Goal: Task Accomplishment & Management: Use online tool/utility

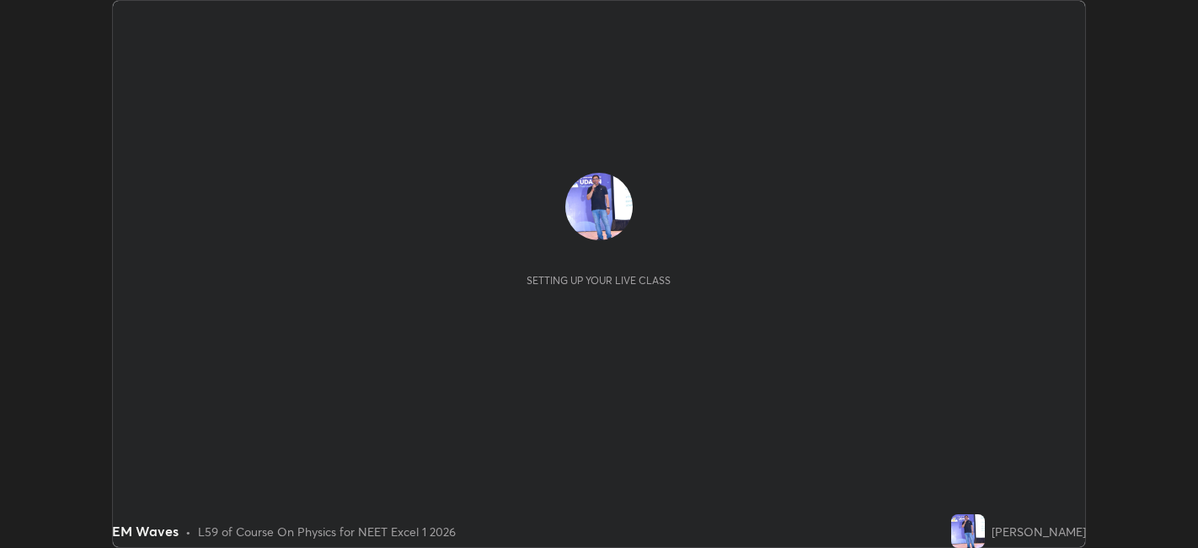
scroll to position [548, 1198]
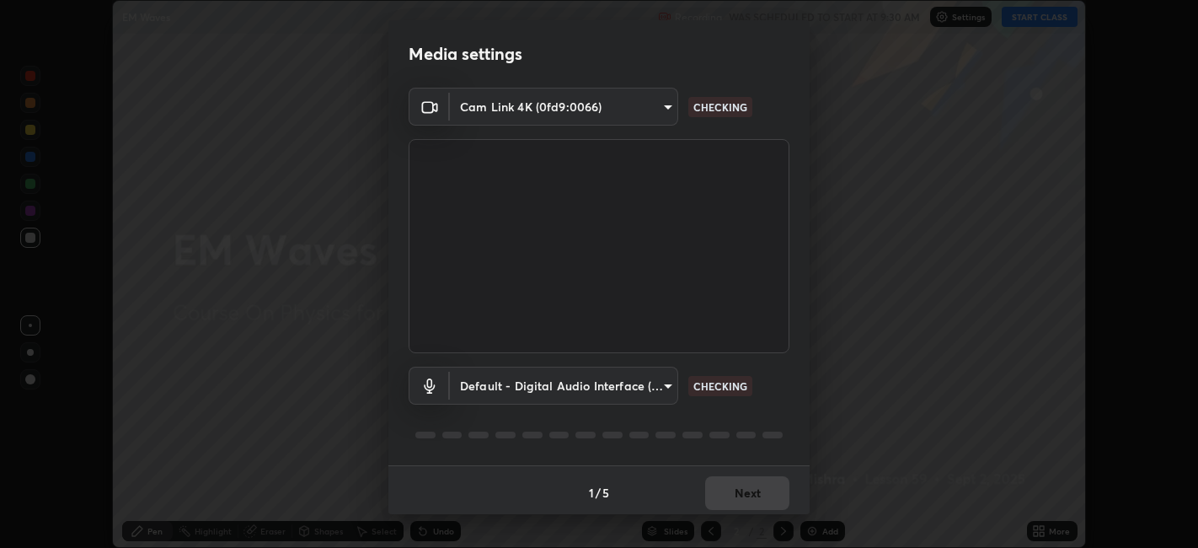
type input "1de528119a0b81ba478796ac4abd92c2349c1052ef1694bd68d1f5f62aca1b52"
type input "default"
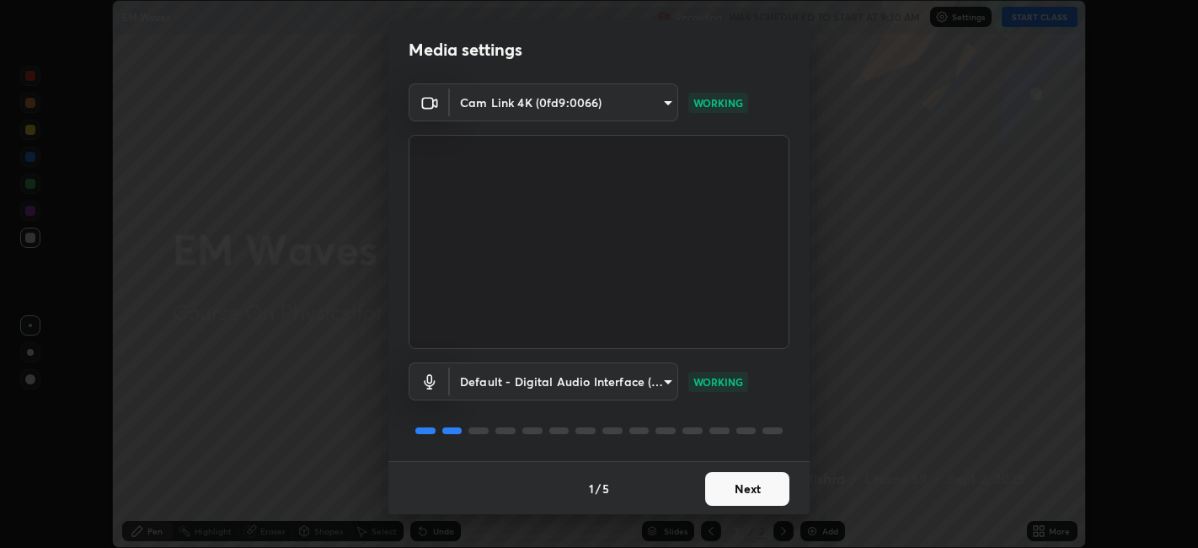
click at [753, 490] on button "Next" at bounding box center [747, 489] width 84 height 34
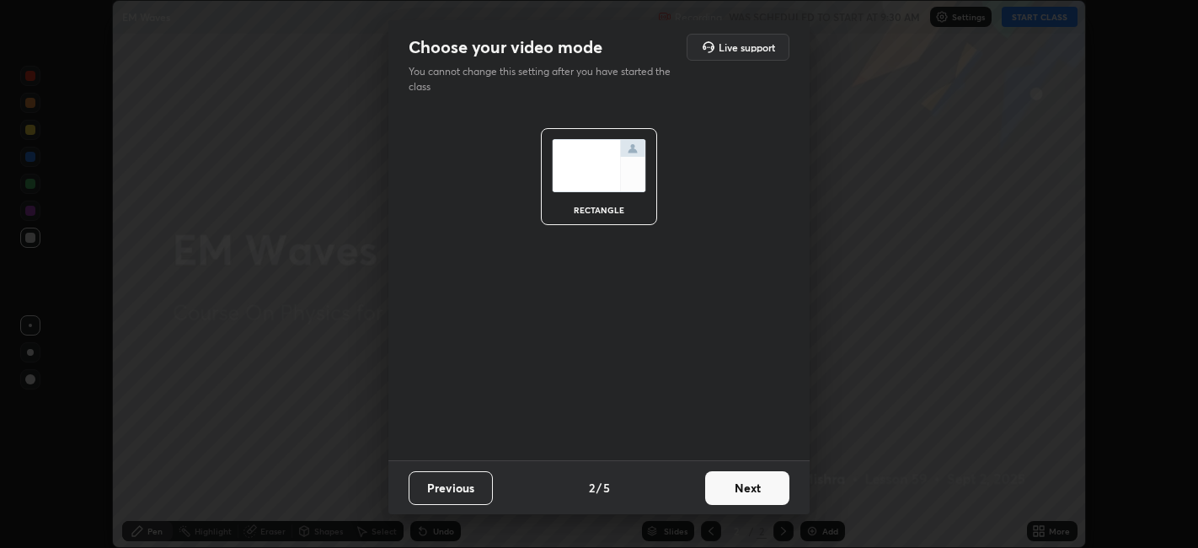
scroll to position [0, 0]
click at [745, 485] on button "Next" at bounding box center [747, 488] width 84 height 34
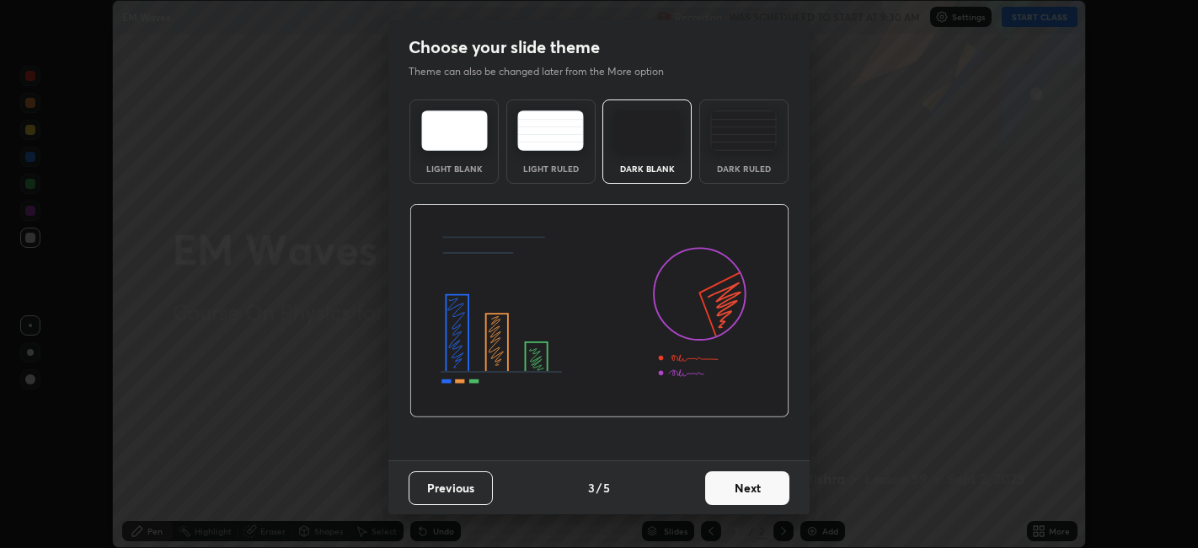
click at [748, 488] on button "Next" at bounding box center [747, 488] width 84 height 34
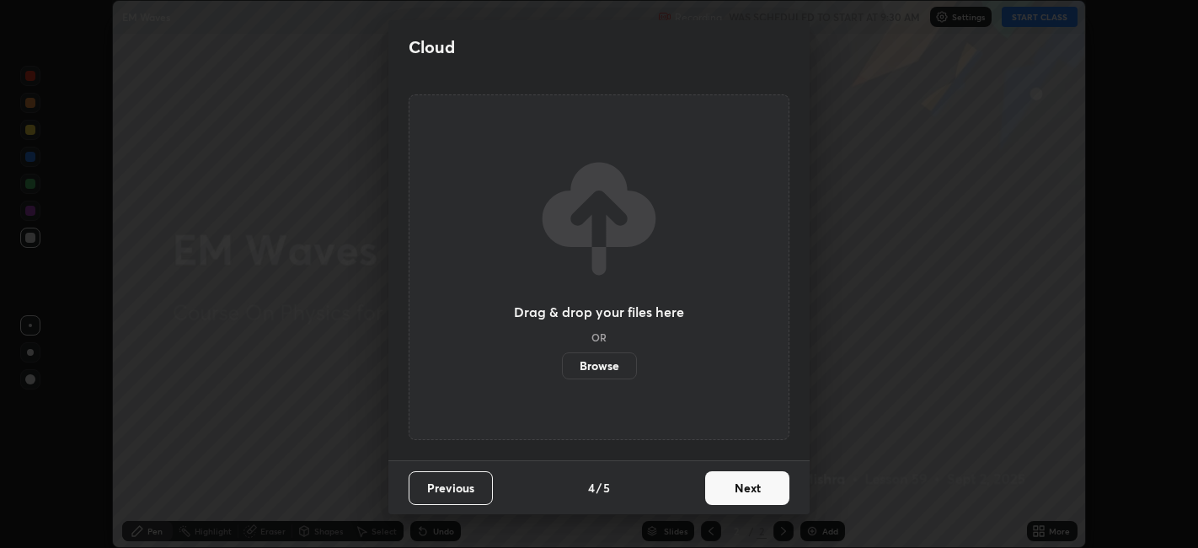
click at [752, 480] on button "Next" at bounding box center [747, 488] width 84 height 34
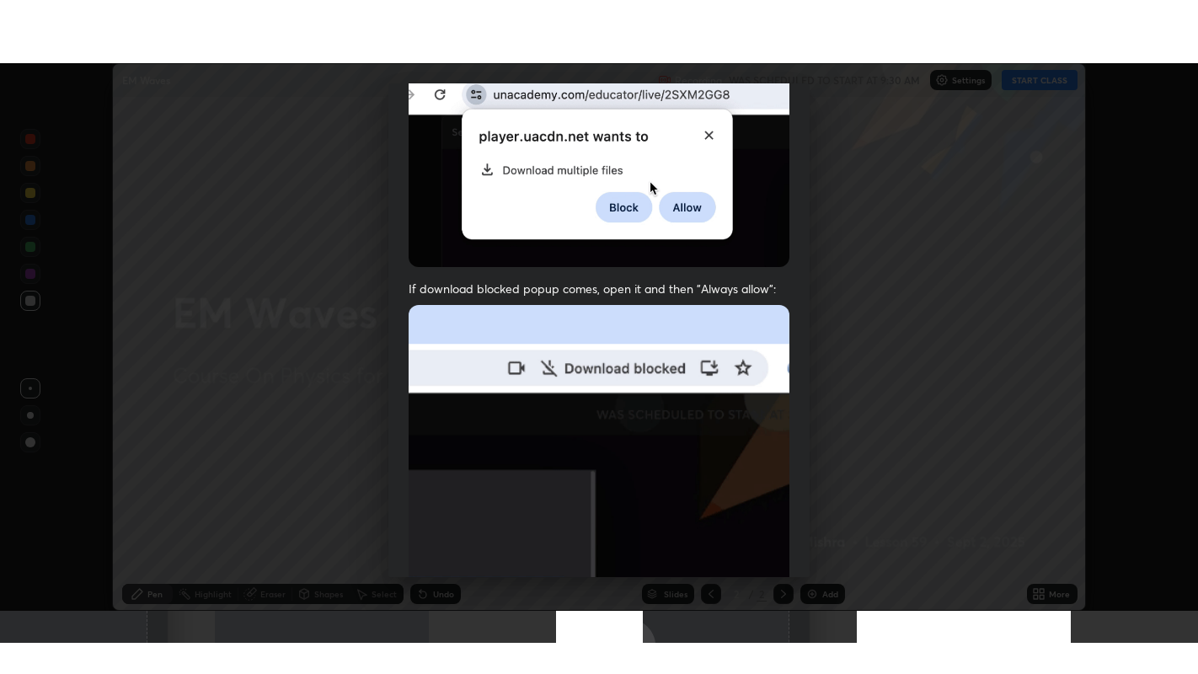
scroll to position [348, 0]
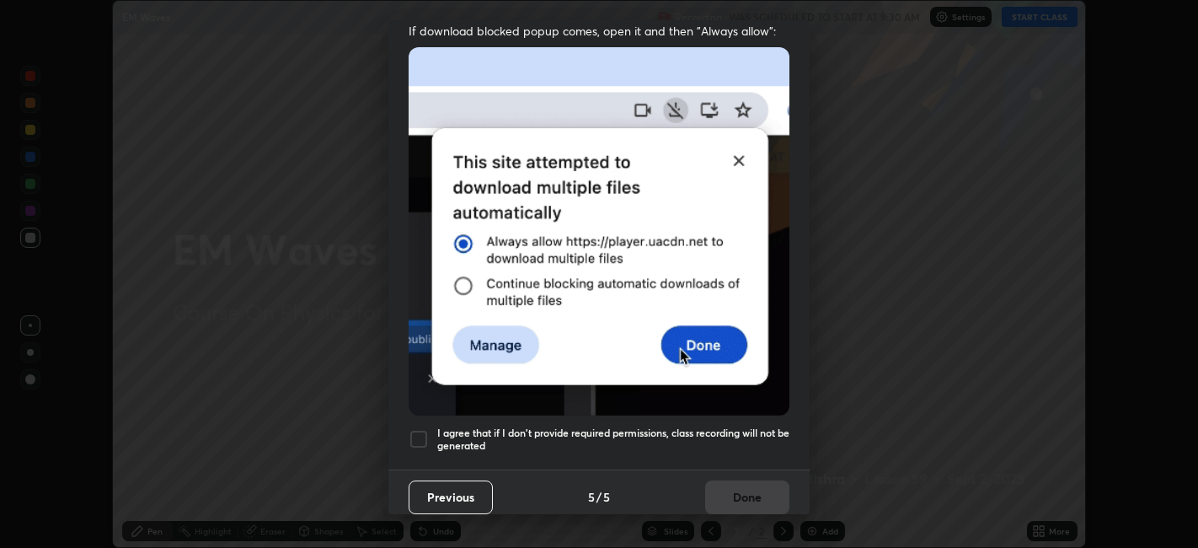
click at [416, 429] on div at bounding box center [419, 439] width 20 height 20
click at [742, 480] on button "Done" at bounding box center [747, 497] width 84 height 34
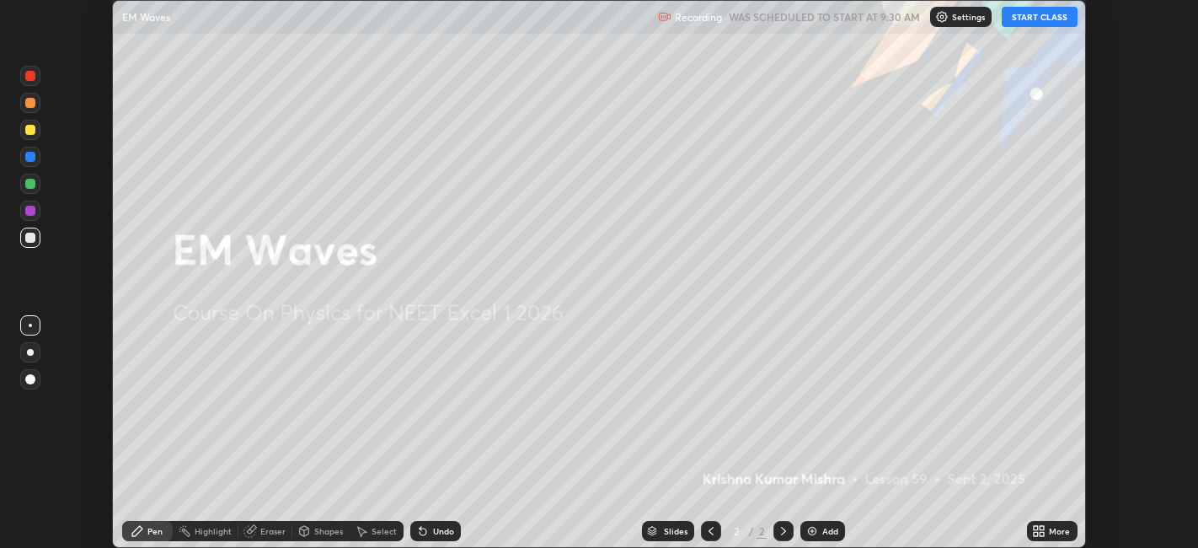
click at [1034, 17] on button "START CLASS" at bounding box center [1040, 17] width 76 height 20
click at [1038, 528] on icon at bounding box center [1036, 528] width 4 height 4
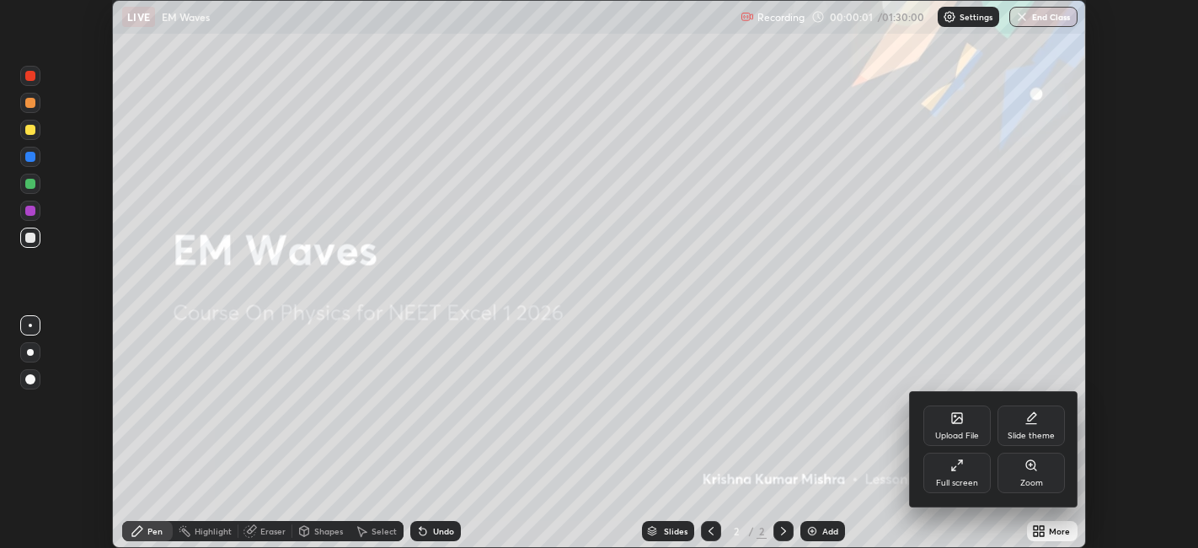
click at [963, 476] on div "Full screen" at bounding box center [957, 473] width 67 height 40
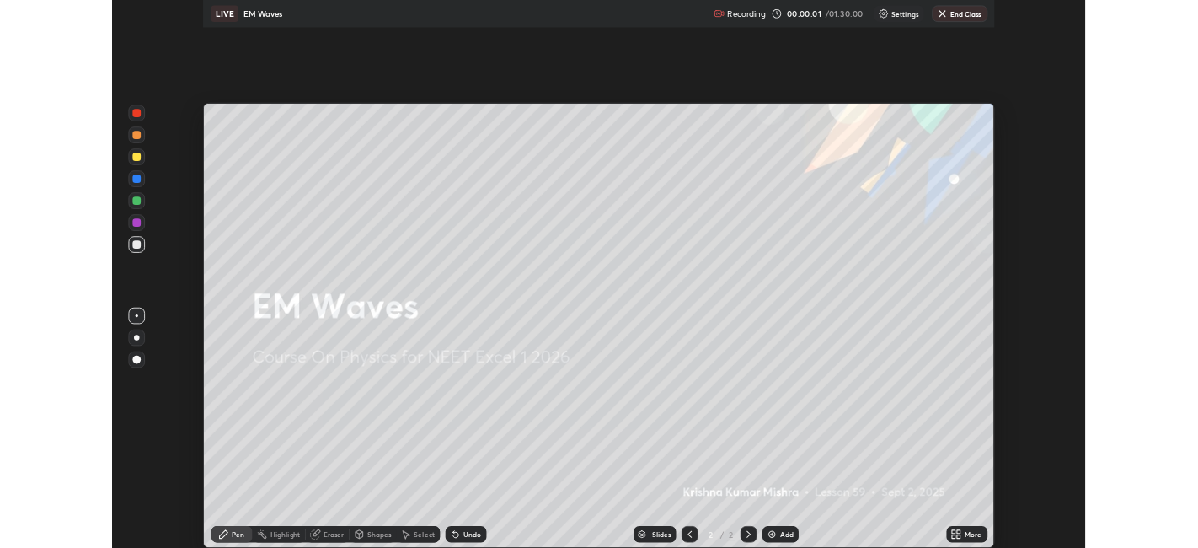
scroll to position [674, 1198]
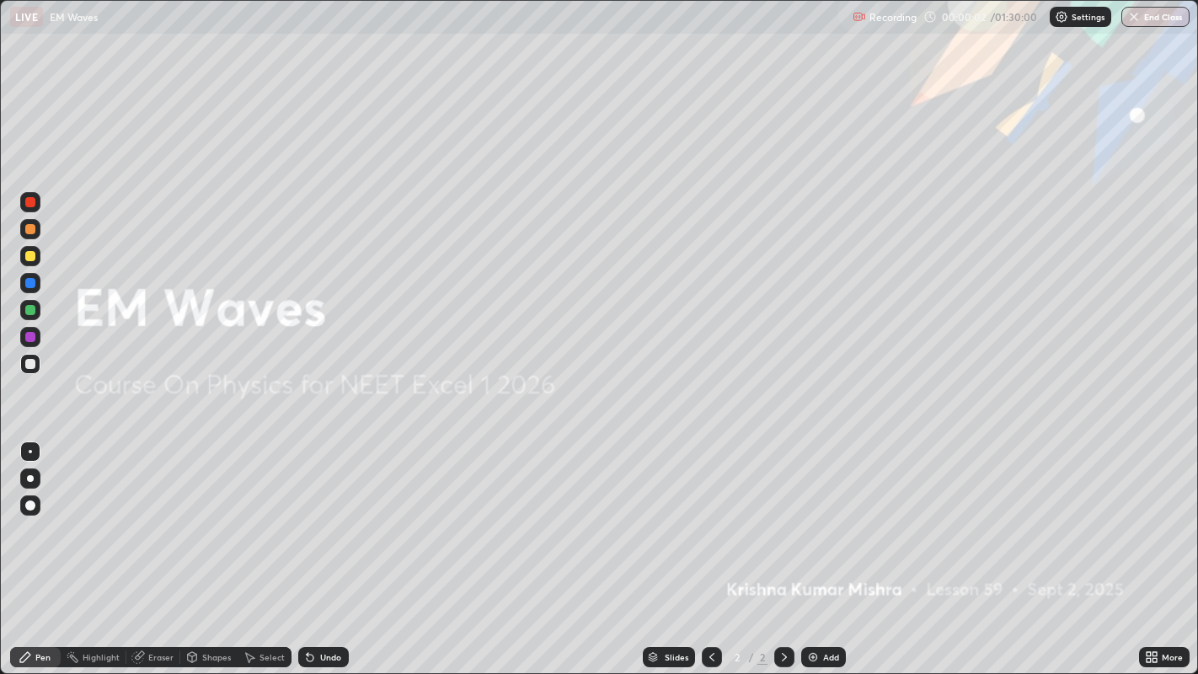
click at [823, 547] on div "Add" at bounding box center [831, 657] width 16 height 8
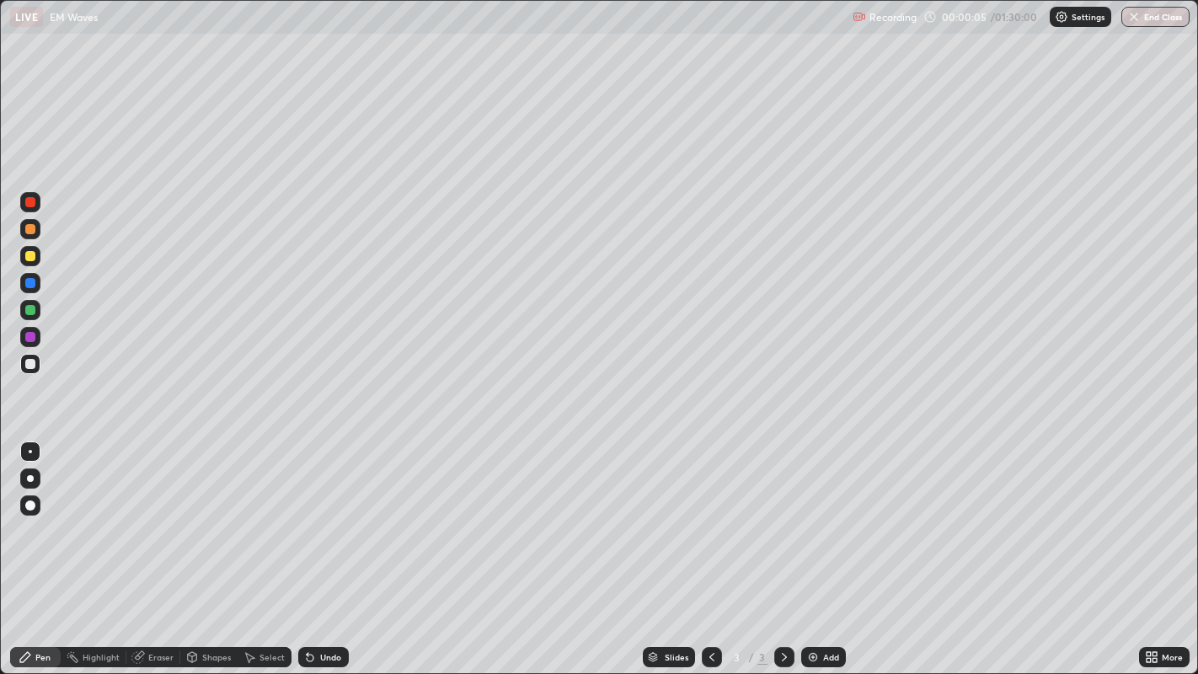
click at [29, 255] on div at bounding box center [30, 256] width 10 height 10
click at [34, 258] on div at bounding box center [30, 256] width 10 height 10
click at [320, 547] on div "Undo" at bounding box center [330, 657] width 21 height 8
click at [324, 547] on div "Undo" at bounding box center [330, 657] width 21 height 8
click at [323, 547] on div "Undo" at bounding box center [330, 657] width 21 height 8
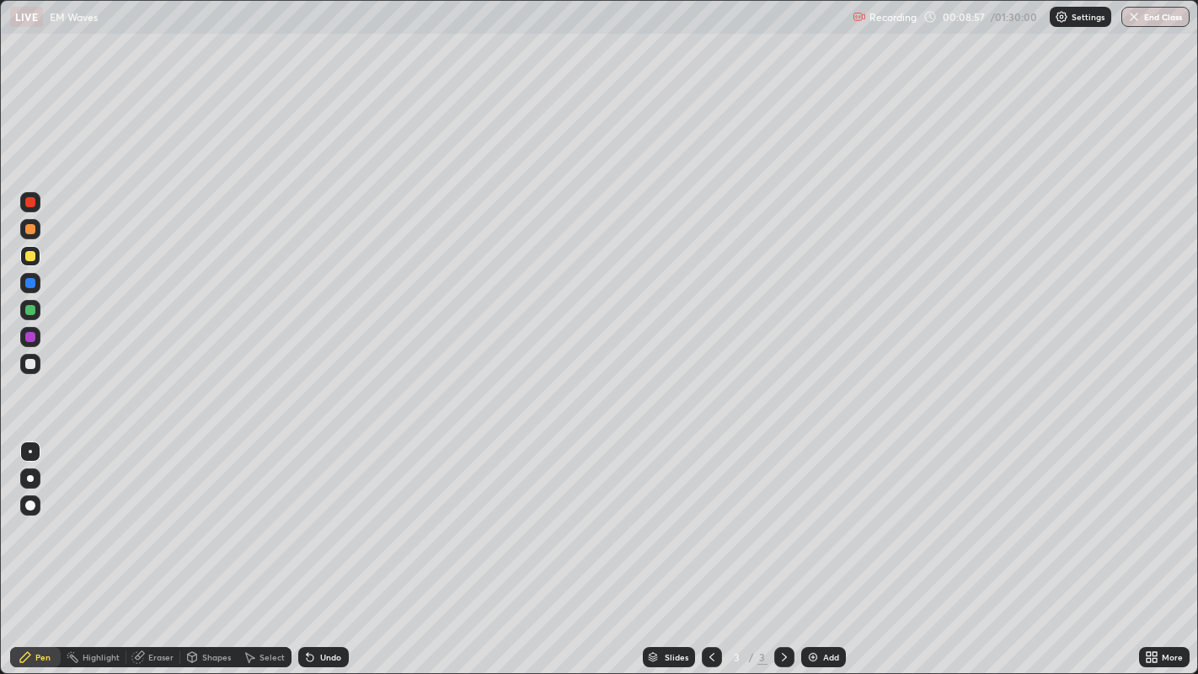
click at [323, 547] on div "Undo" at bounding box center [330, 657] width 21 height 8
click at [326, 547] on div "Undo" at bounding box center [330, 657] width 21 height 8
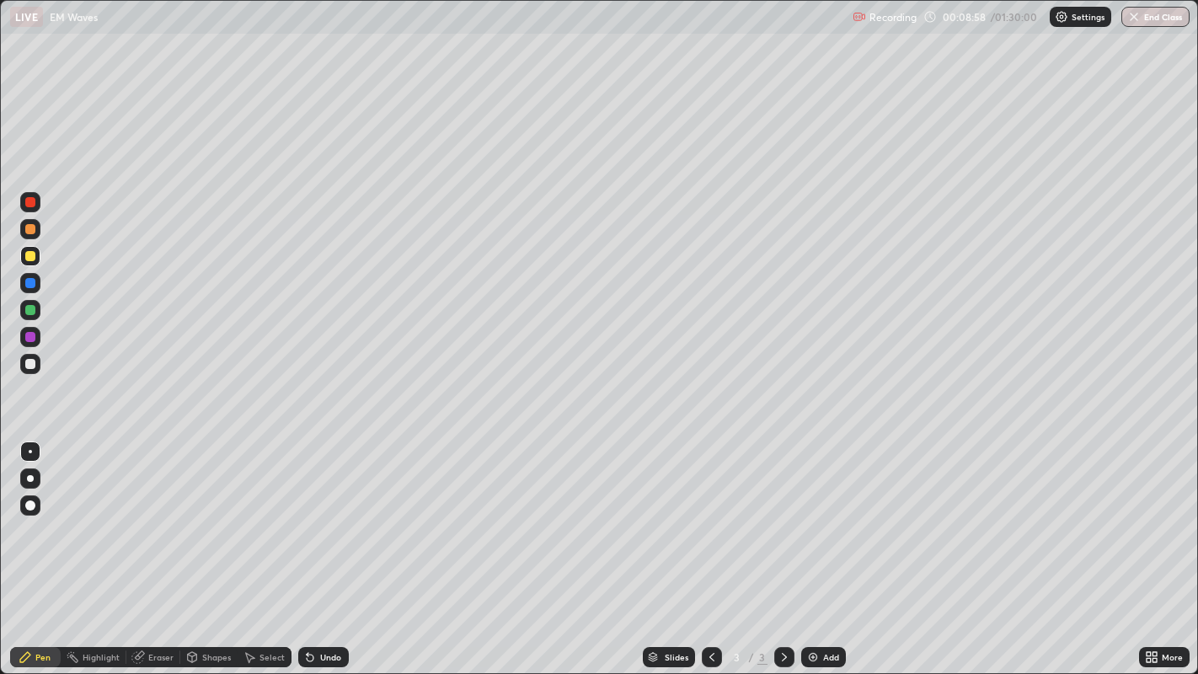
click at [326, 547] on div "Undo" at bounding box center [330, 657] width 21 height 8
click at [324, 547] on div "Undo" at bounding box center [330, 657] width 21 height 8
click at [321, 547] on div "Undo" at bounding box center [330, 657] width 21 height 8
click at [320, 547] on div "Undo" at bounding box center [323, 657] width 51 height 20
click at [322, 547] on div "Undo" at bounding box center [323, 657] width 51 height 20
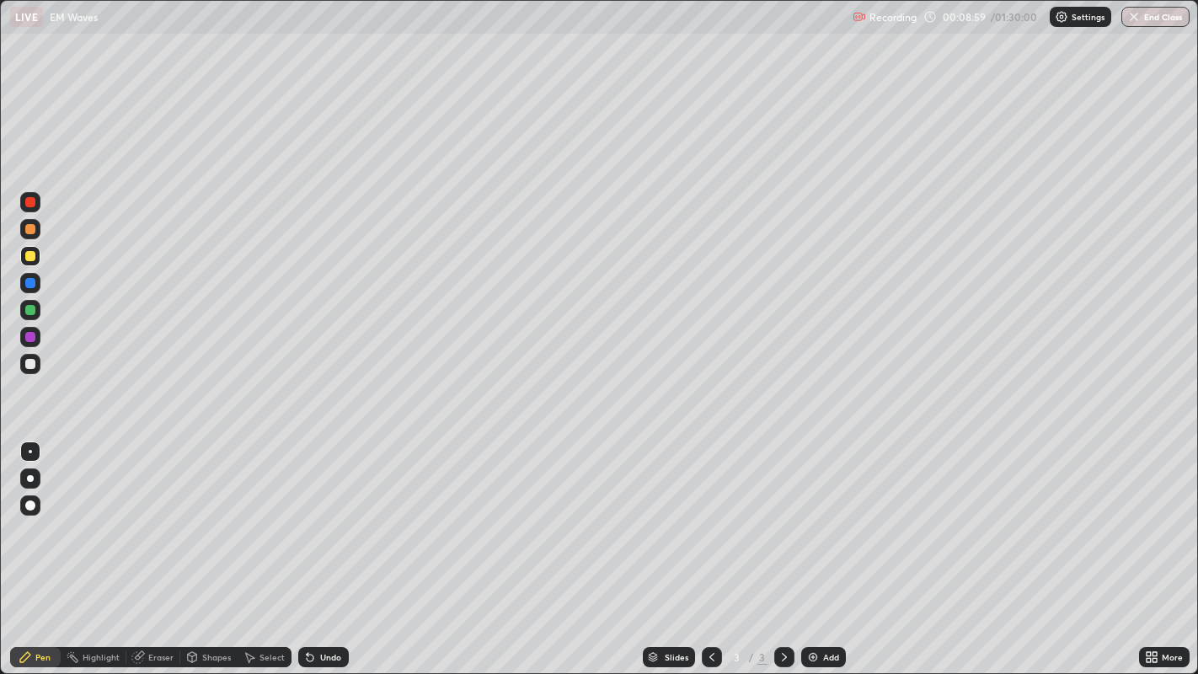
click at [320, 547] on div "Undo" at bounding box center [323, 657] width 51 height 20
click at [40, 313] on div at bounding box center [30, 310] width 20 height 20
click at [323, 547] on div "Undo" at bounding box center [323, 657] width 51 height 20
click at [322, 547] on div "Undo" at bounding box center [330, 657] width 21 height 8
click at [324, 547] on div "Undo" at bounding box center [330, 657] width 21 height 8
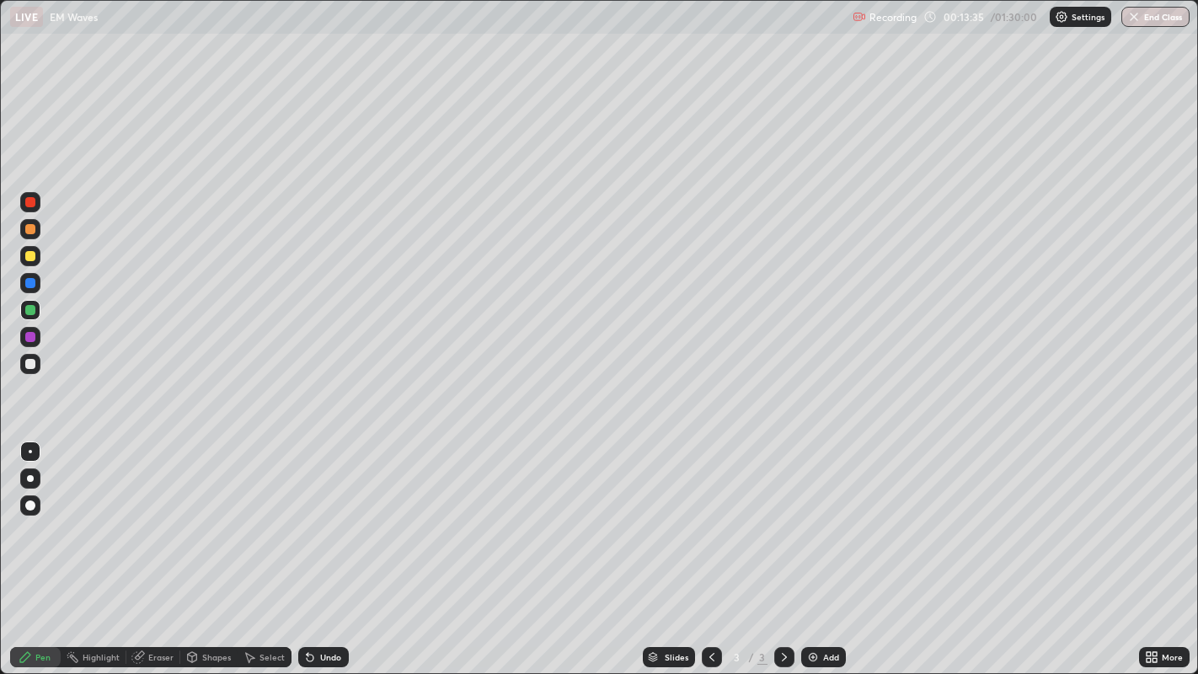
click at [266, 547] on div "Select" at bounding box center [272, 657] width 25 height 8
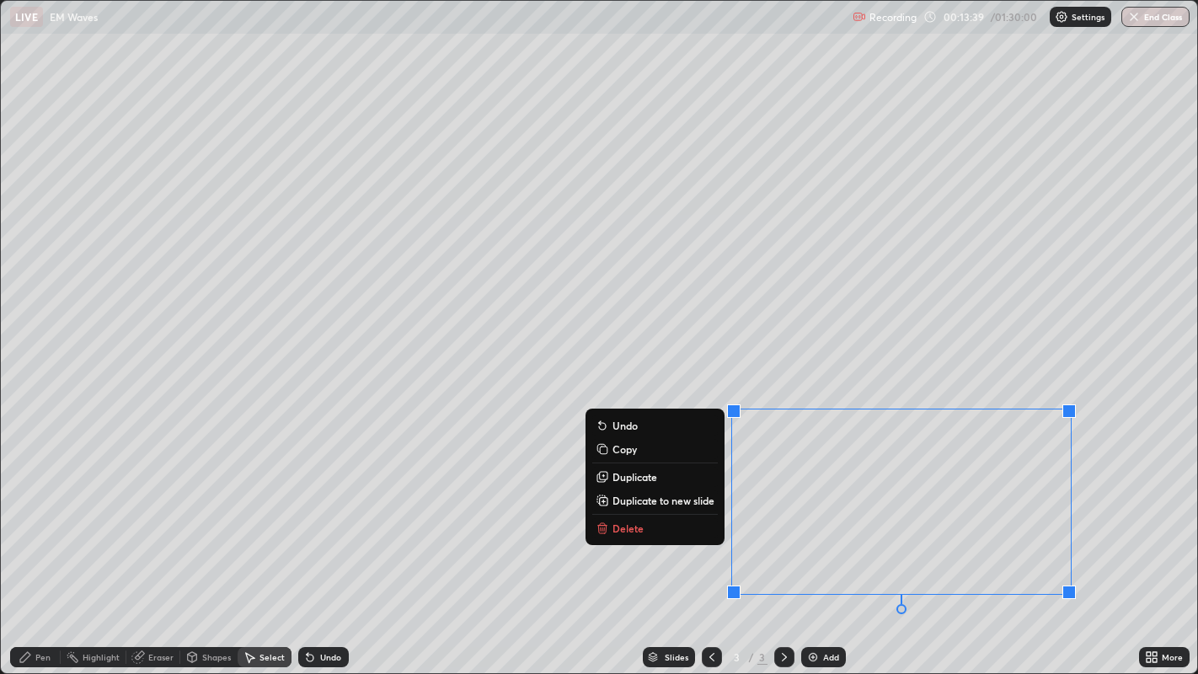
click at [630, 532] on p "Delete" at bounding box center [628, 528] width 31 height 13
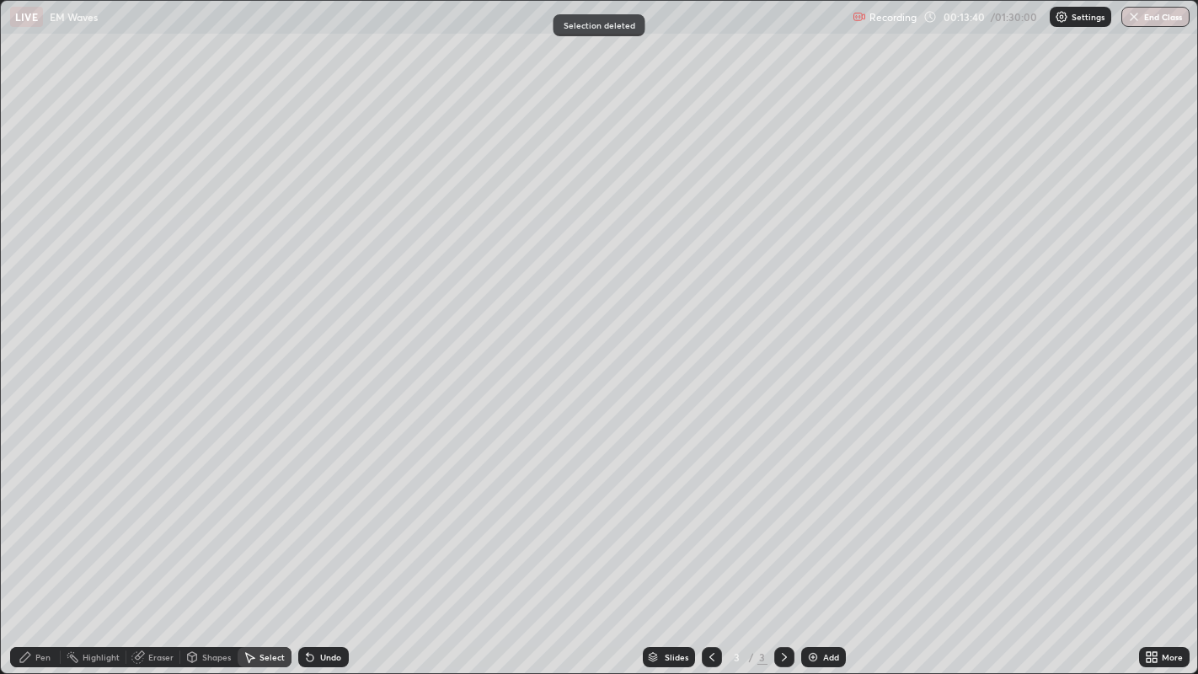
click at [46, 547] on div "Pen" at bounding box center [42, 657] width 15 height 8
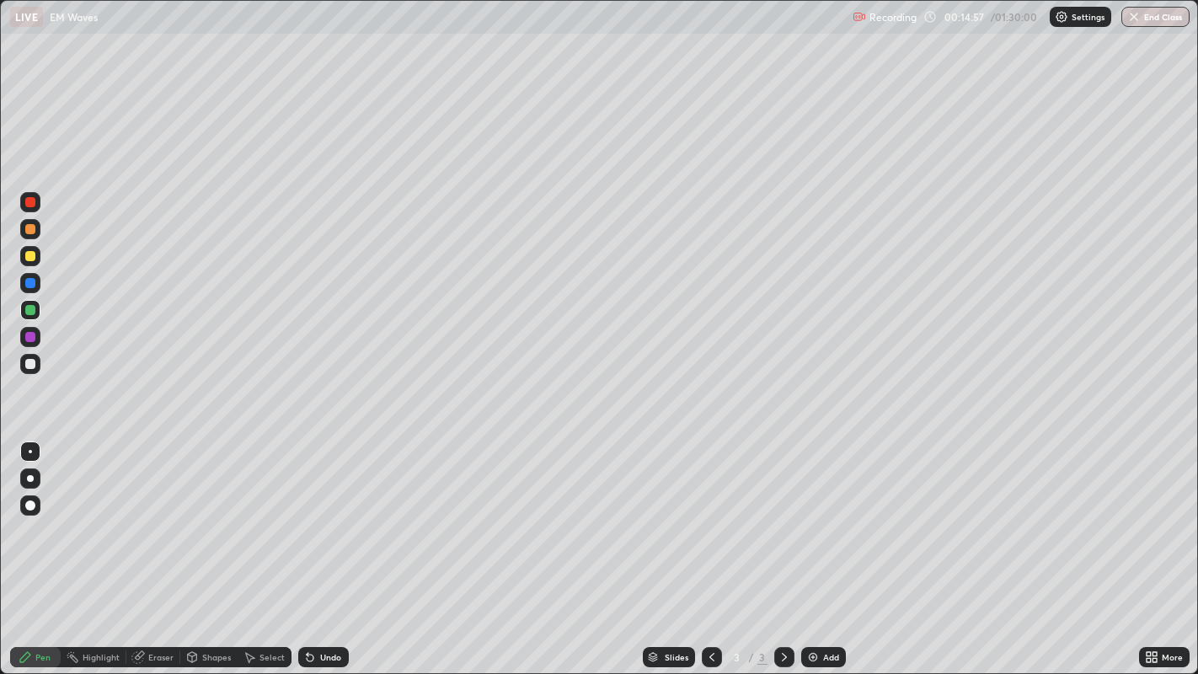
click at [330, 547] on div "Undo" at bounding box center [330, 657] width 21 height 8
click at [823, 547] on div "Add" at bounding box center [831, 657] width 16 height 8
click at [30, 255] on div at bounding box center [30, 256] width 10 height 10
click at [325, 547] on div "Undo" at bounding box center [330, 657] width 21 height 8
click at [710, 547] on icon at bounding box center [711, 657] width 13 height 13
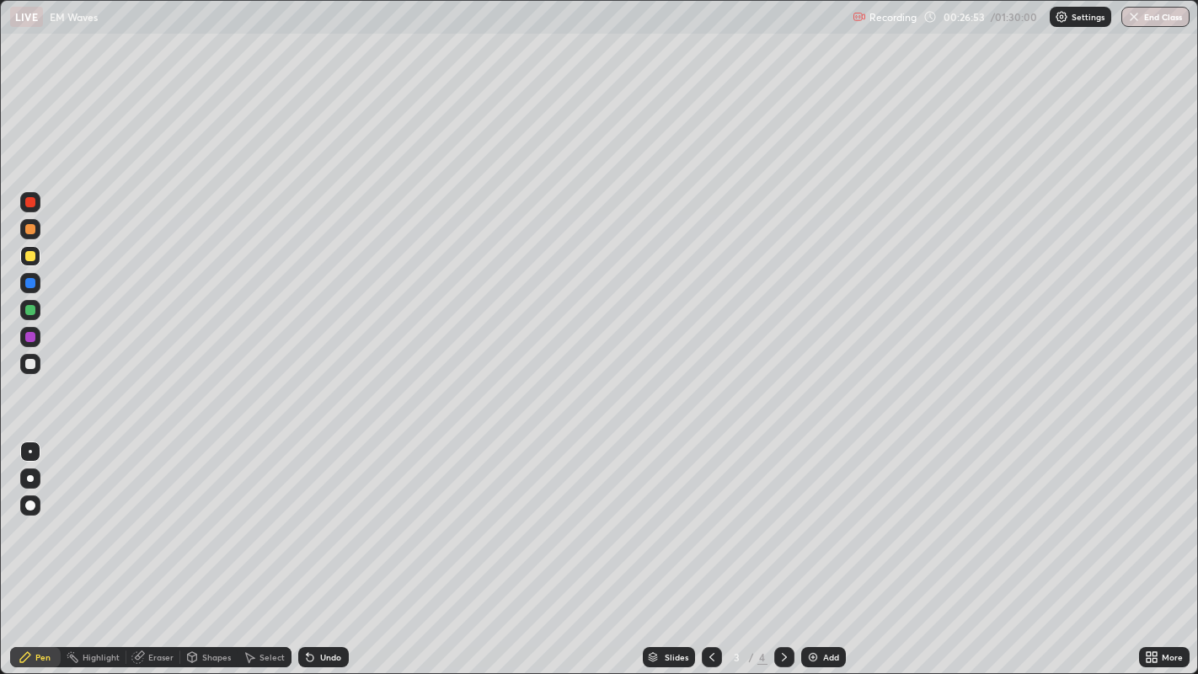
click at [785, 547] on icon at bounding box center [784, 657] width 13 height 13
click at [214, 547] on div "Shapes" at bounding box center [216, 657] width 29 height 8
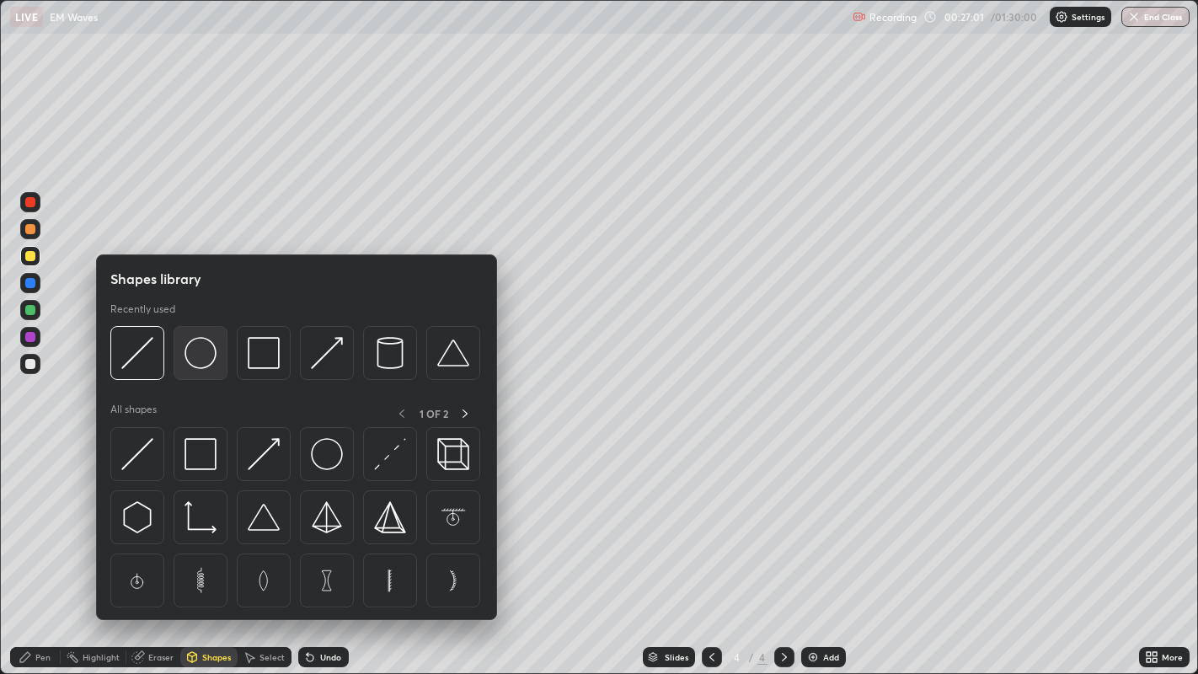
click at [208, 354] on img at bounding box center [201, 353] width 32 height 32
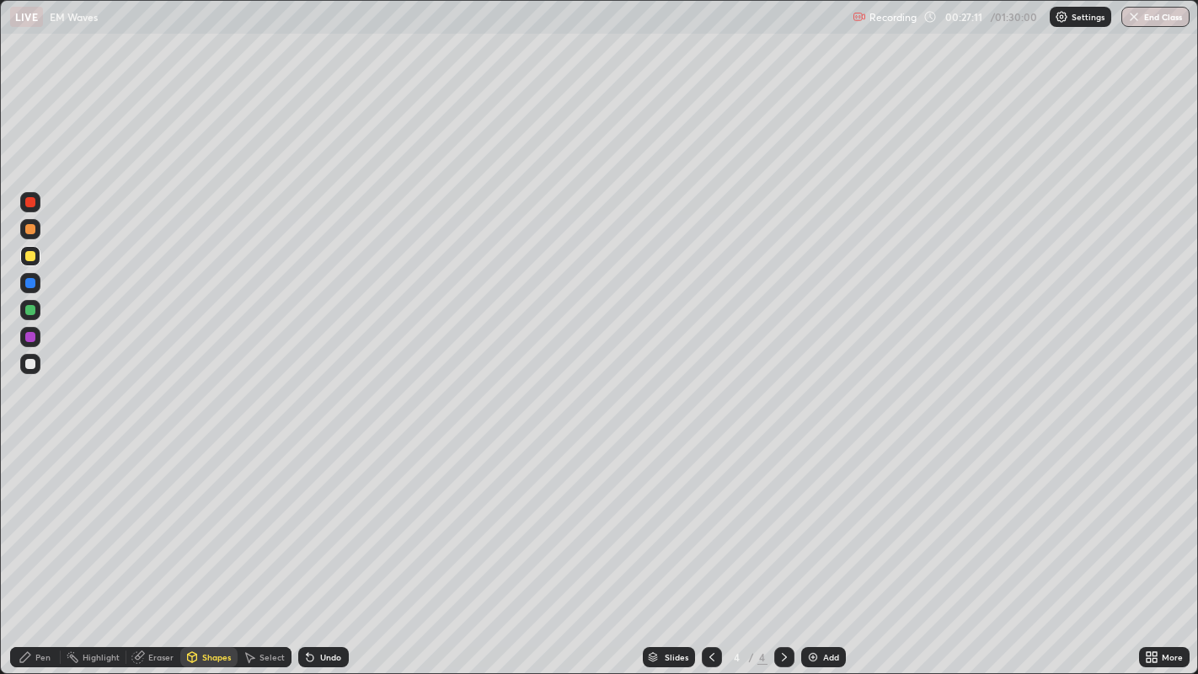
click at [325, 547] on div "Undo" at bounding box center [330, 657] width 21 height 8
click at [265, 547] on div "Select" at bounding box center [272, 657] width 25 height 8
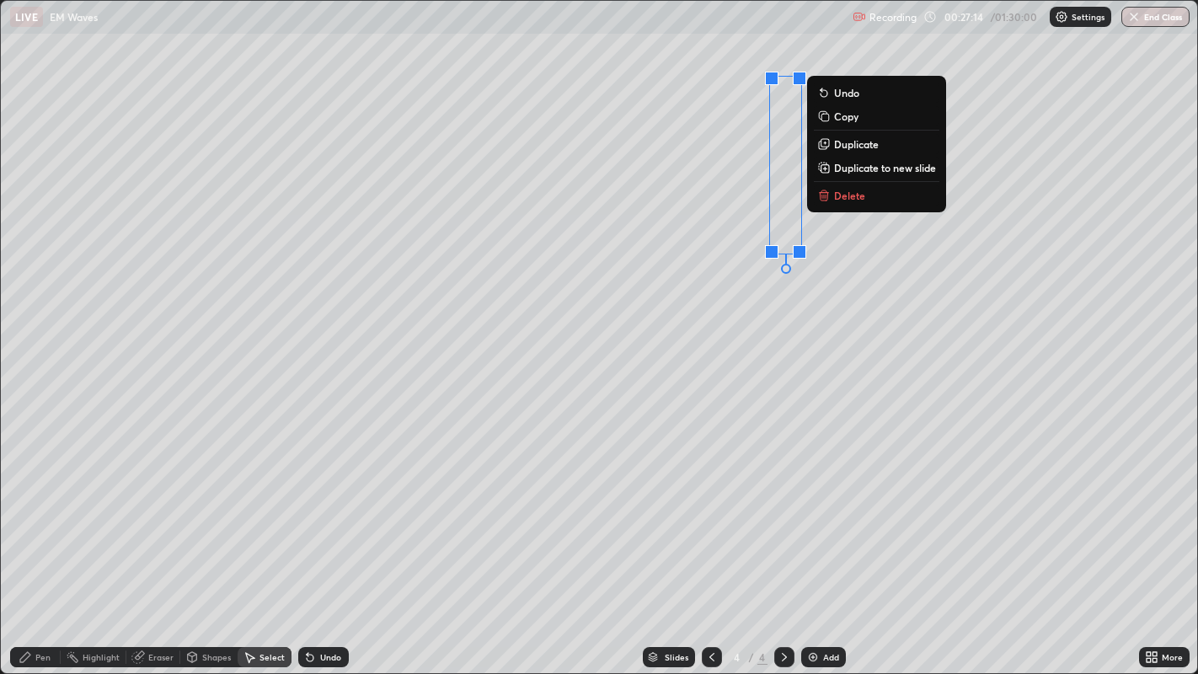
click at [860, 141] on p "Duplicate" at bounding box center [856, 143] width 45 height 13
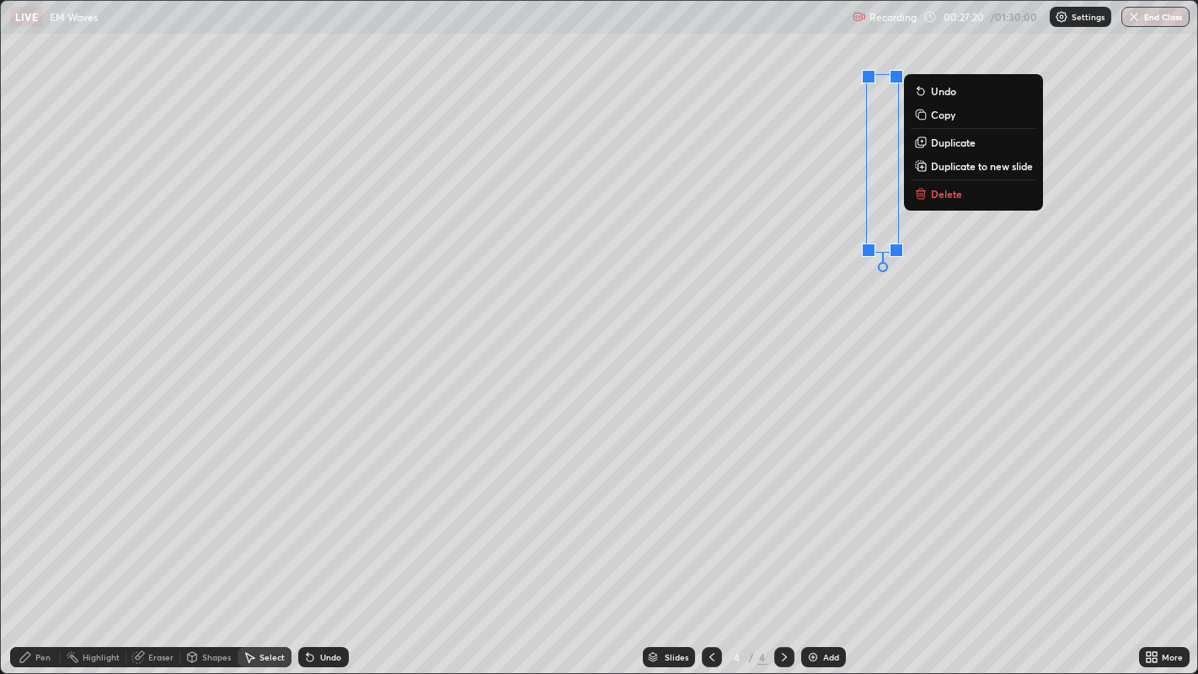
click at [42, 547] on div "Pen" at bounding box center [42, 657] width 15 height 8
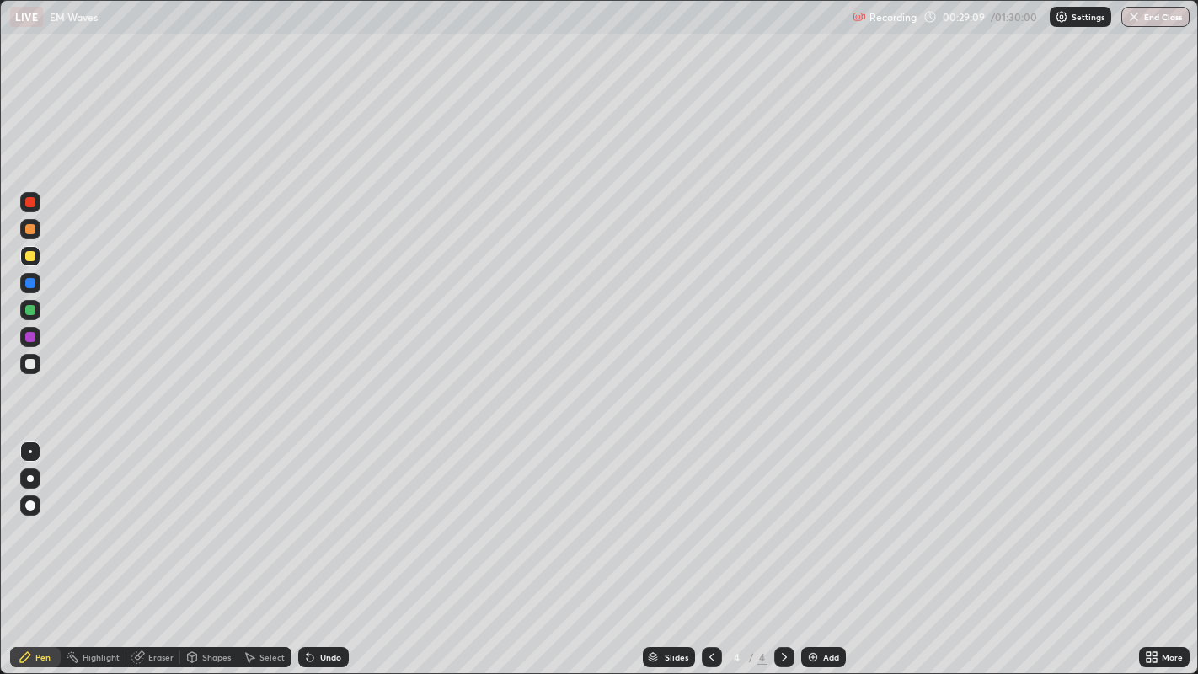
click at [265, 547] on div "Select" at bounding box center [272, 657] width 25 height 8
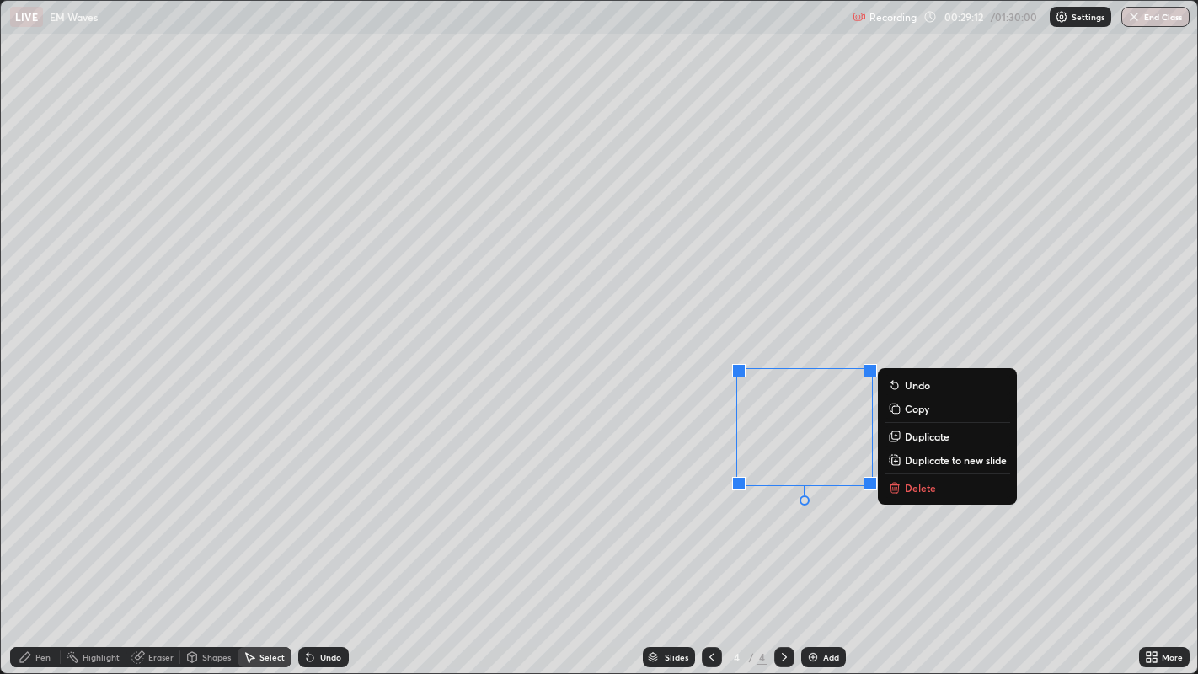
click at [919, 493] on p "Delete" at bounding box center [920, 487] width 31 height 13
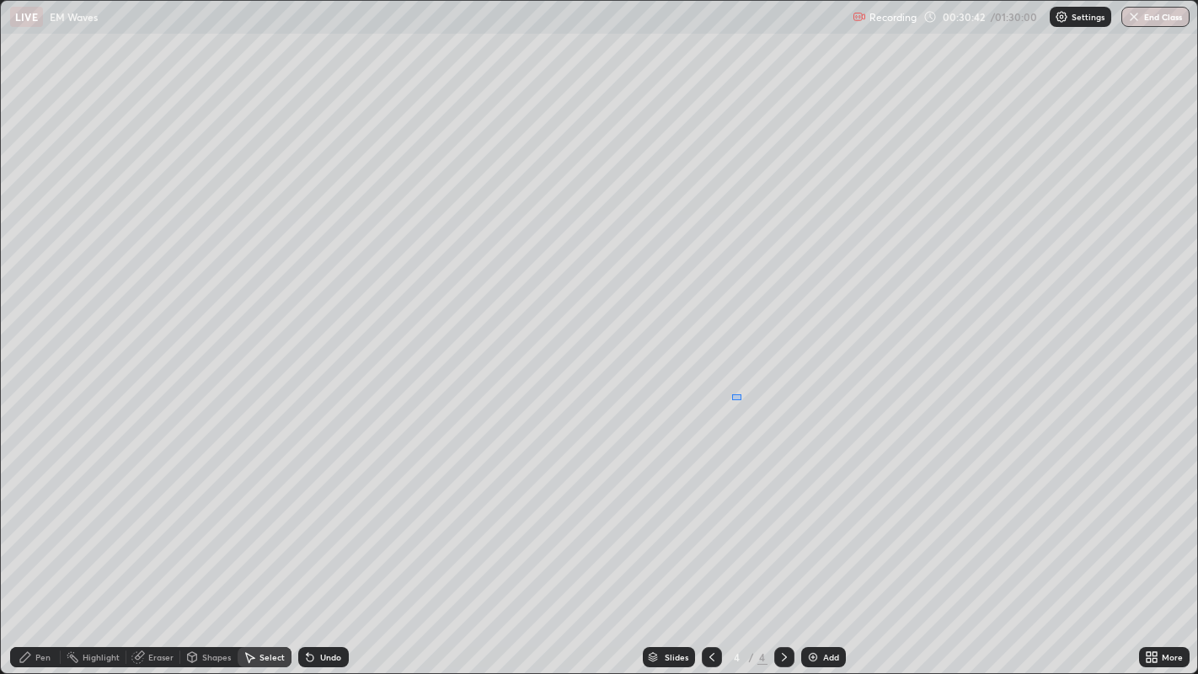
click at [732, 399] on div "0 ° Undo Copy Duplicate Duplicate to new slide Delete" at bounding box center [600, 337] width 1198 height 673
click at [42, 547] on div "Pen" at bounding box center [42, 657] width 15 height 8
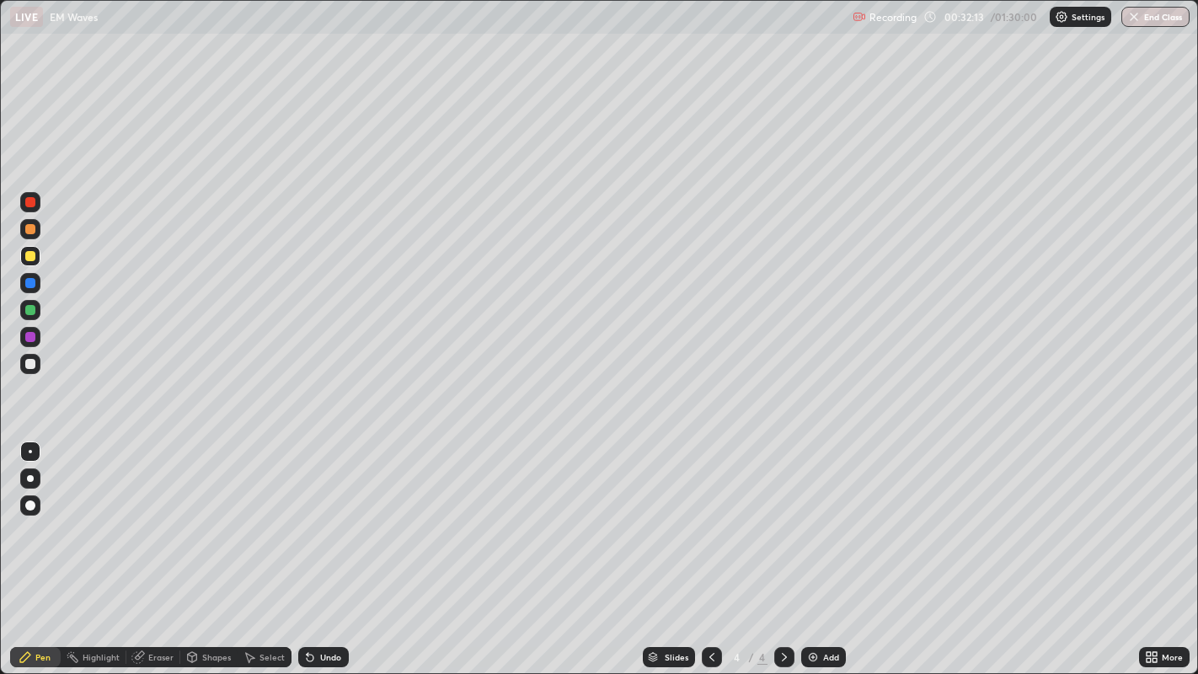
click at [28, 201] on div at bounding box center [30, 202] width 10 height 10
click at [824, 547] on div "Add" at bounding box center [831, 657] width 16 height 8
click at [710, 547] on icon at bounding box center [711, 657] width 13 height 13
click at [782, 547] on icon at bounding box center [784, 657] width 13 height 13
click at [35, 256] on div at bounding box center [30, 256] width 10 height 10
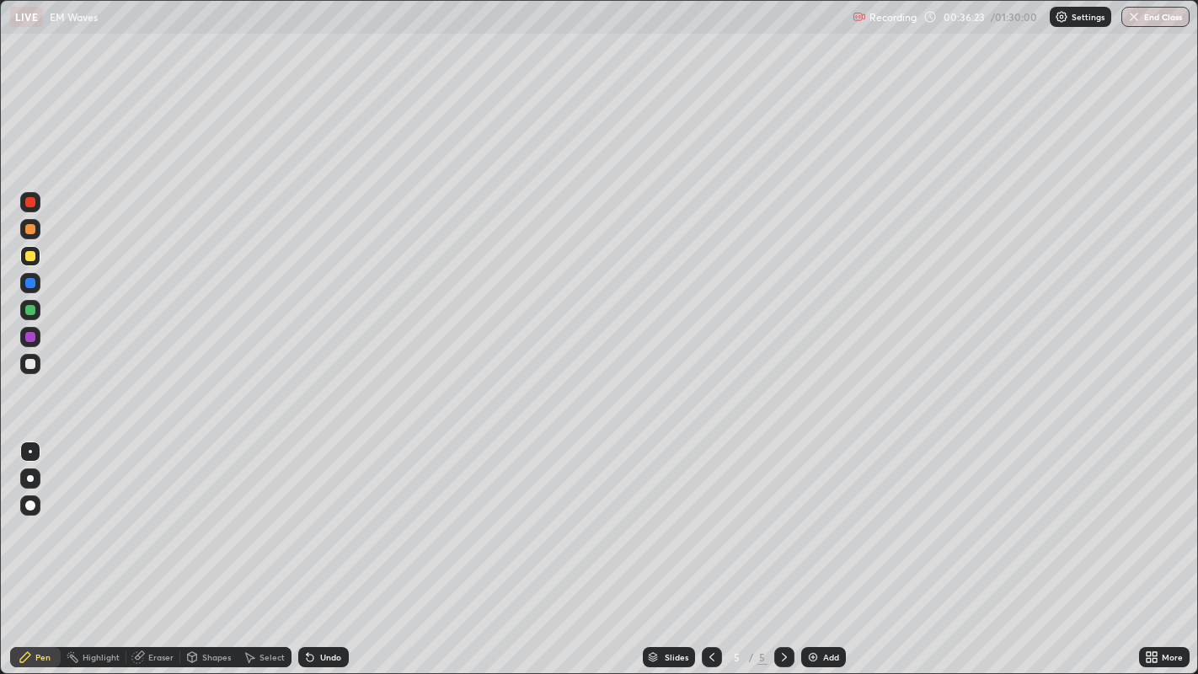
click at [307, 547] on icon at bounding box center [308, 654] width 2 height 2
click at [317, 547] on div "Undo" at bounding box center [323, 657] width 51 height 20
click at [320, 547] on div "Undo" at bounding box center [330, 657] width 21 height 8
click at [219, 547] on div "Shapes" at bounding box center [208, 657] width 57 height 20
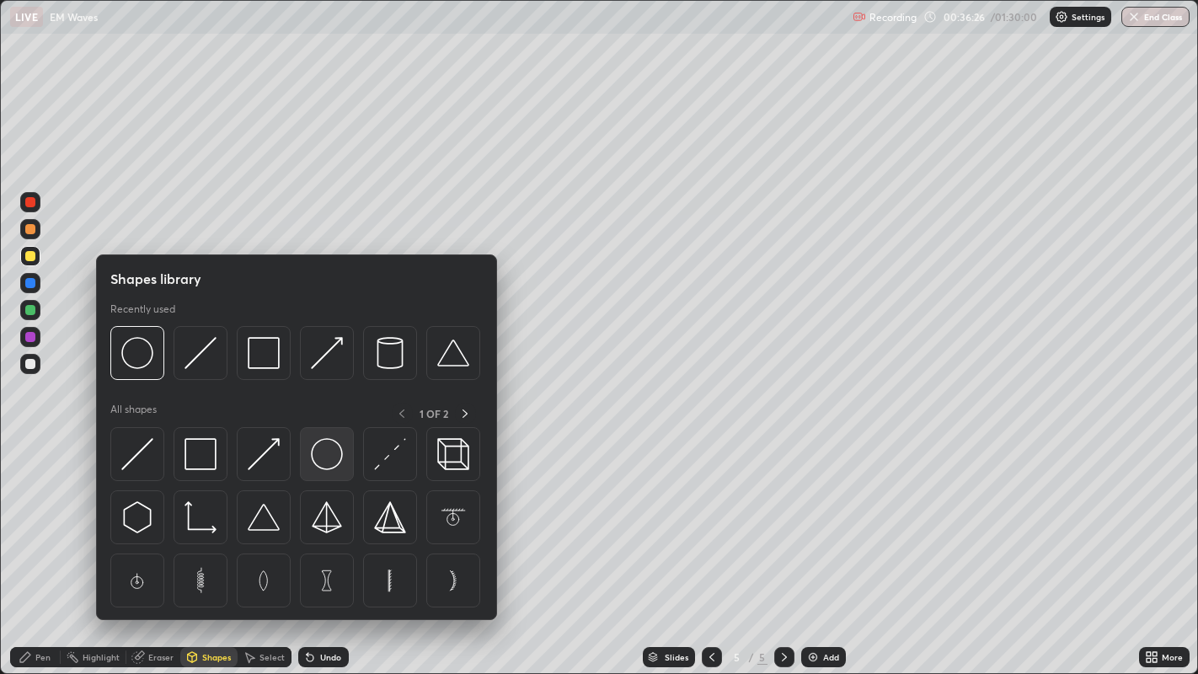
click at [321, 452] on img at bounding box center [327, 454] width 32 height 32
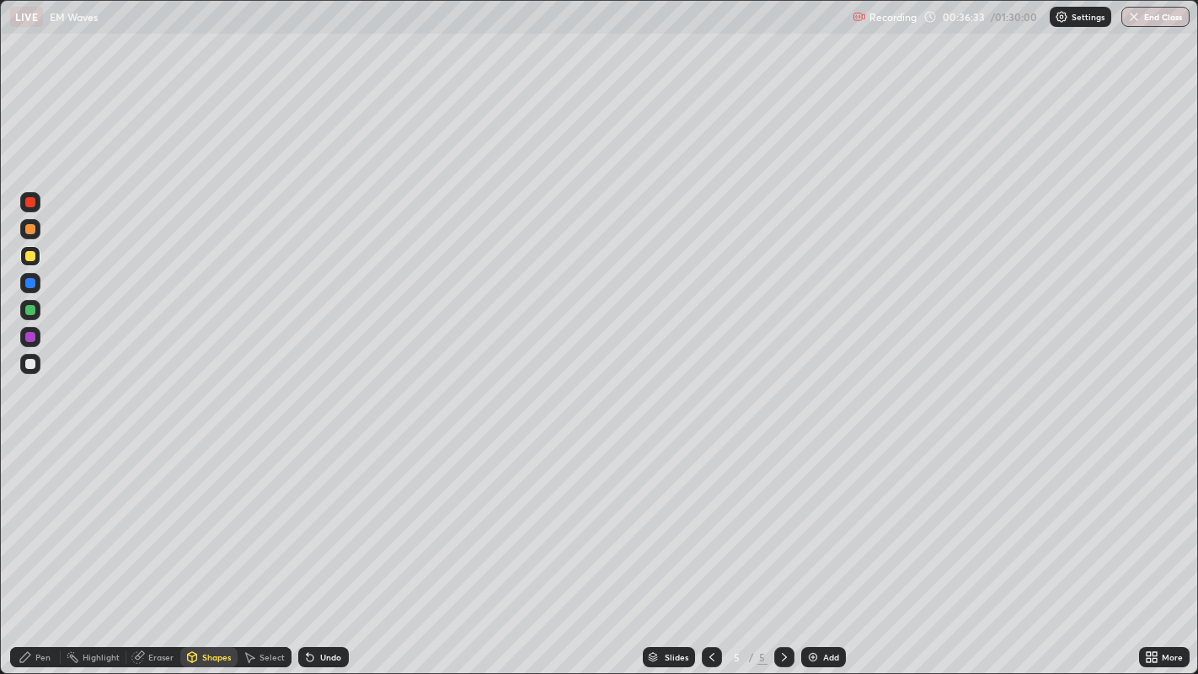
click at [41, 547] on div "Pen" at bounding box center [42, 657] width 15 height 8
click at [328, 547] on div "Undo" at bounding box center [330, 657] width 21 height 8
click at [326, 547] on div "Undo" at bounding box center [330, 657] width 21 height 8
click at [324, 547] on div "Undo" at bounding box center [330, 657] width 21 height 8
click at [322, 547] on div "Undo" at bounding box center [330, 657] width 21 height 8
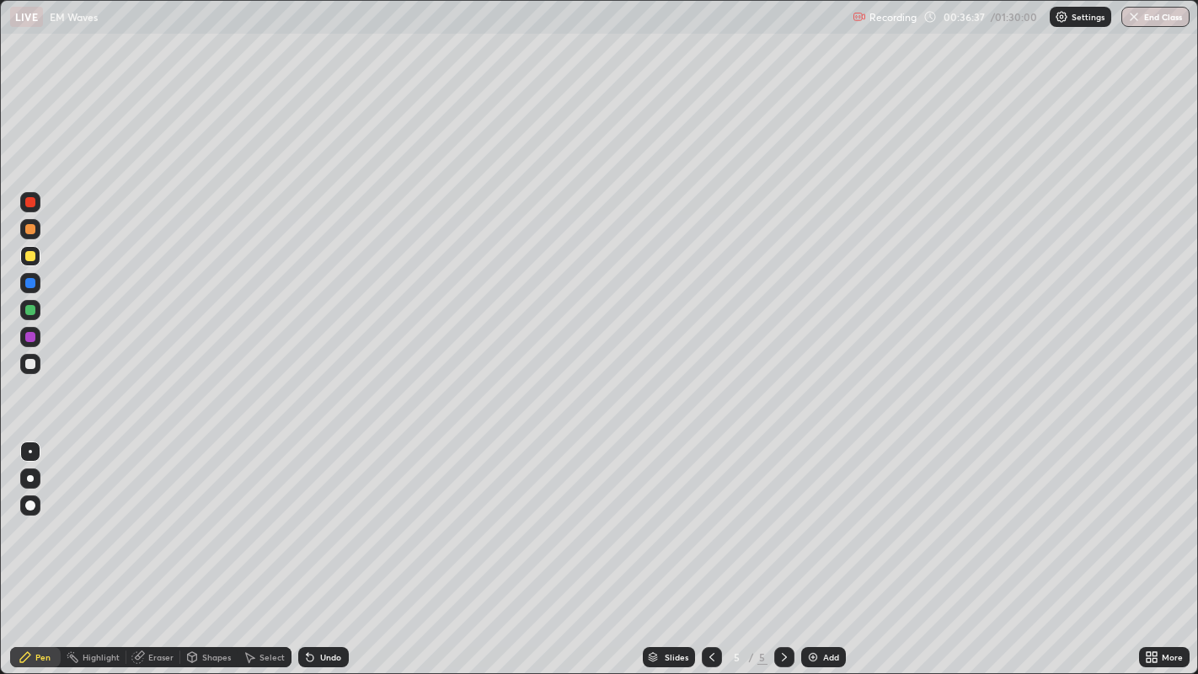
click at [320, 547] on div "Undo" at bounding box center [330, 657] width 21 height 8
click at [329, 547] on div "Undo" at bounding box center [330, 657] width 21 height 8
click at [328, 547] on div "Undo" at bounding box center [330, 657] width 21 height 8
click at [326, 547] on div "Undo" at bounding box center [330, 657] width 21 height 8
click at [823, 547] on div "Add" at bounding box center [823, 657] width 45 height 20
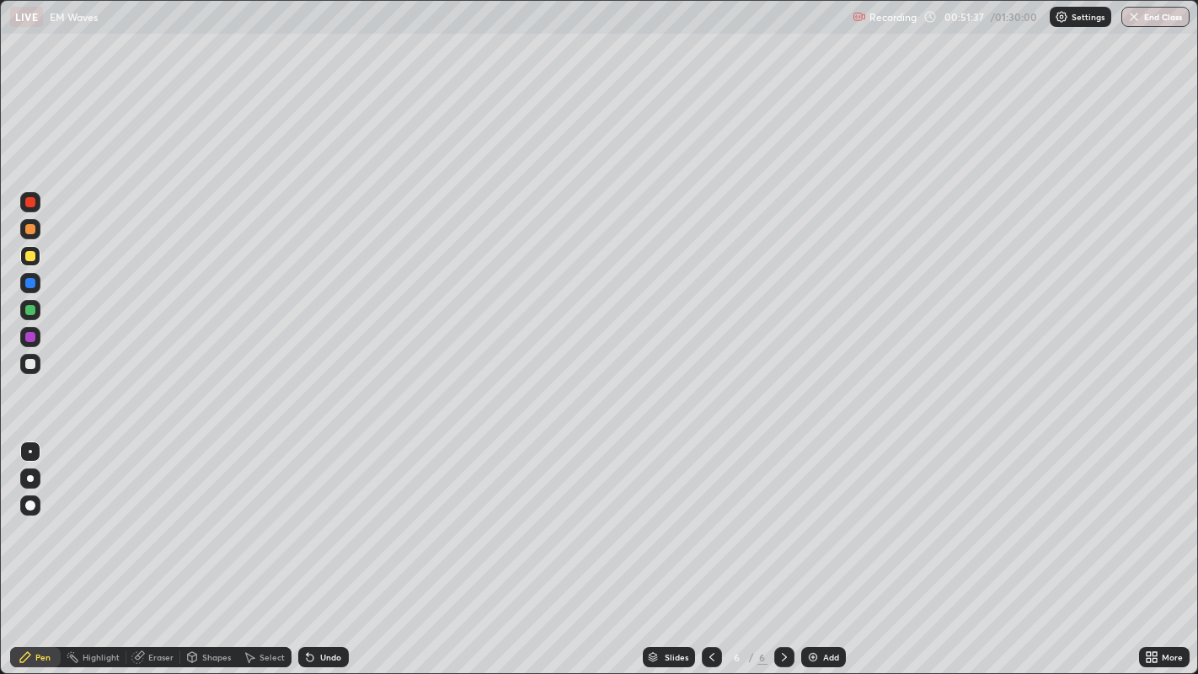
click at [33, 255] on div at bounding box center [30, 256] width 10 height 10
click at [329, 547] on div "Undo" at bounding box center [330, 657] width 21 height 8
click at [327, 547] on div "Undo" at bounding box center [330, 657] width 21 height 8
click at [326, 547] on div "Undo" at bounding box center [330, 657] width 21 height 8
click at [330, 547] on div "Undo" at bounding box center [330, 657] width 21 height 8
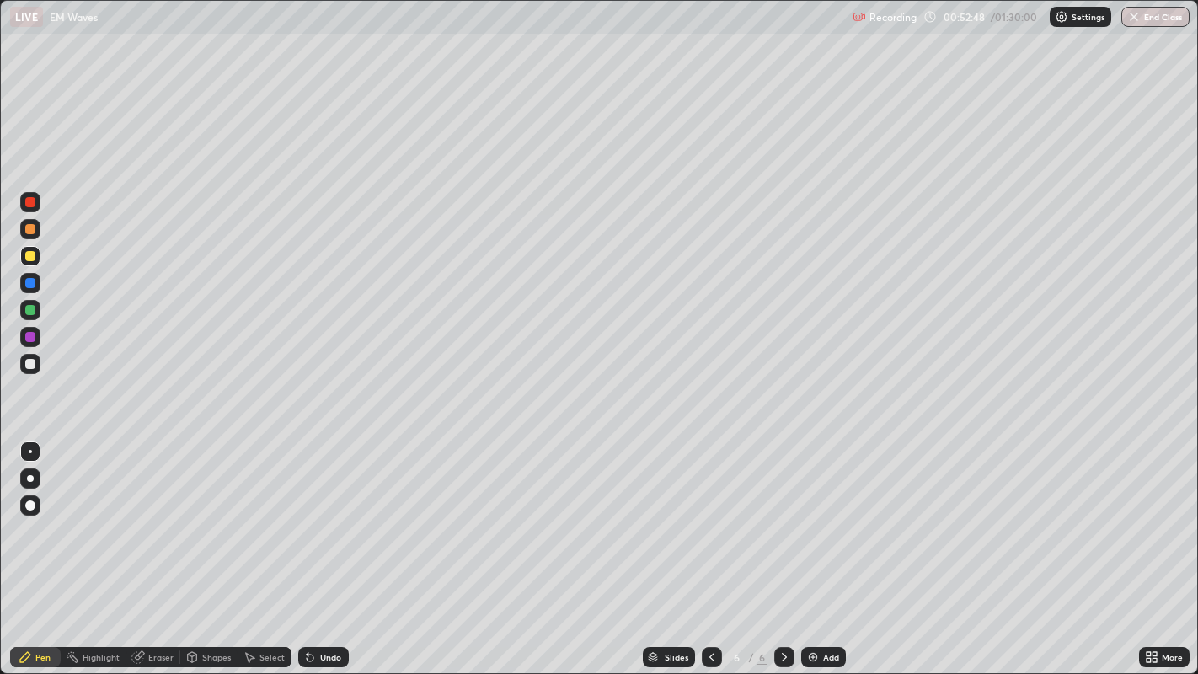
click at [324, 547] on div "Undo" at bounding box center [330, 657] width 21 height 8
click at [321, 547] on div "Undo" at bounding box center [330, 657] width 21 height 8
click at [322, 547] on div "Undo" at bounding box center [330, 657] width 21 height 8
click at [315, 547] on div "Undo" at bounding box center [323, 657] width 51 height 20
click at [267, 547] on div "Select" at bounding box center [272, 657] width 25 height 8
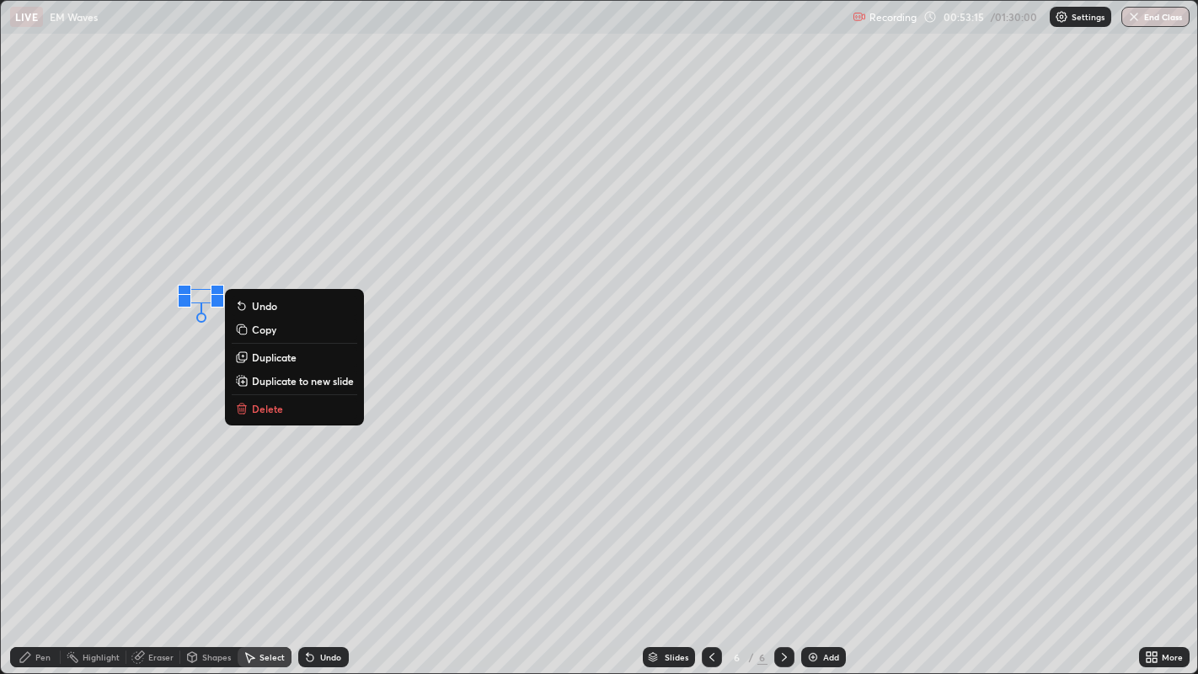
click at [43, 547] on div "Pen" at bounding box center [42, 657] width 15 height 8
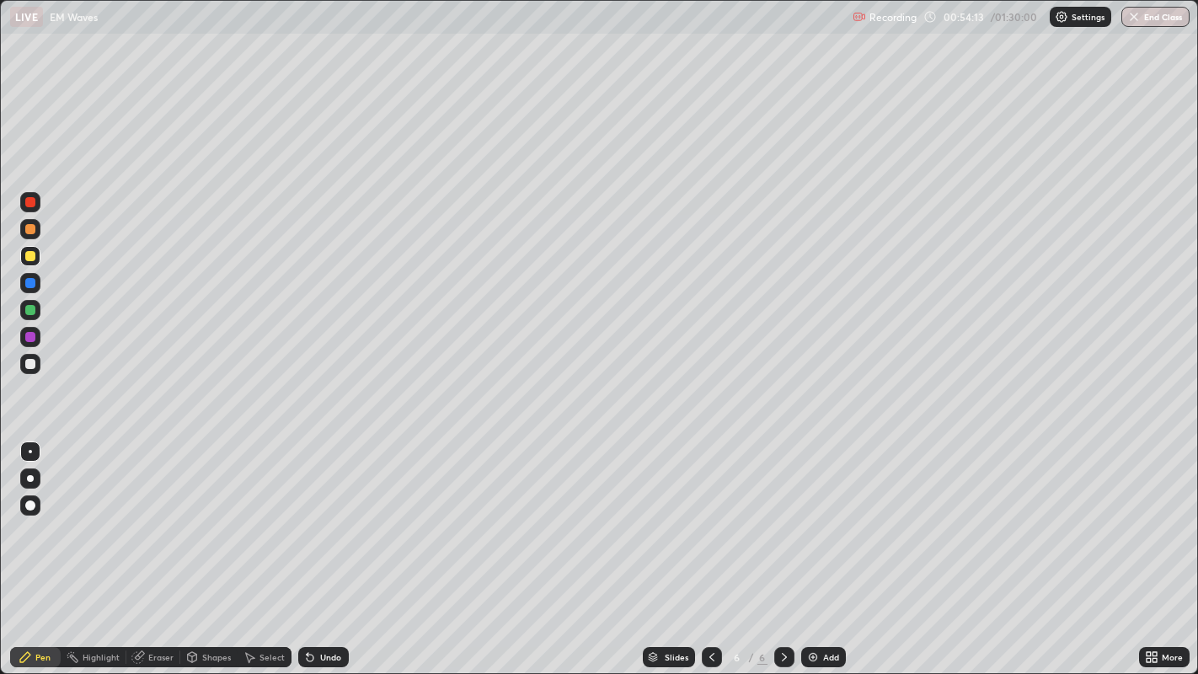
click at [321, 547] on div "Undo" at bounding box center [330, 657] width 21 height 8
click at [208, 547] on div "Shapes" at bounding box center [216, 657] width 29 height 8
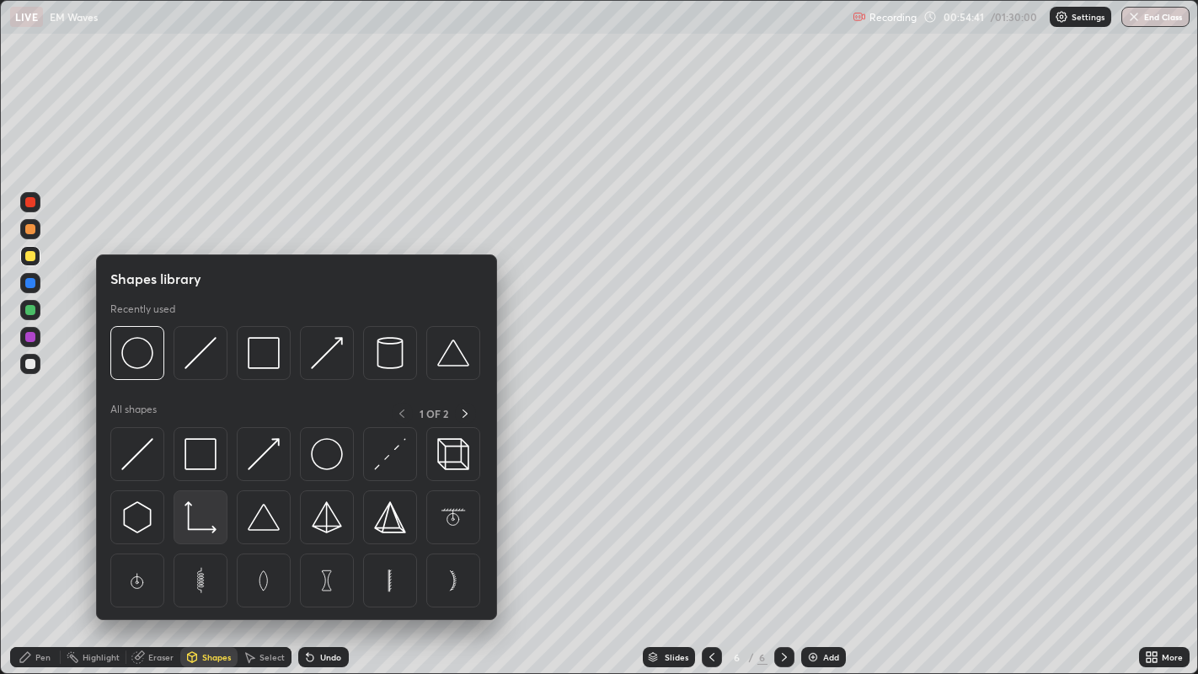
click at [199, 524] on img at bounding box center [201, 517] width 32 height 32
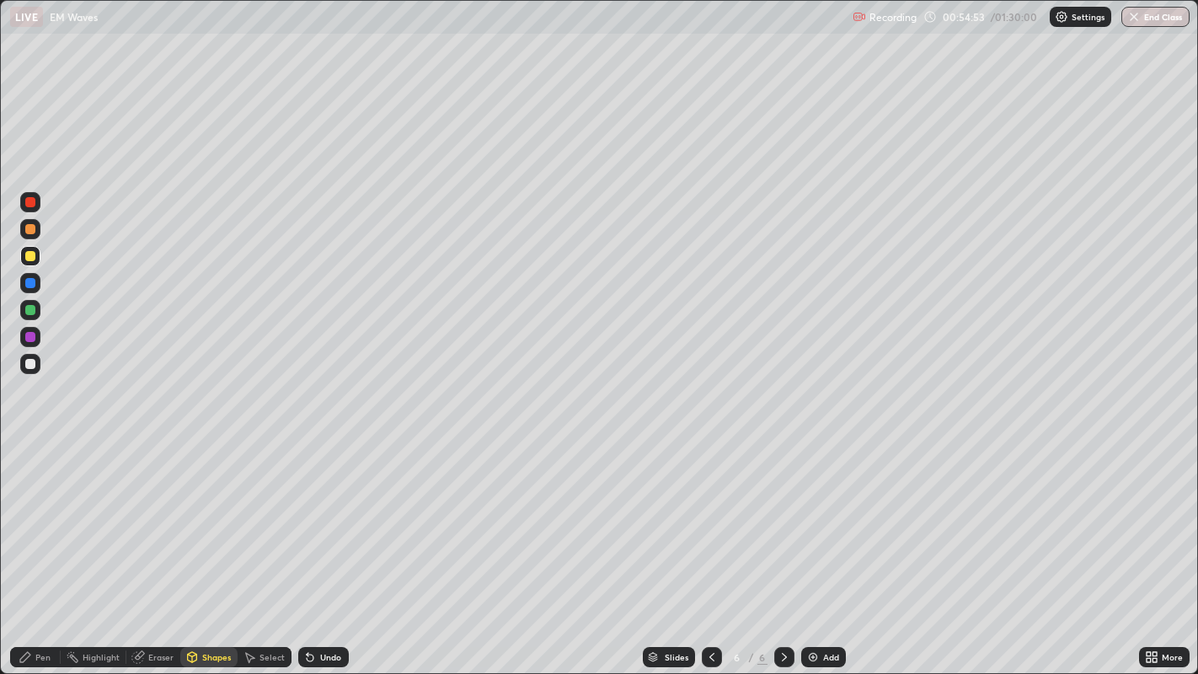
click at [209, 547] on div "Shapes" at bounding box center [216, 657] width 29 height 8
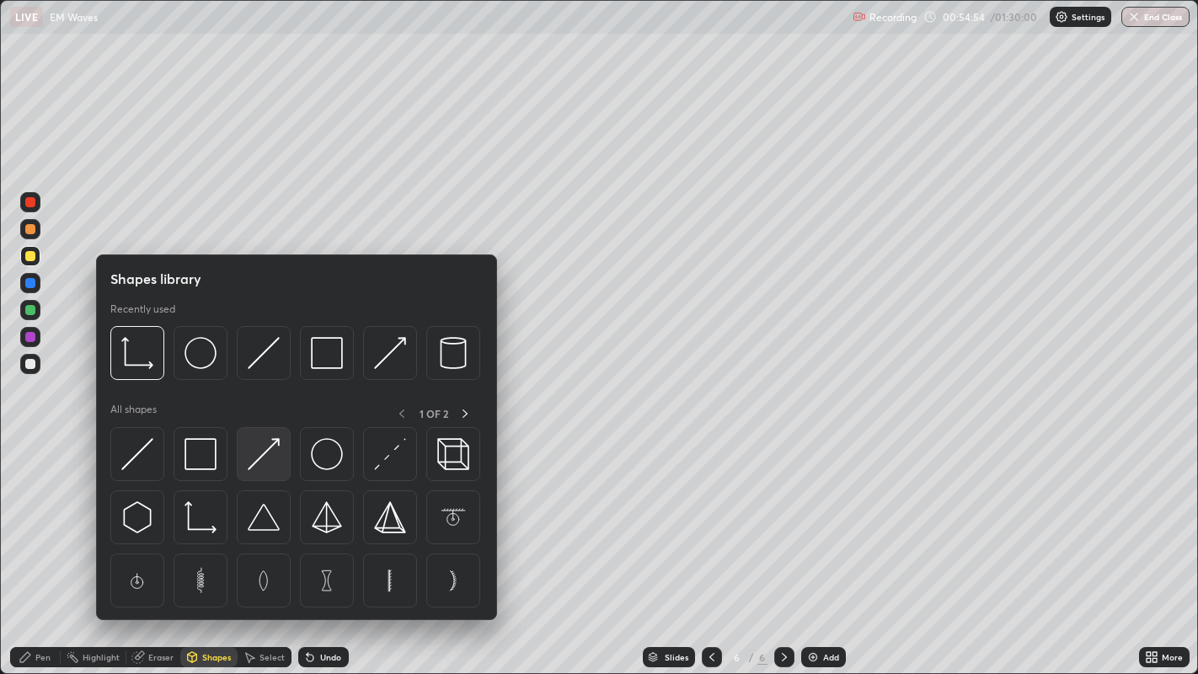
click at [273, 448] on img at bounding box center [264, 454] width 32 height 32
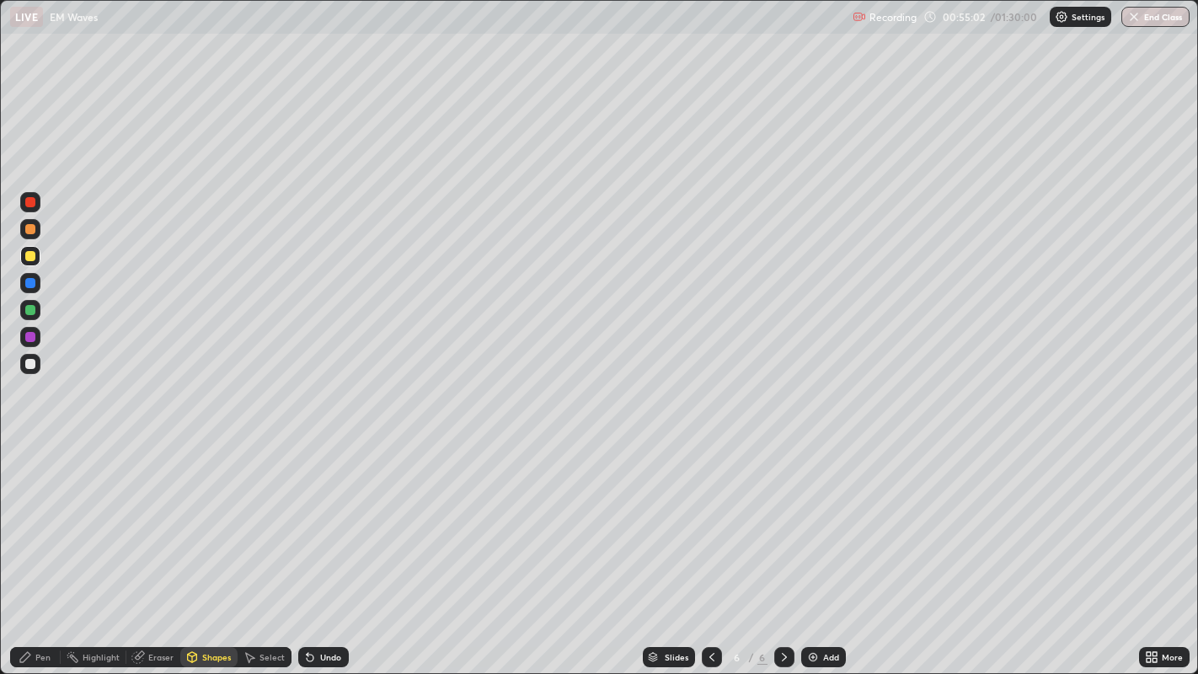
click at [40, 547] on div "Pen" at bounding box center [42, 657] width 15 height 8
click at [330, 547] on div "Undo" at bounding box center [330, 657] width 21 height 8
click at [35, 335] on div at bounding box center [30, 337] width 10 height 10
click at [332, 547] on div "Undo" at bounding box center [330, 657] width 21 height 8
click at [39, 256] on div at bounding box center [30, 256] width 20 height 20
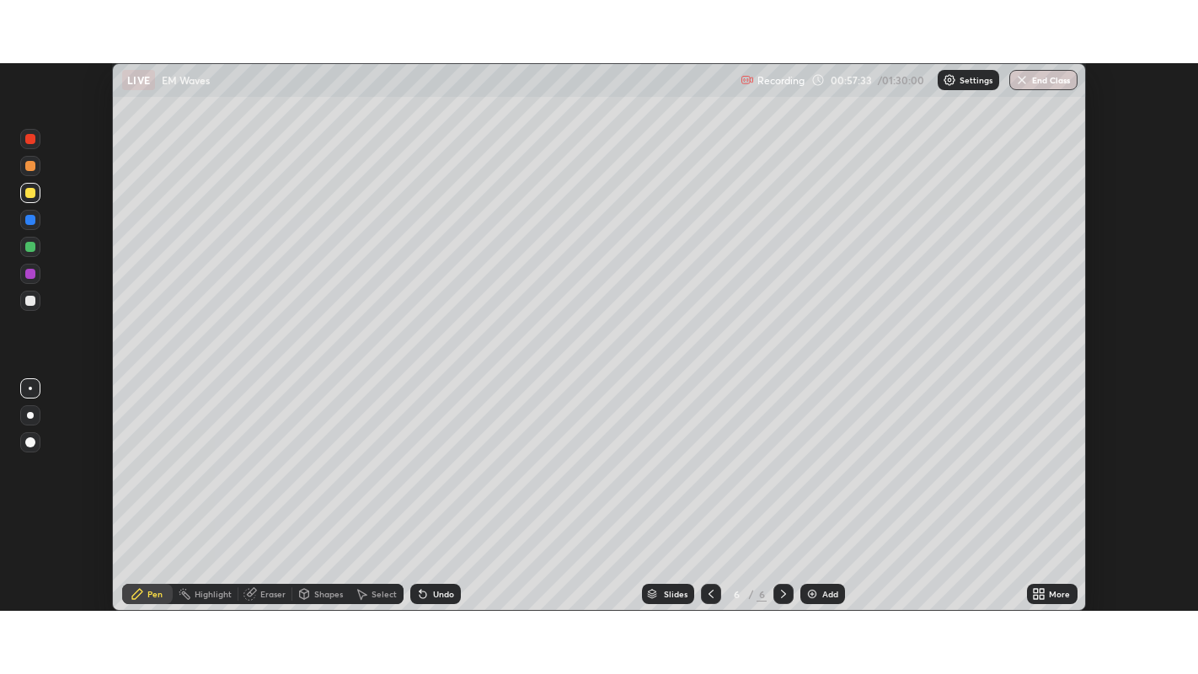
scroll to position [83731, 83079]
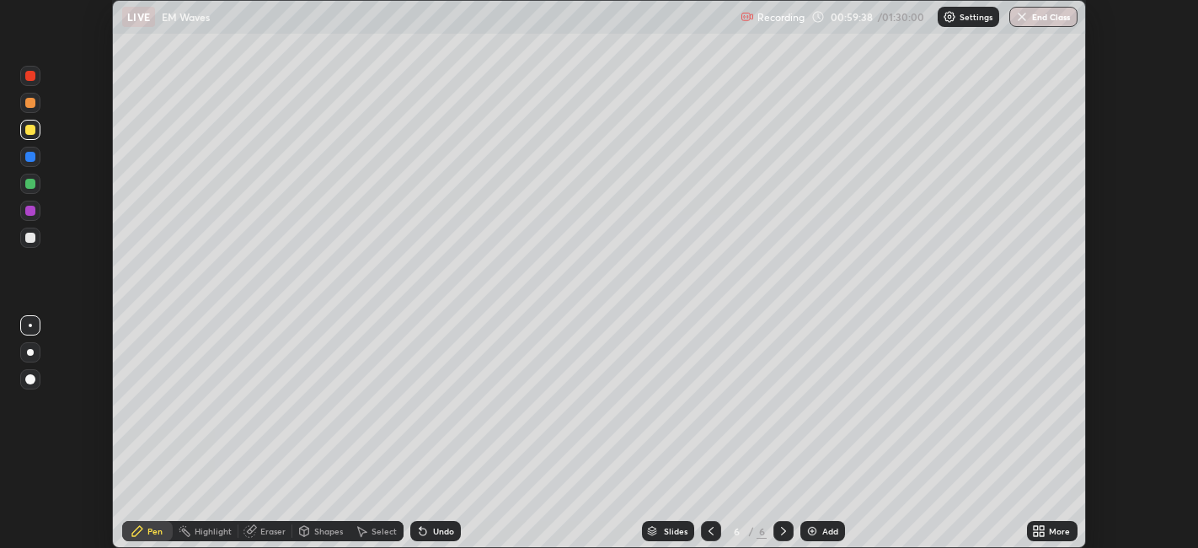
click at [1043, 536] on icon at bounding box center [1043, 534] width 4 height 4
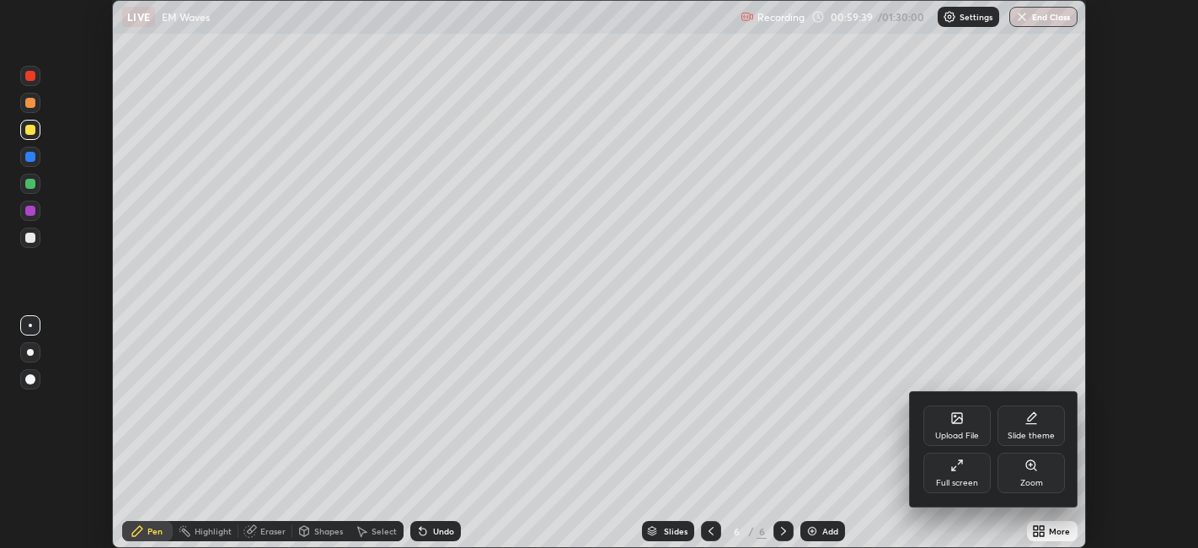
click at [961, 476] on div "Full screen" at bounding box center [957, 473] width 67 height 40
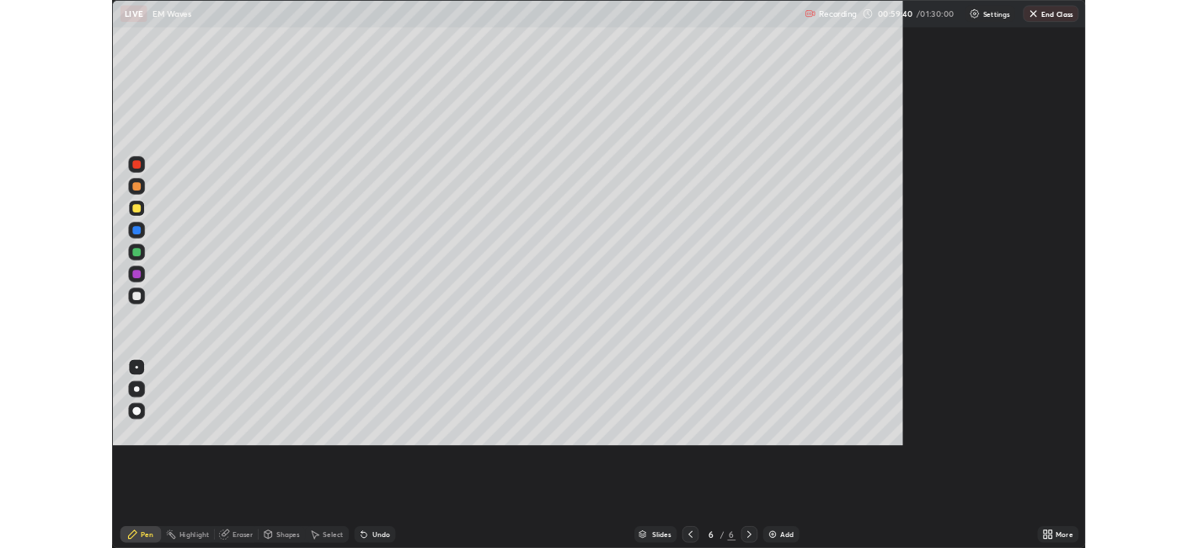
scroll to position [674, 1198]
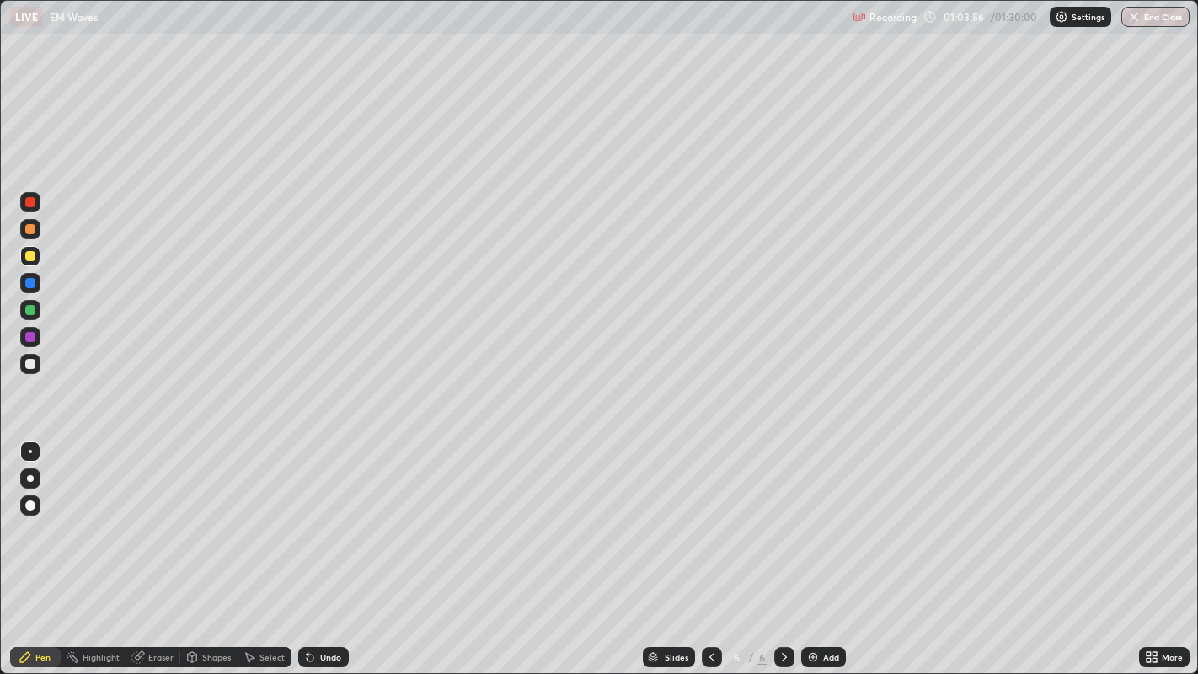
click at [260, 547] on div "Select" at bounding box center [265, 657] width 54 height 20
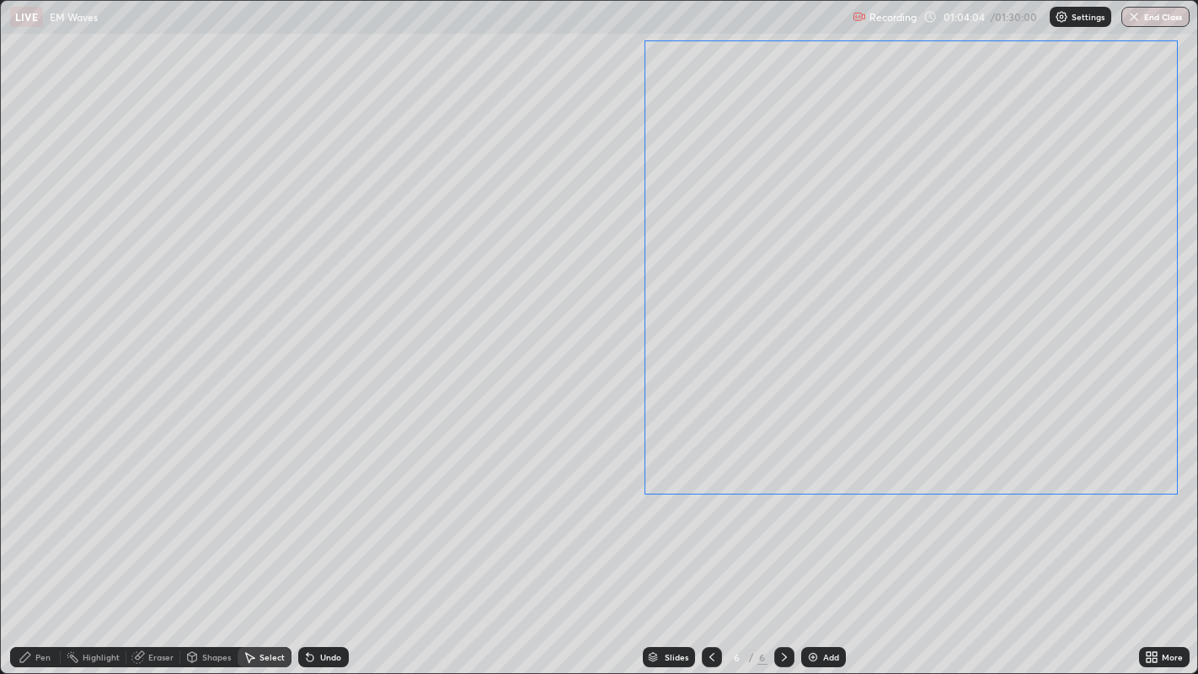
click at [951, 394] on div "0 ° Undo Copy Duplicate Duplicate to new slide Delete" at bounding box center [600, 337] width 1198 height 673
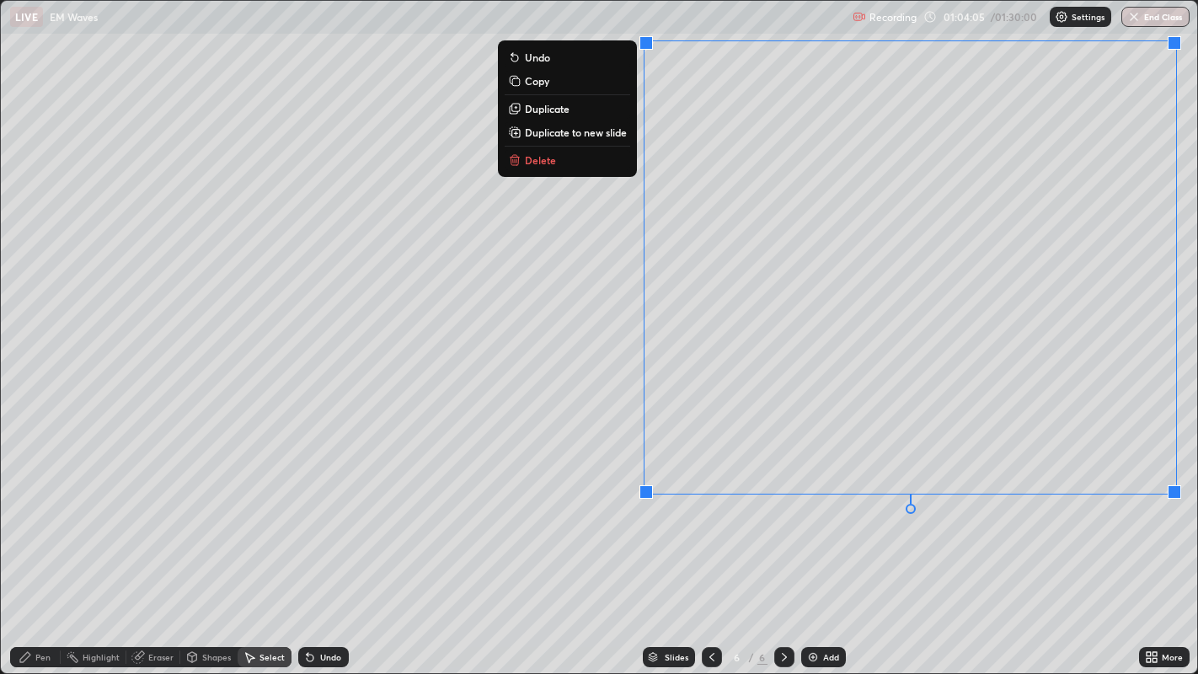
click at [810, 547] on div "0 ° Undo Copy Duplicate Duplicate to new slide Delete" at bounding box center [600, 337] width 1198 height 673
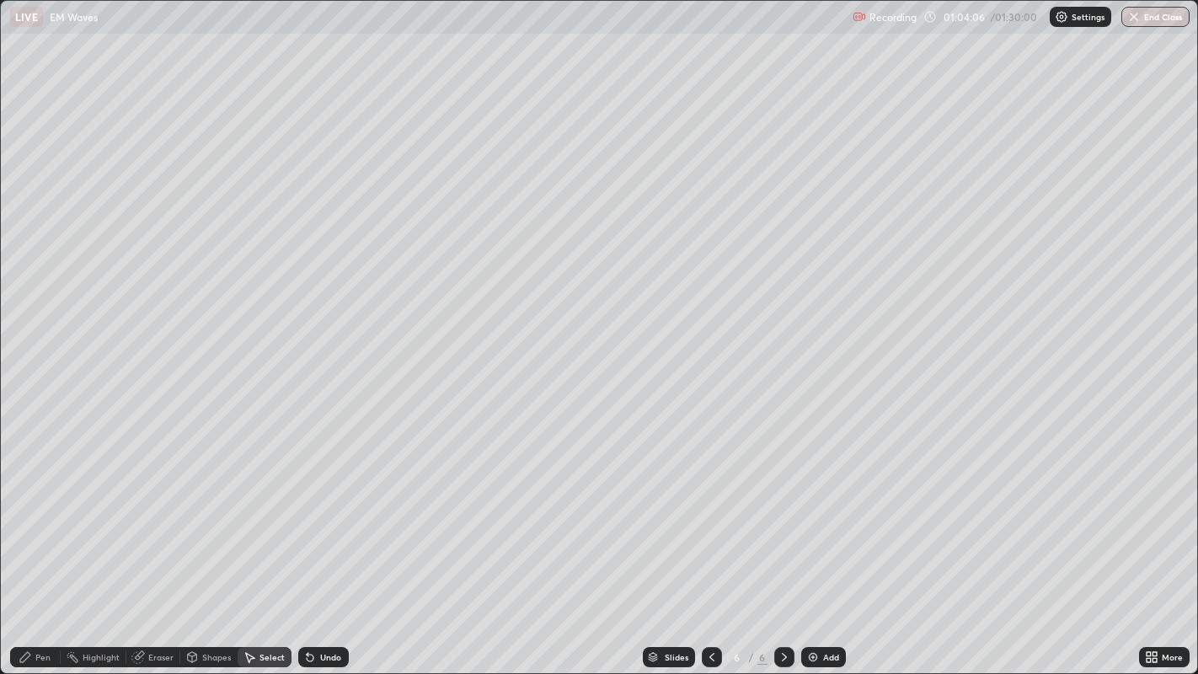
click at [42, 547] on div "Pen" at bounding box center [42, 657] width 15 height 8
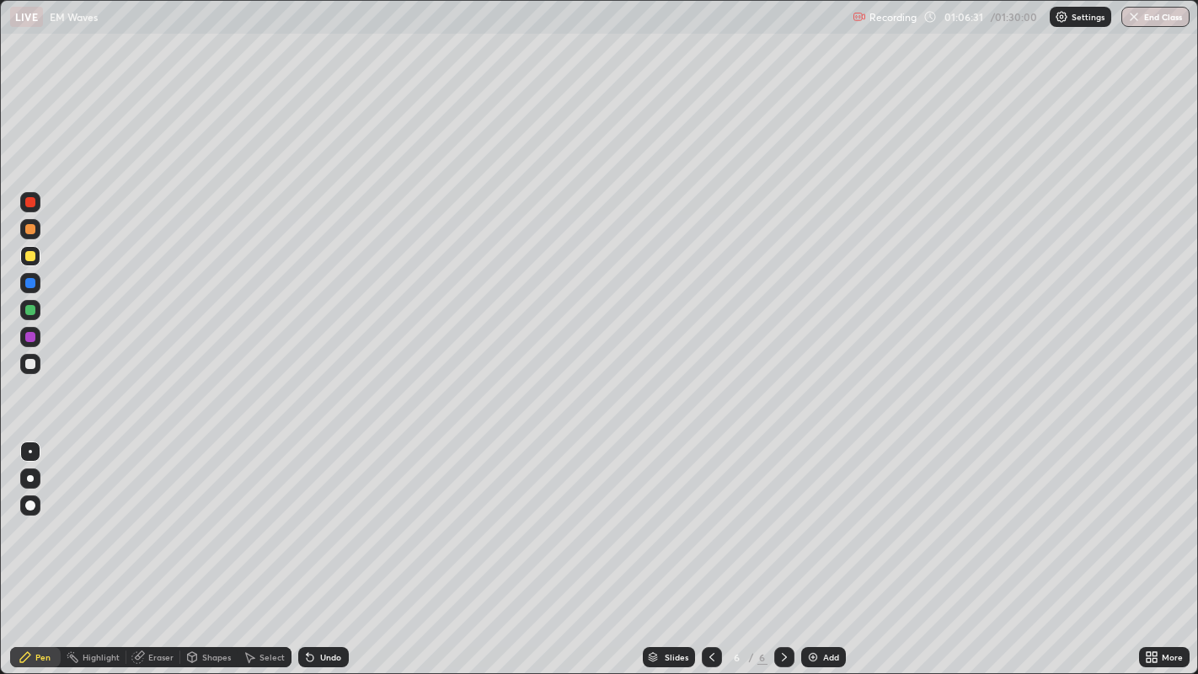
click at [824, 547] on div "Add" at bounding box center [831, 657] width 16 height 8
click at [29, 259] on div at bounding box center [30, 256] width 10 height 10
click at [330, 547] on div "Undo" at bounding box center [330, 657] width 21 height 8
click at [332, 547] on div "Undo" at bounding box center [330, 657] width 21 height 8
click at [320, 547] on div "Undo" at bounding box center [323, 657] width 51 height 20
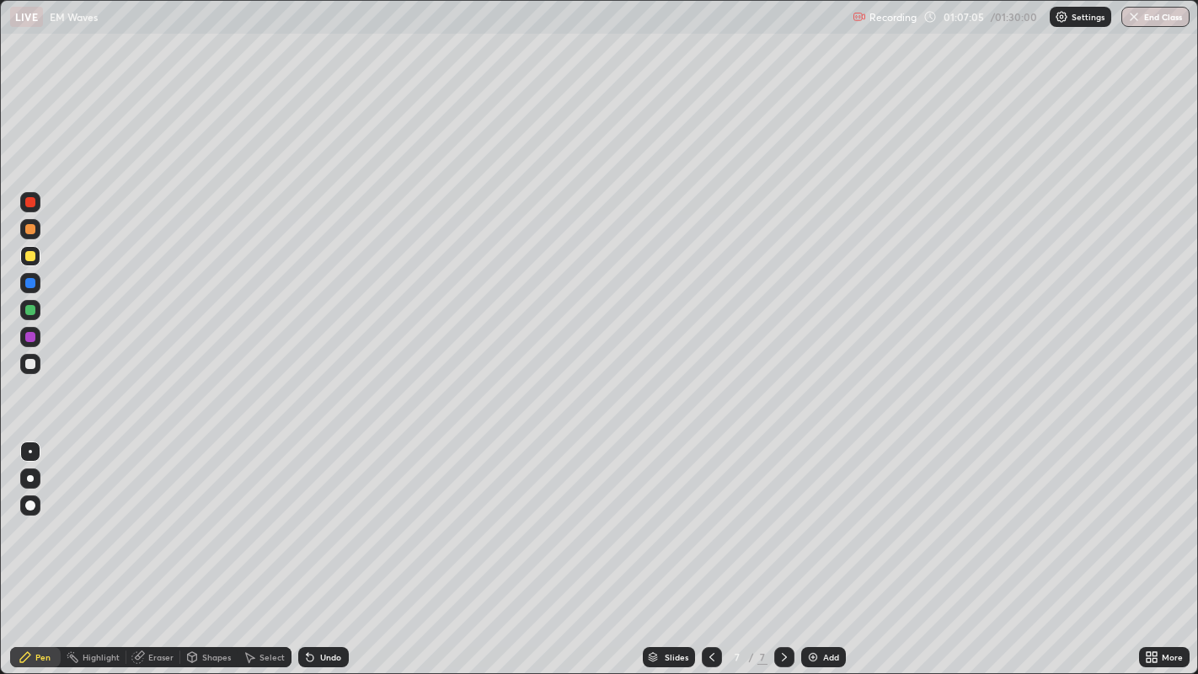
click at [324, 547] on div "Undo" at bounding box center [330, 657] width 21 height 8
click at [319, 547] on div "Undo" at bounding box center [323, 657] width 51 height 20
click at [320, 547] on div "Undo" at bounding box center [330, 657] width 21 height 8
click at [828, 547] on div "Add" at bounding box center [831, 657] width 16 height 8
click at [30, 256] on div at bounding box center [30, 256] width 10 height 10
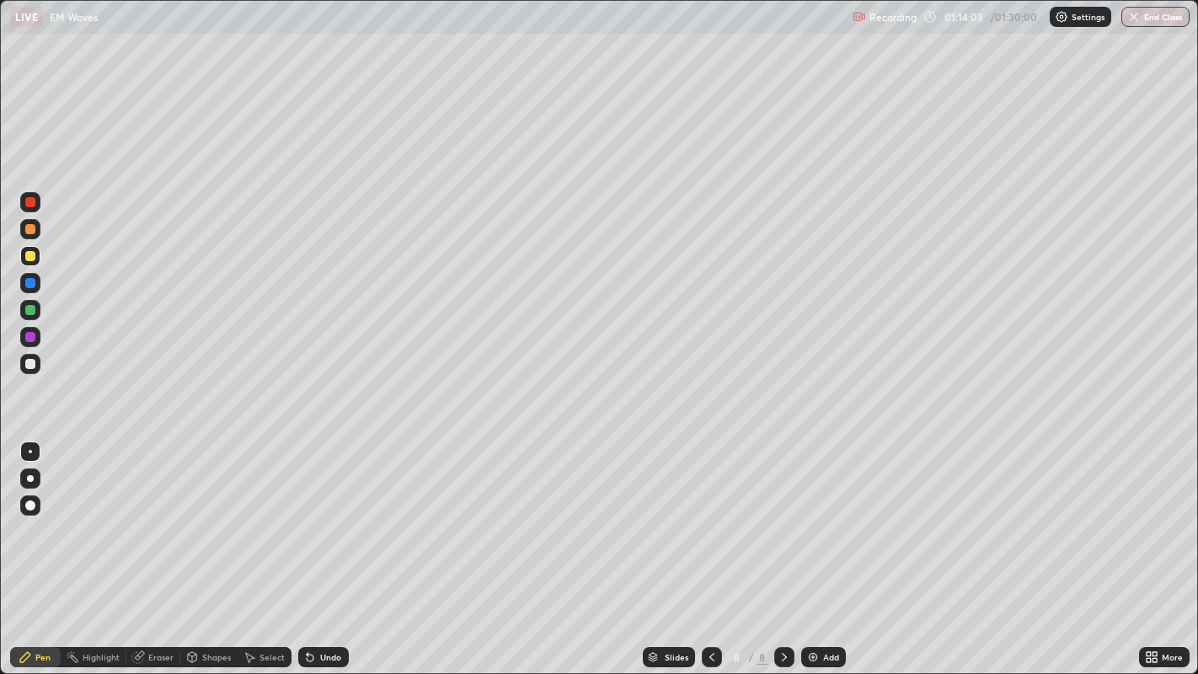
click at [31, 225] on div at bounding box center [30, 229] width 10 height 10
click at [32, 254] on div at bounding box center [30, 256] width 10 height 10
click at [1141, 10] on button "End Class" at bounding box center [1156, 17] width 68 height 20
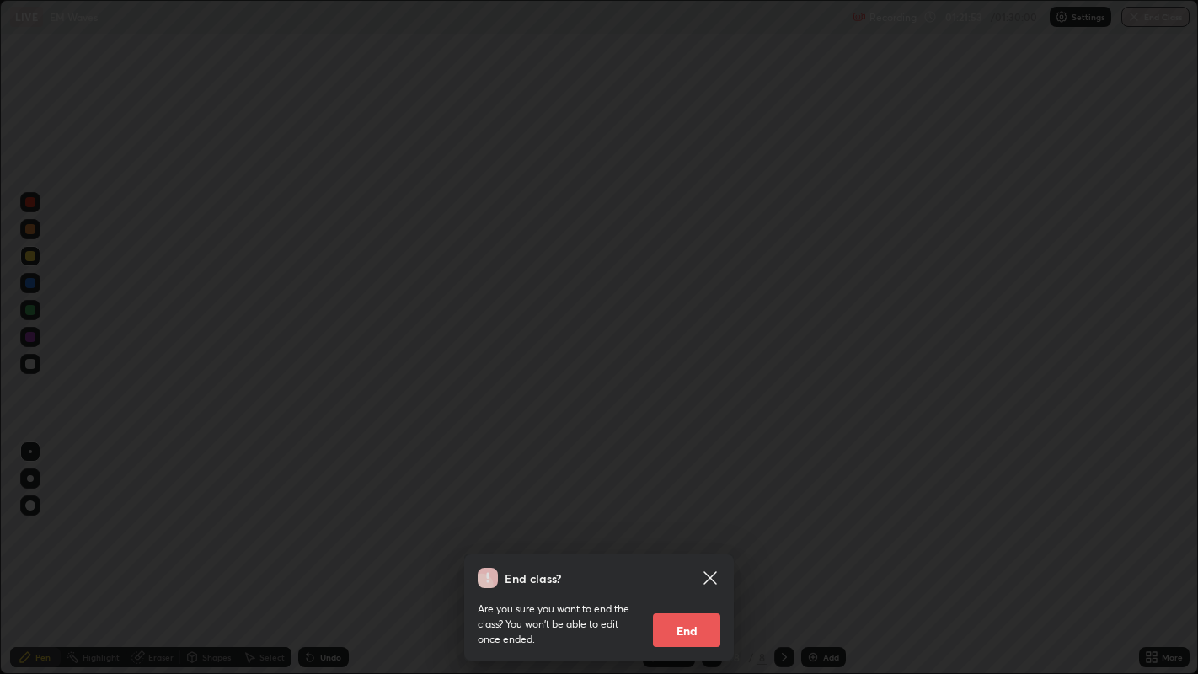
click at [679, 547] on button "End" at bounding box center [686, 631] width 67 height 34
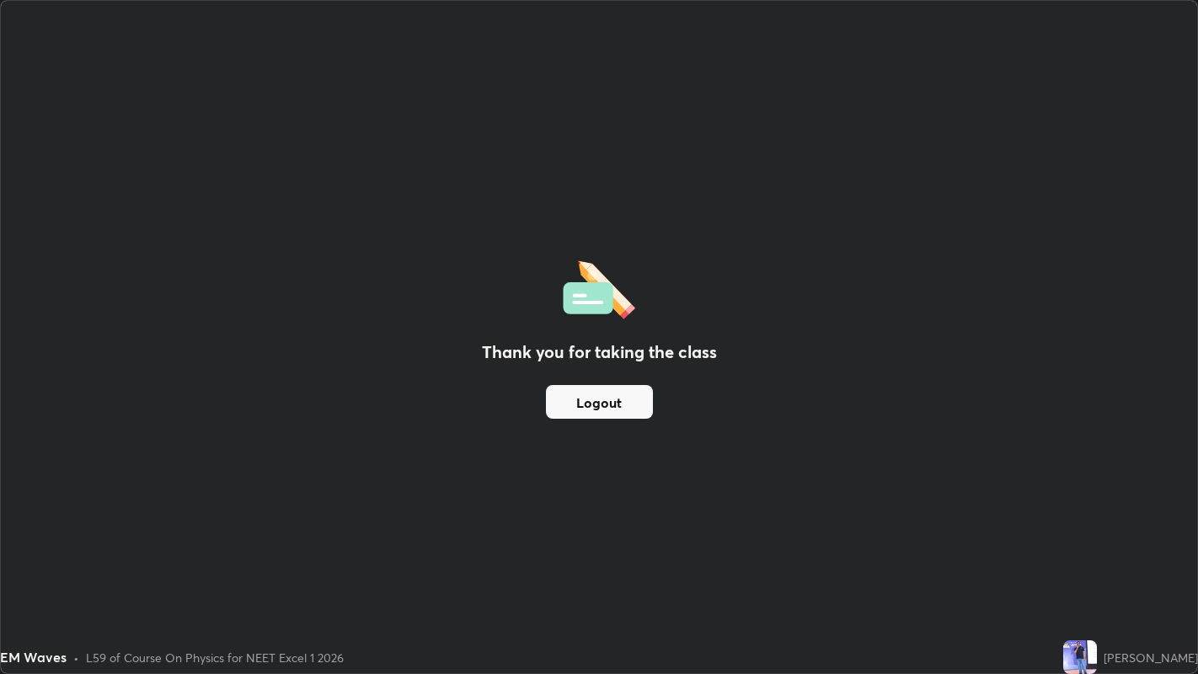
click at [603, 402] on button "Logout" at bounding box center [599, 402] width 107 height 34
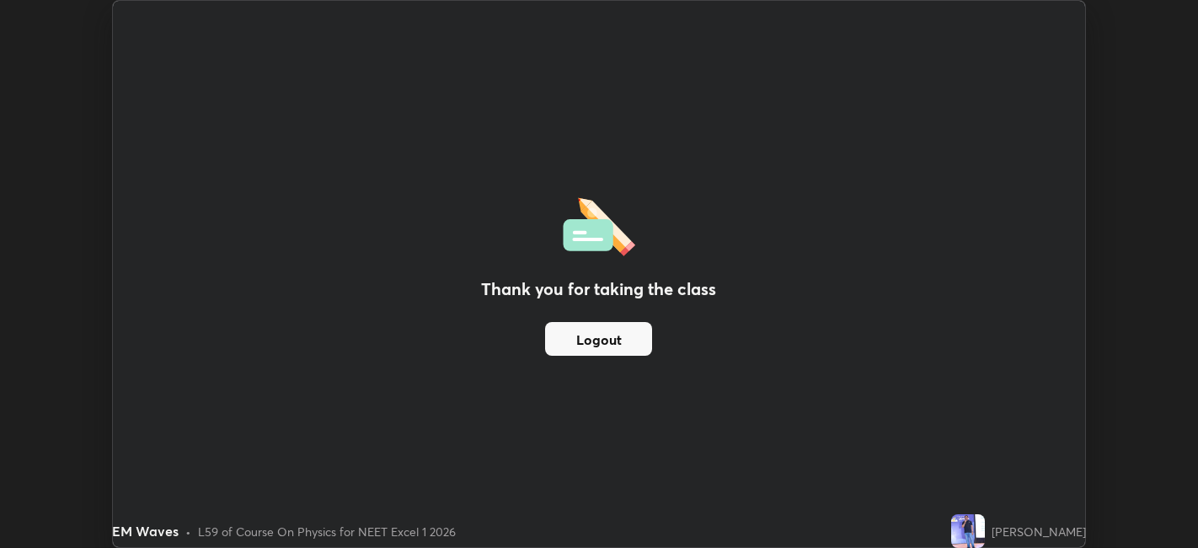
scroll to position [83731, 83079]
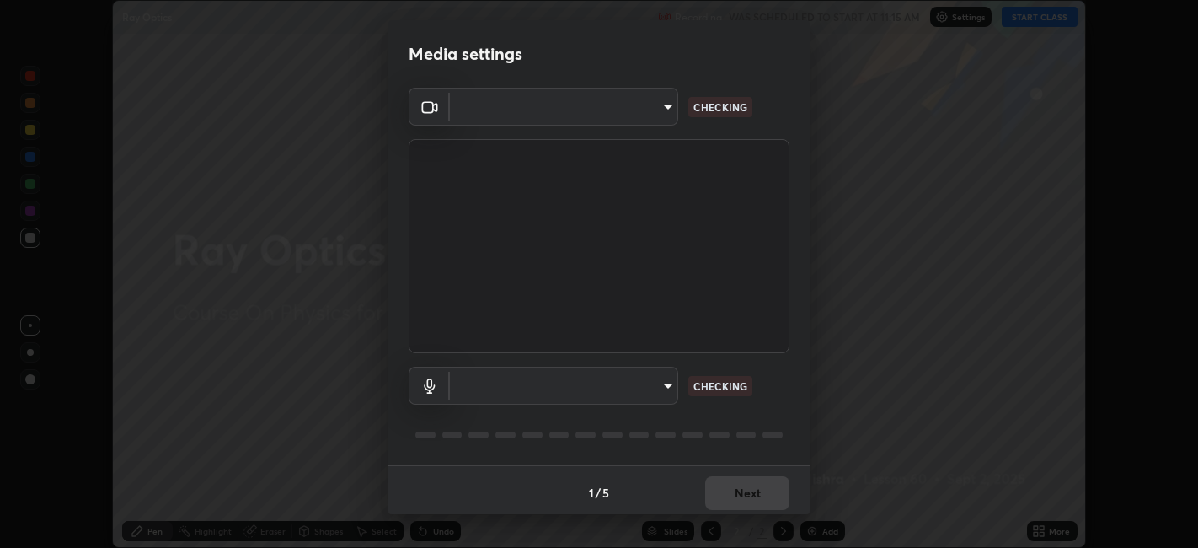
scroll to position [4, 0]
type input "1de528119a0b81ba478796ac4abd92c2349c1052ef1694bd68d1f5f62aca1b52"
type input "default"
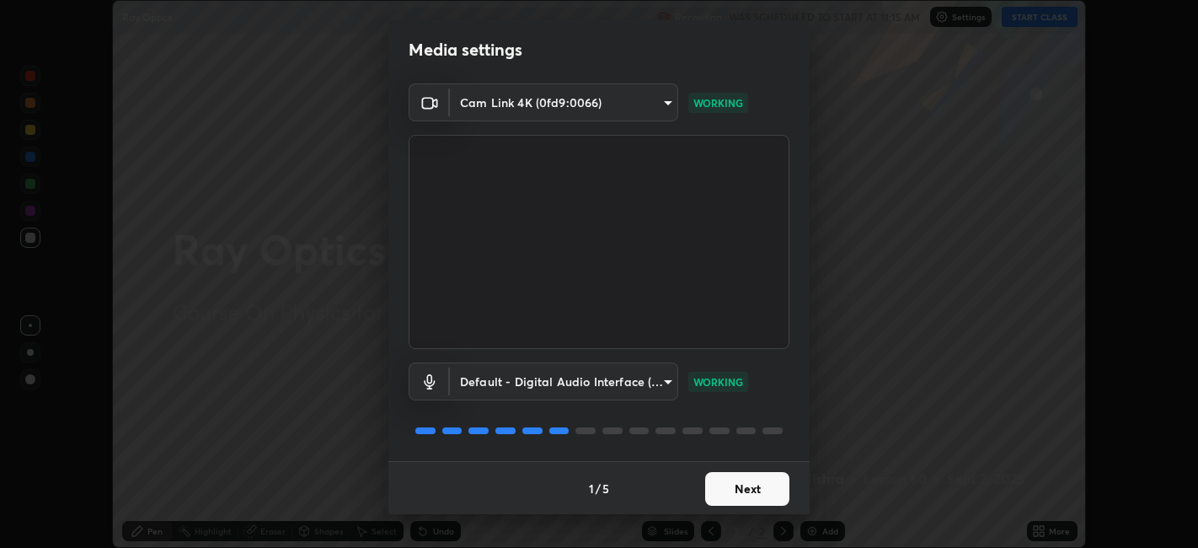
click at [758, 493] on button "Next" at bounding box center [747, 489] width 84 height 34
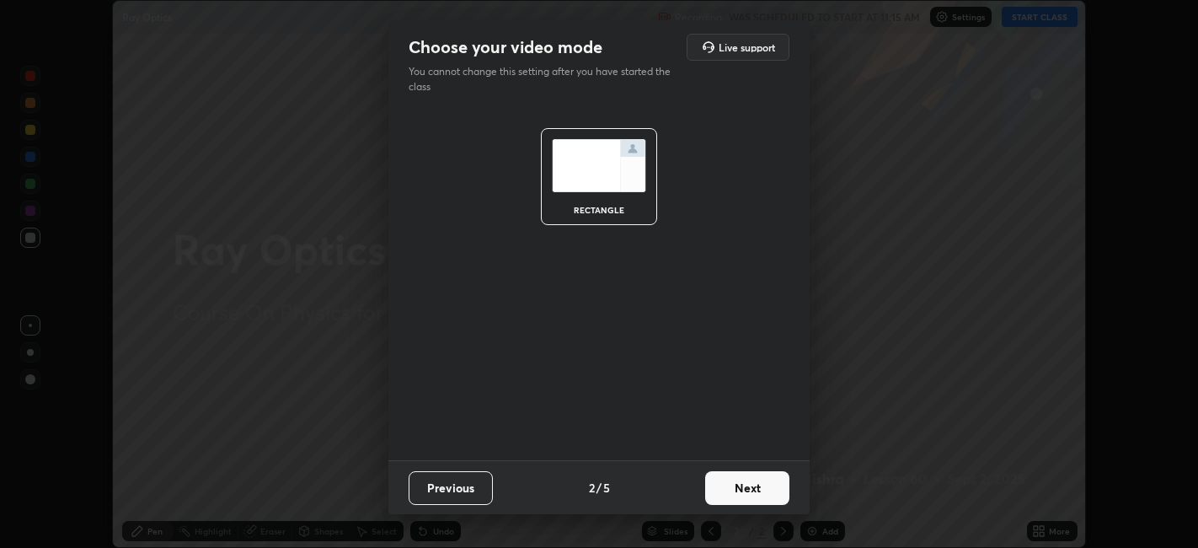
click at [759, 489] on button "Next" at bounding box center [747, 488] width 84 height 34
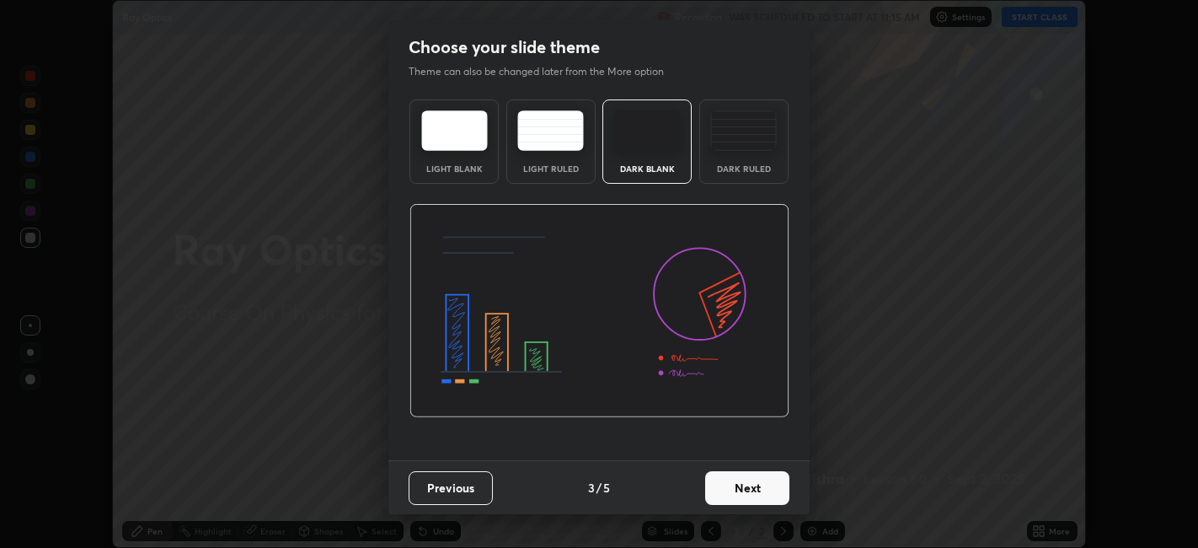
click at [766, 488] on button "Next" at bounding box center [747, 488] width 84 height 34
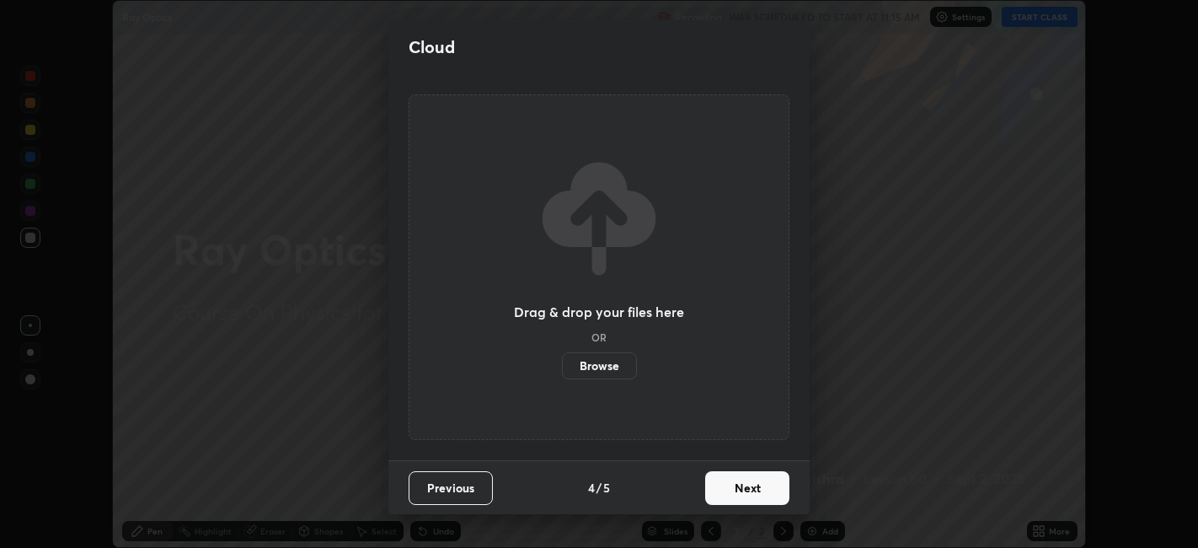
click at [764, 489] on button "Next" at bounding box center [747, 488] width 84 height 34
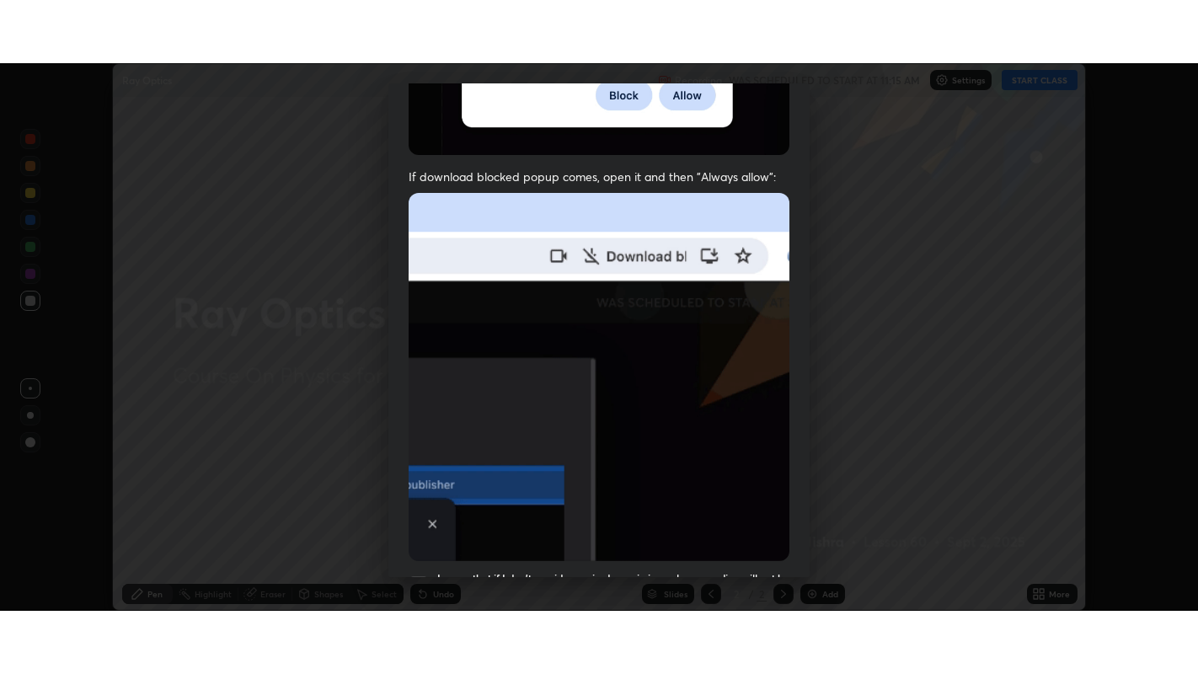
scroll to position [348, 0]
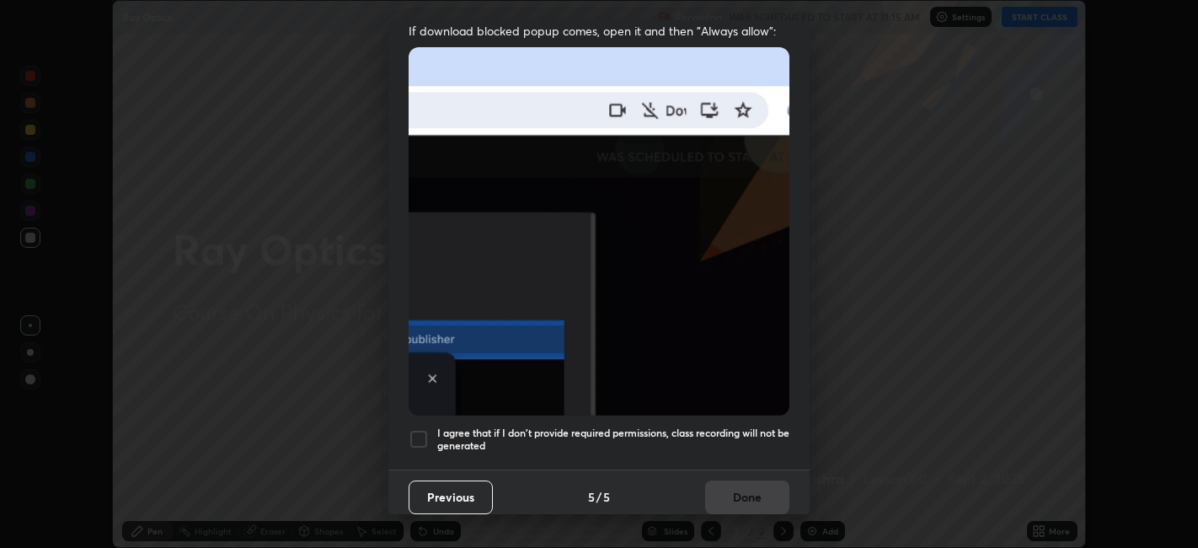
click at [419, 432] on div at bounding box center [419, 439] width 20 height 20
click at [752, 487] on button "Done" at bounding box center [747, 497] width 84 height 34
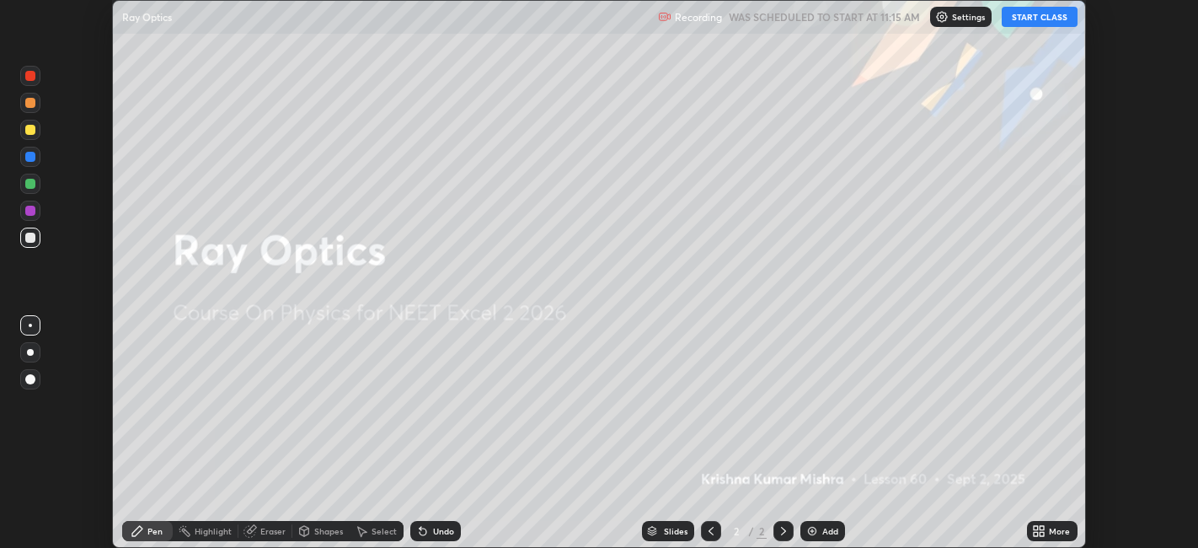
click at [1032, 18] on button "START CLASS" at bounding box center [1040, 17] width 76 height 20
click at [1038, 527] on icon at bounding box center [1036, 528] width 4 height 4
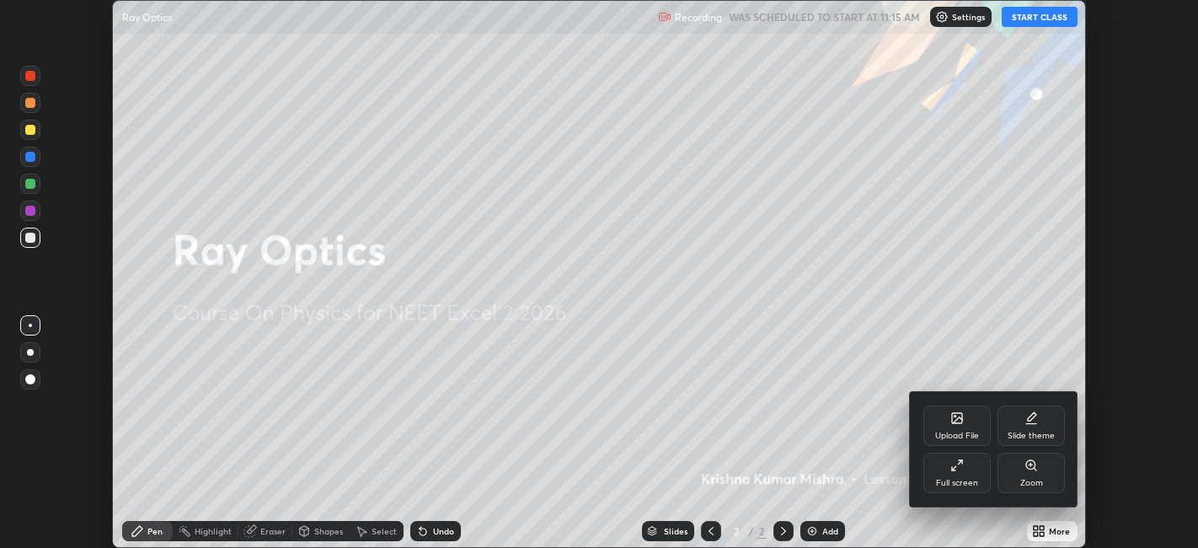
click at [959, 483] on div "Full screen" at bounding box center [957, 483] width 42 height 8
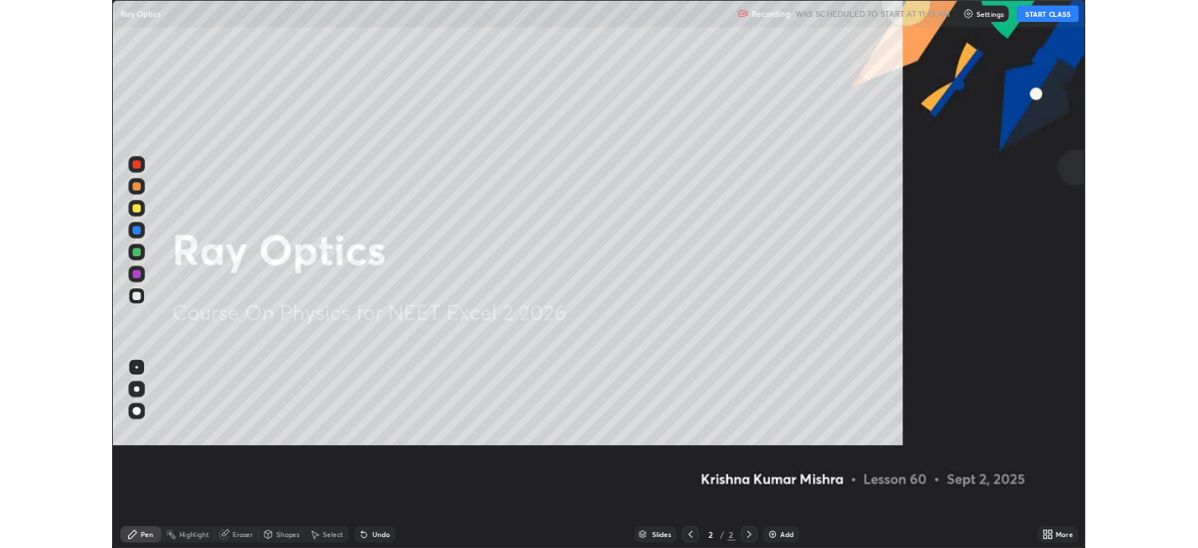
scroll to position [674, 1198]
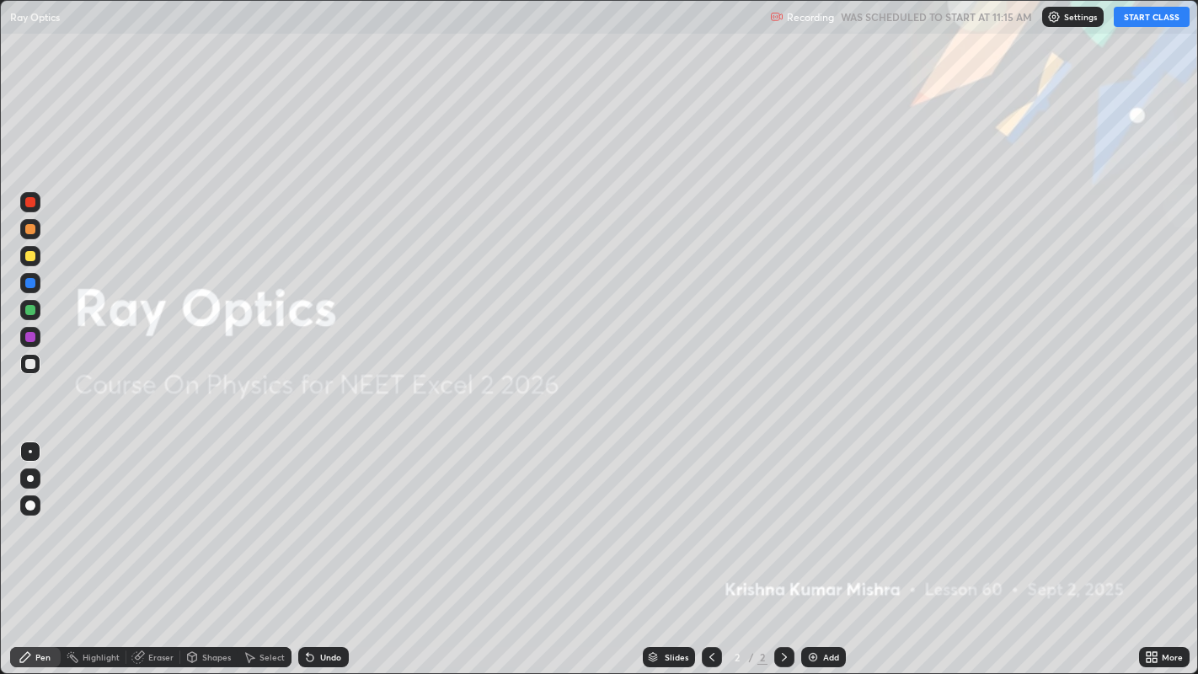
click at [830, 547] on div "Add" at bounding box center [831, 657] width 16 height 8
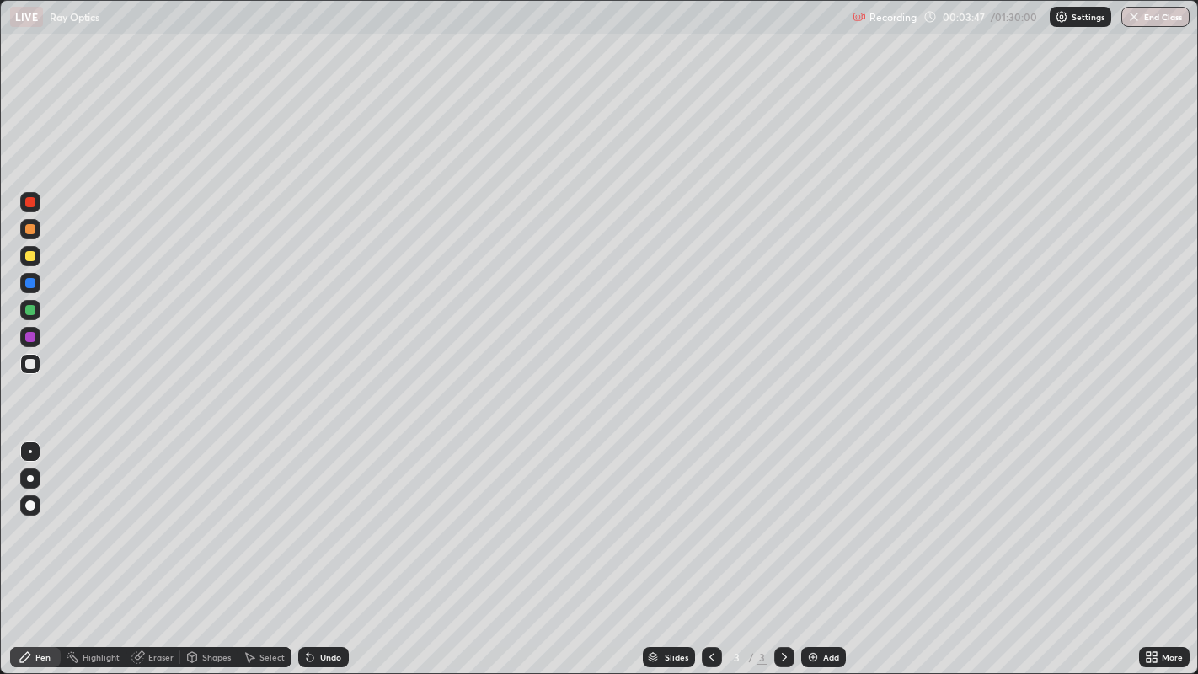
click at [821, 547] on div "Add" at bounding box center [823, 657] width 45 height 20
click at [1159, 547] on icon at bounding box center [1151, 657] width 13 height 13
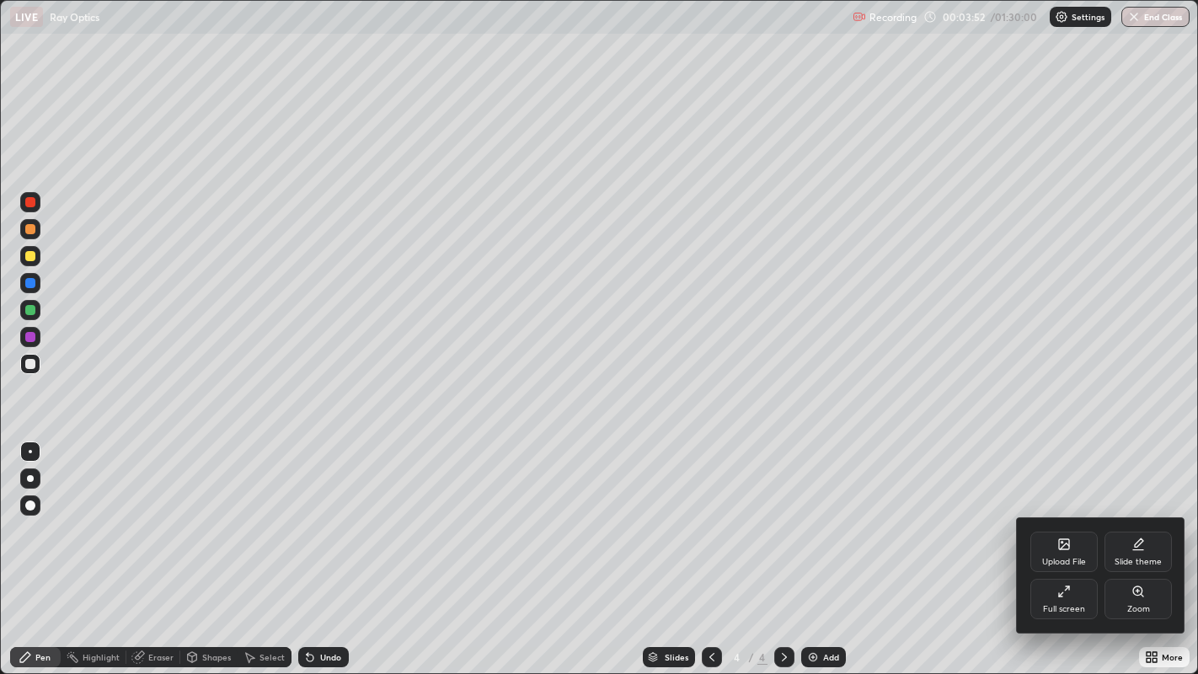
click at [1066, 545] on icon at bounding box center [1064, 547] width 9 height 6
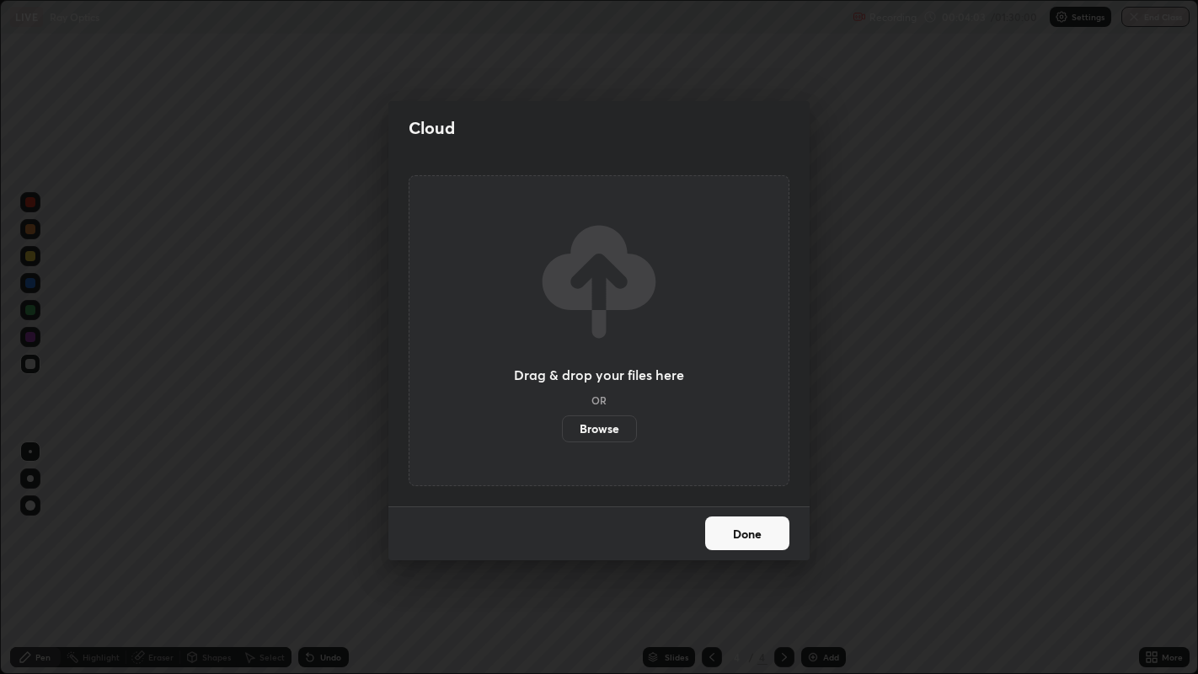
click at [607, 431] on label "Browse" at bounding box center [599, 428] width 75 height 27
click at [562, 431] on input "Browse" at bounding box center [562, 428] width 0 height 27
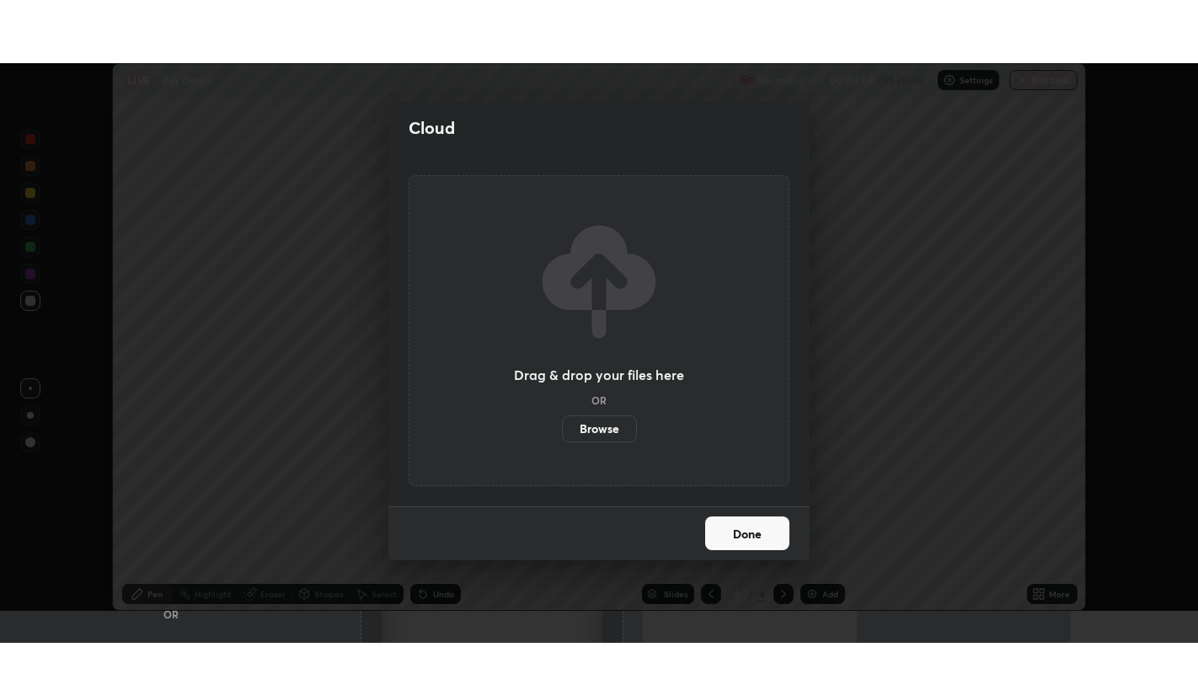
scroll to position [83731, 83079]
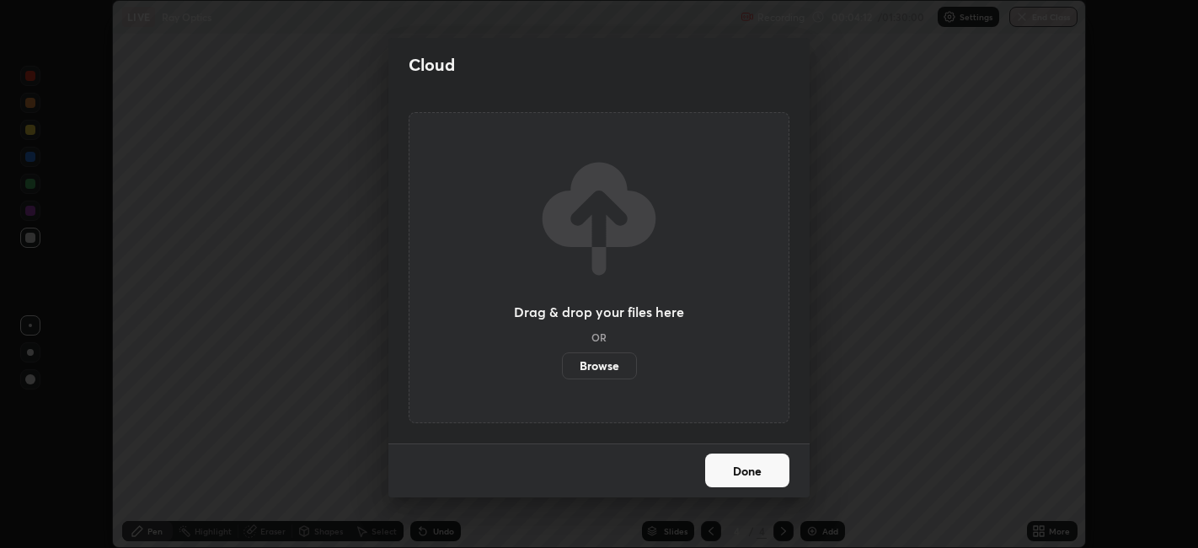
click at [850, 424] on div "Cloud Drag & drop your files here OR Browse Done" at bounding box center [599, 274] width 1198 height 548
click at [752, 478] on button "Done" at bounding box center [747, 470] width 84 height 34
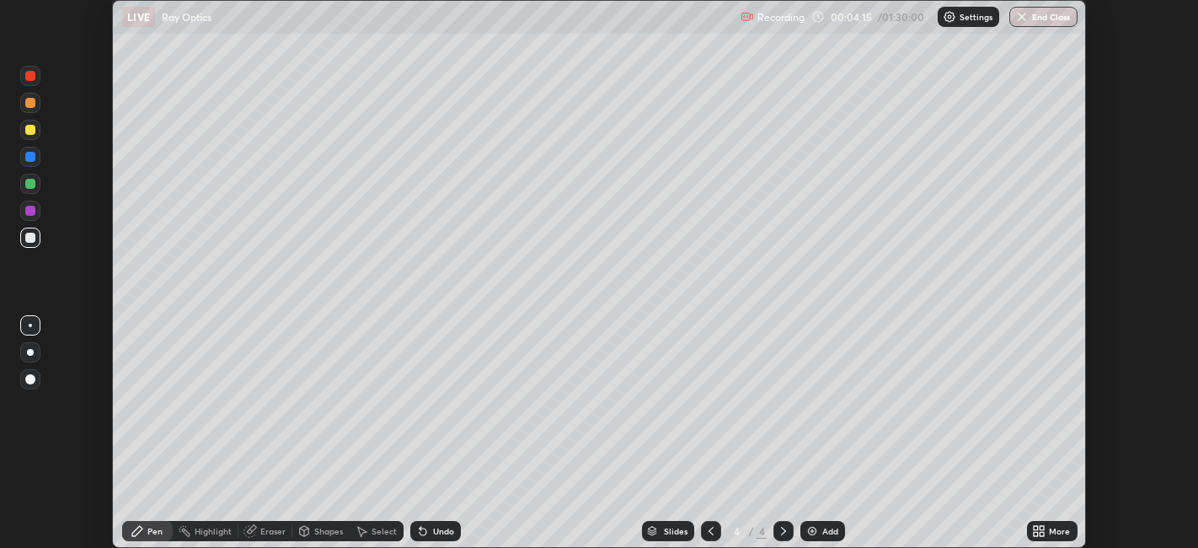
click at [710, 531] on icon at bounding box center [711, 530] width 13 height 13
click at [1043, 533] on icon at bounding box center [1043, 534] width 4 height 4
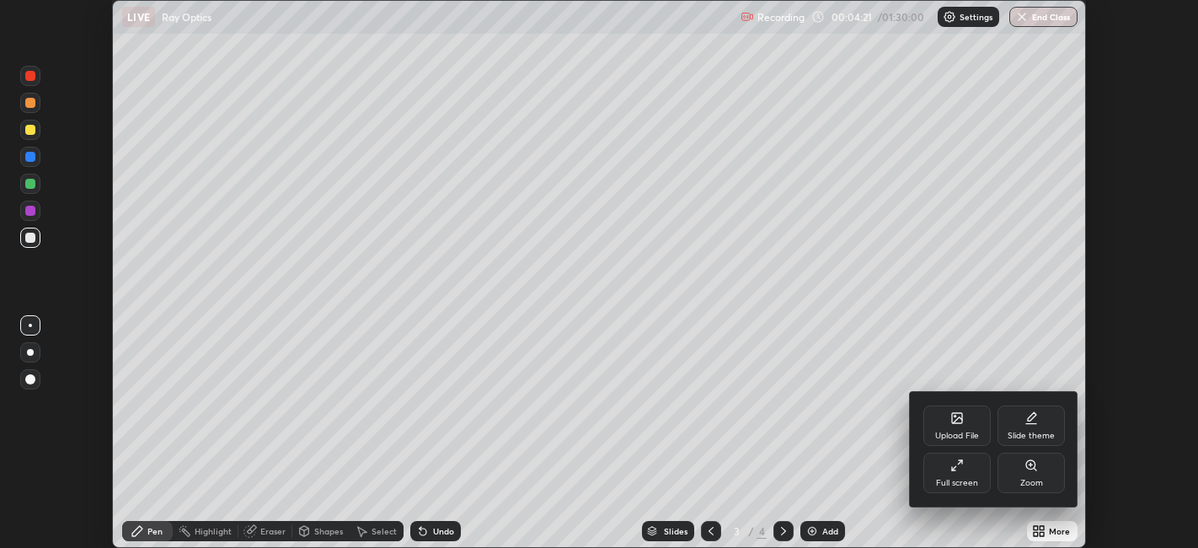
click at [962, 480] on div "Full screen" at bounding box center [957, 483] width 42 height 8
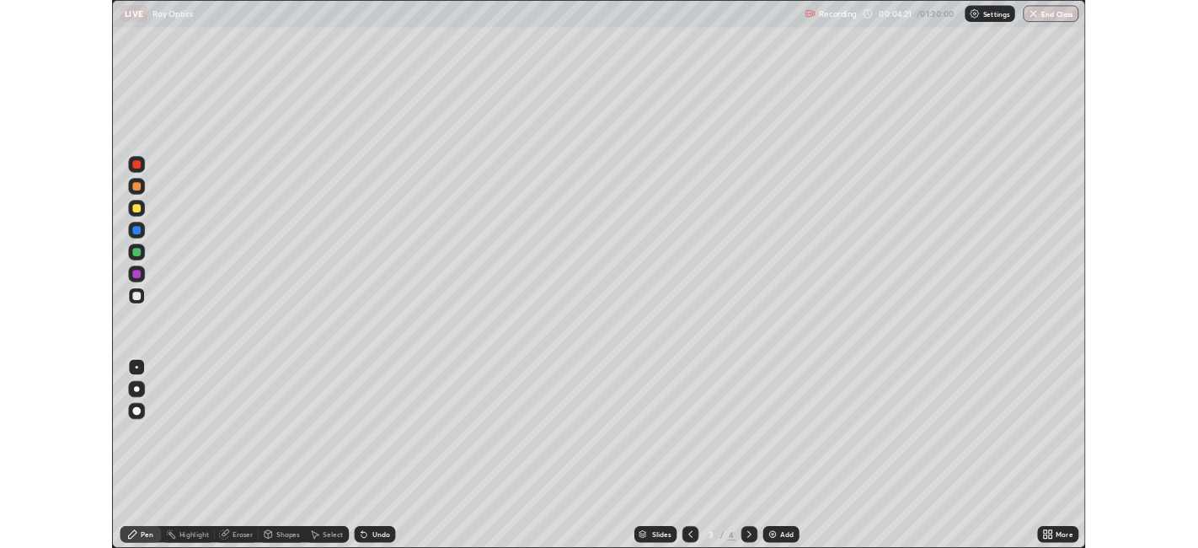
scroll to position [674, 1198]
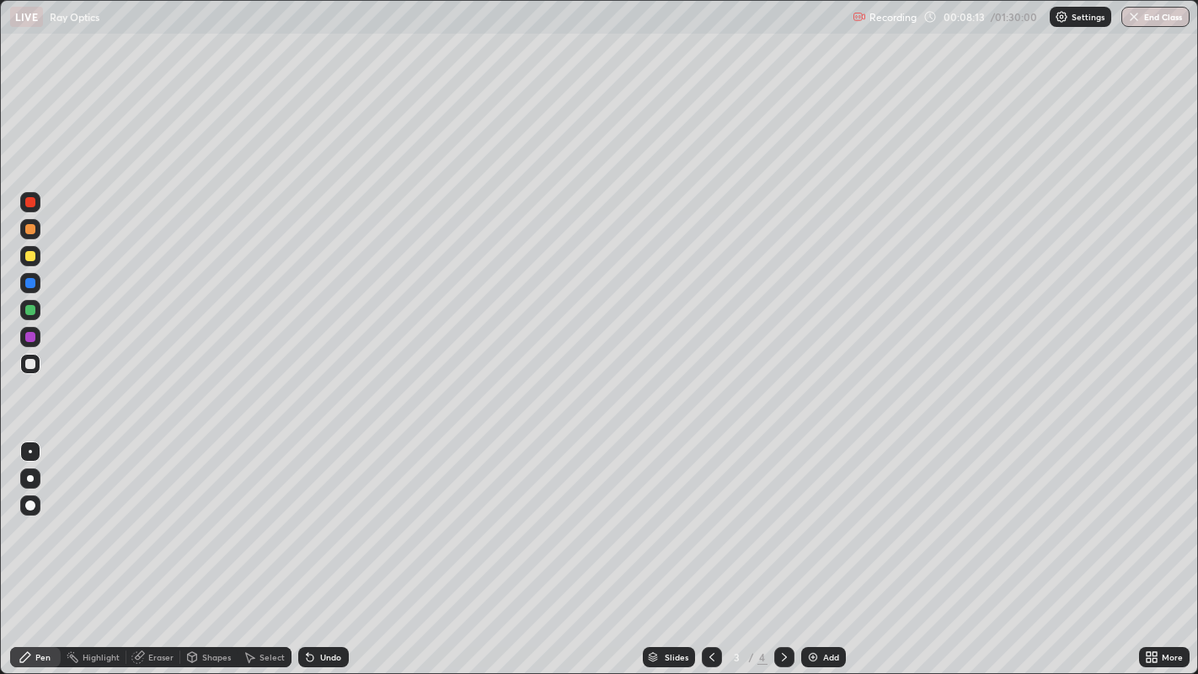
click at [326, 547] on div "Undo" at bounding box center [330, 657] width 21 height 8
click at [320, 547] on div "Undo" at bounding box center [330, 657] width 21 height 8
click at [322, 547] on div "Undo" at bounding box center [330, 657] width 21 height 8
click at [784, 547] on icon at bounding box center [784, 657] width 5 height 8
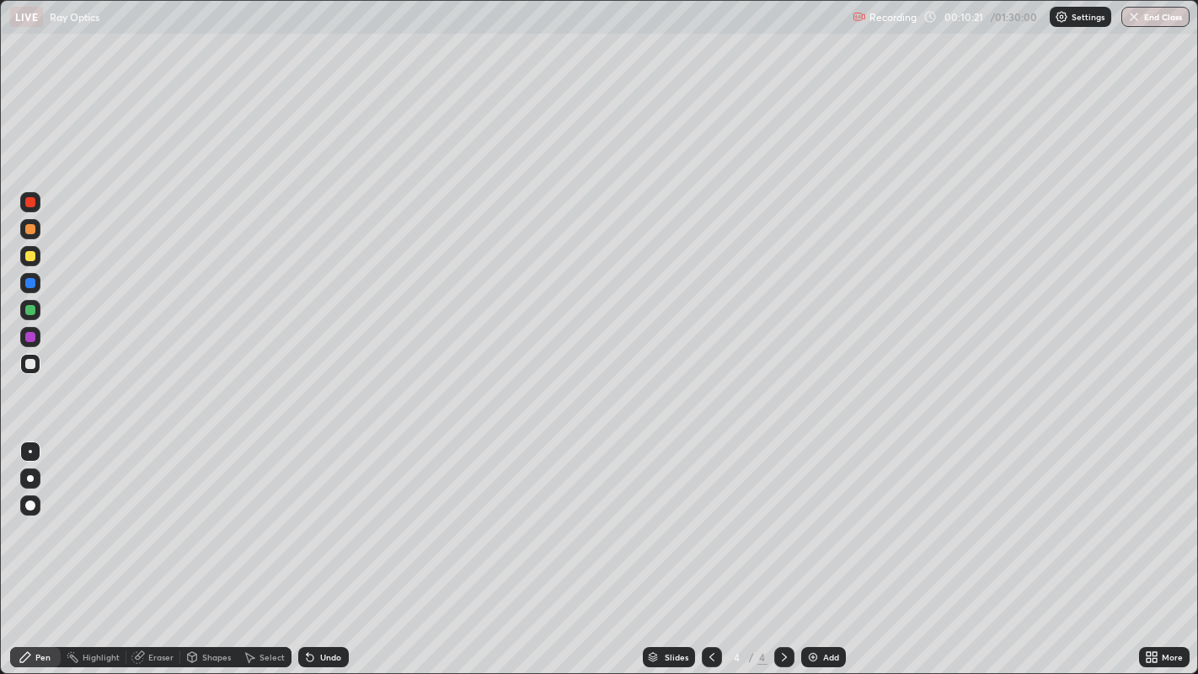
click at [28, 254] on div at bounding box center [30, 256] width 10 height 10
click at [334, 547] on div "Undo" at bounding box center [323, 657] width 51 height 20
click at [212, 547] on div "Shapes" at bounding box center [216, 657] width 29 height 8
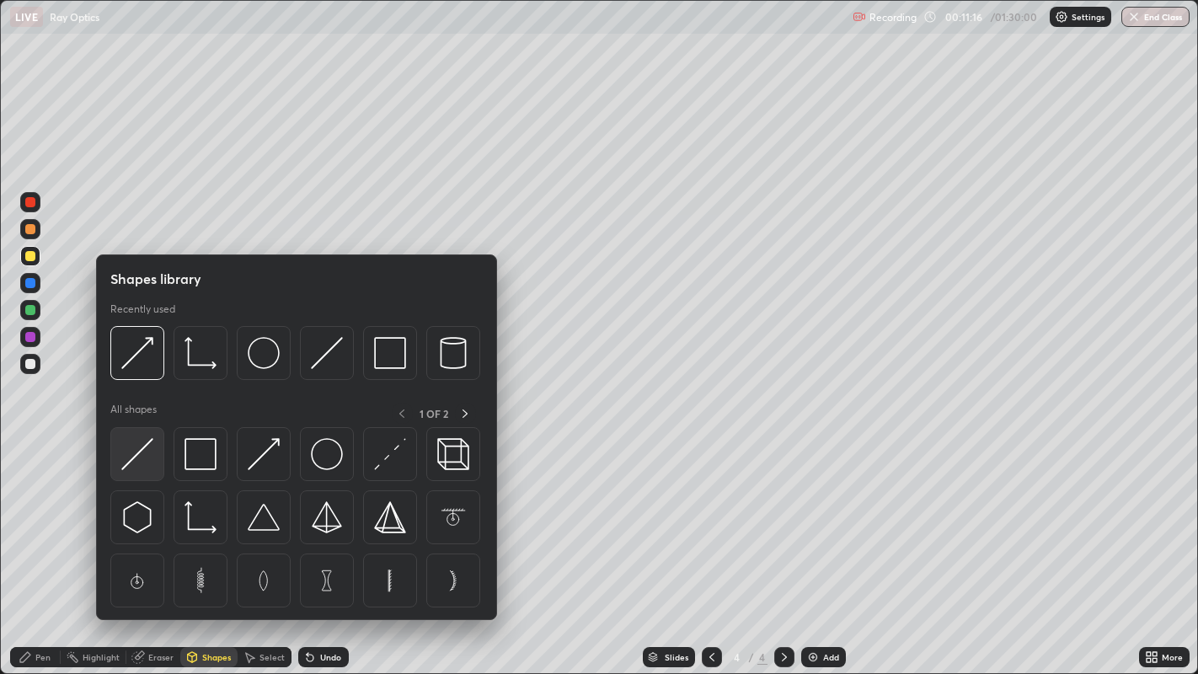
click at [140, 448] on img at bounding box center [137, 454] width 32 height 32
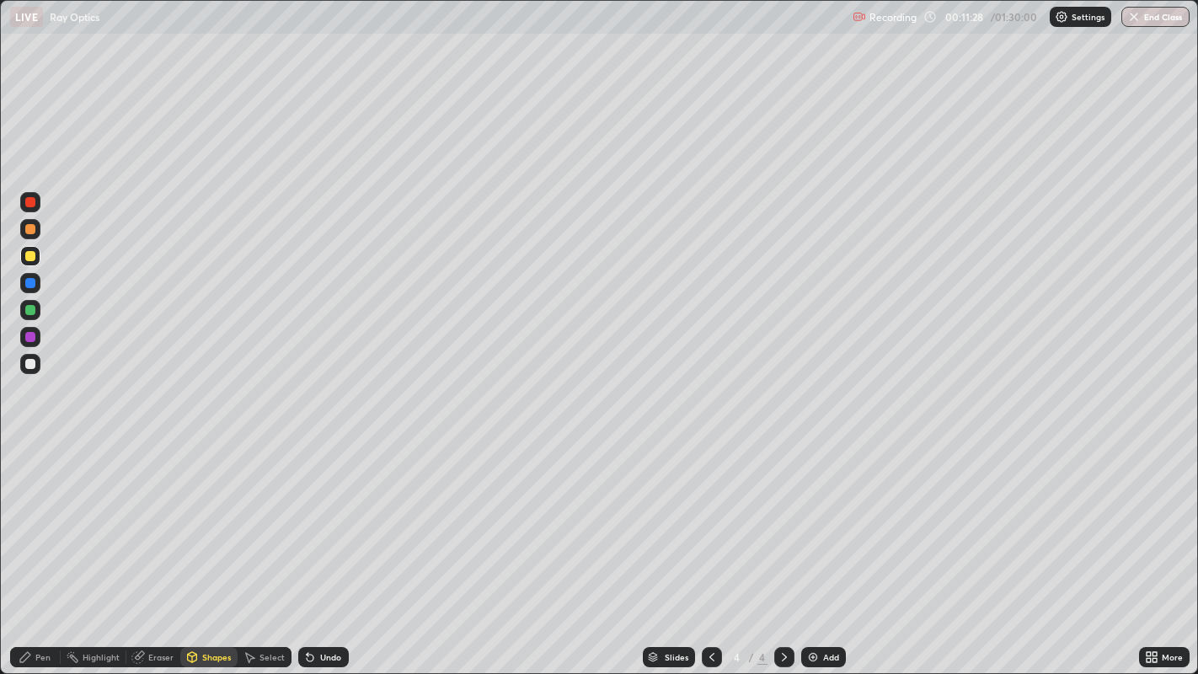
click at [35, 310] on div at bounding box center [30, 310] width 10 height 10
click at [42, 547] on div "Pen" at bounding box center [42, 657] width 15 height 8
click at [29, 340] on div at bounding box center [30, 337] width 10 height 10
click at [30, 366] on div at bounding box center [30, 364] width 10 height 10
click at [325, 547] on div "Undo" at bounding box center [330, 657] width 21 height 8
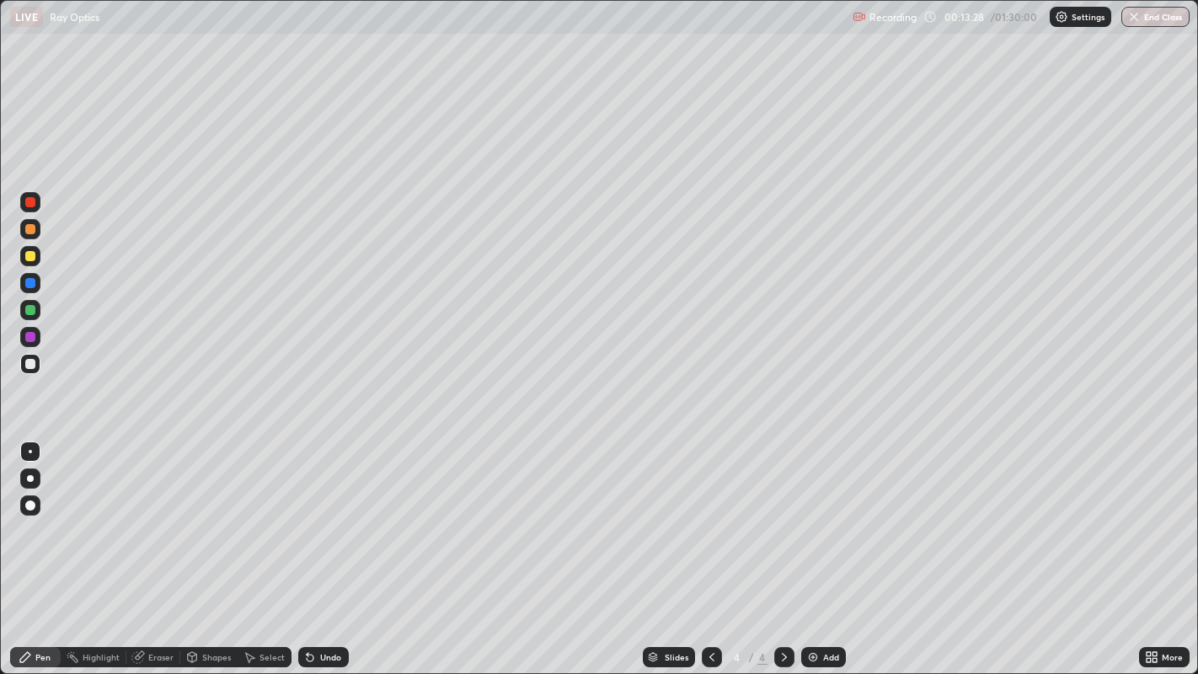
click at [322, 547] on div "Undo" at bounding box center [330, 657] width 21 height 8
click at [324, 547] on div "Undo" at bounding box center [330, 657] width 21 height 8
click at [330, 547] on div "Undo" at bounding box center [330, 657] width 21 height 8
click at [214, 547] on div "Shapes" at bounding box center [216, 657] width 29 height 8
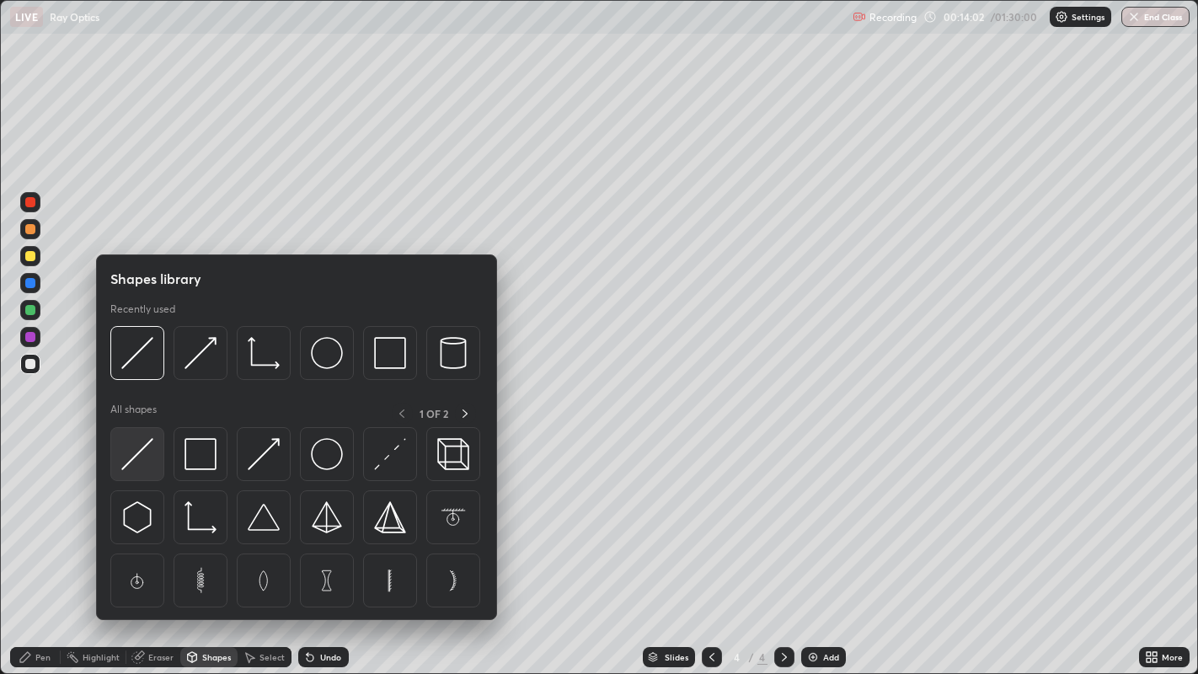
click at [141, 448] on img at bounding box center [137, 454] width 32 height 32
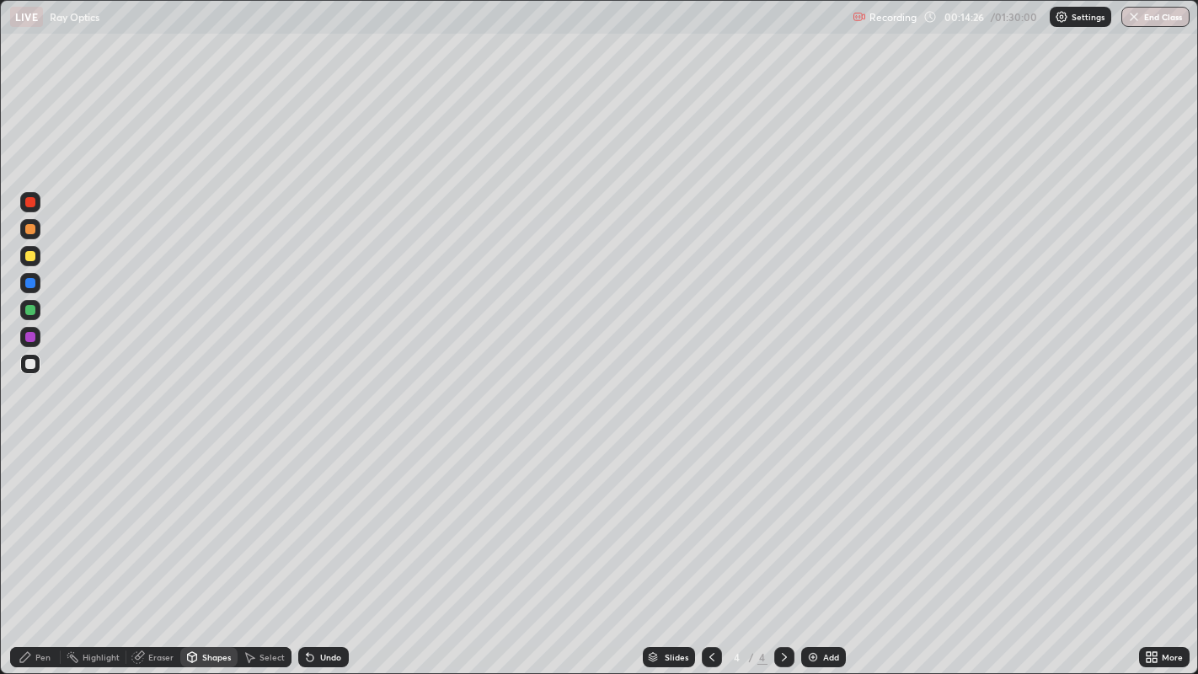
click at [161, 547] on div "Eraser" at bounding box center [160, 657] width 25 height 8
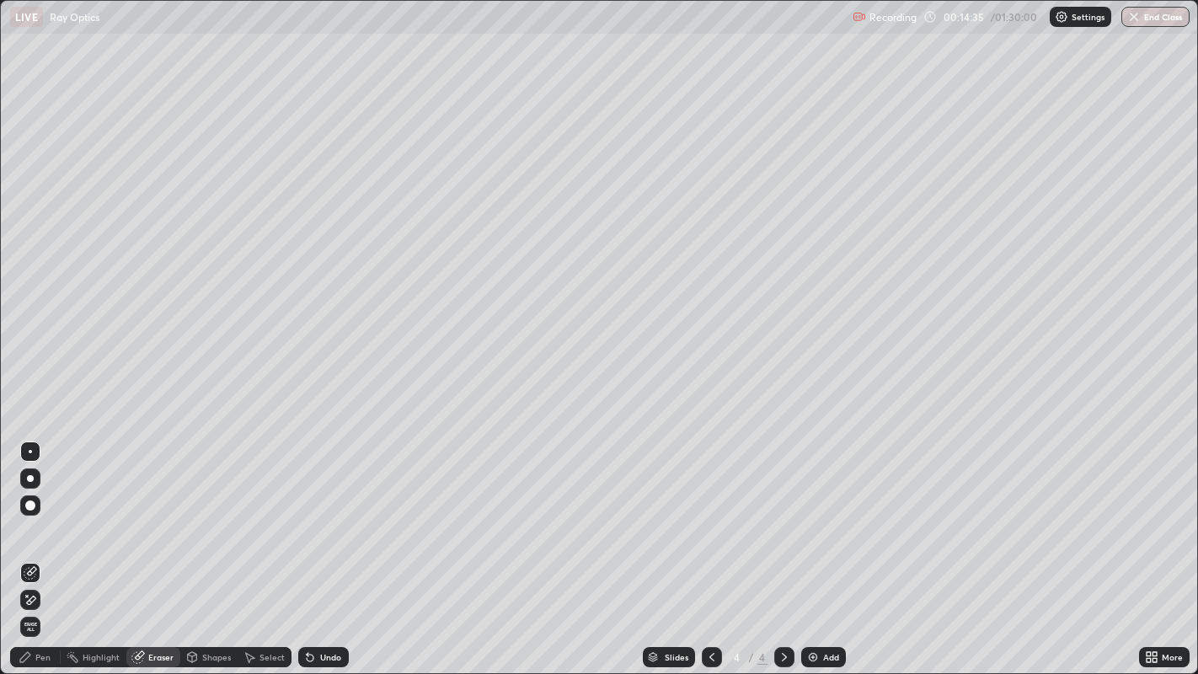
click at [45, 547] on div "Pen" at bounding box center [35, 657] width 51 height 20
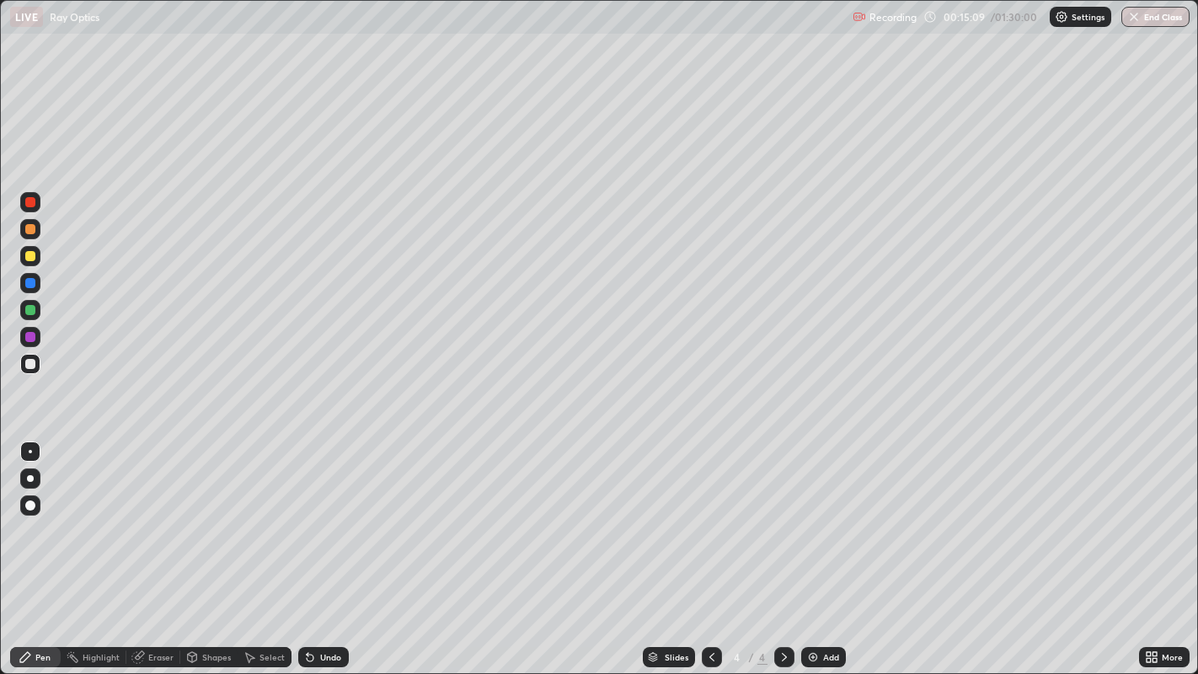
click at [322, 547] on div "Undo" at bounding box center [330, 657] width 21 height 8
click at [320, 547] on div "Undo" at bounding box center [330, 657] width 21 height 8
click at [321, 547] on div "Undo" at bounding box center [330, 657] width 21 height 8
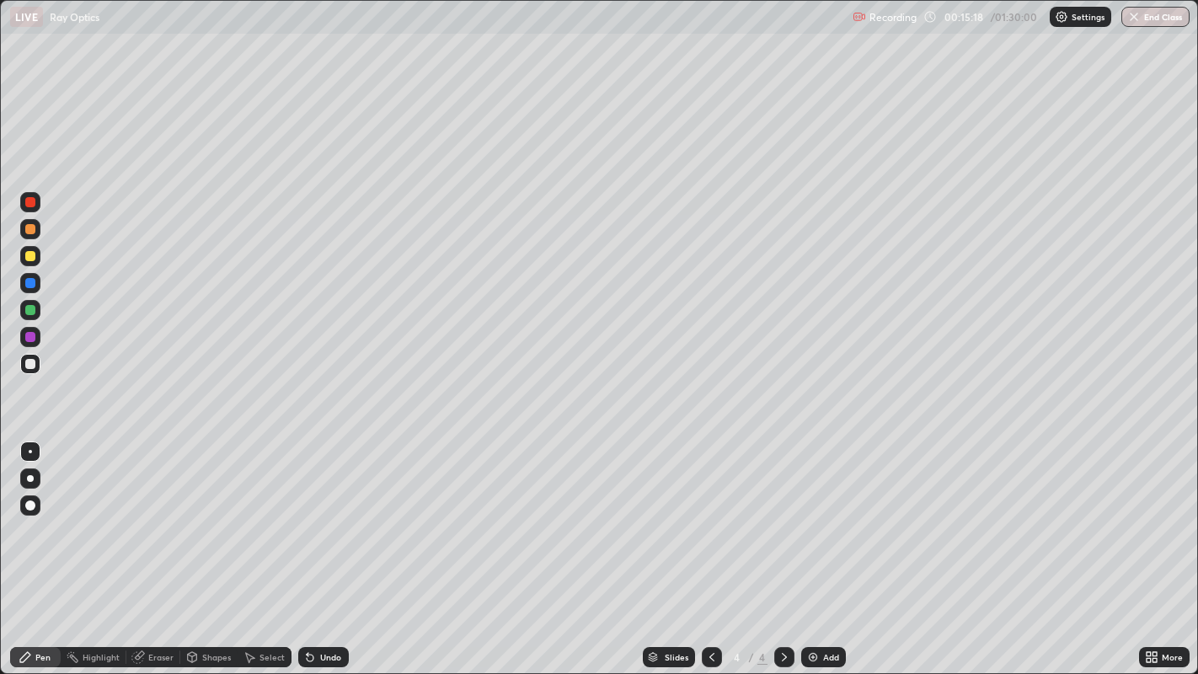
click at [320, 547] on div "Undo" at bounding box center [330, 657] width 21 height 8
click at [321, 547] on div "Undo" at bounding box center [330, 657] width 21 height 8
click at [320, 547] on div "Undo" at bounding box center [330, 657] width 21 height 8
click at [217, 547] on div "Shapes" at bounding box center [216, 657] width 29 height 8
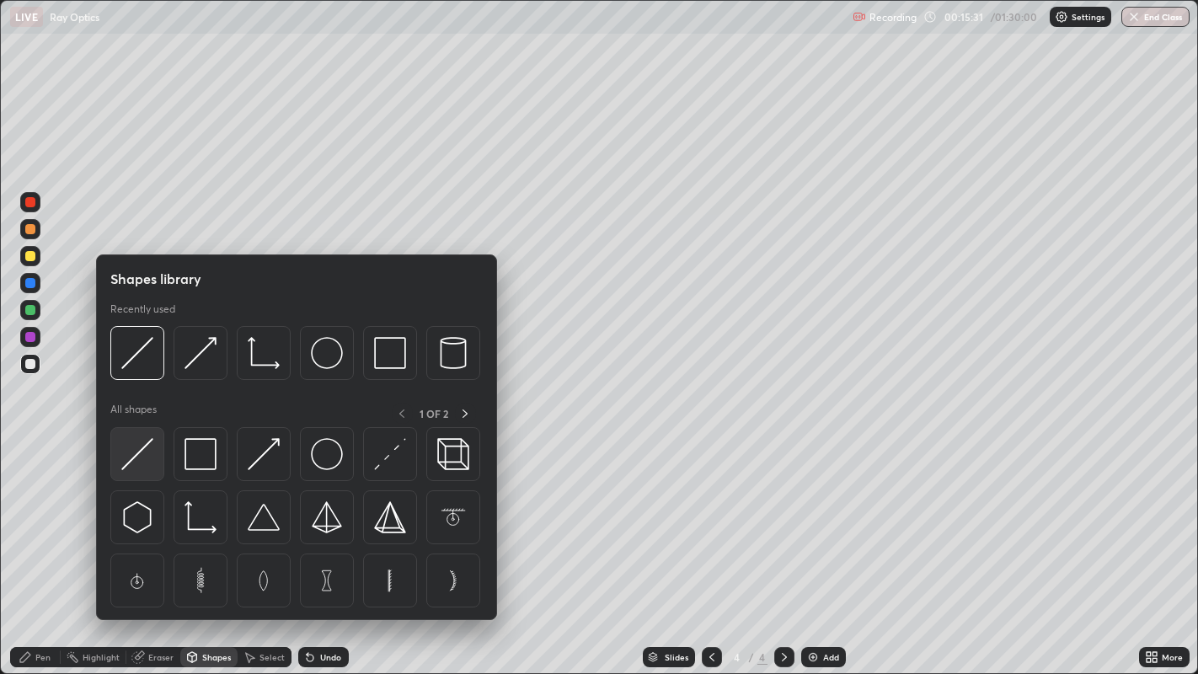
click at [141, 453] on img at bounding box center [137, 454] width 32 height 32
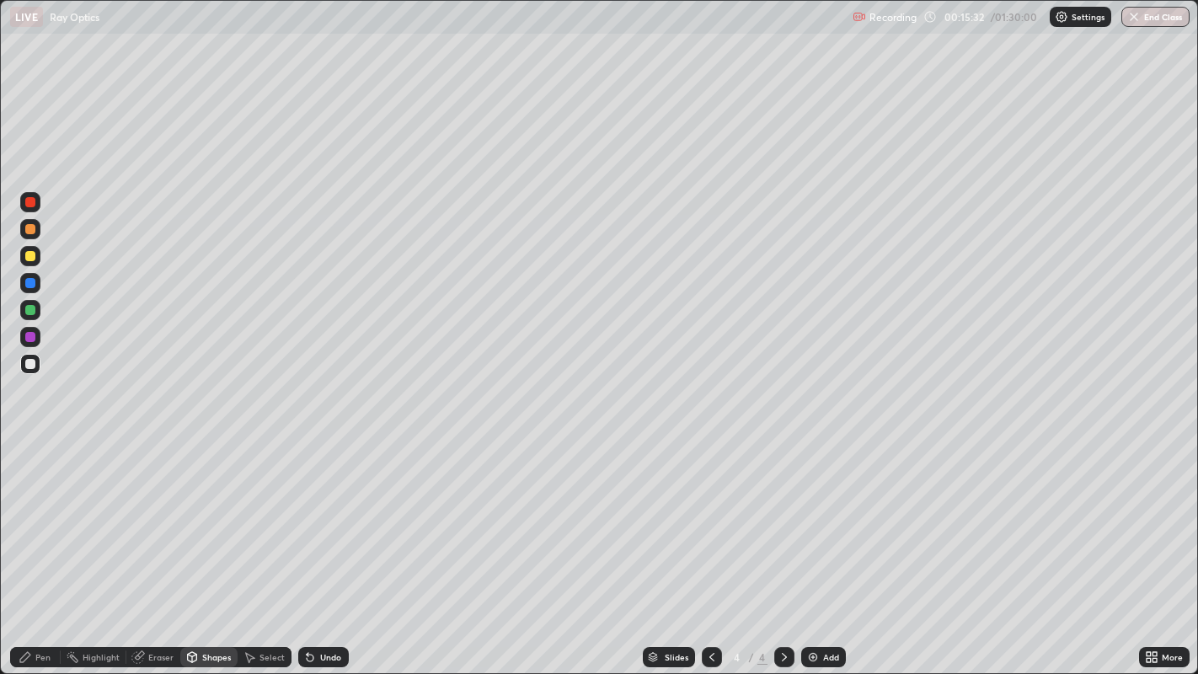
click at [40, 308] on div at bounding box center [30, 310] width 20 height 20
click at [332, 547] on div "Undo" at bounding box center [330, 657] width 21 height 8
click at [330, 547] on div "Undo" at bounding box center [330, 657] width 21 height 8
click at [36, 547] on div "Pen" at bounding box center [42, 657] width 15 height 8
click at [29, 335] on div at bounding box center [30, 337] width 10 height 10
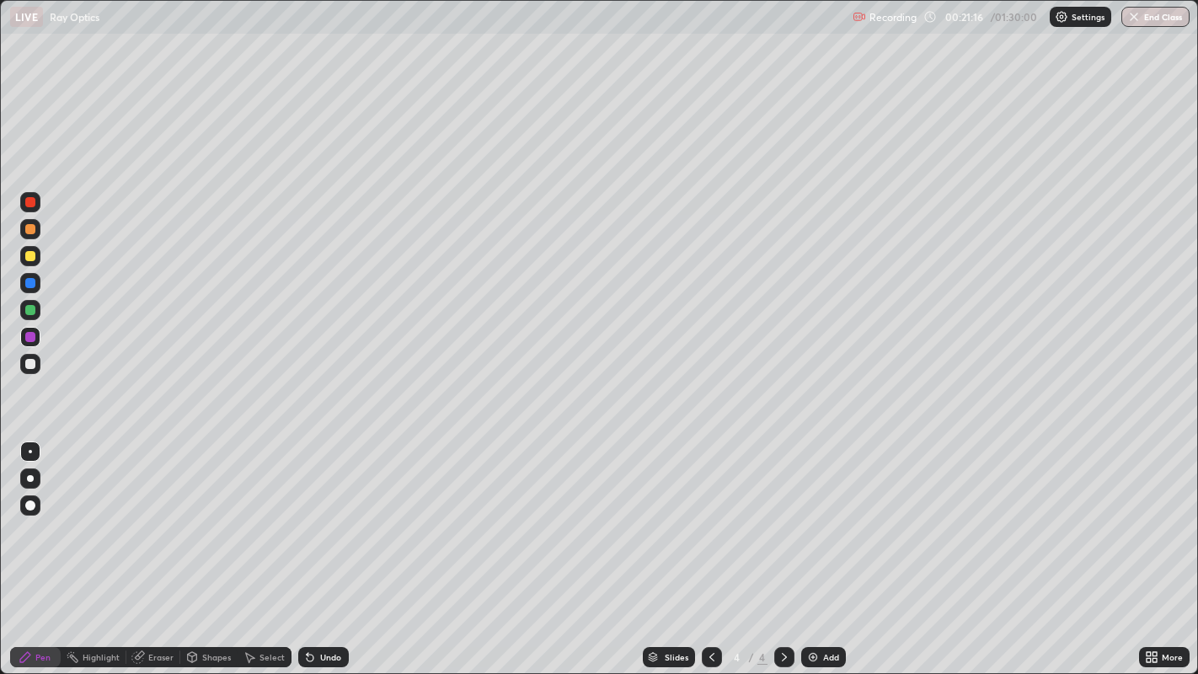
click at [827, 547] on div "Add" at bounding box center [823, 657] width 45 height 20
click at [27, 254] on div at bounding box center [30, 256] width 10 height 10
click at [210, 547] on div "Shapes" at bounding box center [216, 657] width 29 height 8
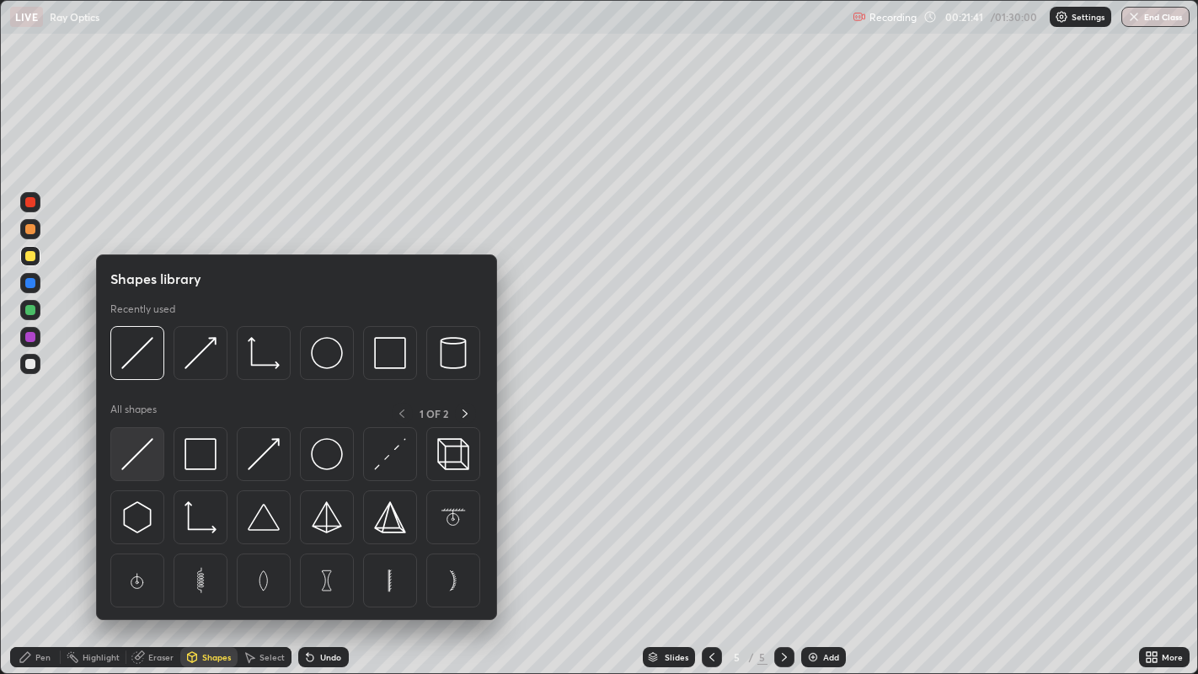
click at [139, 452] on img at bounding box center [137, 454] width 32 height 32
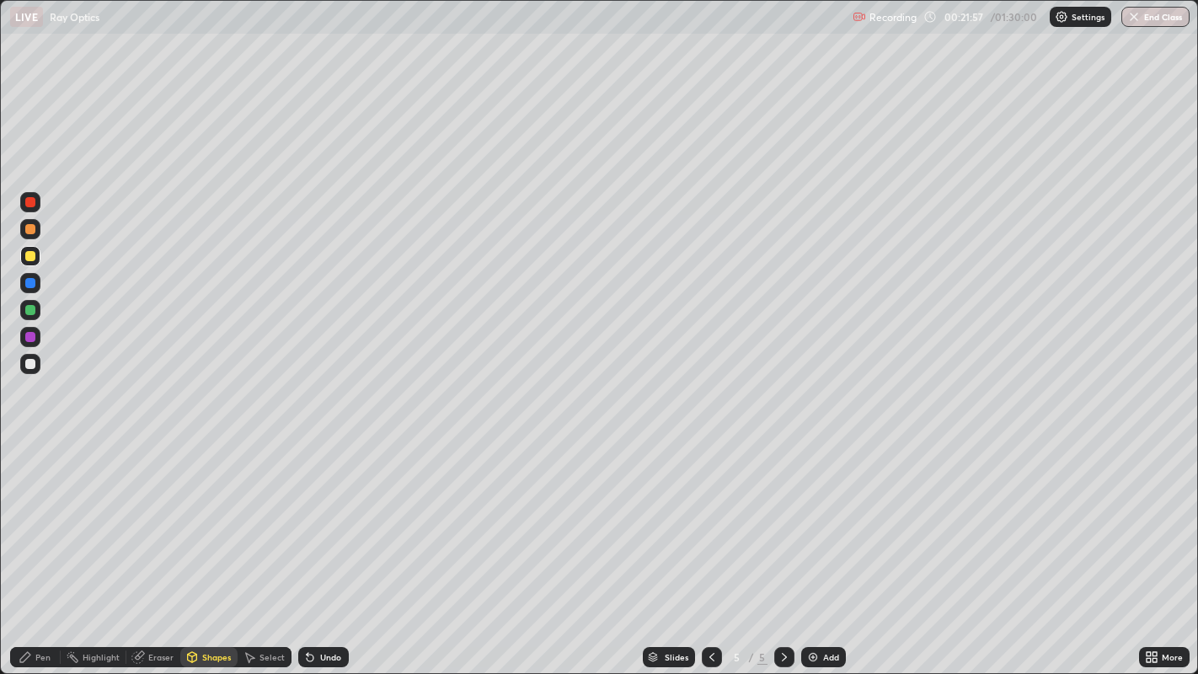
click at [32, 312] on div at bounding box center [30, 310] width 10 height 10
click at [319, 547] on div "Undo" at bounding box center [323, 657] width 51 height 20
click at [43, 547] on div "Pen" at bounding box center [35, 657] width 51 height 20
click at [164, 547] on div "Eraser" at bounding box center [160, 657] width 25 height 8
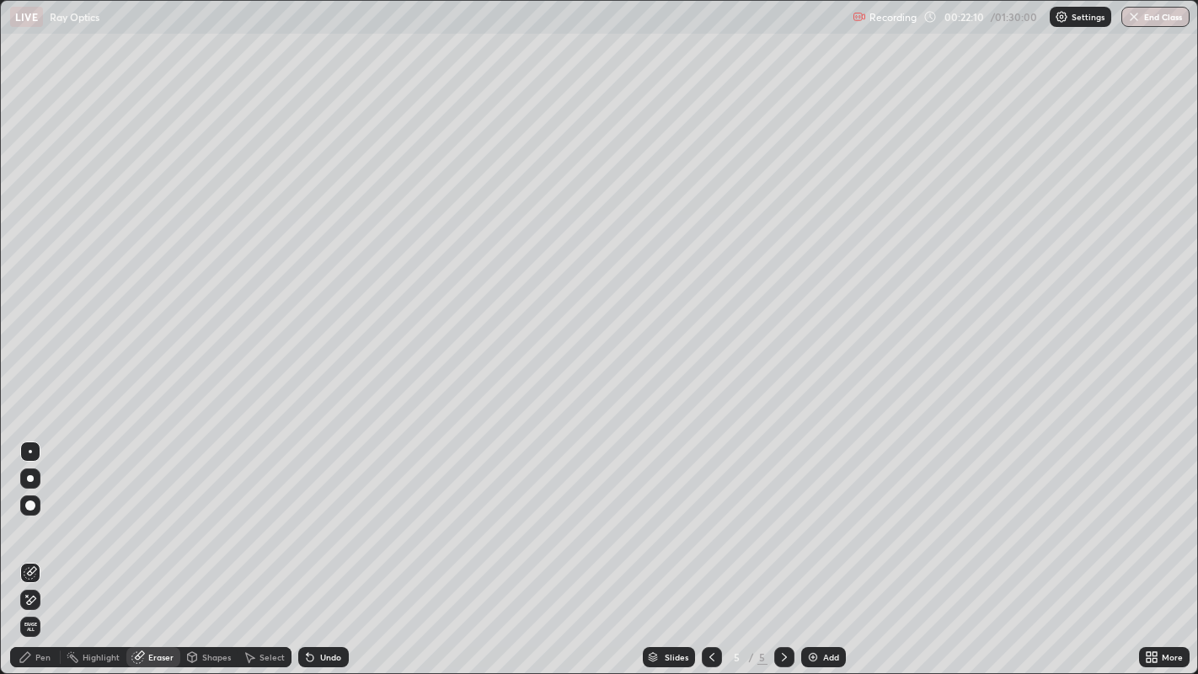
click at [39, 547] on div "Pen" at bounding box center [35, 657] width 51 height 20
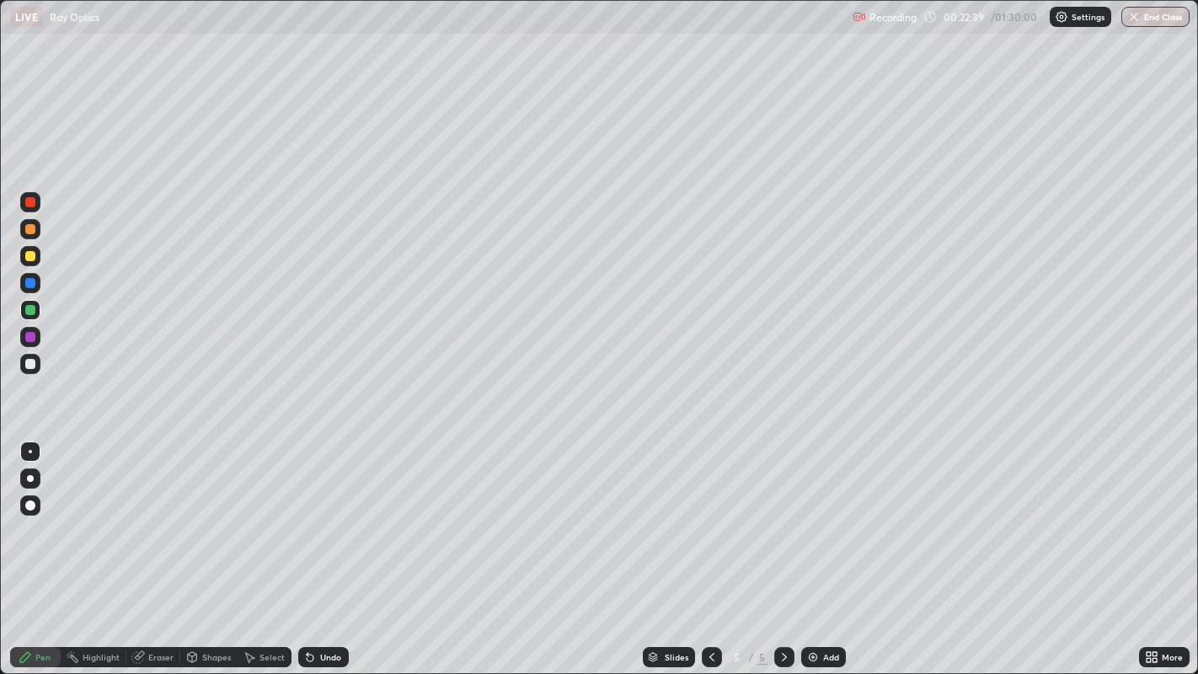
click at [35, 337] on div at bounding box center [30, 337] width 10 height 10
click at [329, 547] on div "Undo" at bounding box center [330, 657] width 21 height 8
click at [322, 547] on div "Undo" at bounding box center [330, 657] width 21 height 8
click at [318, 547] on div "Undo" at bounding box center [323, 657] width 51 height 20
click at [320, 547] on div "Undo" at bounding box center [330, 657] width 21 height 8
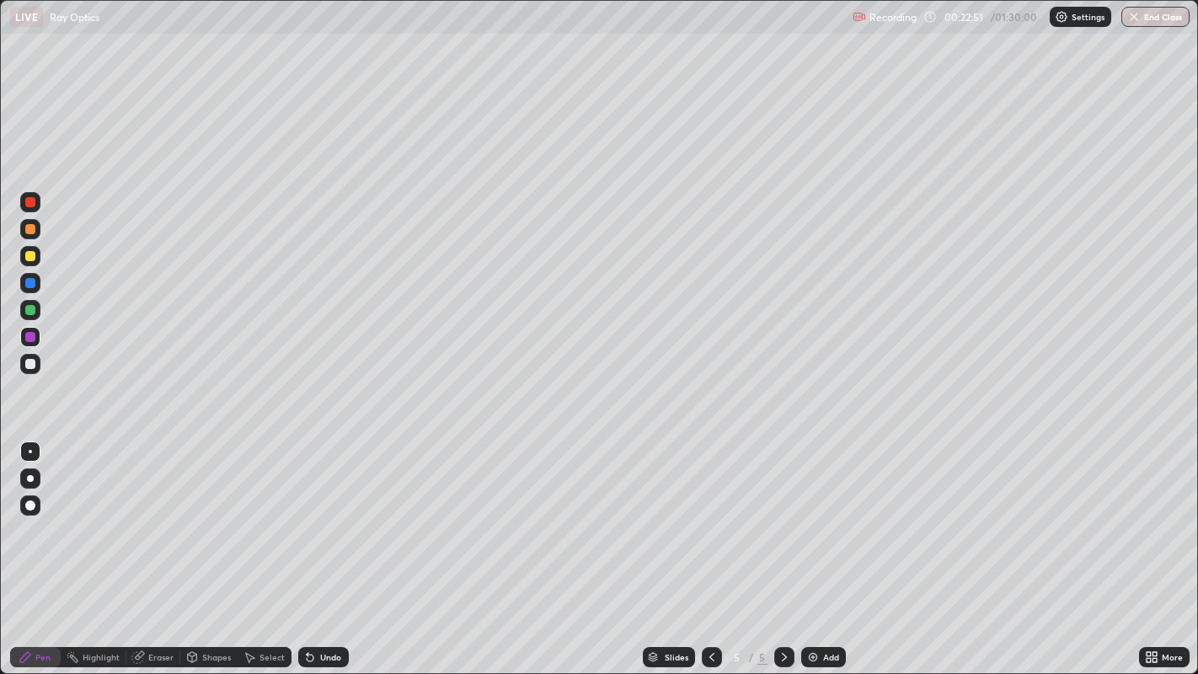
click at [321, 547] on div "Undo" at bounding box center [330, 657] width 21 height 8
click at [31, 362] on div at bounding box center [30, 364] width 10 height 10
click at [324, 547] on div "Undo" at bounding box center [330, 657] width 21 height 8
click at [322, 547] on div "Undo" at bounding box center [330, 657] width 21 height 8
click at [212, 547] on div "Shapes" at bounding box center [216, 657] width 29 height 8
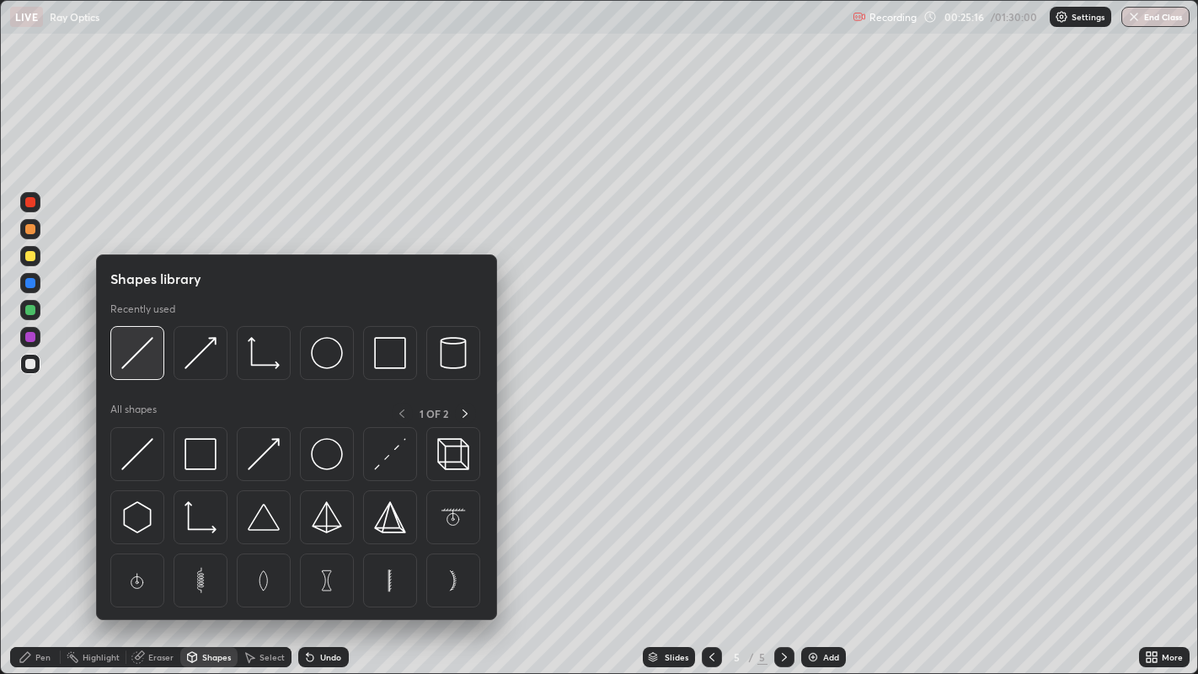
click at [137, 352] on img at bounding box center [137, 353] width 32 height 32
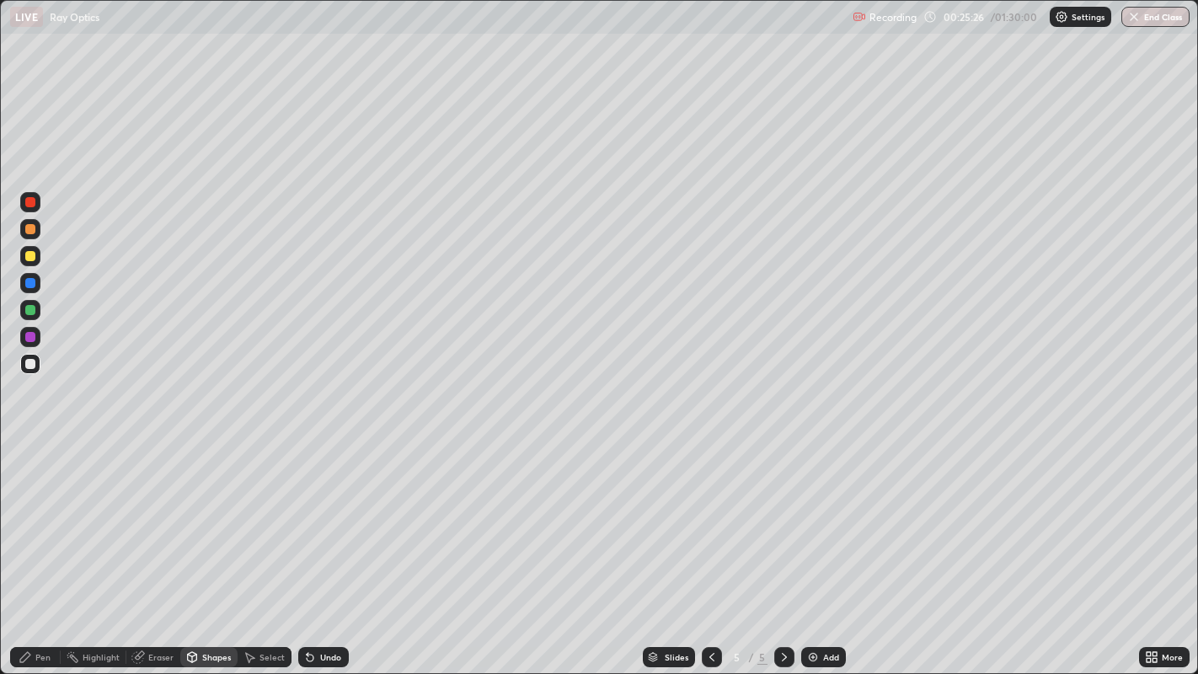
click at [326, 547] on div "Undo" at bounding box center [330, 657] width 21 height 8
click at [34, 308] on div at bounding box center [30, 310] width 10 height 10
click at [169, 547] on div "Eraser" at bounding box center [160, 657] width 25 height 8
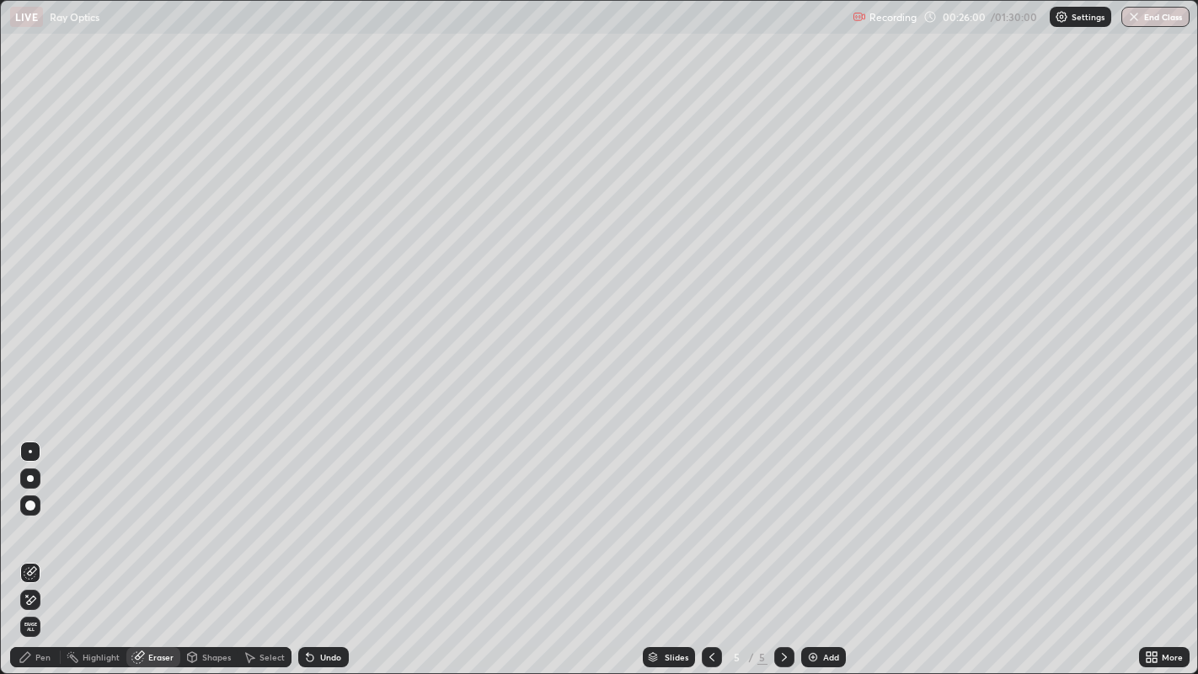
click at [42, 547] on div "Pen" at bounding box center [42, 657] width 15 height 8
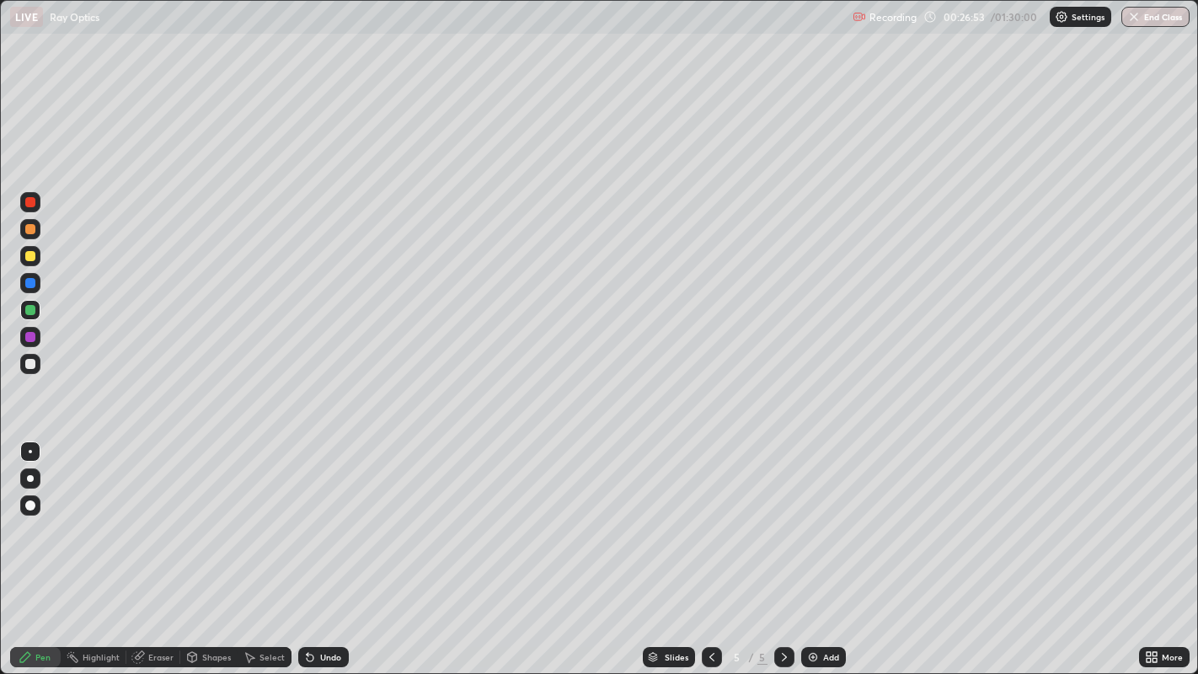
click at [32, 338] on div at bounding box center [30, 337] width 10 height 10
click at [823, 547] on div "Add" at bounding box center [831, 657] width 16 height 8
click at [212, 547] on div "Shapes" at bounding box center [216, 657] width 29 height 8
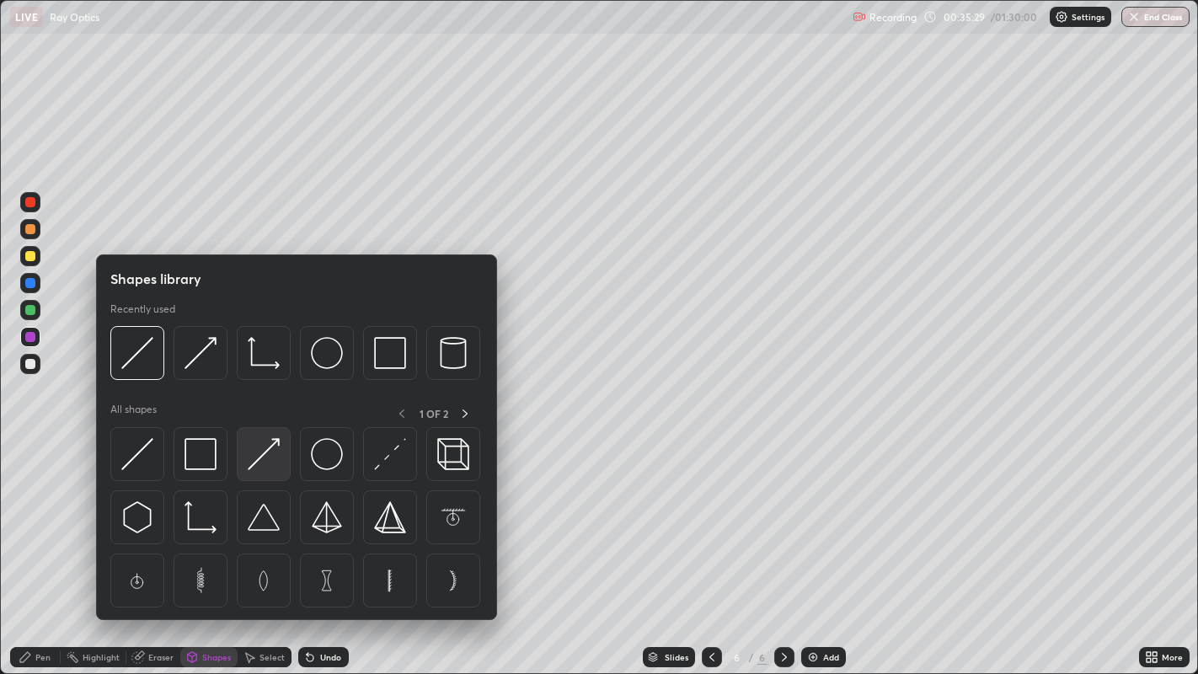
click at [264, 451] on img at bounding box center [264, 454] width 32 height 32
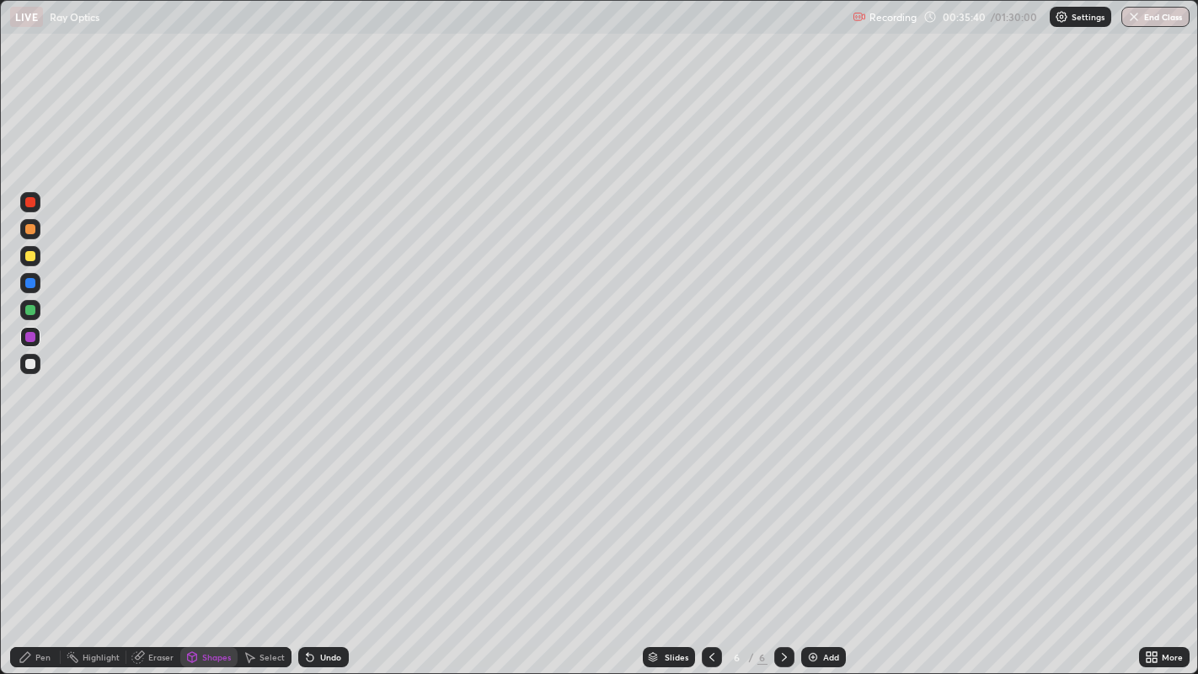
click at [46, 547] on div "Pen" at bounding box center [35, 657] width 51 height 20
click at [266, 547] on div "Select" at bounding box center [272, 657] width 25 height 8
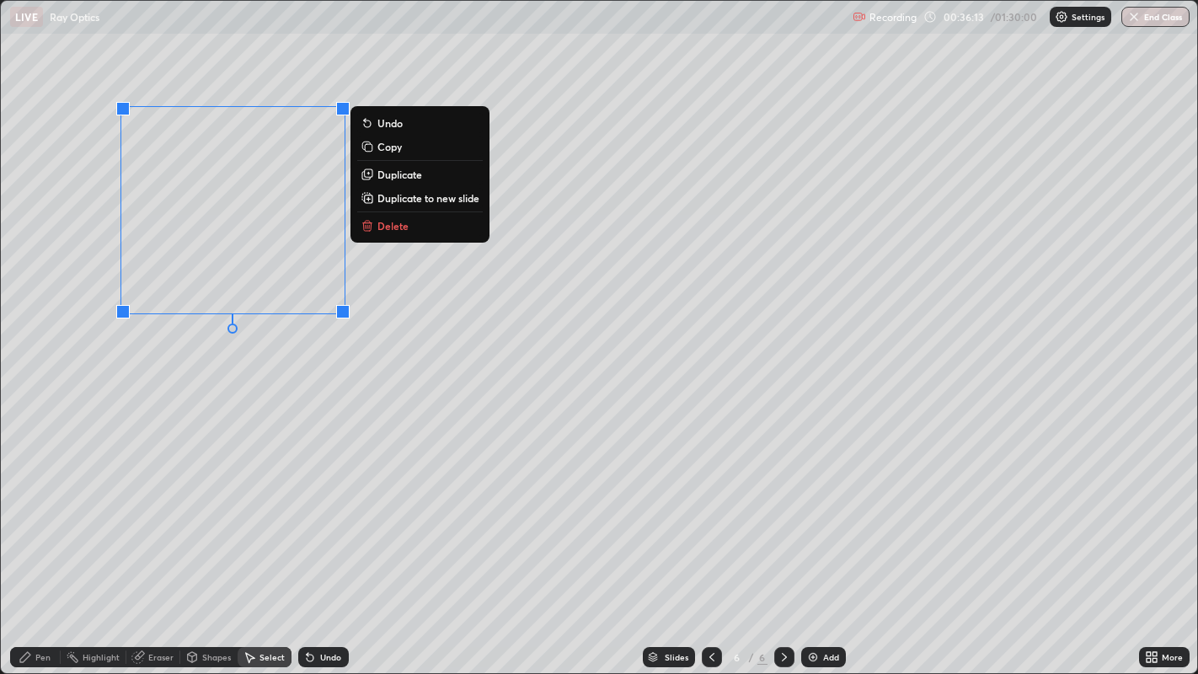
click at [187, 430] on div "0 ° Undo Copy Duplicate Duplicate to new slide Delete" at bounding box center [600, 337] width 1198 height 673
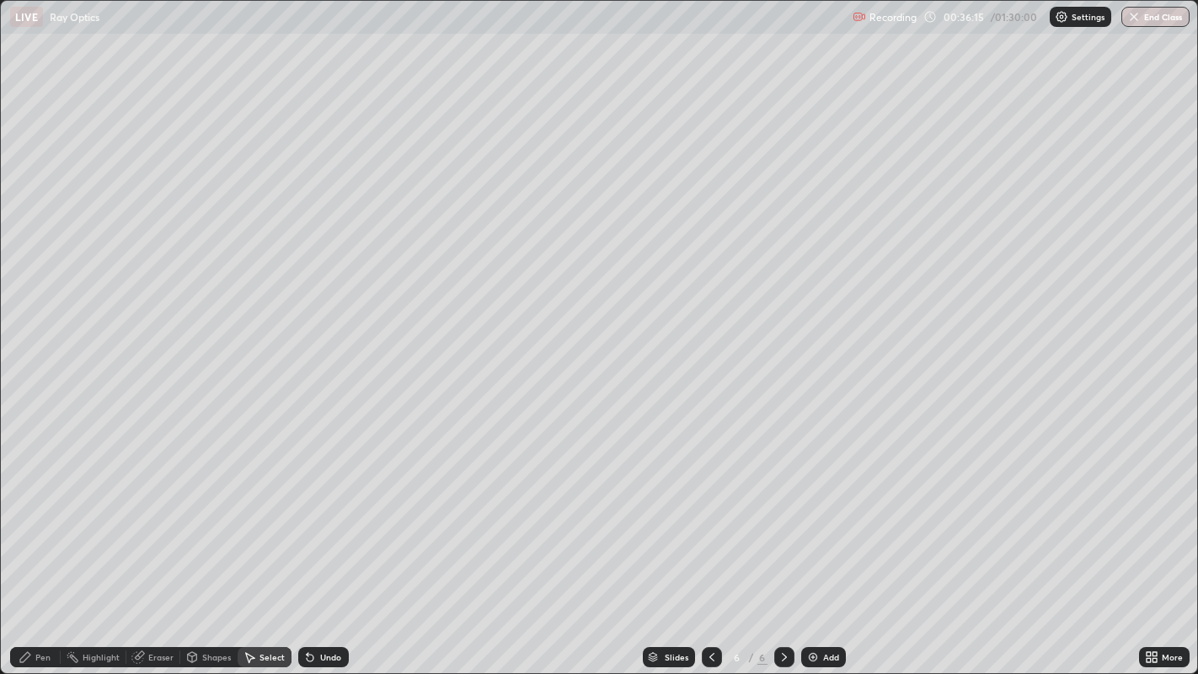
click at [217, 547] on div "Shapes" at bounding box center [216, 657] width 29 height 8
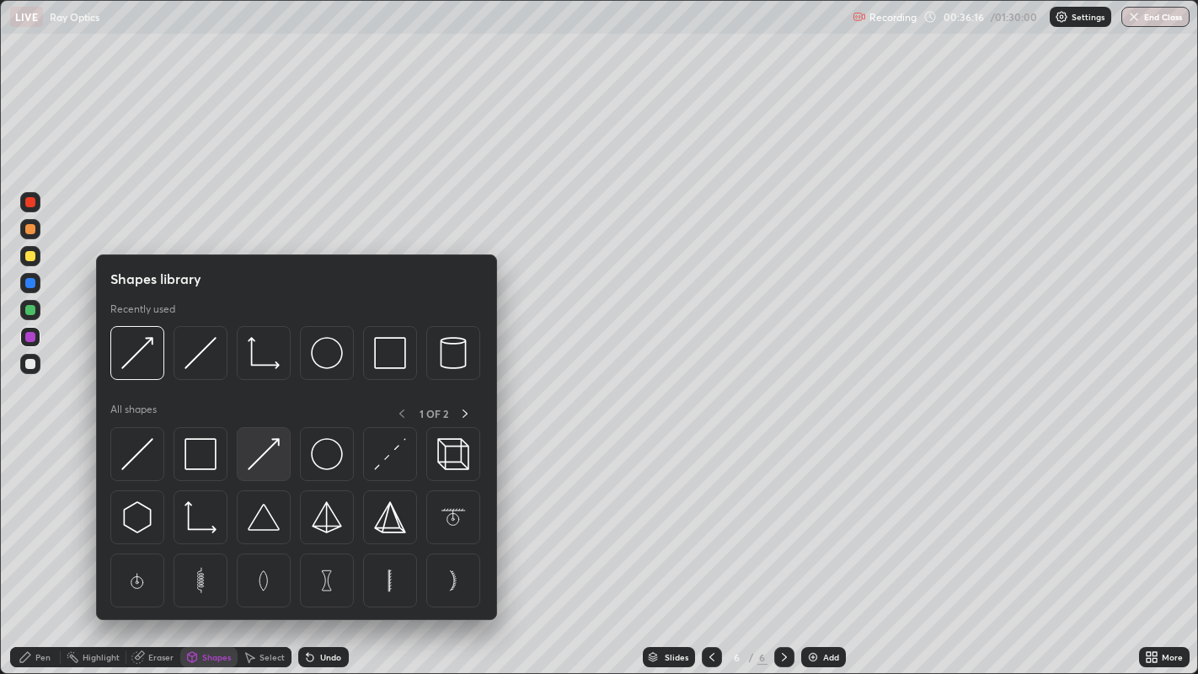
click at [268, 448] on img at bounding box center [264, 454] width 32 height 32
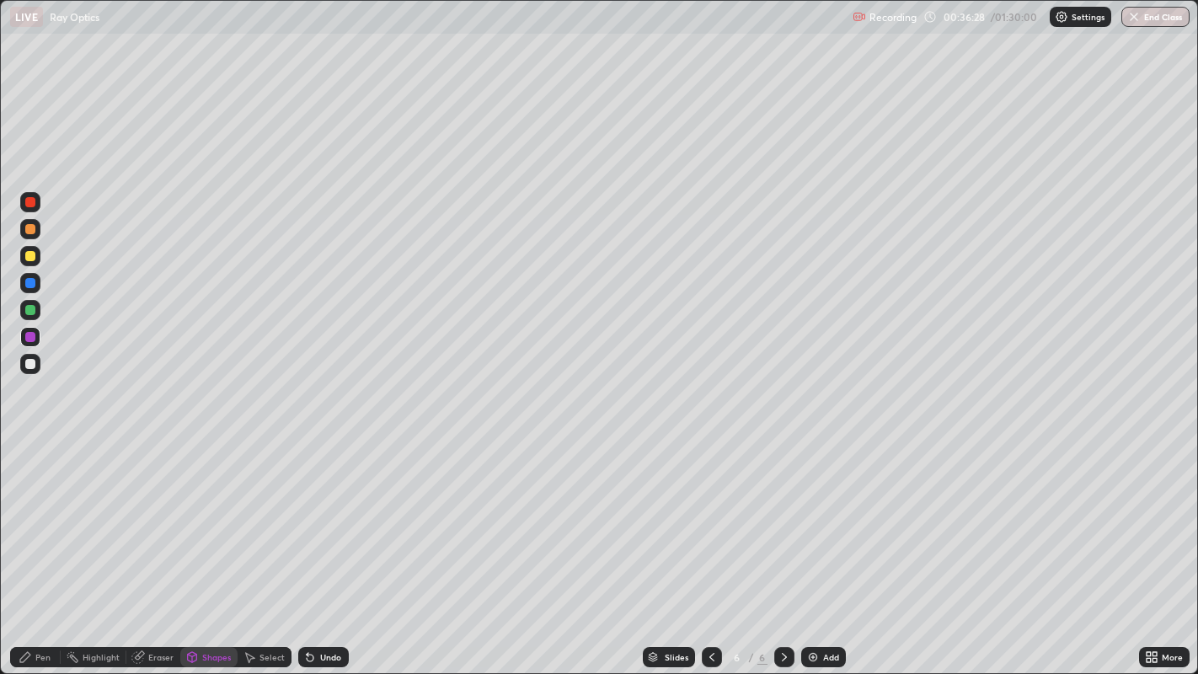
click at [215, 547] on div "Shapes" at bounding box center [216, 657] width 29 height 8
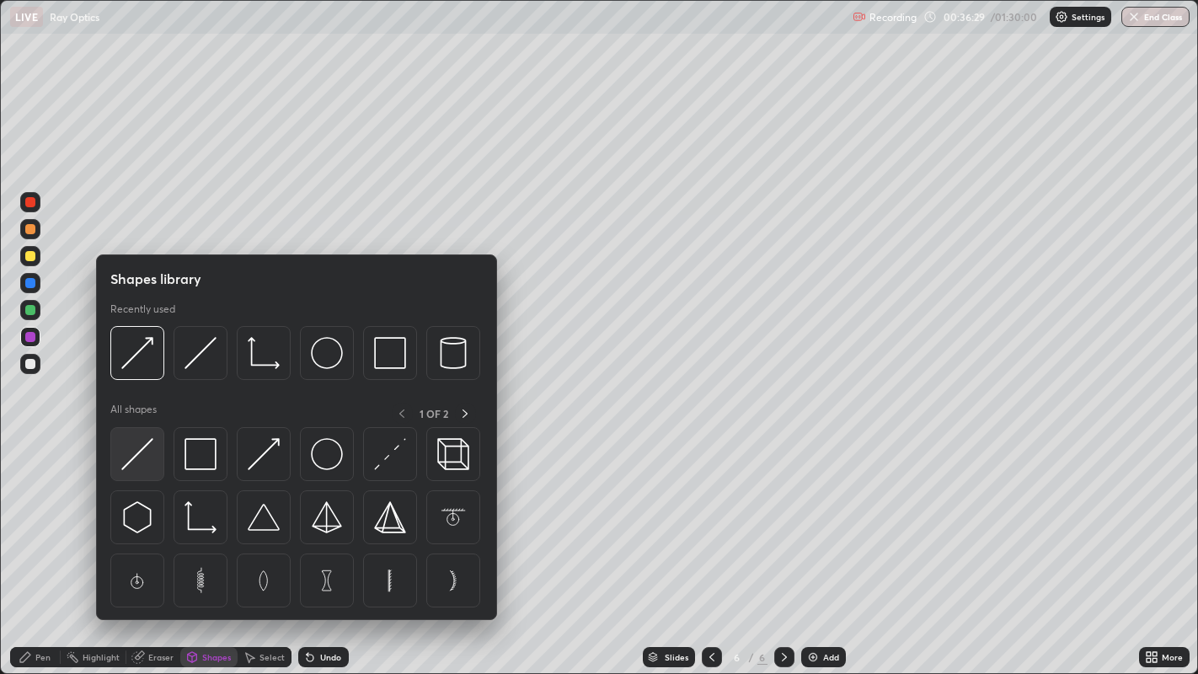
click at [138, 452] on img at bounding box center [137, 454] width 32 height 32
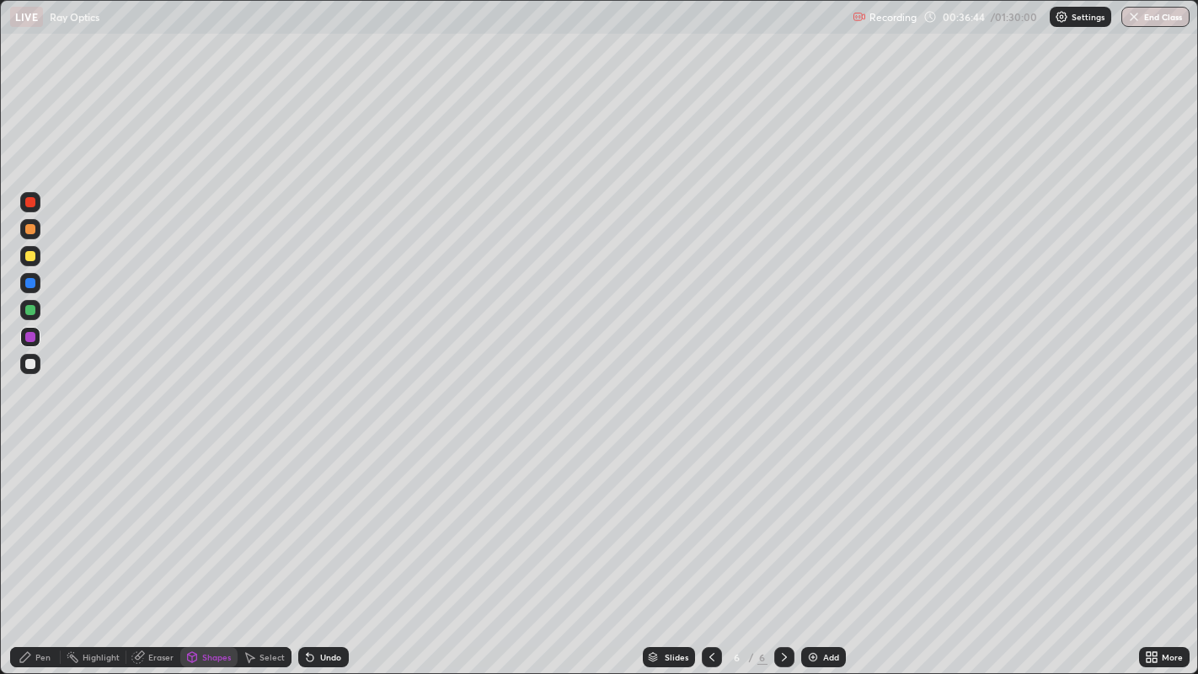
click at [153, 547] on div "Eraser" at bounding box center [160, 657] width 25 height 8
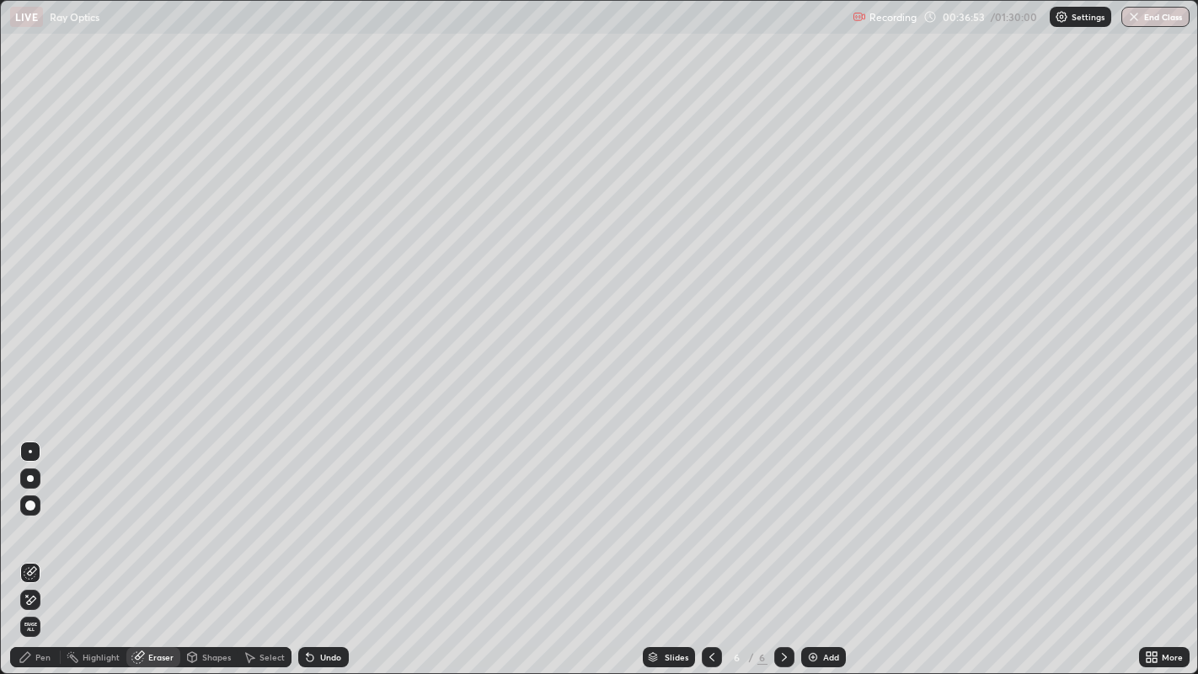
click at [41, 547] on div "Pen" at bounding box center [42, 657] width 15 height 8
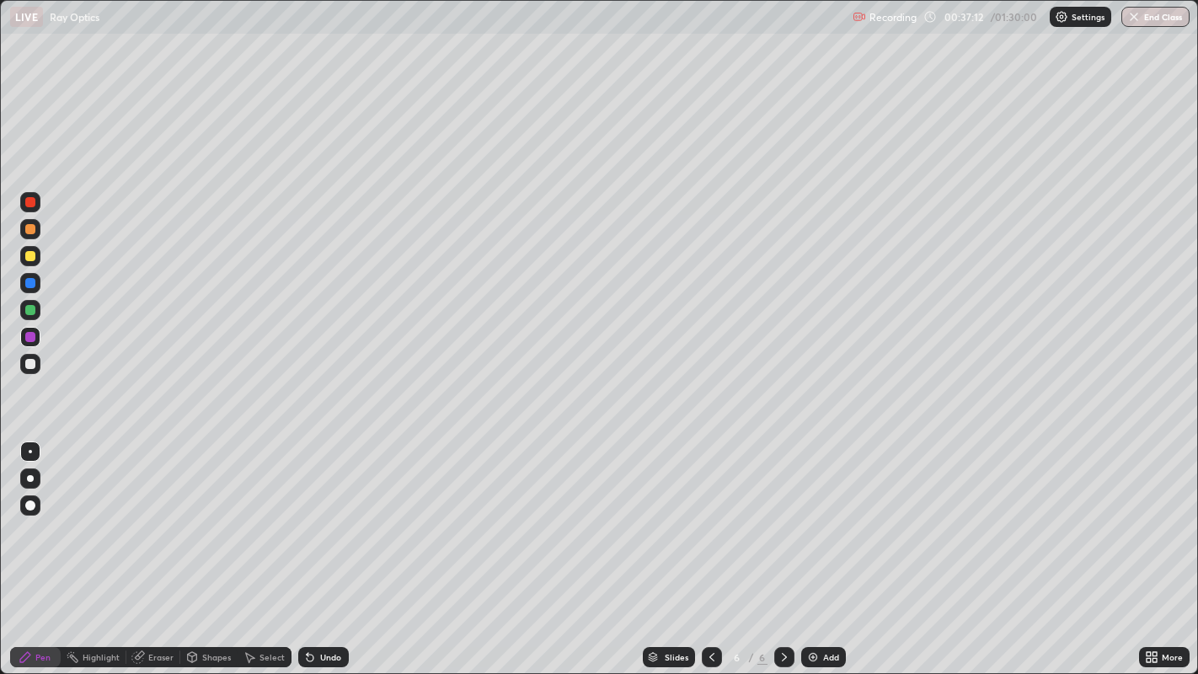
click at [220, 547] on div "Shapes" at bounding box center [216, 657] width 29 height 8
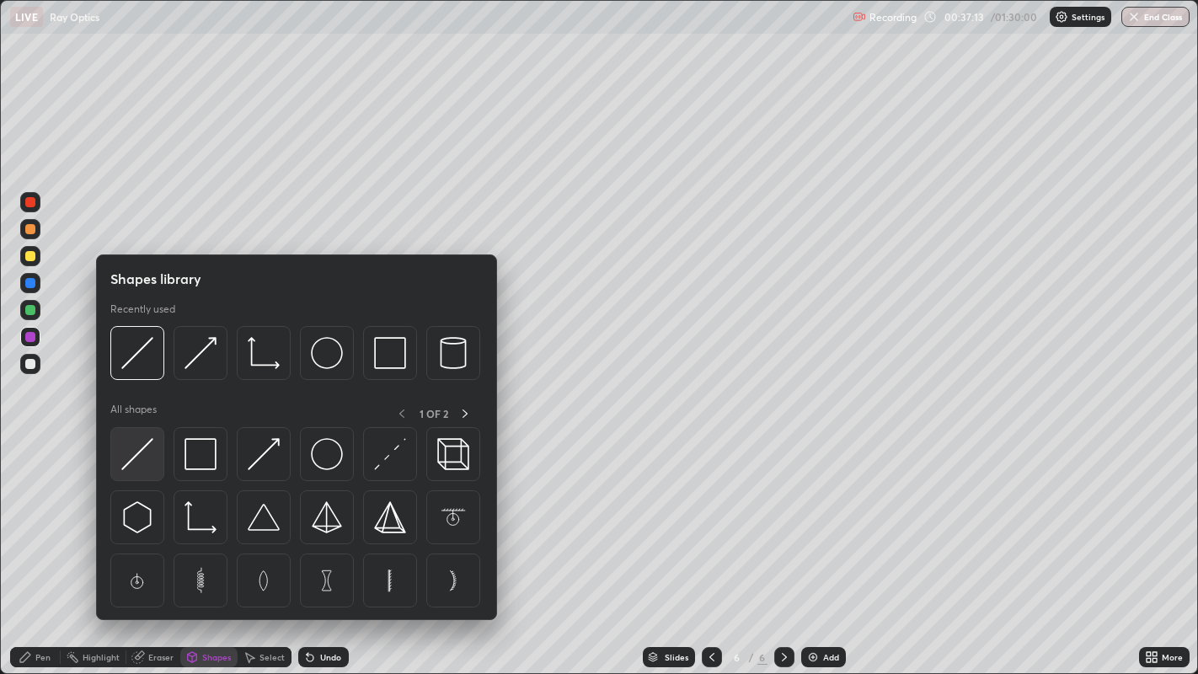
click at [142, 450] on img at bounding box center [137, 454] width 32 height 32
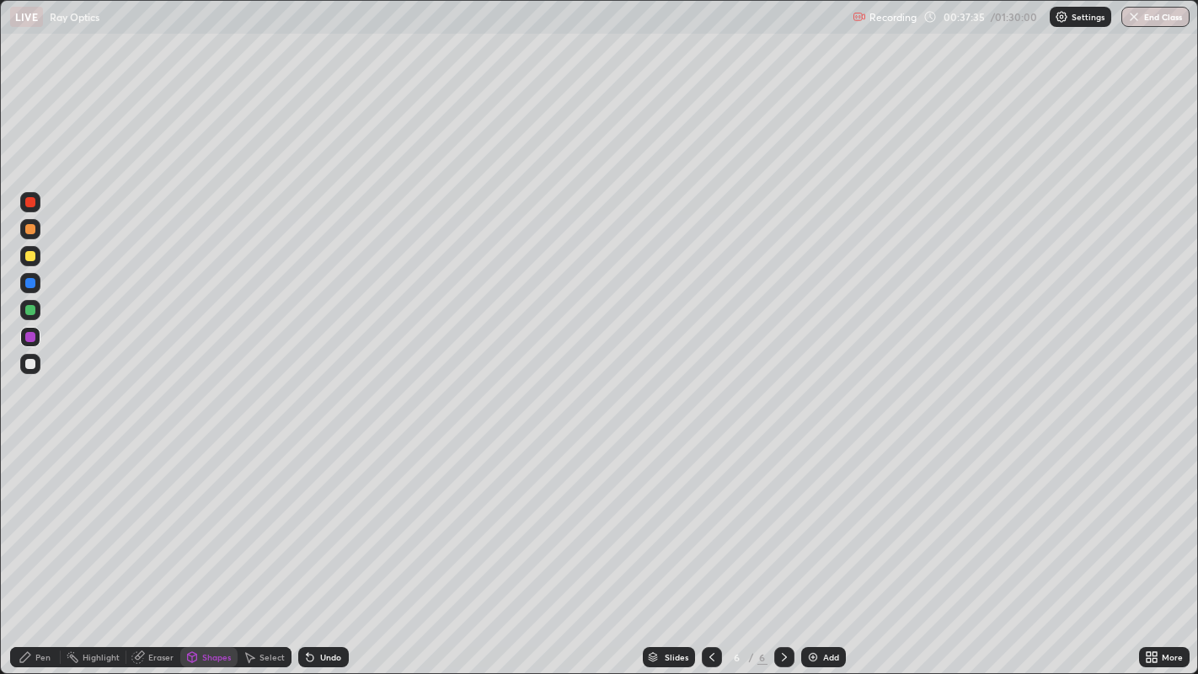
click at [42, 547] on div "Pen" at bounding box center [42, 657] width 15 height 8
click at [29, 363] on div at bounding box center [30, 364] width 10 height 10
click at [331, 547] on div "Undo" at bounding box center [330, 657] width 21 height 8
click at [327, 547] on div "Undo" at bounding box center [330, 657] width 21 height 8
click at [212, 547] on div "Shapes" at bounding box center [216, 657] width 29 height 8
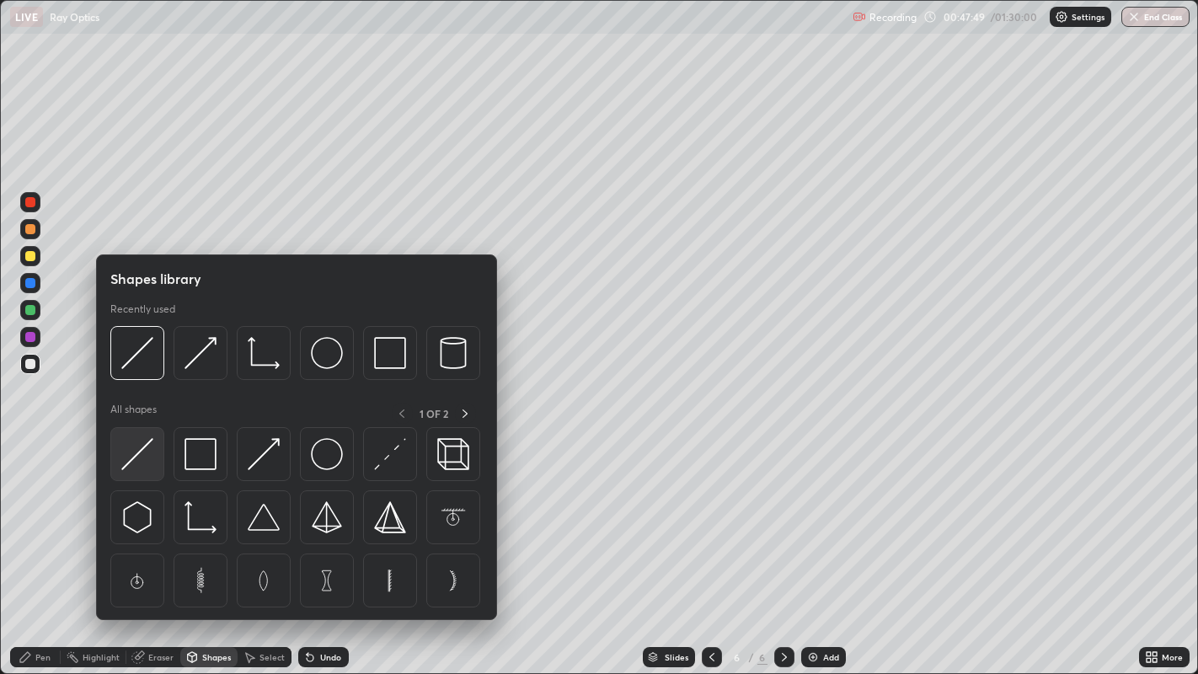
click at [145, 453] on img at bounding box center [137, 454] width 32 height 32
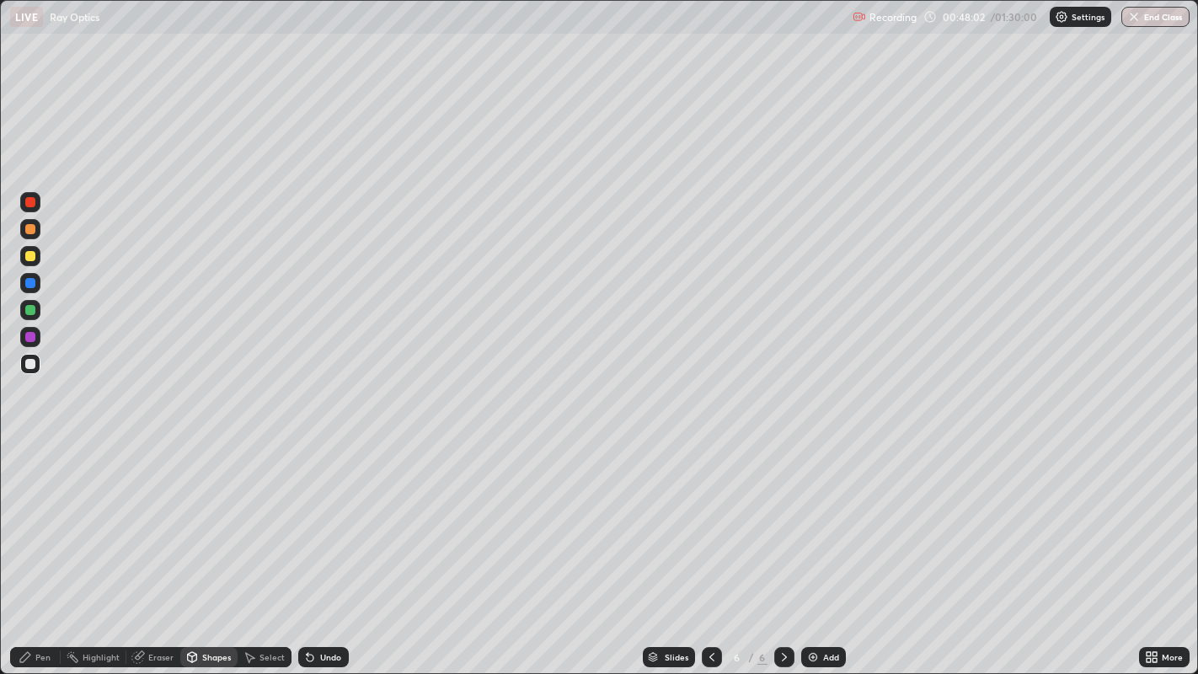
click at [330, 547] on div "Undo" at bounding box center [330, 657] width 21 height 8
click at [152, 547] on div "Eraser" at bounding box center [160, 657] width 25 height 8
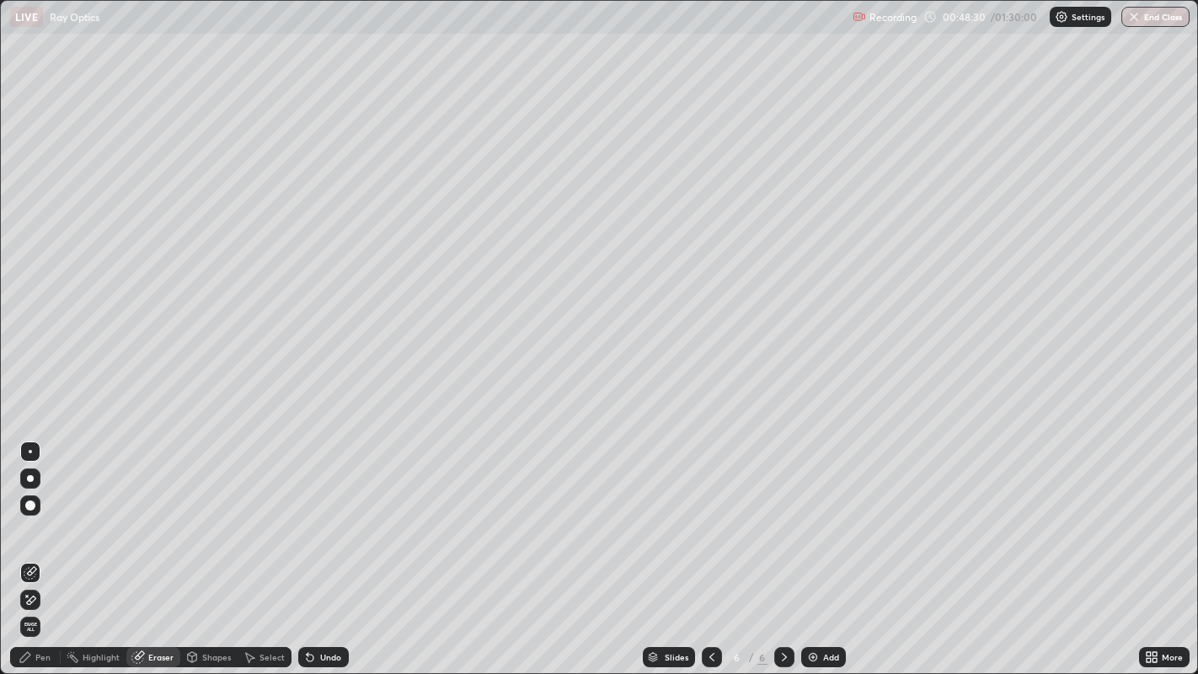
click at [31, 547] on div "Pen" at bounding box center [35, 657] width 51 height 20
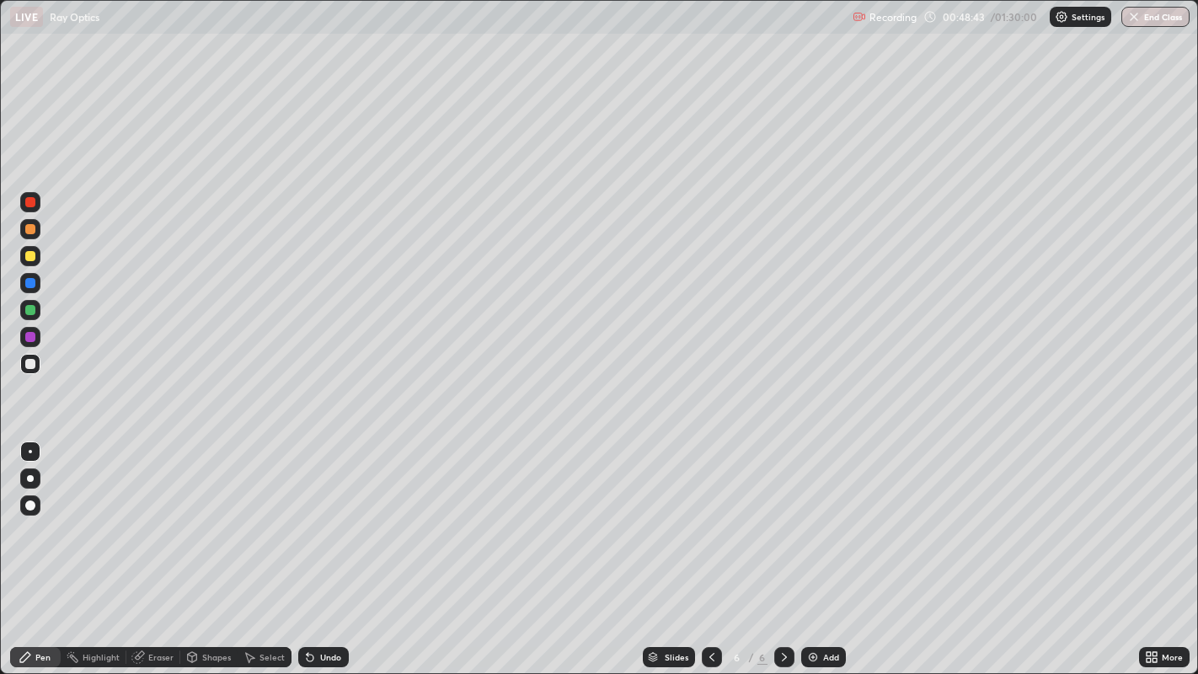
click at [35, 307] on div at bounding box center [30, 310] width 10 height 10
click at [330, 547] on div "Undo" at bounding box center [330, 657] width 21 height 8
click at [212, 547] on div "Shapes" at bounding box center [216, 657] width 29 height 8
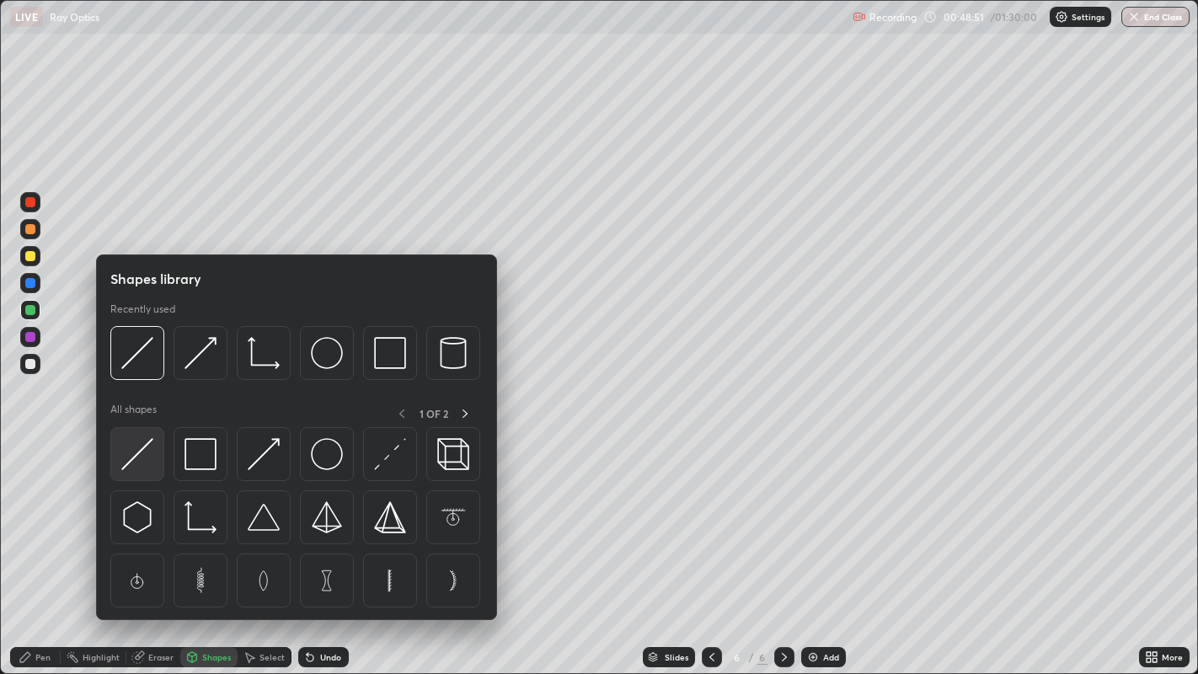
click at [146, 449] on img at bounding box center [137, 454] width 32 height 32
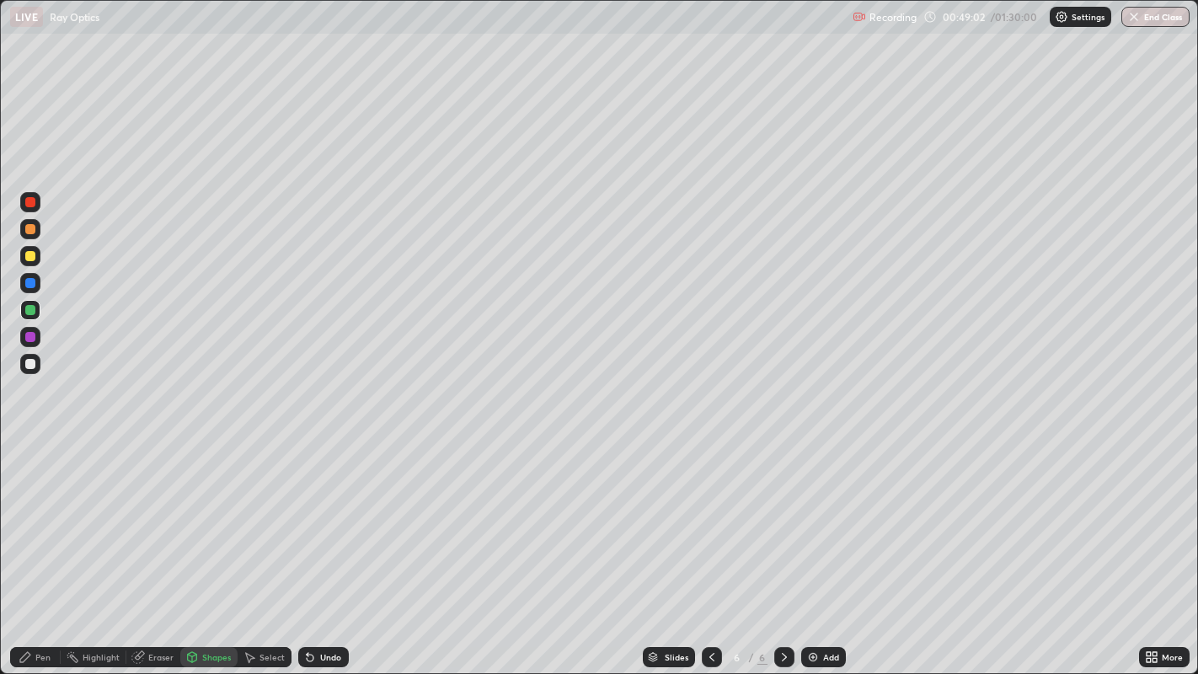
click at [37, 547] on div "Pen" at bounding box center [42, 657] width 15 height 8
click at [217, 547] on div "Shapes" at bounding box center [216, 657] width 29 height 8
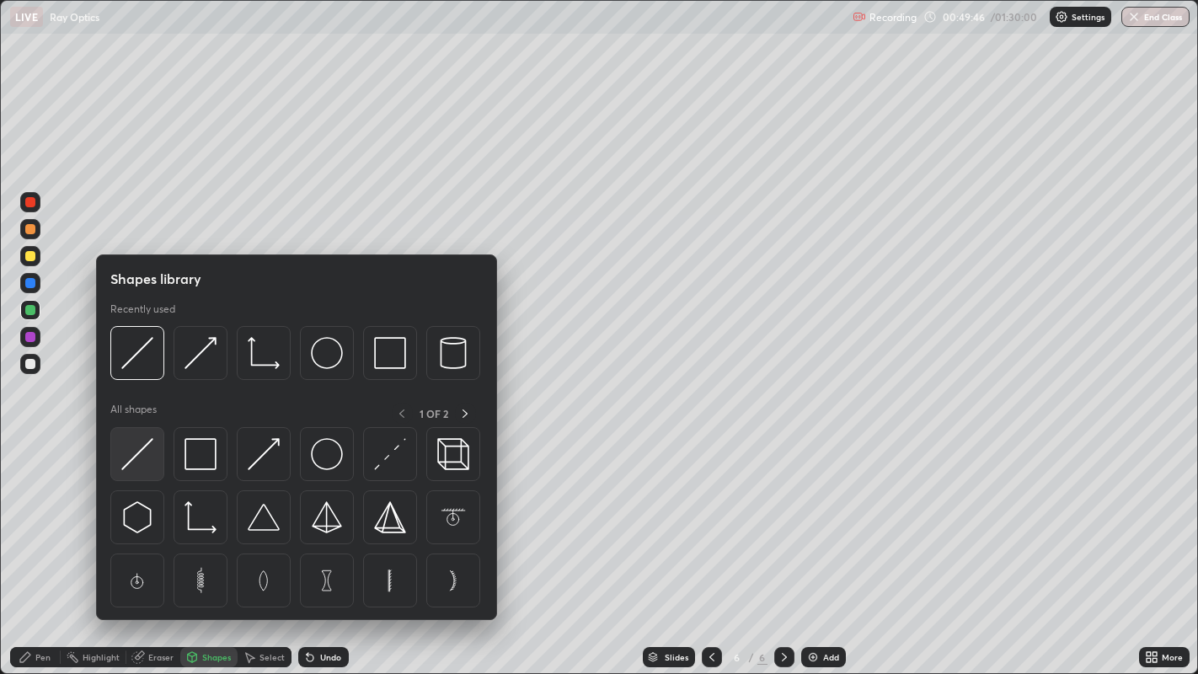
click at [143, 454] on img at bounding box center [137, 454] width 32 height 32
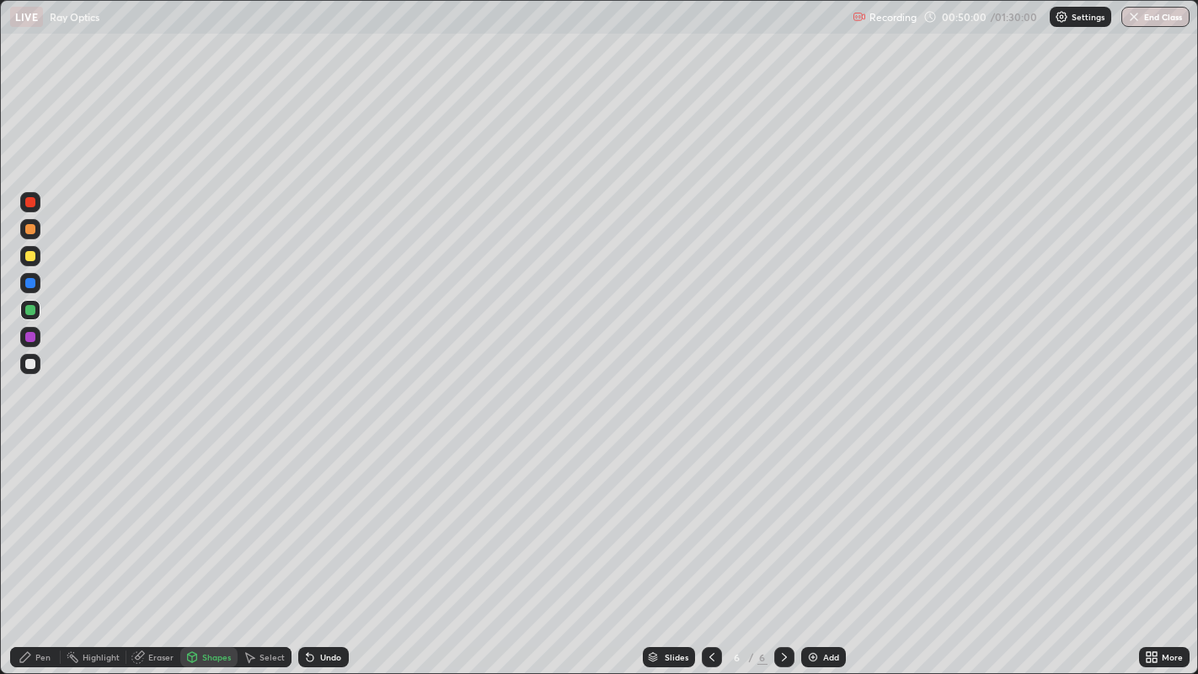
click at [327, 547] on div "Undo" at bounding box center [330, 657] width 21 height 8
click at [330, 547] on div "Undo" at bounding box center [330, 657] width 21 height 8
click at [47, 547] on div "Pen" at bounding box center [42, 657] width 15 height 8
click at [29, 335] on div at bounding box center [30, 337] width 10 height 10
click at [156, 547] on div "Eraser" at bounding box center [160, 657] width 25 height 8
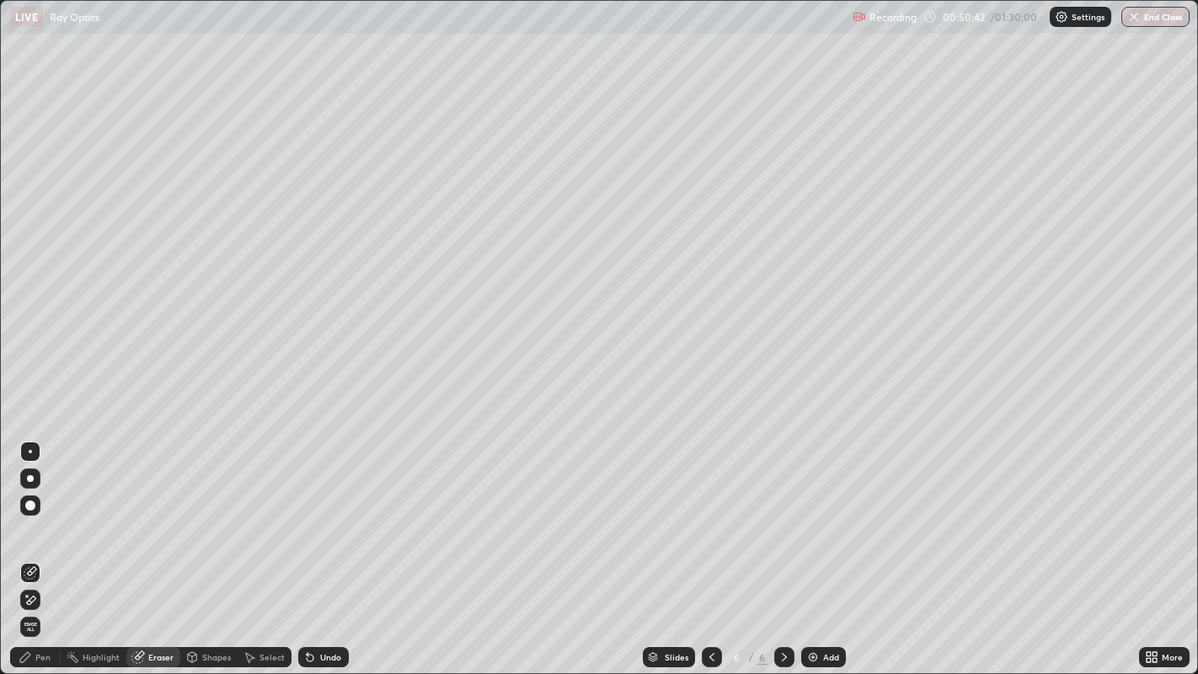
click at [220, 547] on div "Shapes" at bounding box center [216, 657] width 29 height 8
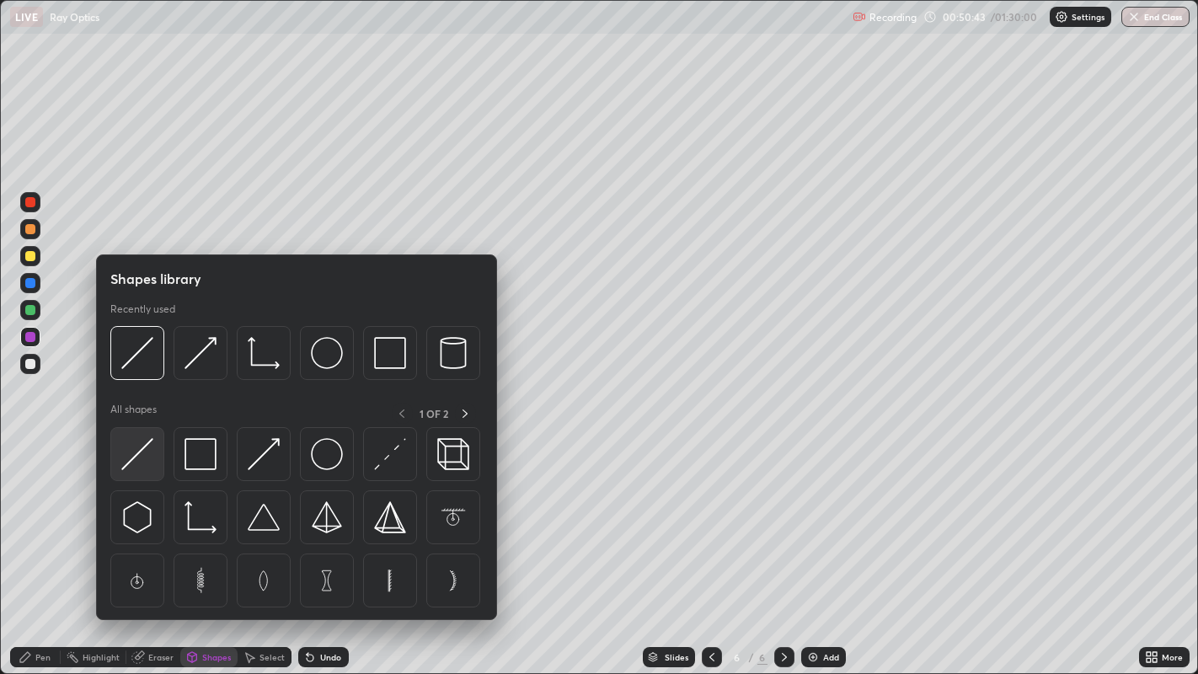
click at [141, 455] on img at bounding box center [137, 454] width 32 height 32
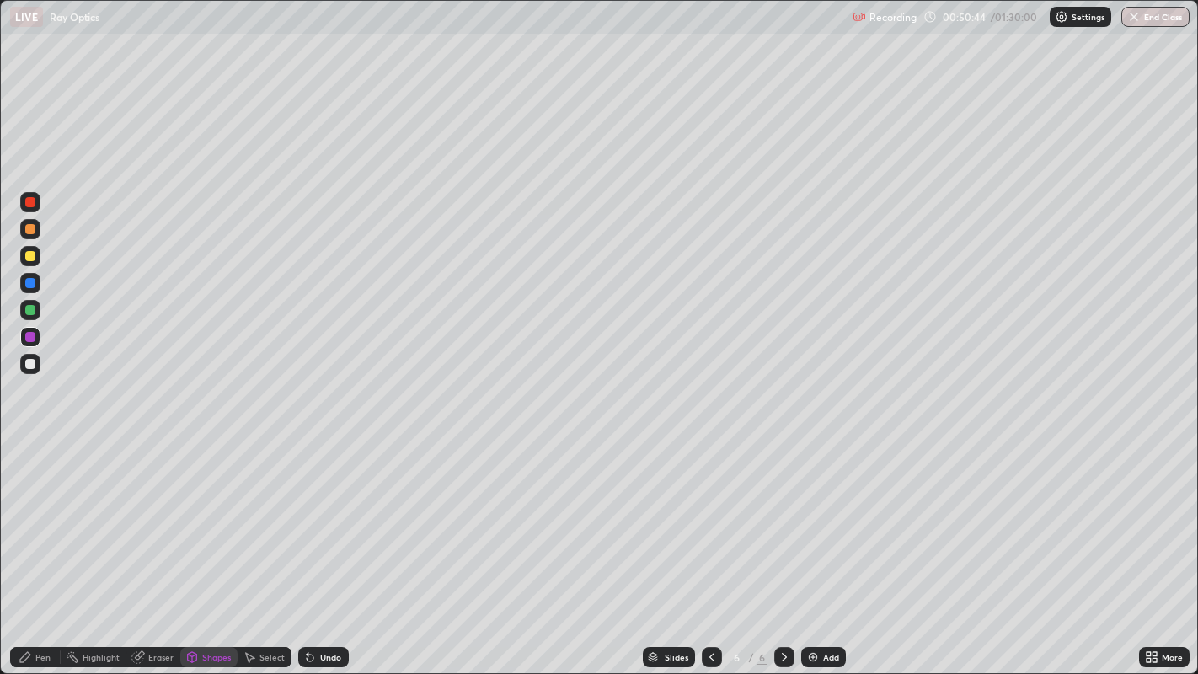
click at [35, 257] on div at bounding box center [30, 256] width 10 height 10
click at [326, 547] on div "Undo" at bounding box center [330, 657] width 21 height 8
click at [156, 547] on div "Eraser" at bounding box center [160, 657] width 25 height 8
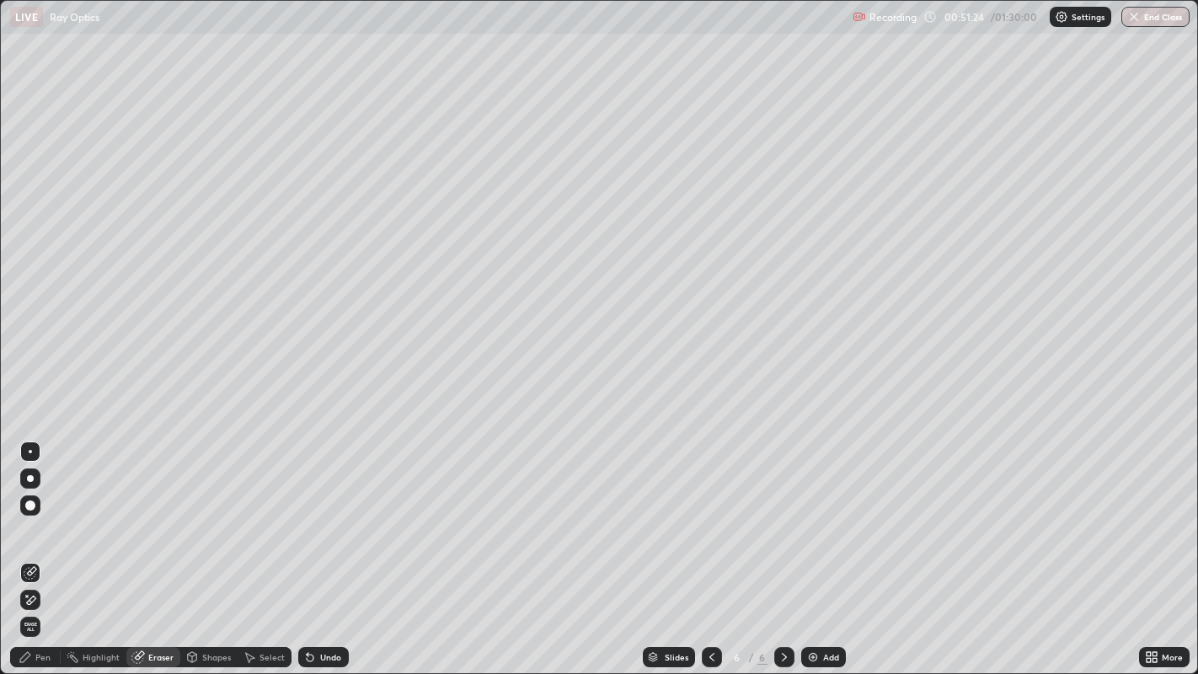
click at [48, 547] on div "Pen" at bounding box center [42, 657] width 15 height 8
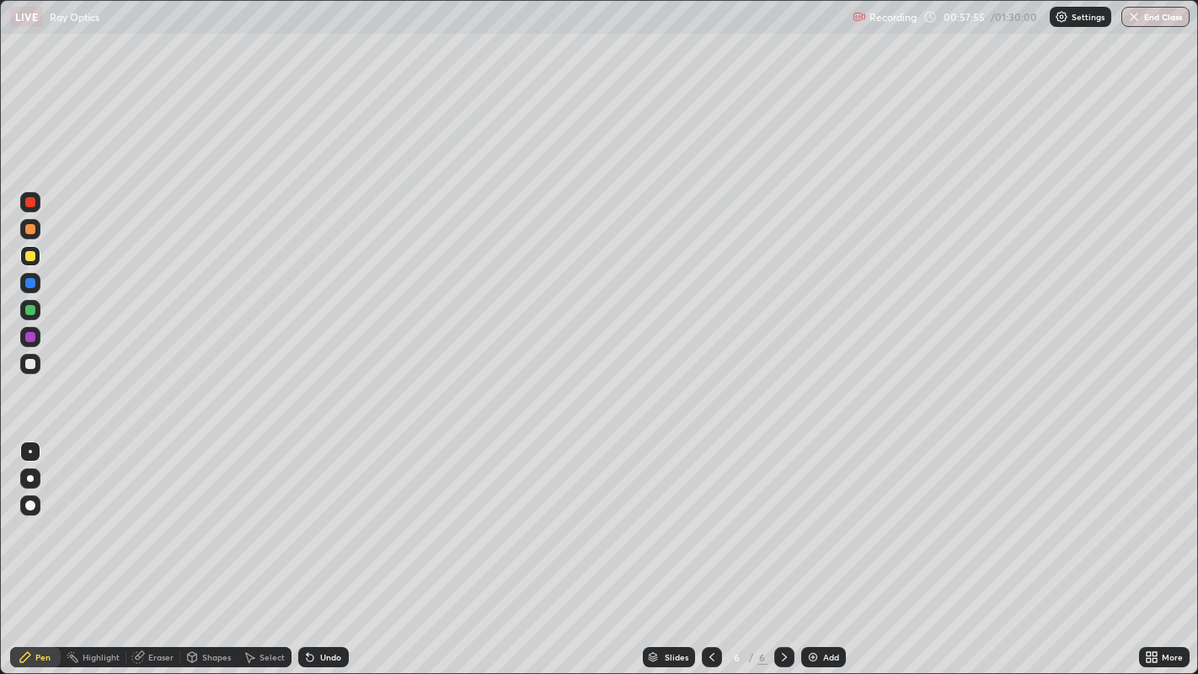
click at [826, 547] on div "Add" at bounding box center [831, 657] width 16 height 8
click at [338, 547] on div "Undo" at bounding box center [330, 657] width 21 height 8
click at [328, 547] on div "Undo" at bounding box center [323, 657] width 51 height 20
click at [323, 547] on div "Undo" at bounding box center [330, 657] width 21 height 8
click at [319, 547] on div "Undo" at bounding box center [323, 657] width 51 height 20
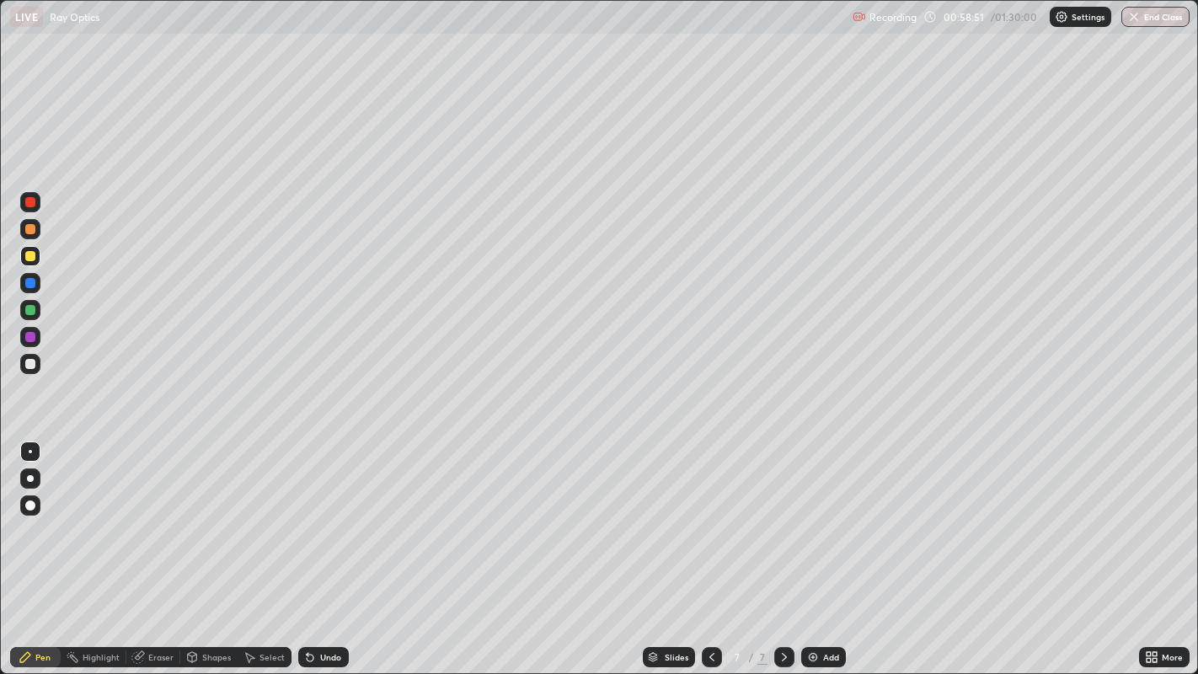
click at [317, 547] on div "Undo" at bounding box center [323, 657] width 51 height 20
click at [315, 547] on div "Undo" at bounding box center [323, 657] width 51 height 20
click at [307, 547] on icon at bounding box center [308, 654] width 2 height 2
click at [309, 547] on icon at bounding box center [309, 657] width 13 height 13
click at [33, 362] on div at bounding box center [30, 364] width 10 height 10
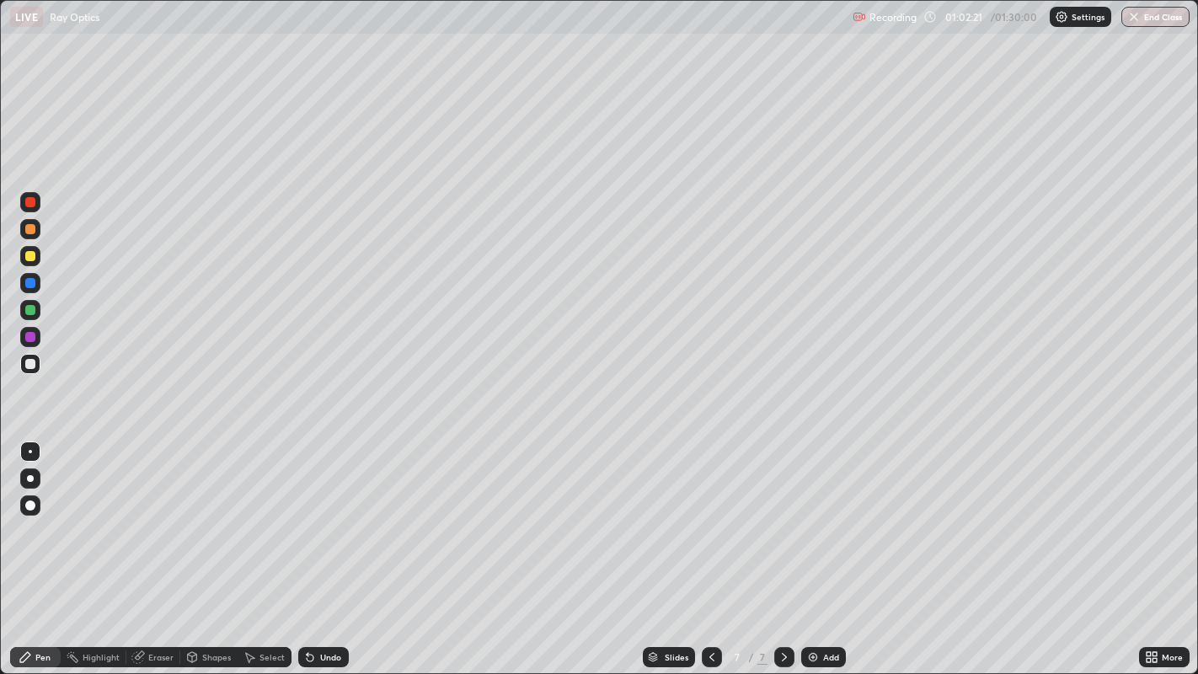
click at [269, 547] on div "Select" at bounding box center [272, 657] width 25 height 8
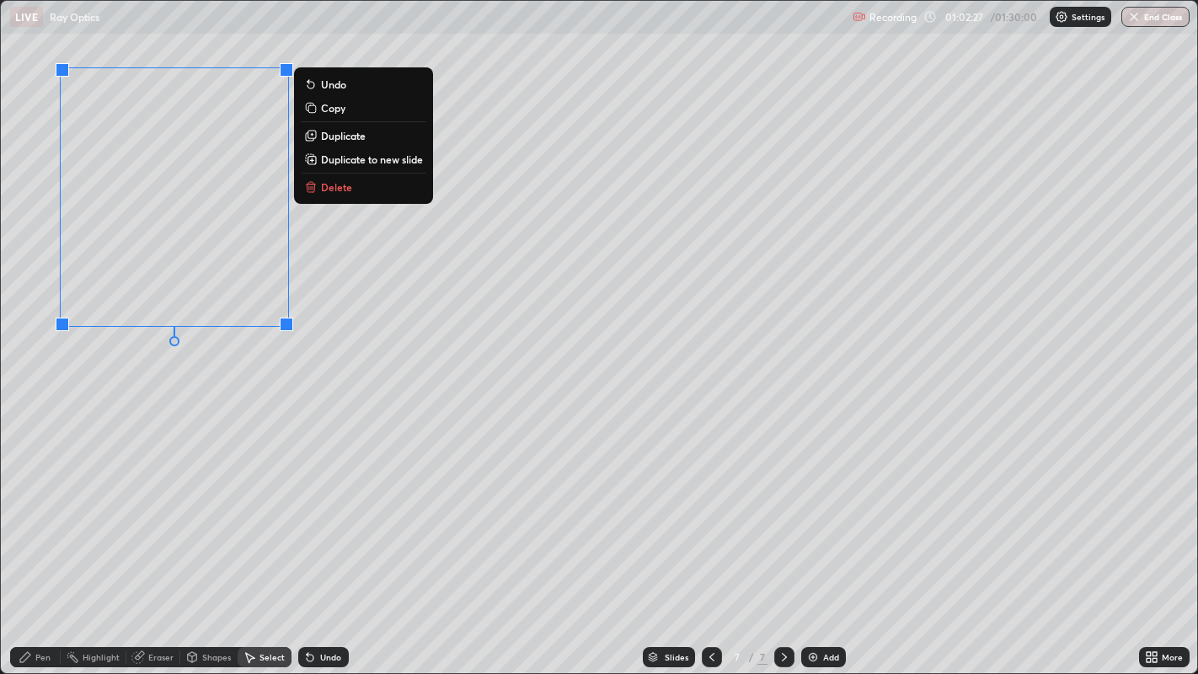
click at [46, 547] on div "Pen" at bounding box center [35, 657] width 51 height 20
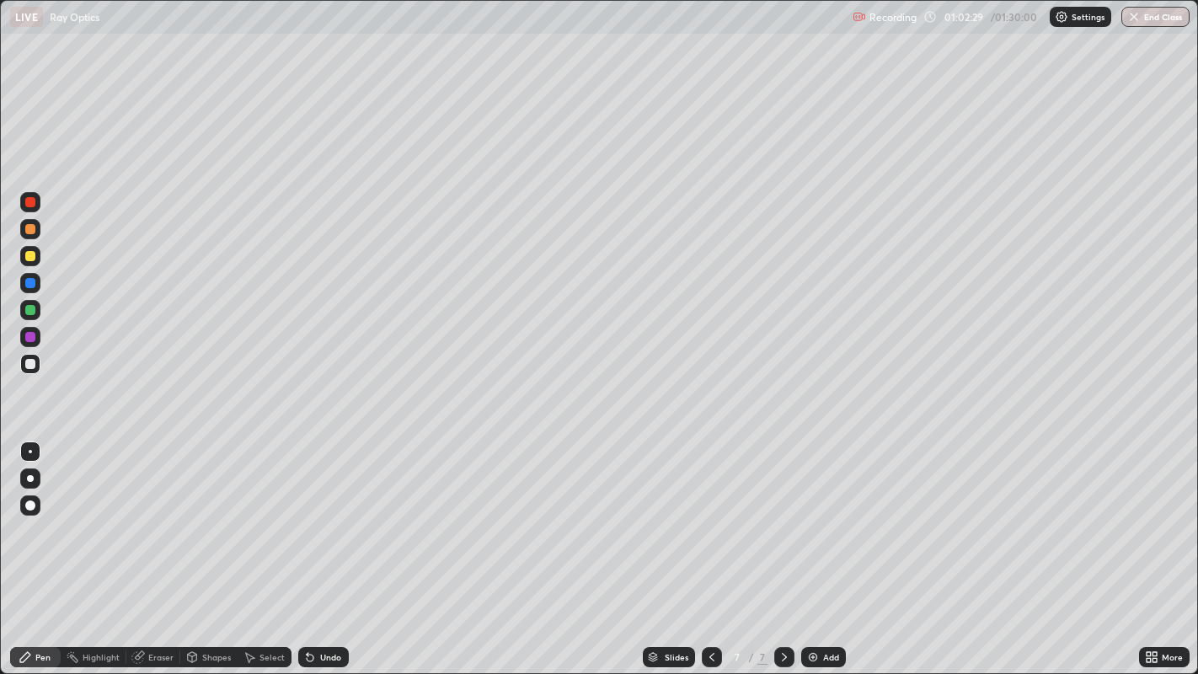
click at [215, 547] on div "Shapes" at bounding box center [208, 657] width 57 height 20
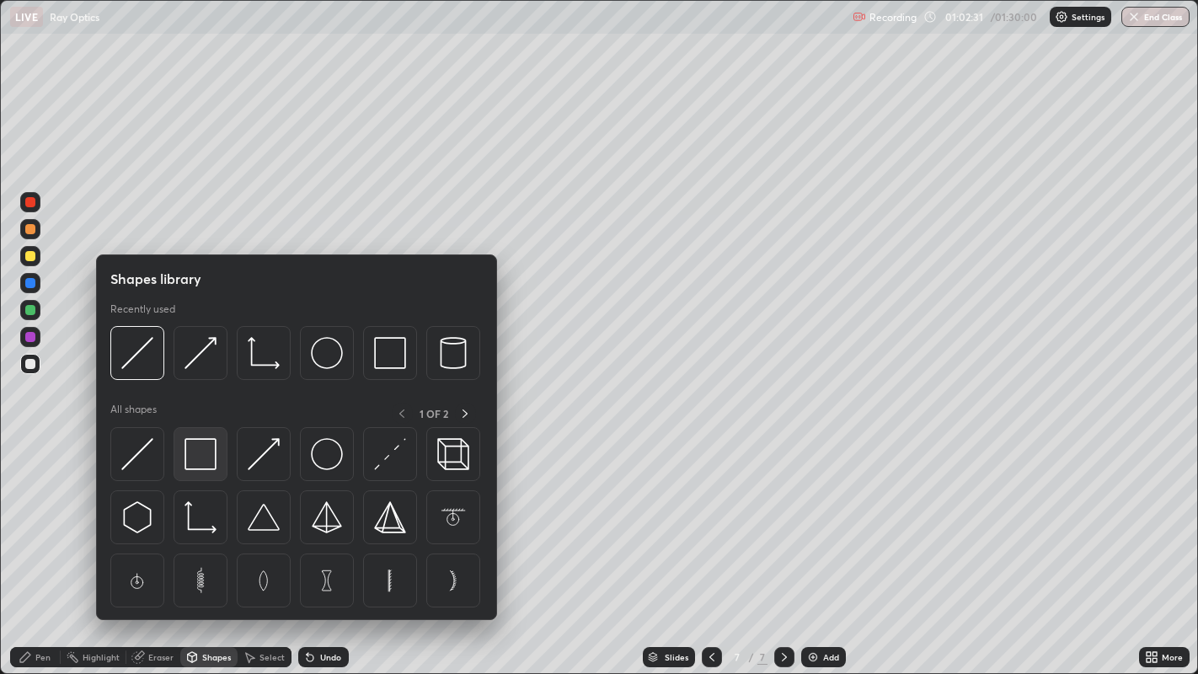
click at [198, 456] on img at bounding box center [201, 454] width 32 height 32
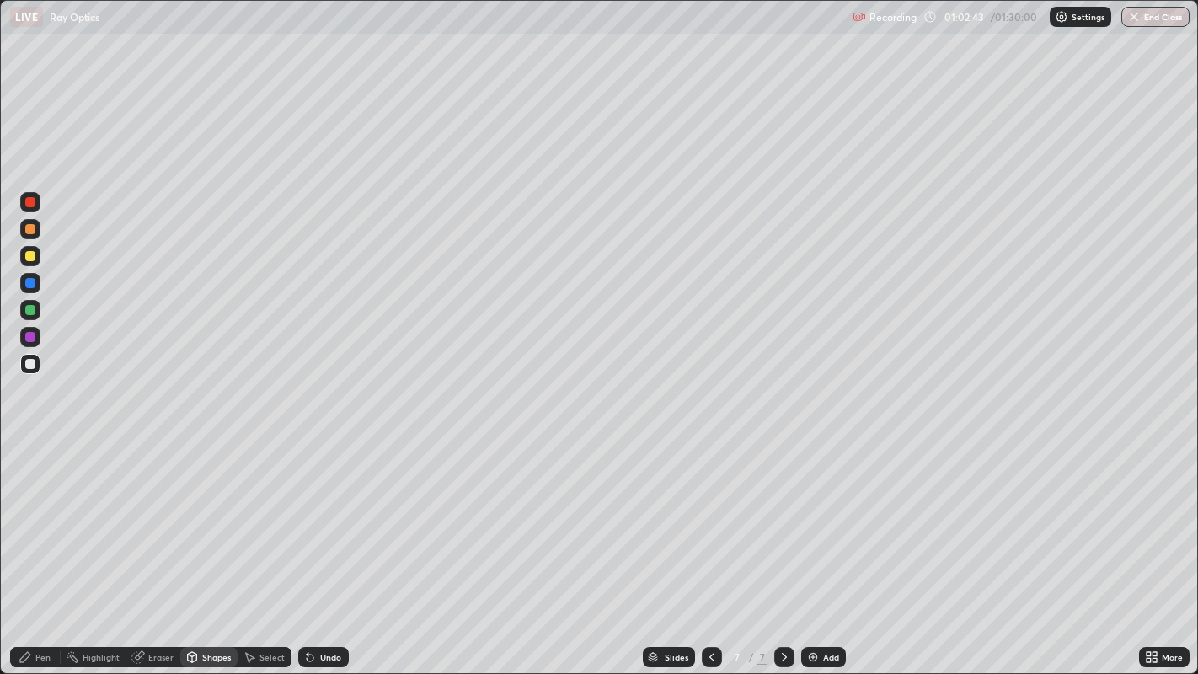
click at [45, 547] on div "Pen" at bounding box center [42, 657] width 15 height 8
click at [206, 547] on div "Shapes" at bounding box center [208, 657] width 57 height 20
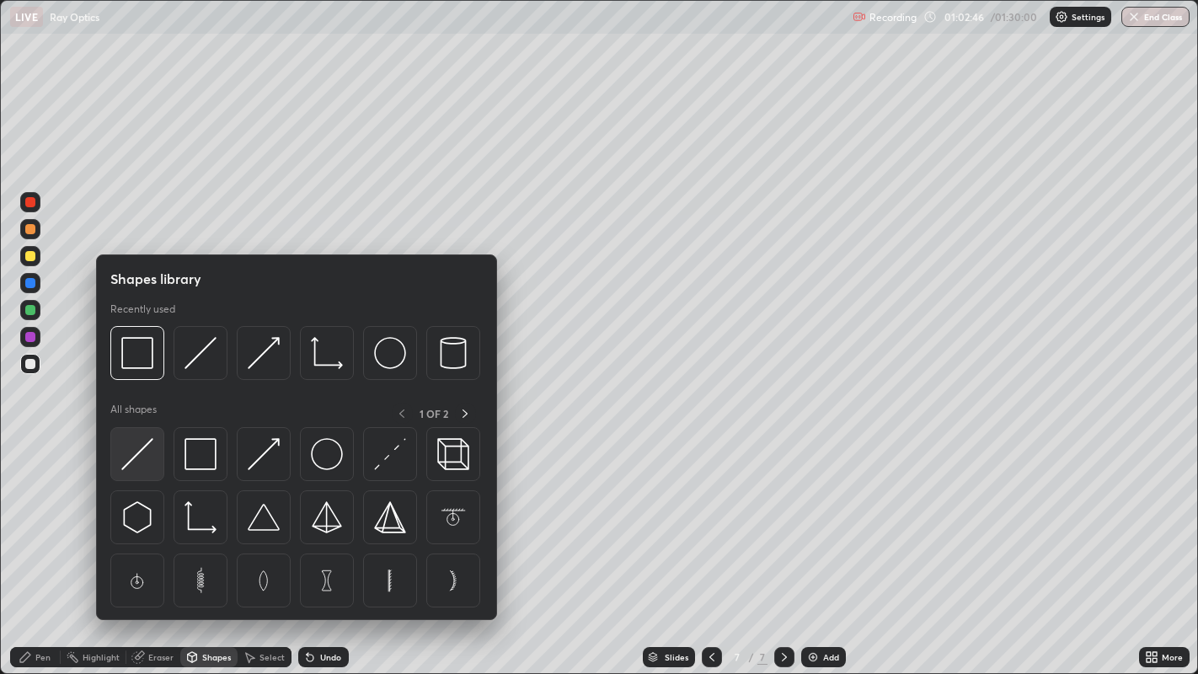
click at [133, 458] on img at bounding box center [137, 454] width 32 height 32
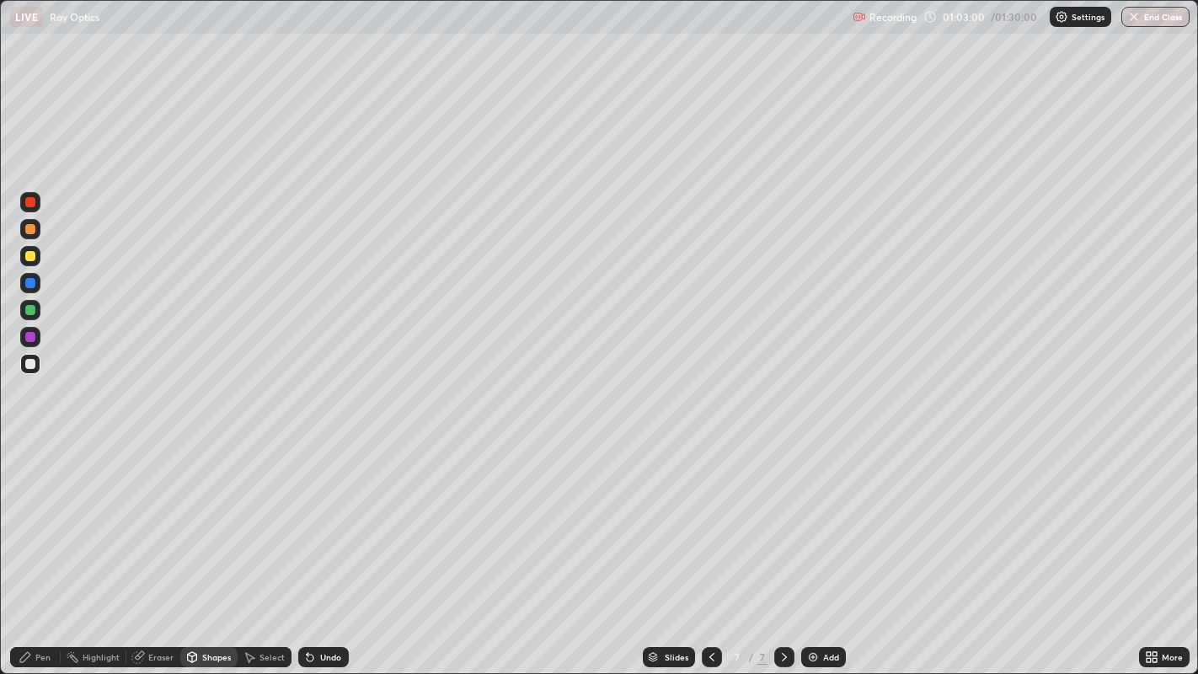
click at [40, 547] on div "Pen" at bounding box center [42, 657] width 15 height 8
click at [320, 547] on div "Undo" at bounding box center [330, 657] width 21 height 8
click at [327, 547] on div "Undo" at bounding box center [330, 657] width 21 height 8
click at [321, 547] on div "Undo" at bounding box center [323, 657] width 51 height 20
click at [332, 547] on div "Undo" at bounding box center [330, 657] width 21 height 8
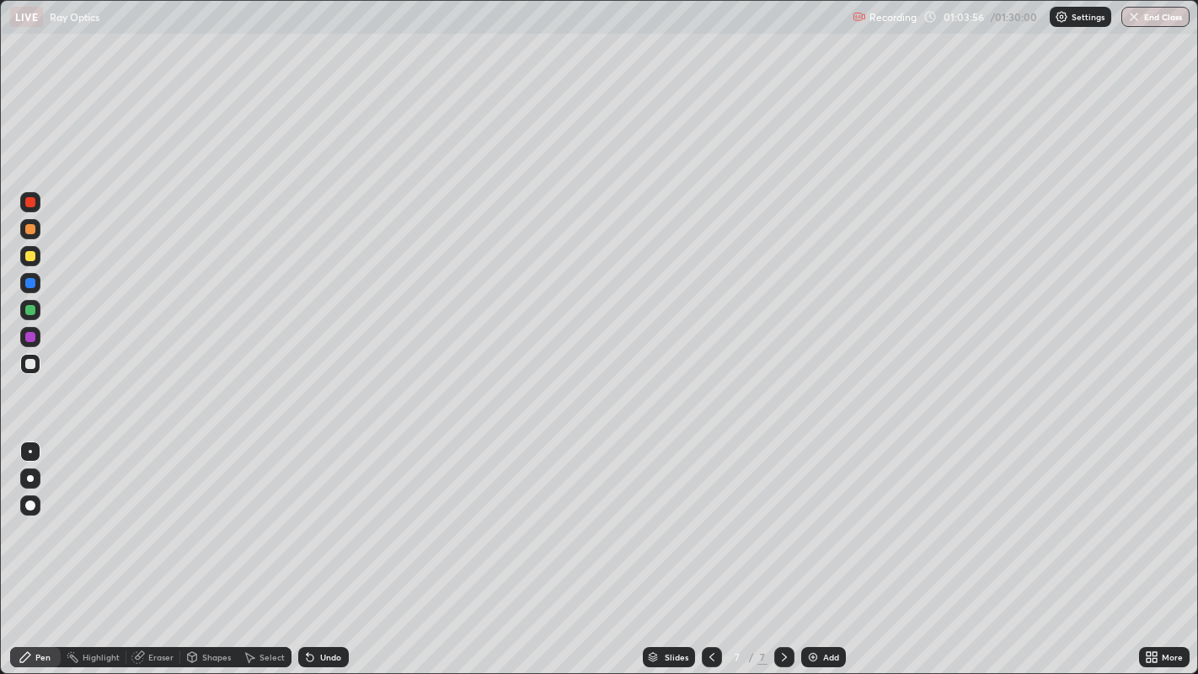
click at [336, 547] on div "Undo" at bounding box center [330, 657] width 21 height 8
click at [337, 547] on div "Undo" at bounding box center [330, 657] width 21 height 8
click at [338, 547] on div "Undo" at bounding box center [323, 657] width 51 height 20
click at [327, 547] on div "Undo" at bounding box center [330, 657] width 21 height 8
click at [335, 547] on div "Undo" at bounding box center [323, 657] width 51 height 20
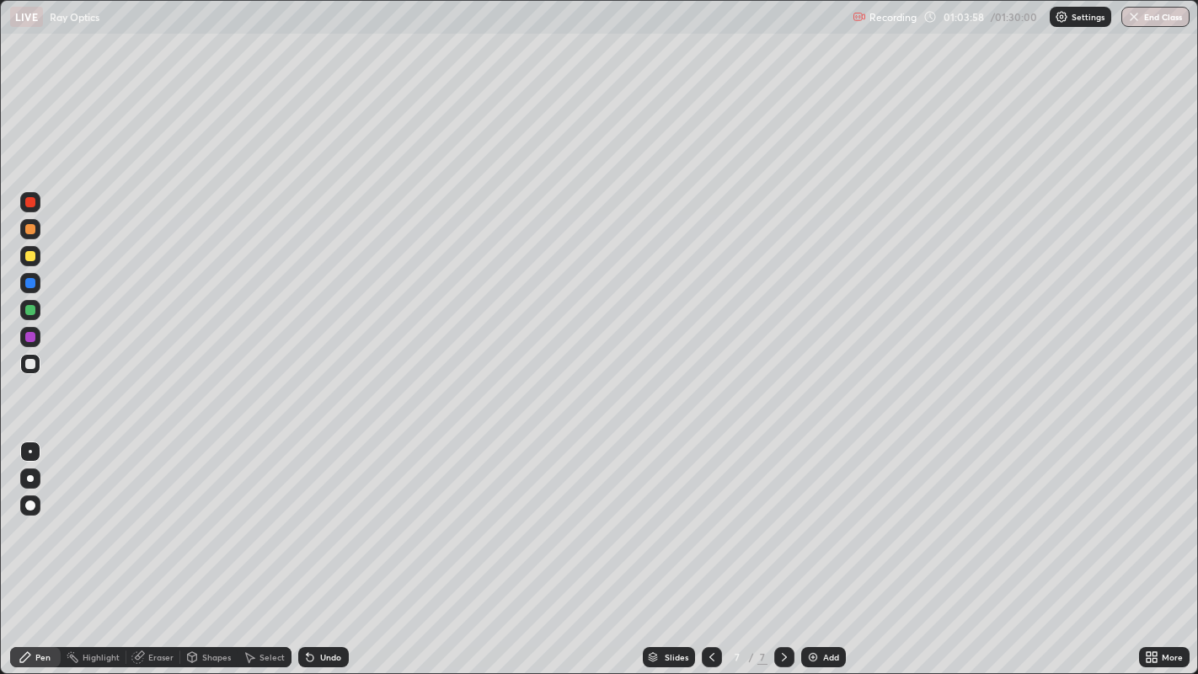
click at [334, 547] on div "Undo" at bounding box center [330, 657] width 21 height 8
click at [333, 547] on div "Undo" at bounding box center [330, 657] width 21 height 8
click at [335, 547] on div "Undo" at bounding box center [330, 657] width 21 height 8
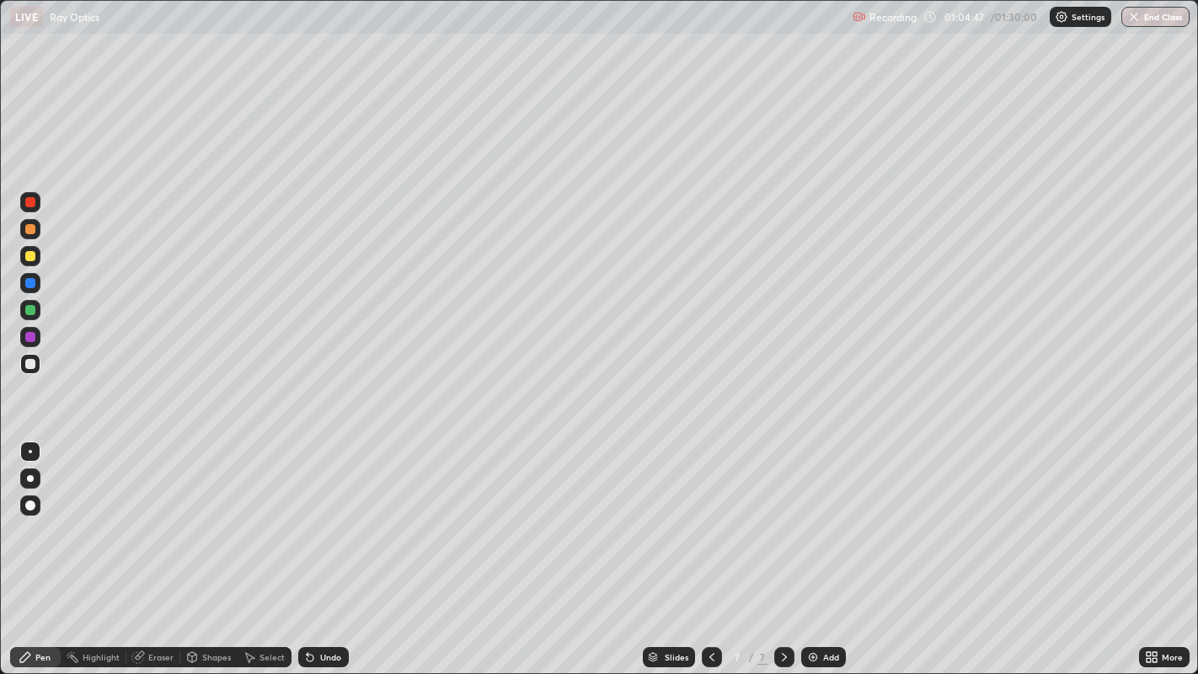
click at [220, 547] on div "Shapes" at bounding box center [216, 657] width 29 height 8
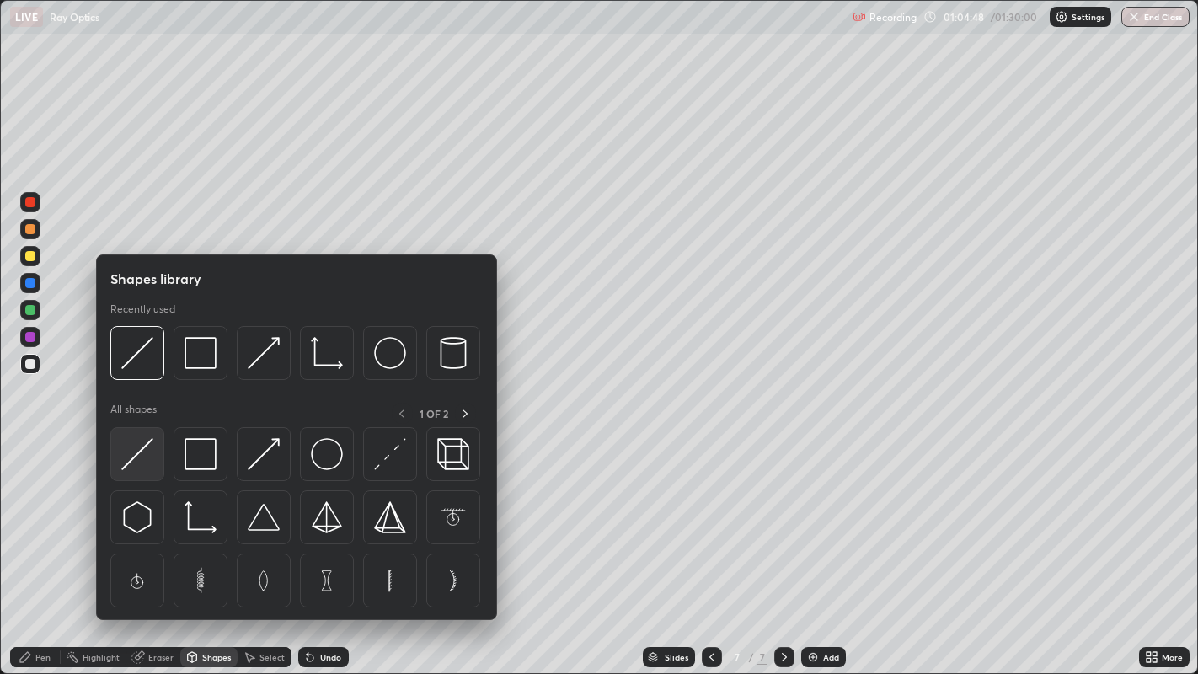
click at [141, 450] on img at bounding box center [137, 454] width 32 height 32
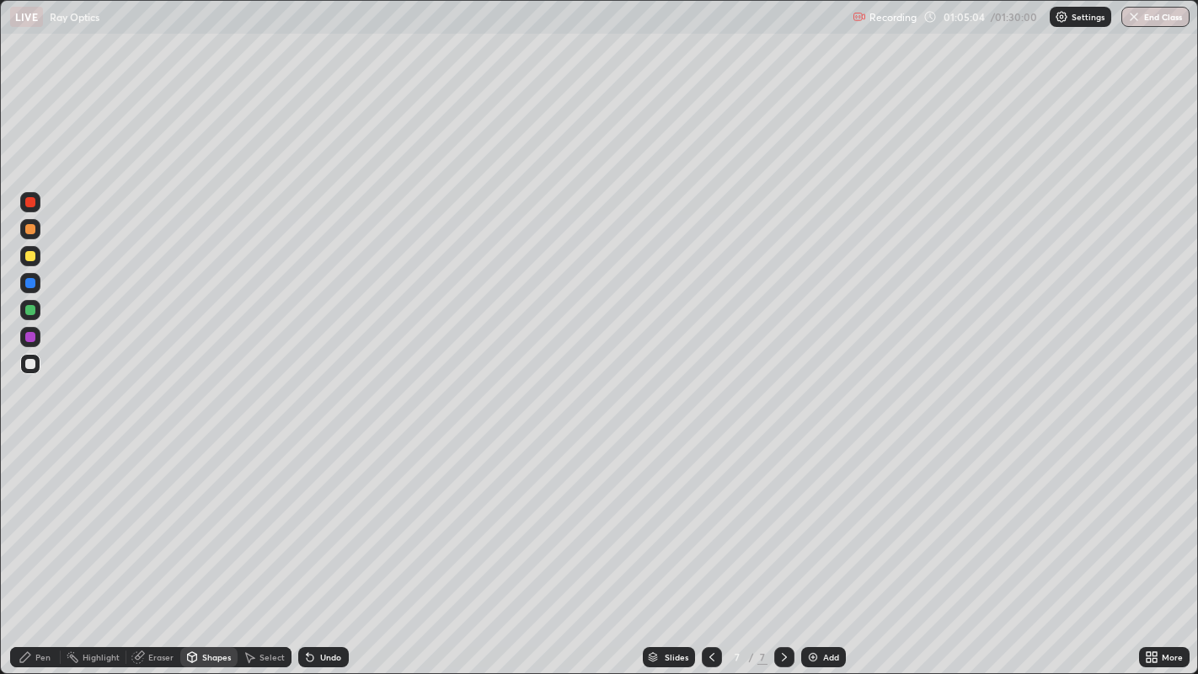
click at [34, 547] on div "Pen" at bounding box center [35, 657] width 51 height 20
click at [219, 547] on div "Shapes" at bounding box center [216, 657] width 29 height 8
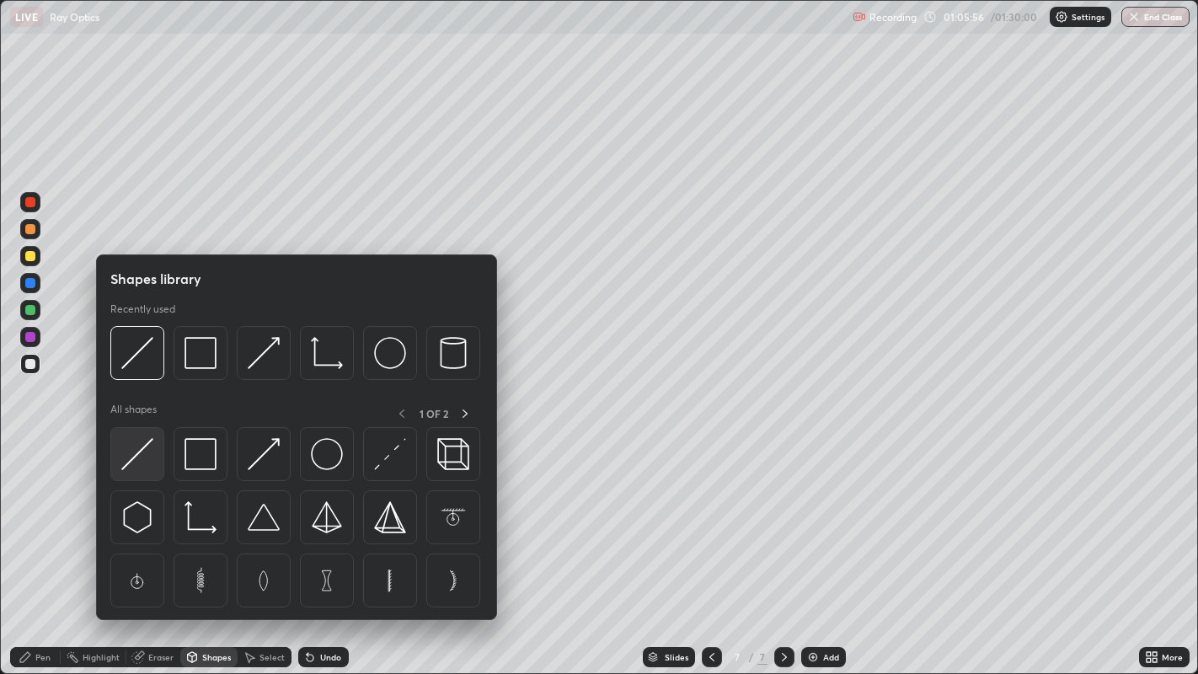
click at [142, 450] on img at bounding box center [137, 454] width 32 height 32
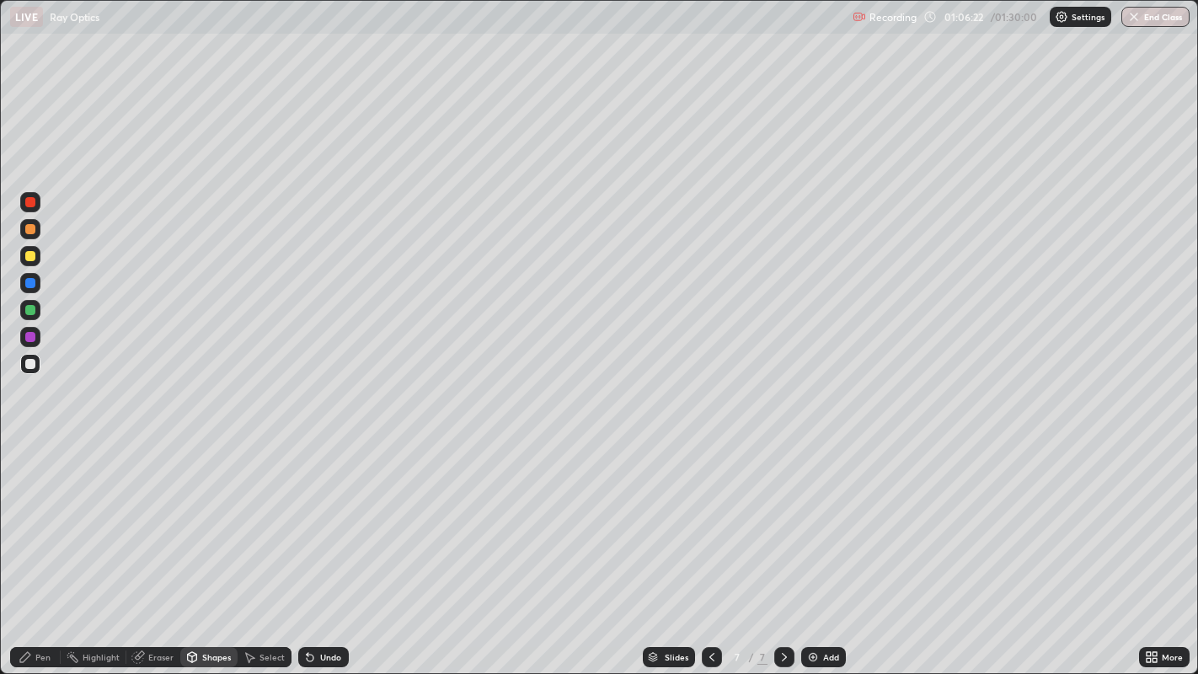
click at [40, 547] on div "Pen" at bounding box center [35, 657] width 51 height 20
click at [823, 547] on div "Add" at bounding box center [831, 657] width 16 height 8
click at [215, 547] on div "Shapes" at bounding box center [216, 657] width 29 height 8
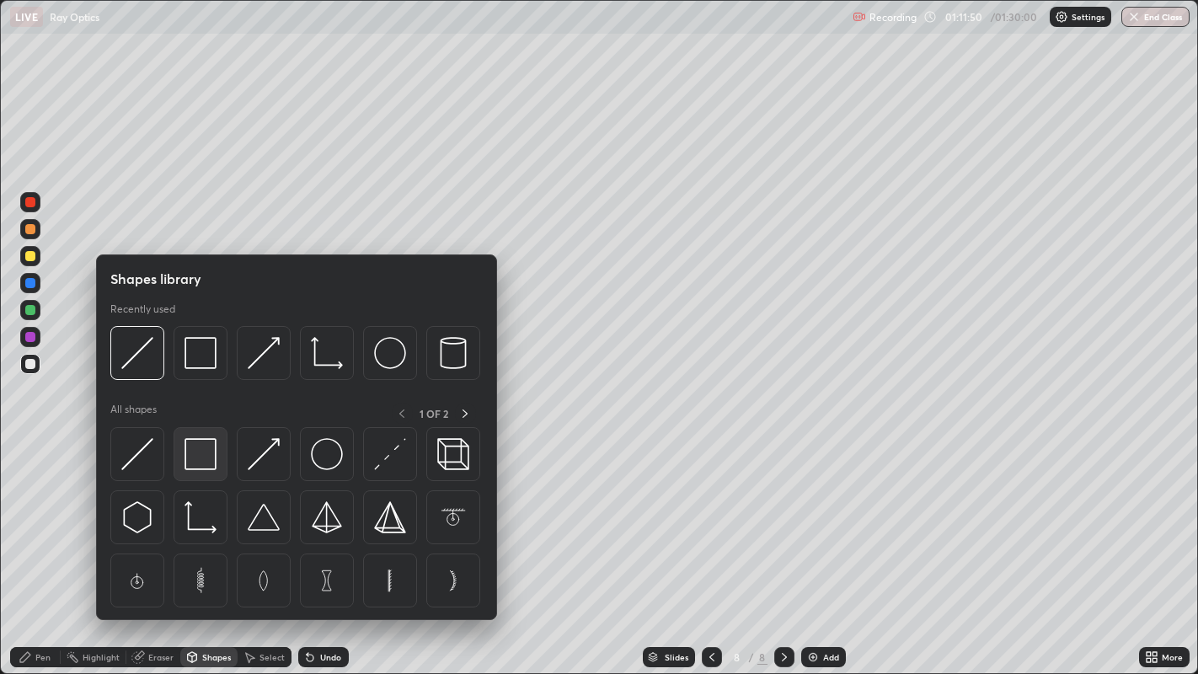
click at [201, 457] on img at bounding box center [201, 454] width 32 height 32
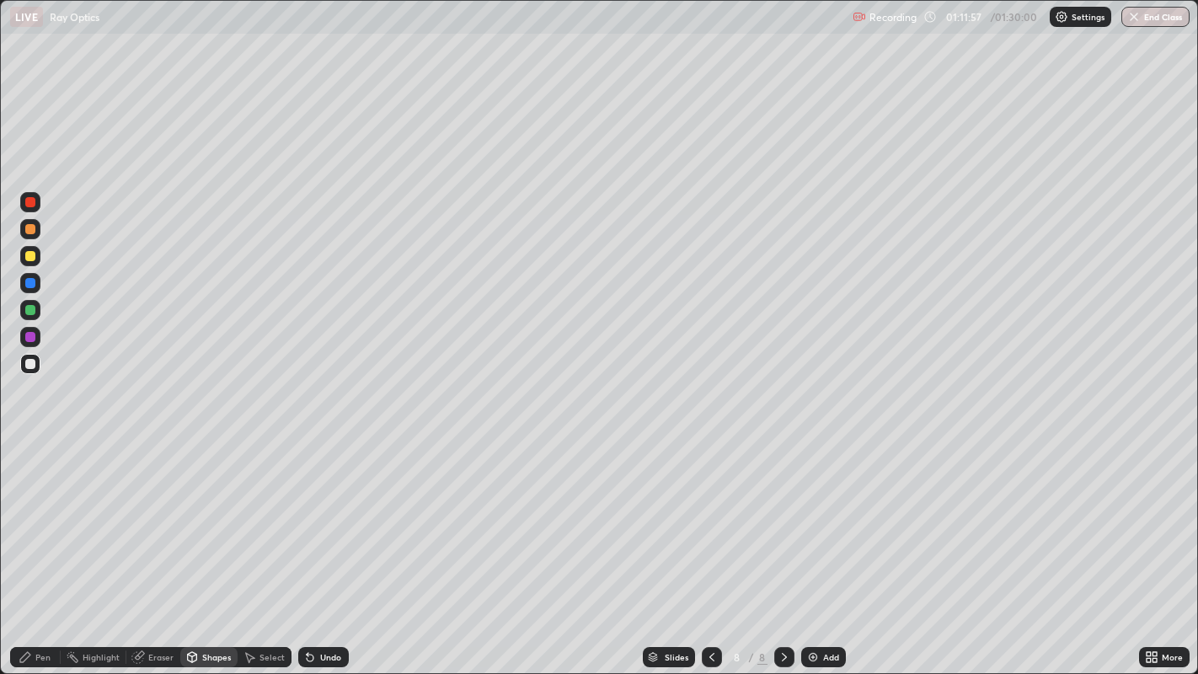
click at [202, 547] on div "Shapes" at bounding box center [216, 657] width 29 height 8
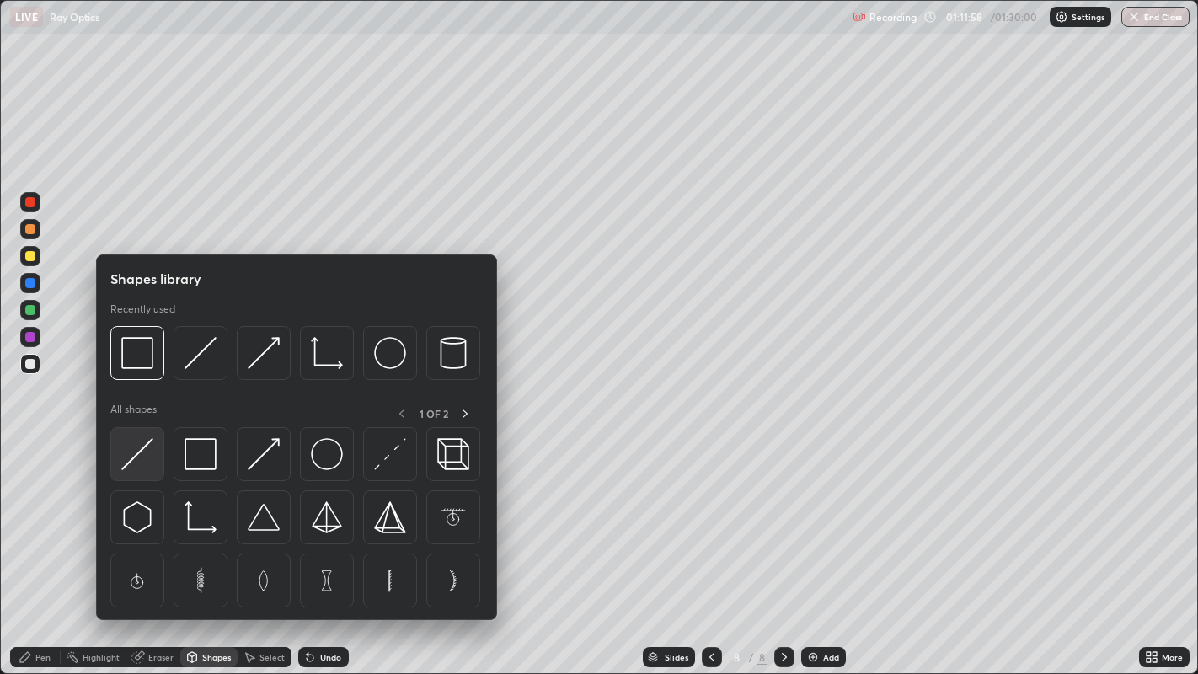
click at [131, 458] on img at bounding box center [137, 454] width 32 height 32
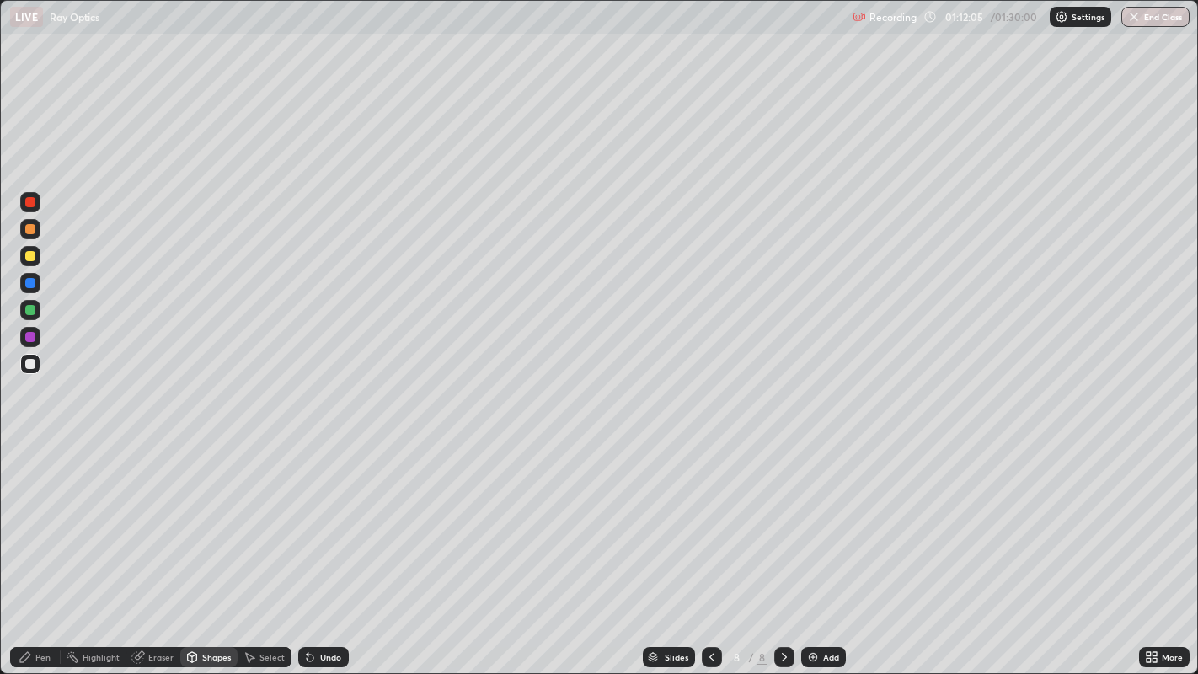
click at [39, 547] on div "Pen" at bounding box center [42, 657] width 15 height 8
click at [329, 547] on div "Undo" at bounding box center [330, 657] width 21 height 8
click at [325, 547] on div "Undo" at bounding box center [330, 657] width 21 height 8
click at [35, 255] on div at bounding box center [30, 256] width 10 height 10
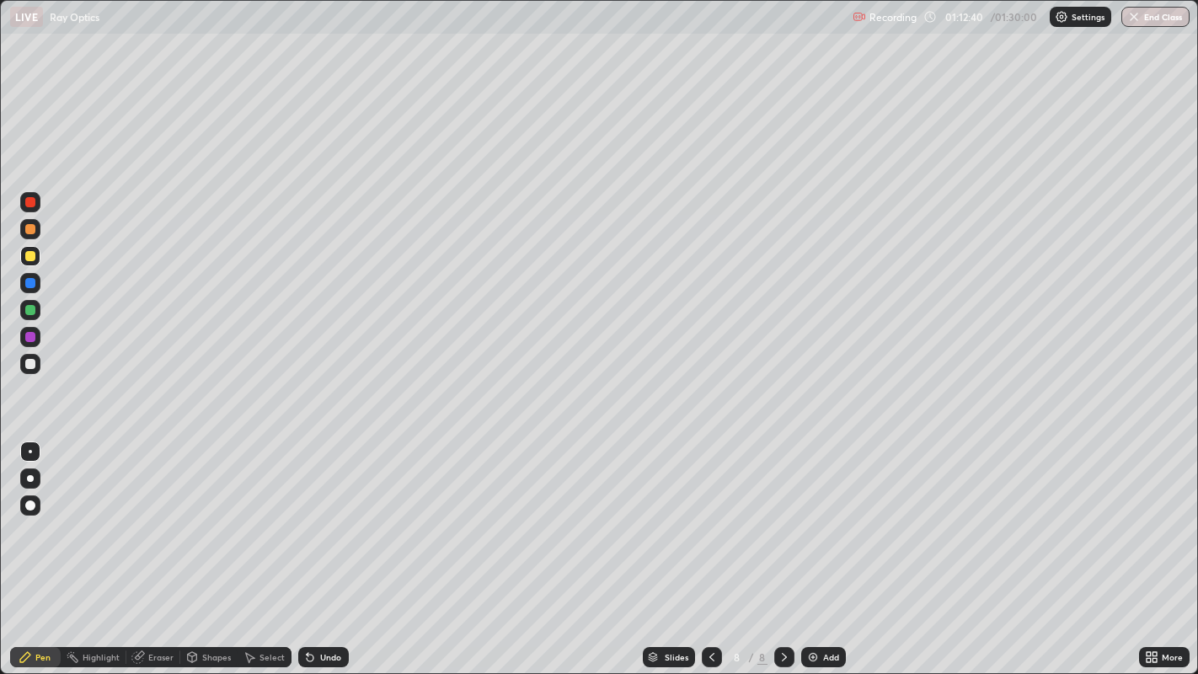
click at [213, 547] on div "Shapes" at bounding box center [216, 657] width 29 height 8
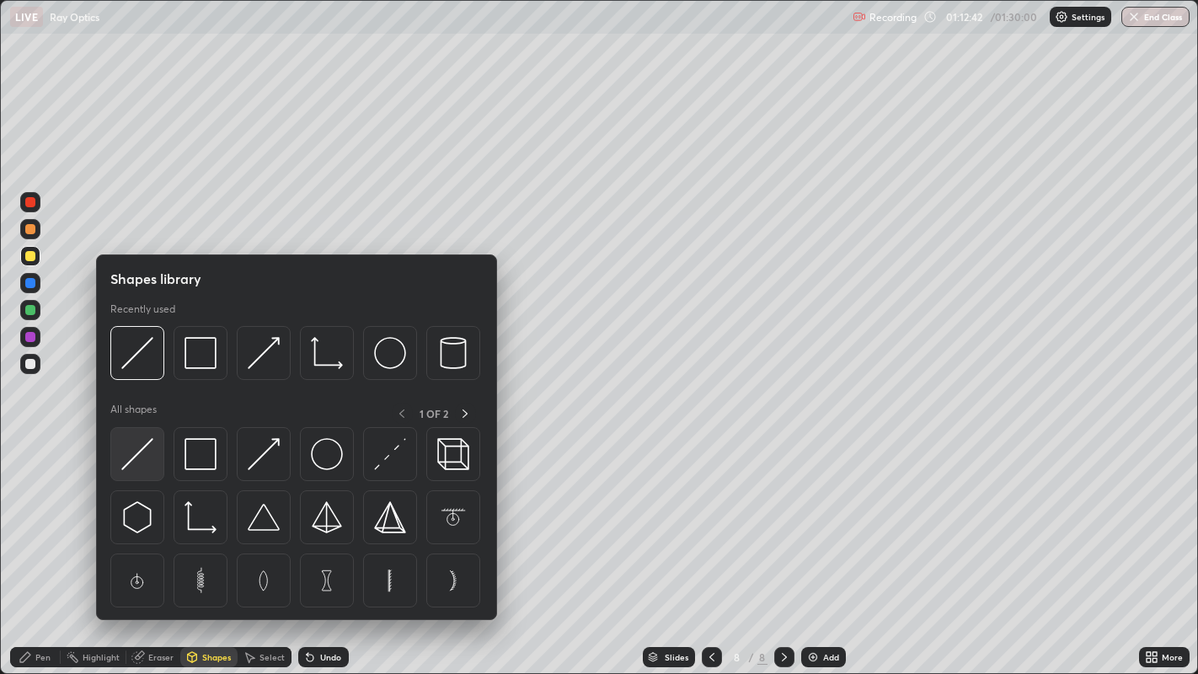
click at [142, 451] on img at bounding box center [137, 454] width 32 height 32
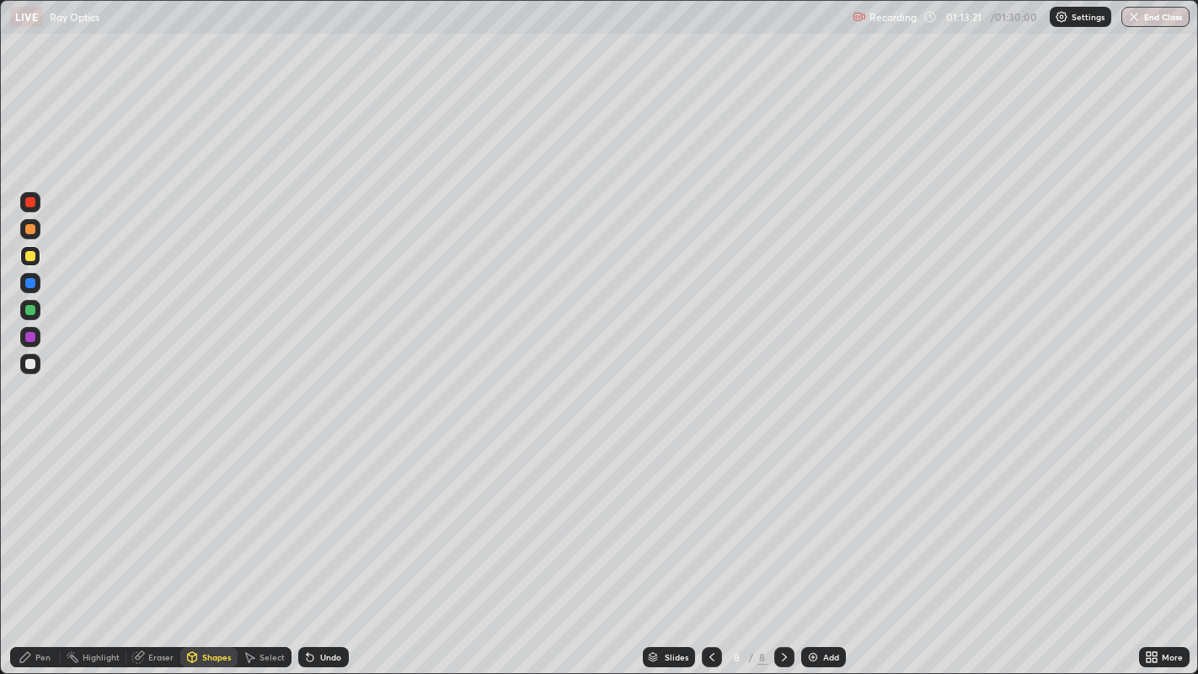
click at [39, 547] on div "Pen" at bounding box center [35, 657] width 51 height 20
click at [25, 311] on div at bounding box center [30, 310] width 10 height 10
click at [330, 547] on div "Undo" at bounding box center [330, 657] width 21 height 8
click at [317, 547] on div "Undo" at bounding box center [323, 657] width 51 height 20
click at [316, 547] on div "Undo" at bounding box center [323, 657] width 51 height 20
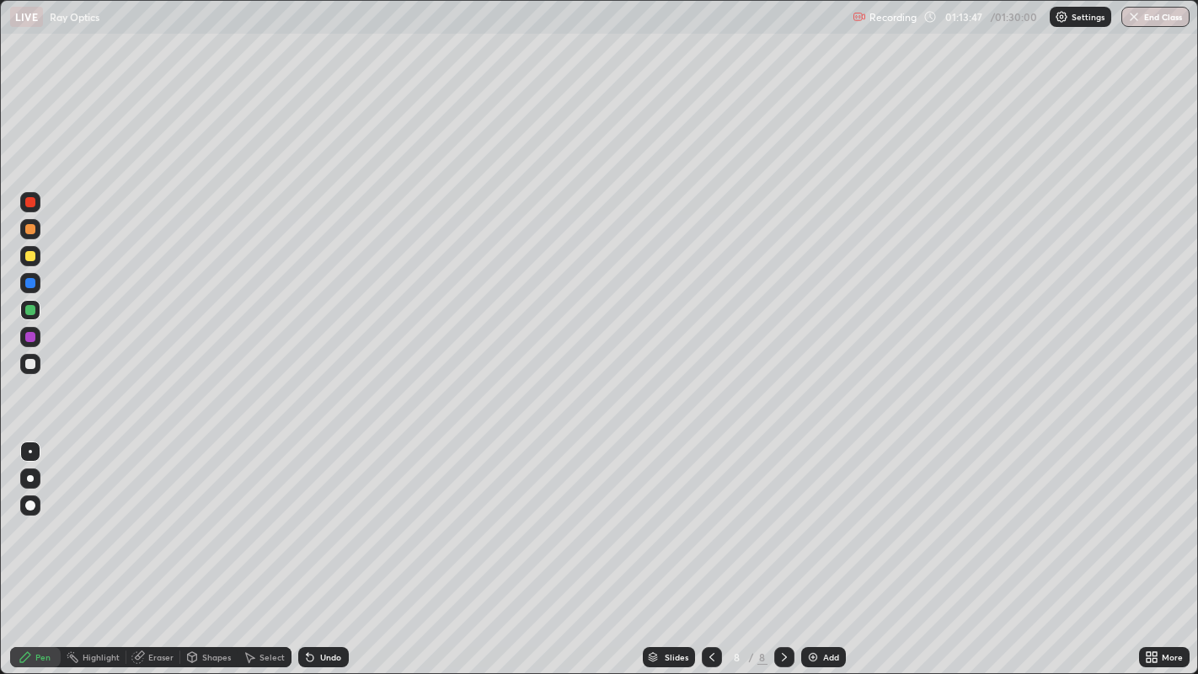
click at [315, 547] on div "Undo" at bounding box center [323, 657] width 51 height 20
click at [319, 547] on div "Undo" at bounding box center [323, 657] width 51 height 20
click at [317, 547] on div "Undo" at bounding box center [323, 657] width 51 height 20
click at [316, 547] on div "Undo" at bounding box center [323, 657] width 51 height 20
click at [315, 547] on div "Undo" at bounding box center [323, 657] width 51 height 20
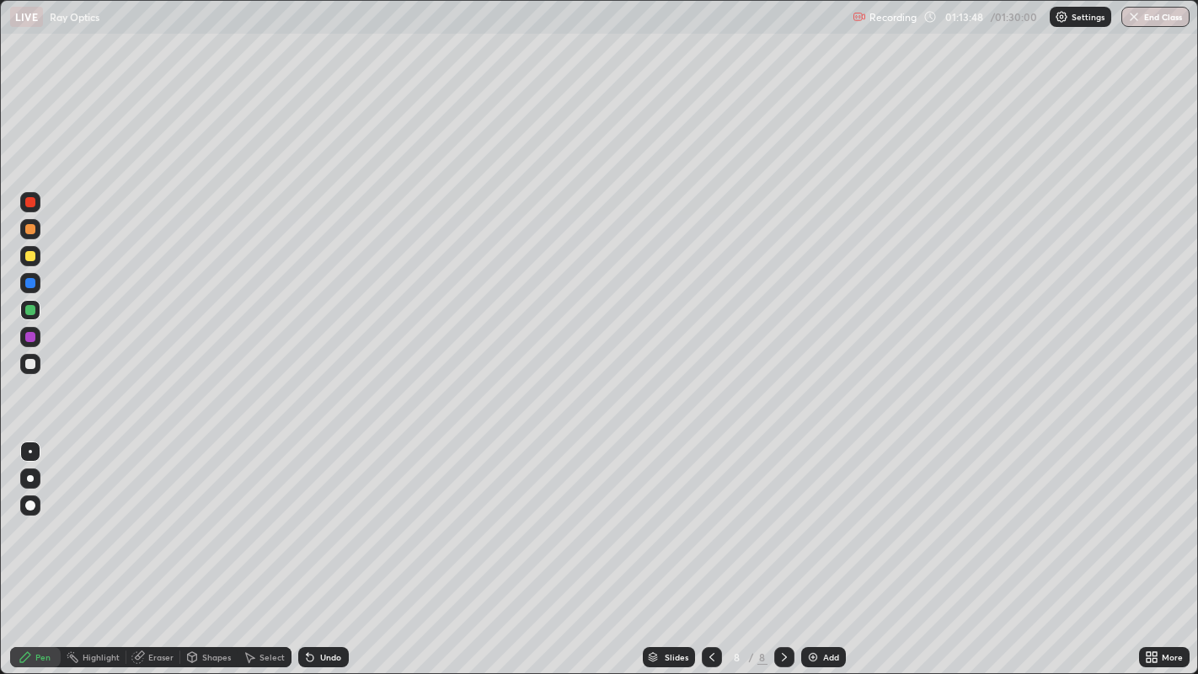
click at [314, 547] on div "Undo" at bounding box center [323, 657] width 51 height 20
click at [314, 547] on icon at bounding box center [309, 657] width 13 height 13
click at [315, 547] on div "Undo" at bounding box center [323, 657] width 51 height 20
click at [312, 547] on icon at bounding box center [309, 657] width 13 height 13
click at [312, 547] on div "Undo" at bounding box center [323, 657] width 51 height 20
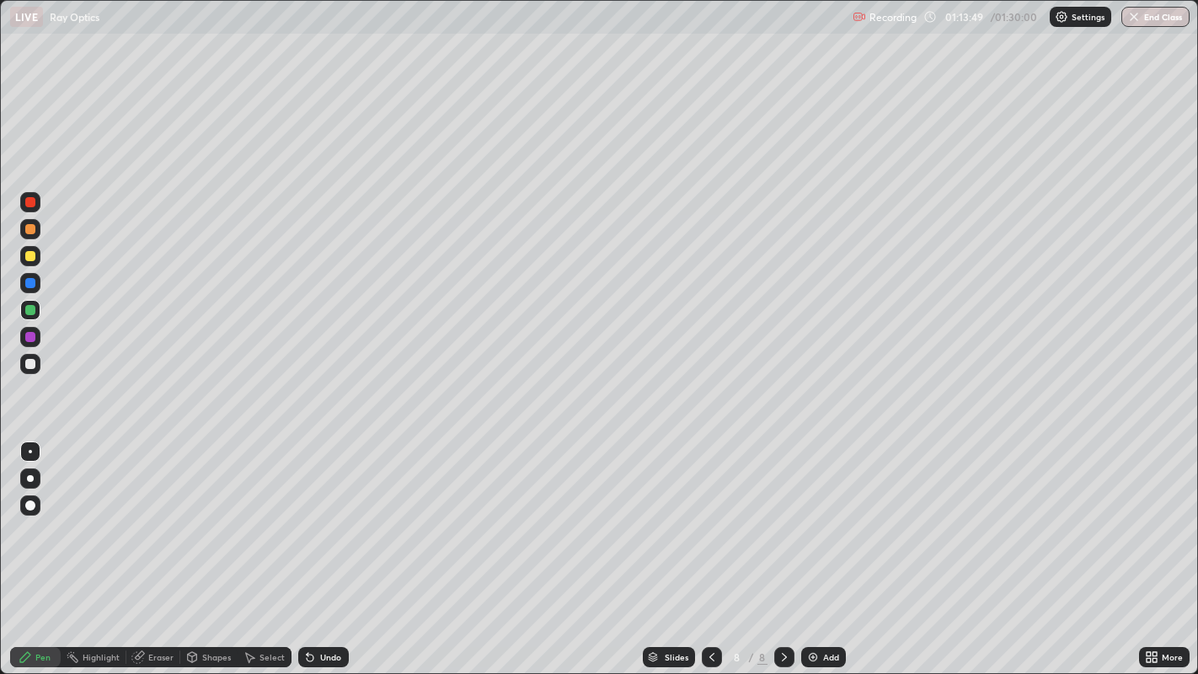
click at [308, 547] on icon at bounding box center [310, 658] width 7 height 7
click at [309, 547] on icon at bounding box center [309, 657] width 13 height 13
click at [311, 547] on div "Undo" at bounding box center [323, 657] width 51 height 20
click at [308, 547] on icon at bounding box center [309, 657] width 13 height 13
click at [308, 547] on div "Undo" at bounding box center [323, 657] width 51 height 20
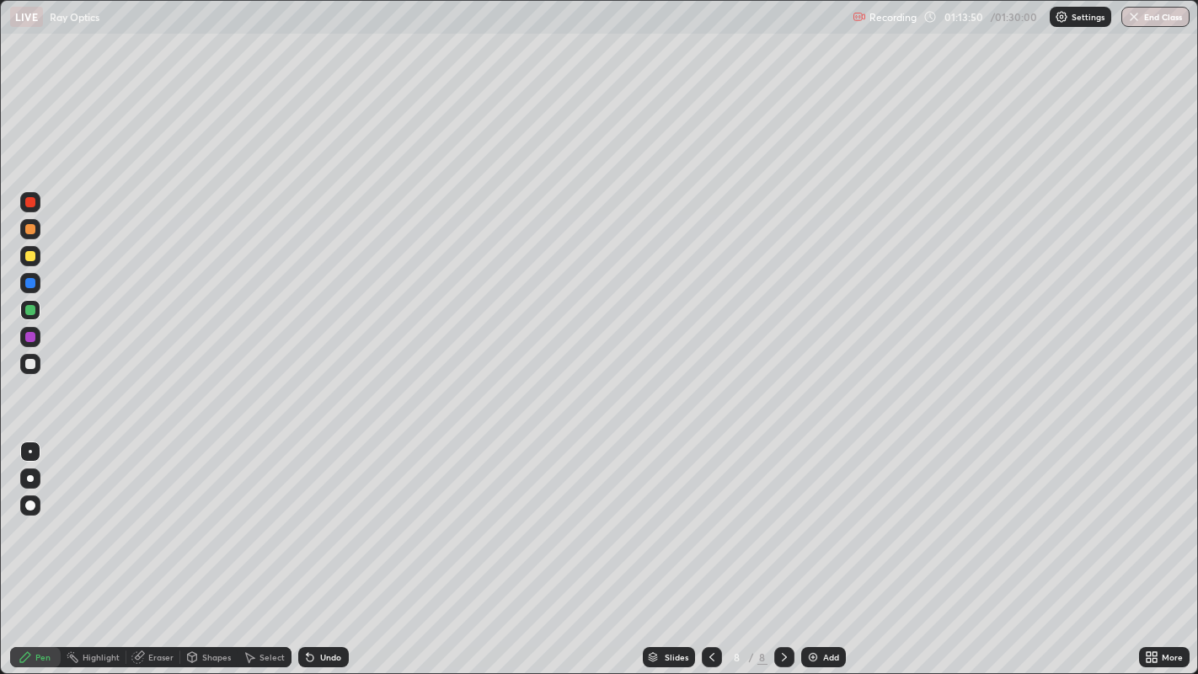
click at [308, 547] on icon at bounding box center [309, 657] width 13 height 13
click at [307, 547] on icon at bounding box center [309, 657] width 13 height 13
click at [307, 547] on div "Undo" at bounding box center [323, 657] width 51 height 20
click at [306, 547] on icon at bounding box center [309, 657] width 13 height 13
click at [305, 547] on div "Undo" at bounding box center [320, 658] width 57 height 34
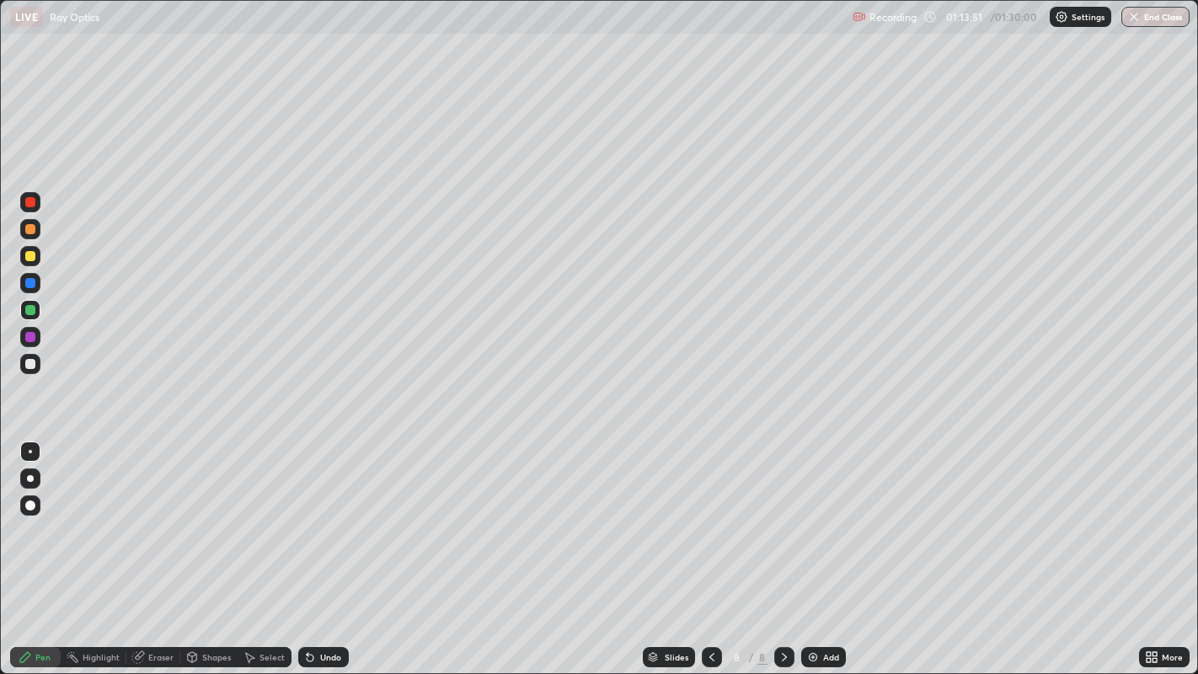
click at [304, 547] on div "Undo" at bounding box center [323, 657] width 51 height 20
click at [305, 547] on div "Undo" at bounding box center [323, 657] width 51 height 20
click at [217, 547] on div "Shapes" at bounding box center [216, 657] width 29 height 8
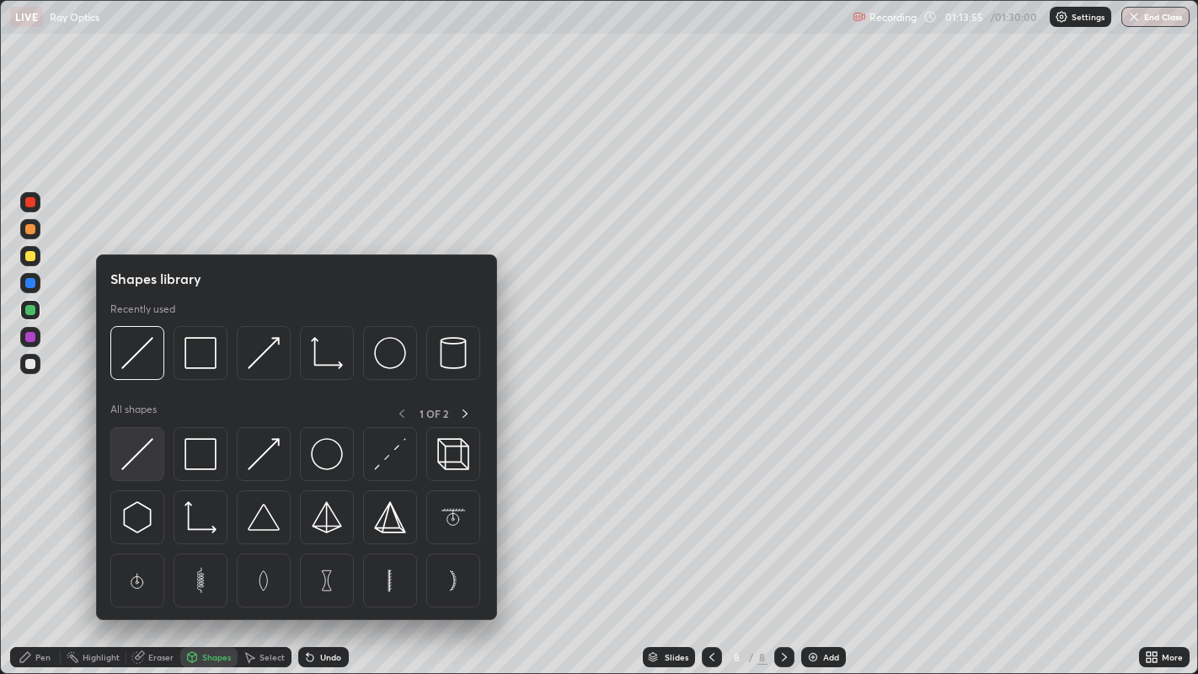
click at [135, 461] on img at bounding box center [137, 454] width 32 height 32
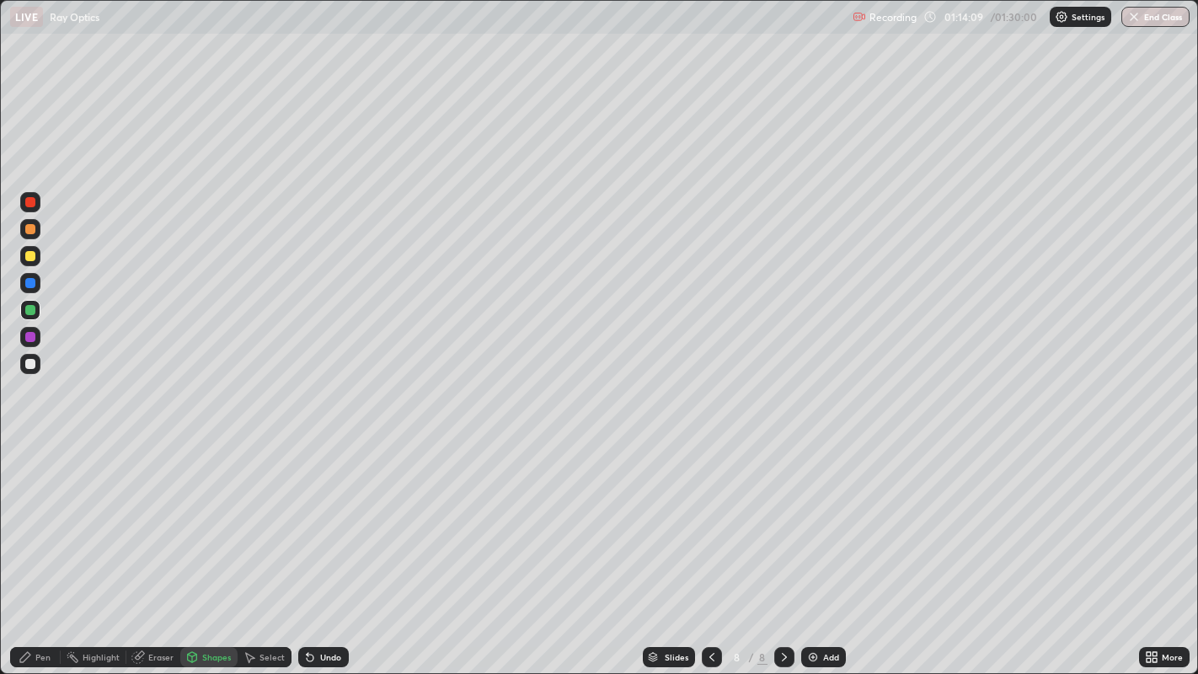
click at [151, 547] on div "Eraser" at bounding box center [153, 657] width 54 height 20
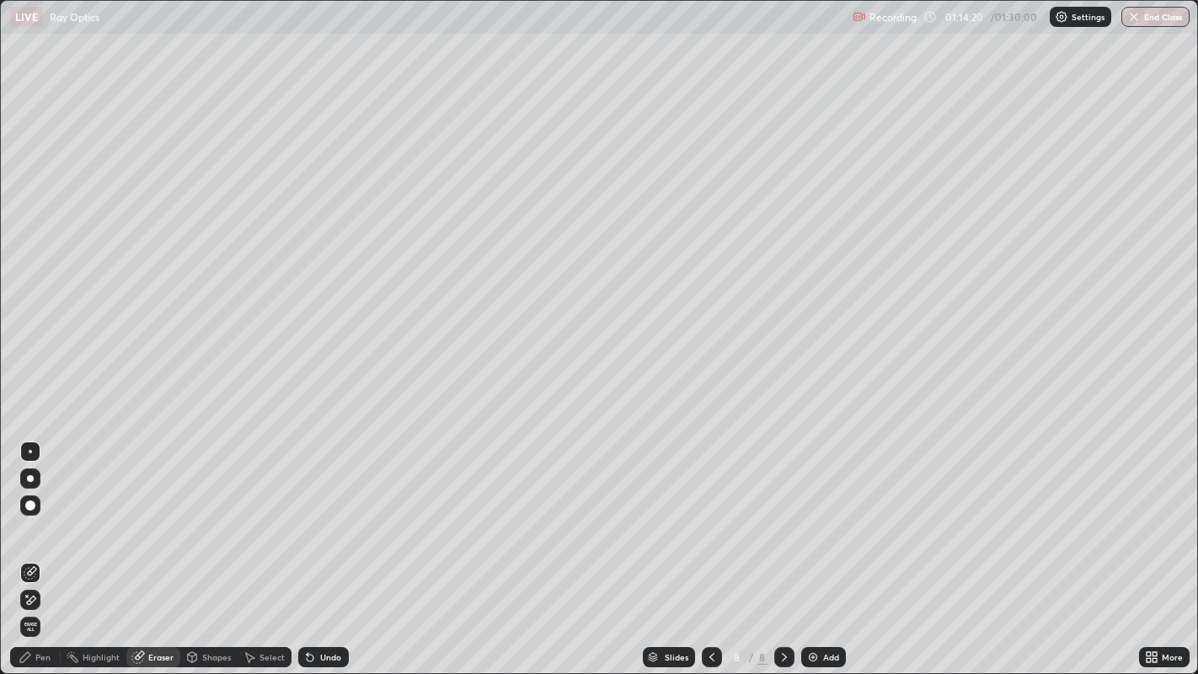
click at [43, 547] on div "Pen" at bounding box center [42, 657] width 15 height 8
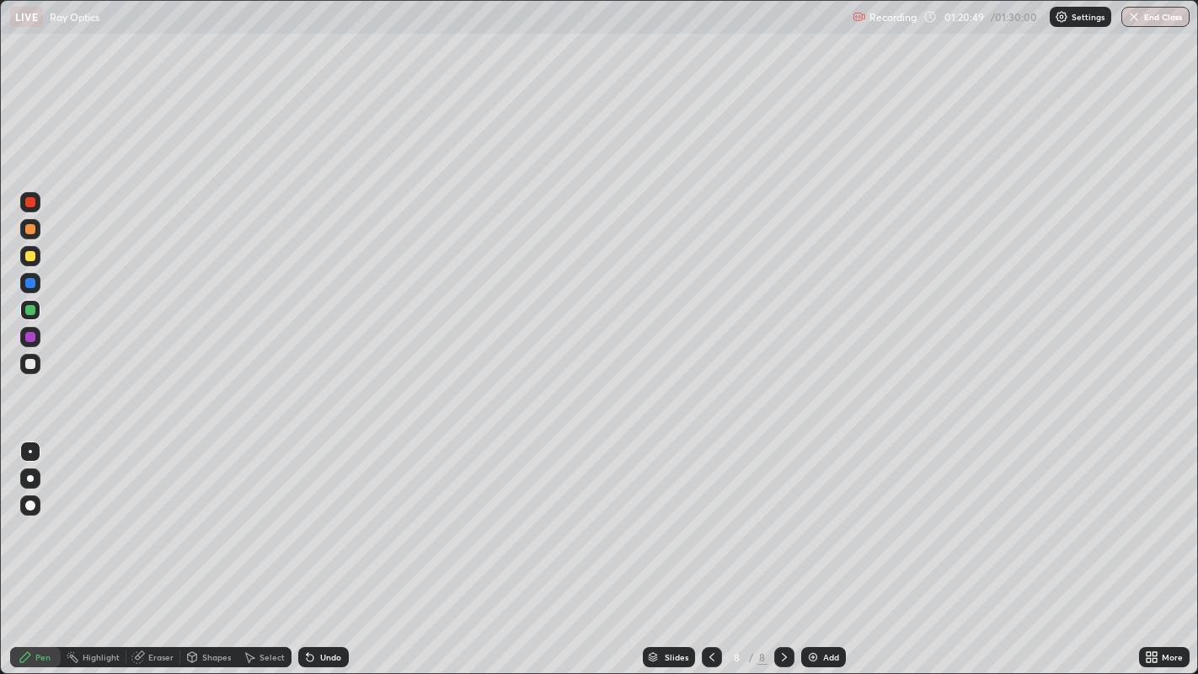
click at [215, 547] on div "Shapes" at bounding box center [216, 657] width 29 height 8
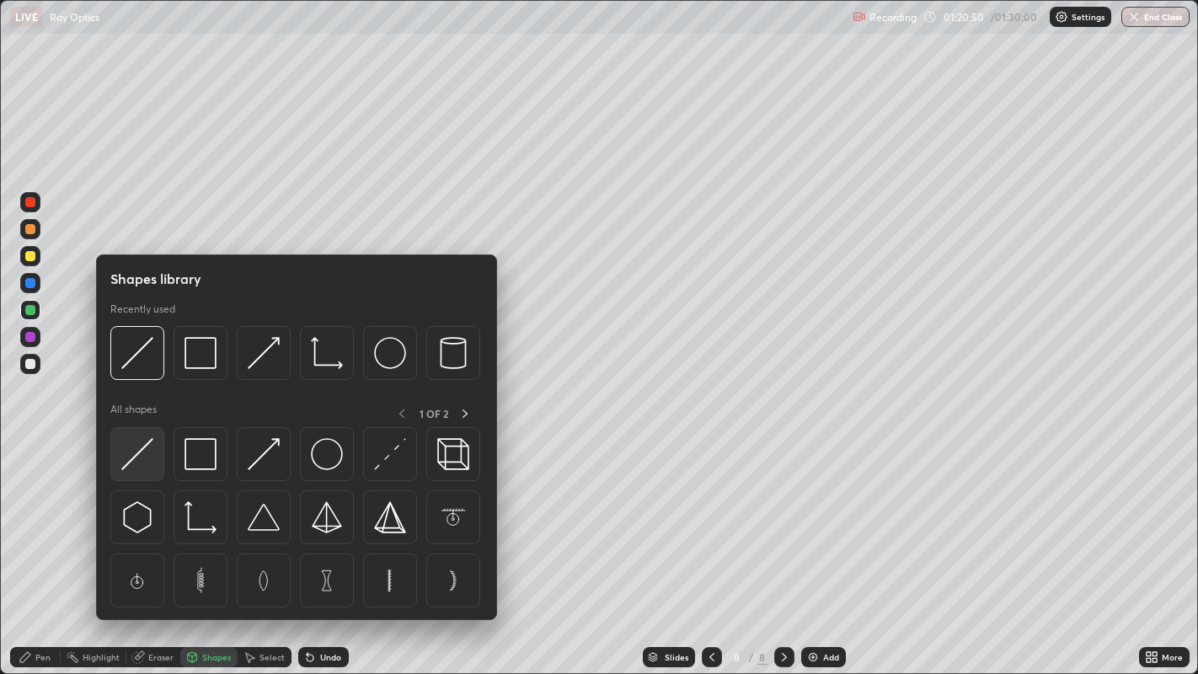
click at [142, 456] on img at bounding box center [137, 454] width 32 height 32
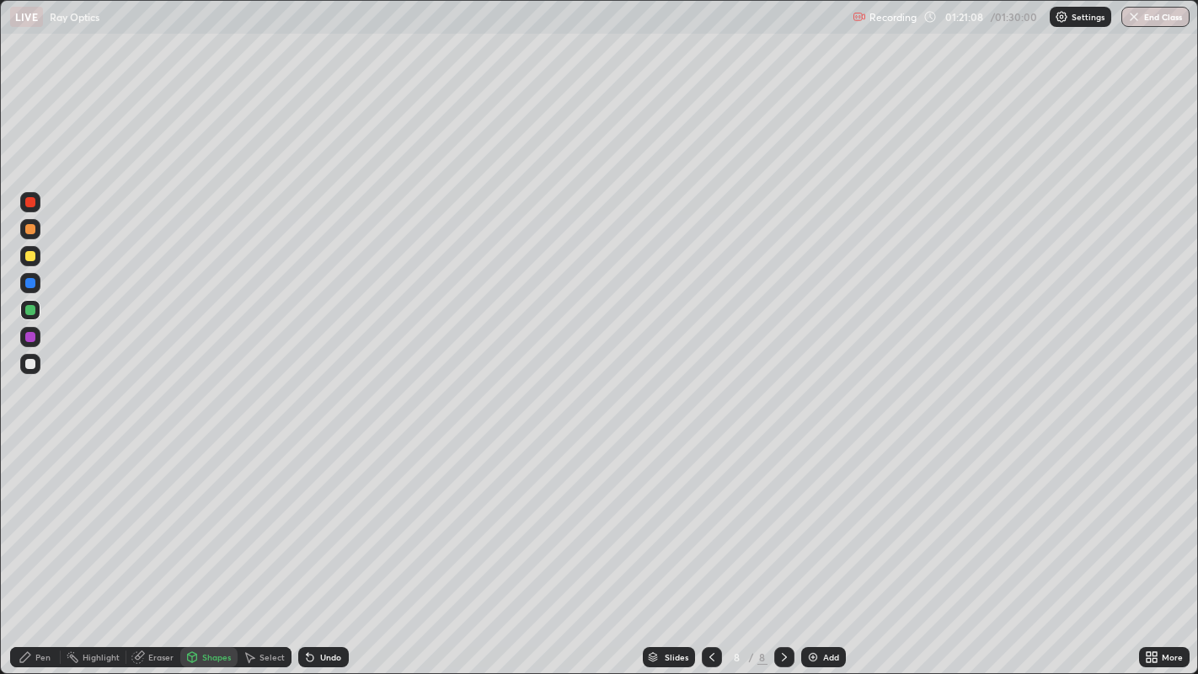
click at [51, 547] on div "Pen" at bounding box center [35, 657] width 51 height 20
click at [157, 547] on div "Eraser" at bounding box center [160, 657] width 25 height 8
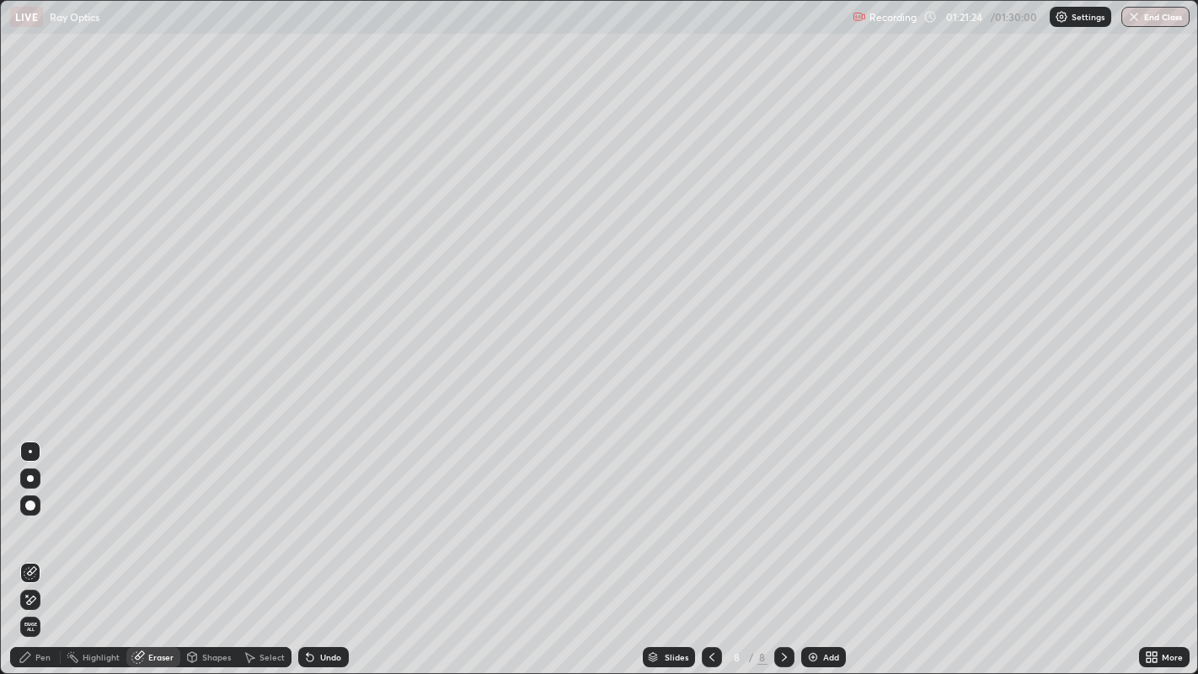
click at [212, 547] on div "Shapes" at bounding box center [216, 657] width 29 height 8
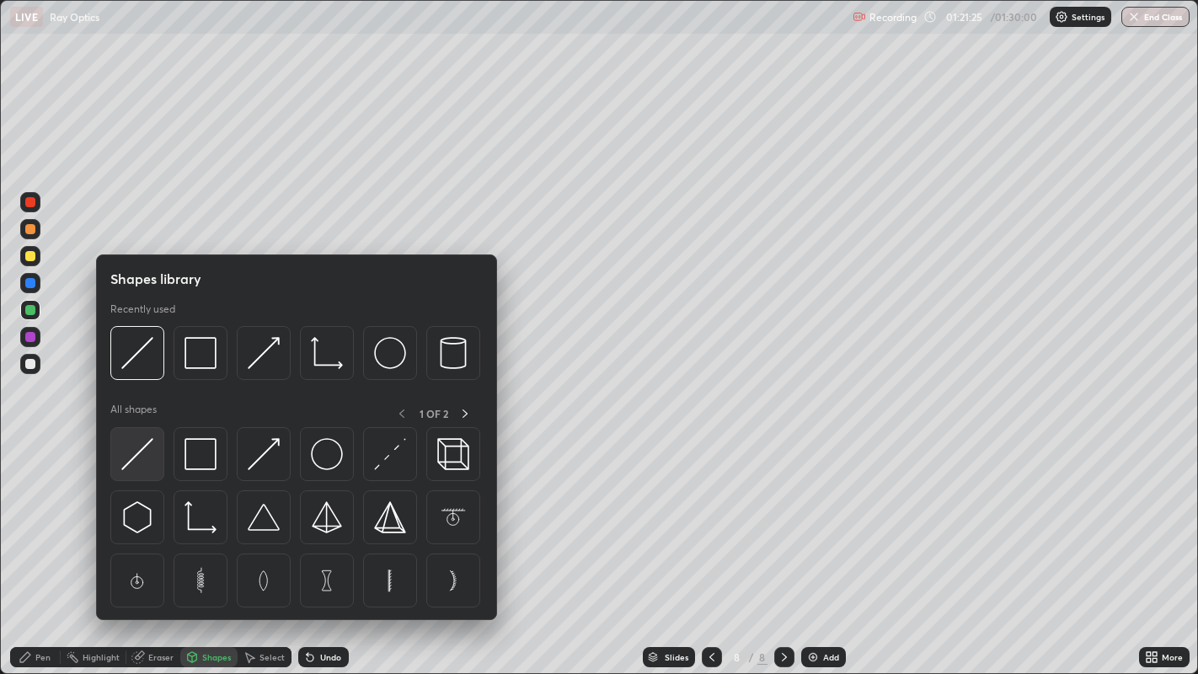
click at [138, 455] on img at bounding box center [137, 454] width 32 height 32
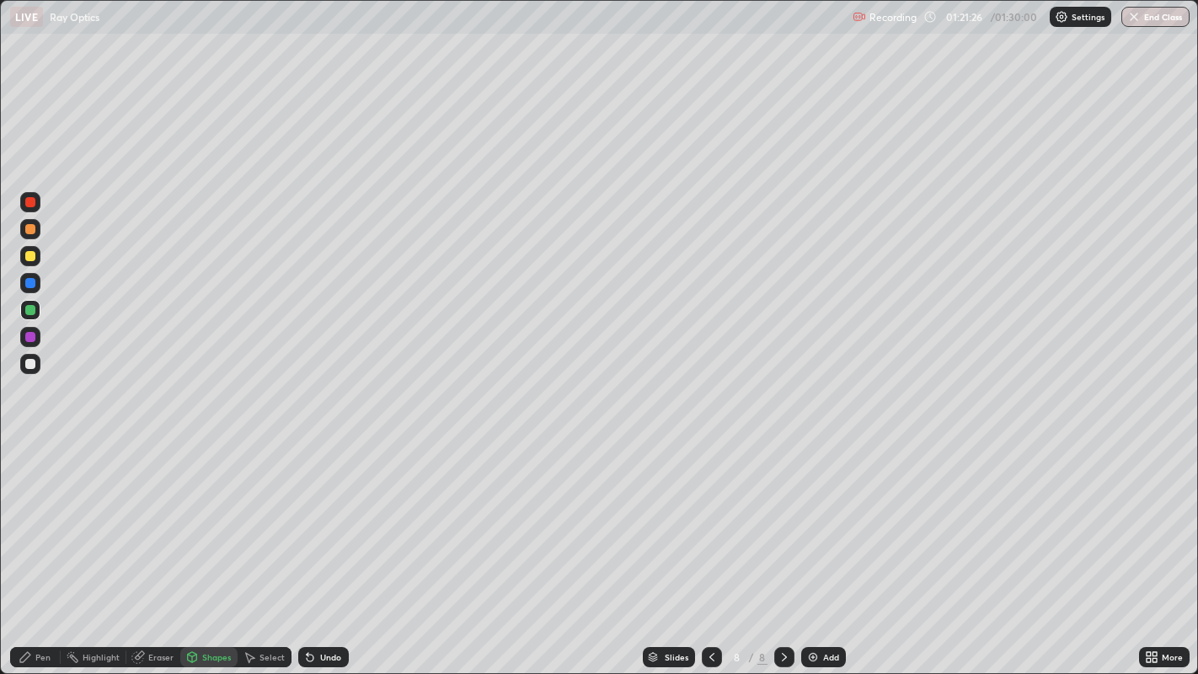
click at [32, 256] on div at bounding box center [30, 256] width 10 height 10
click at [157, 547] on div "Eraser" at bounding box center [160, 657] width 25 height 8
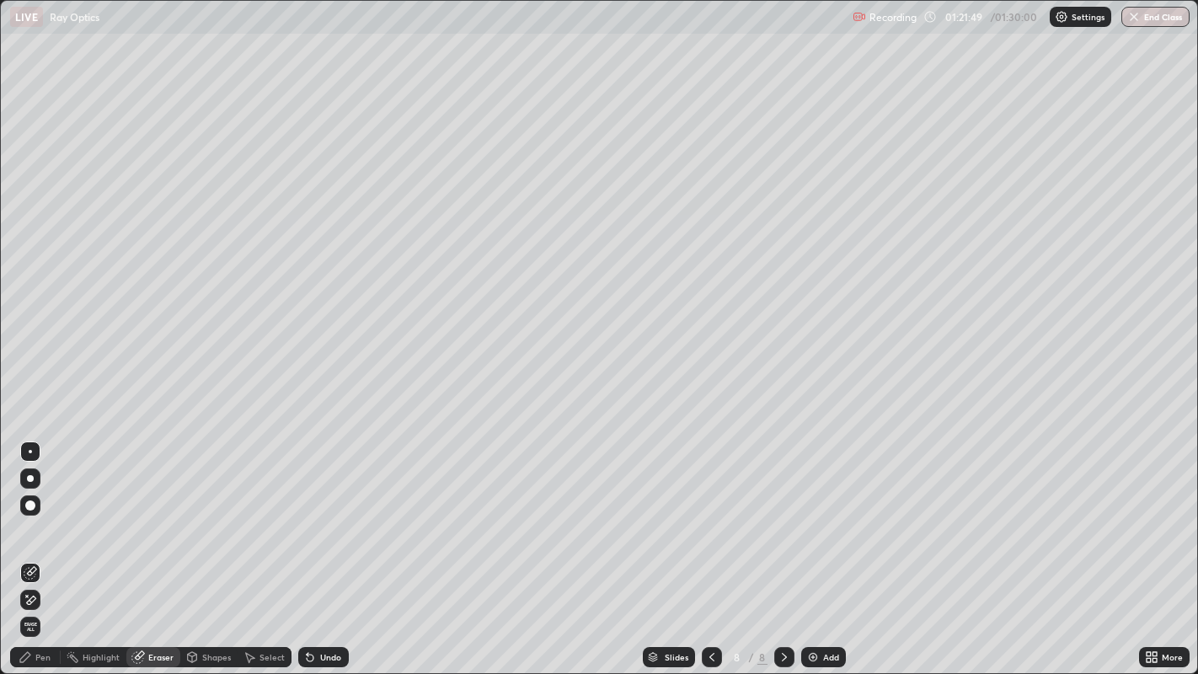
click at [36, 547] on div "Pen" at bounding box center [35, 657] width 51 height 20
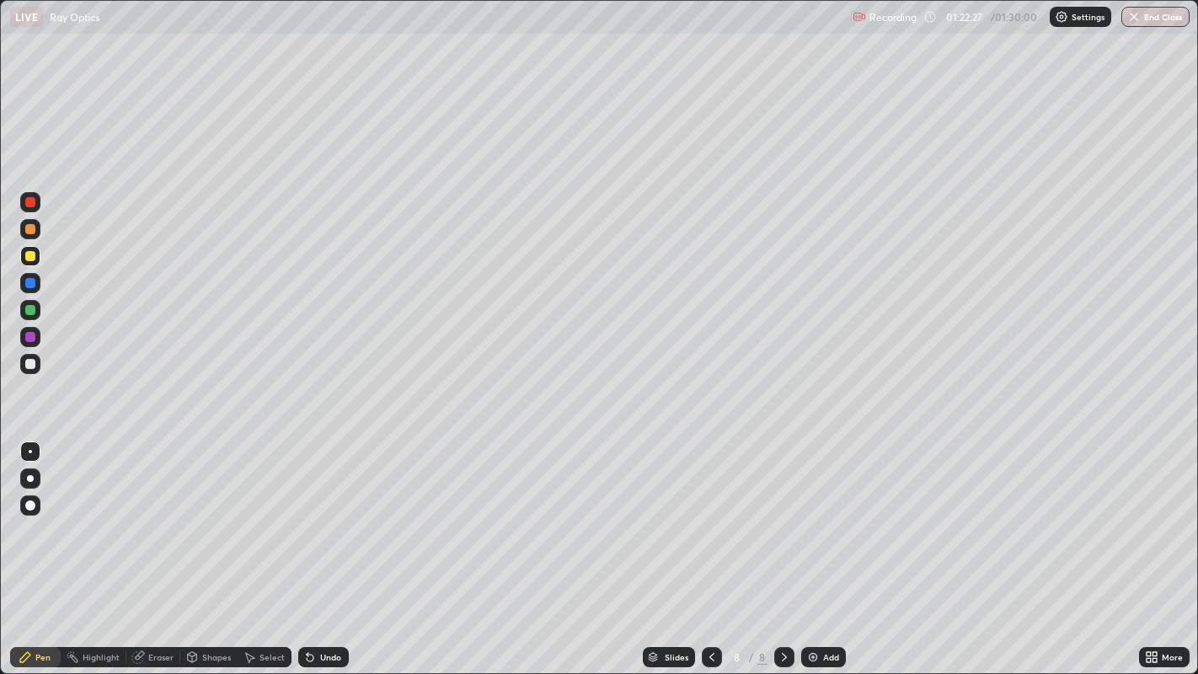
click at [167, 547] on div "Eraser" at bounding box center [160, 657] width 25 height 8
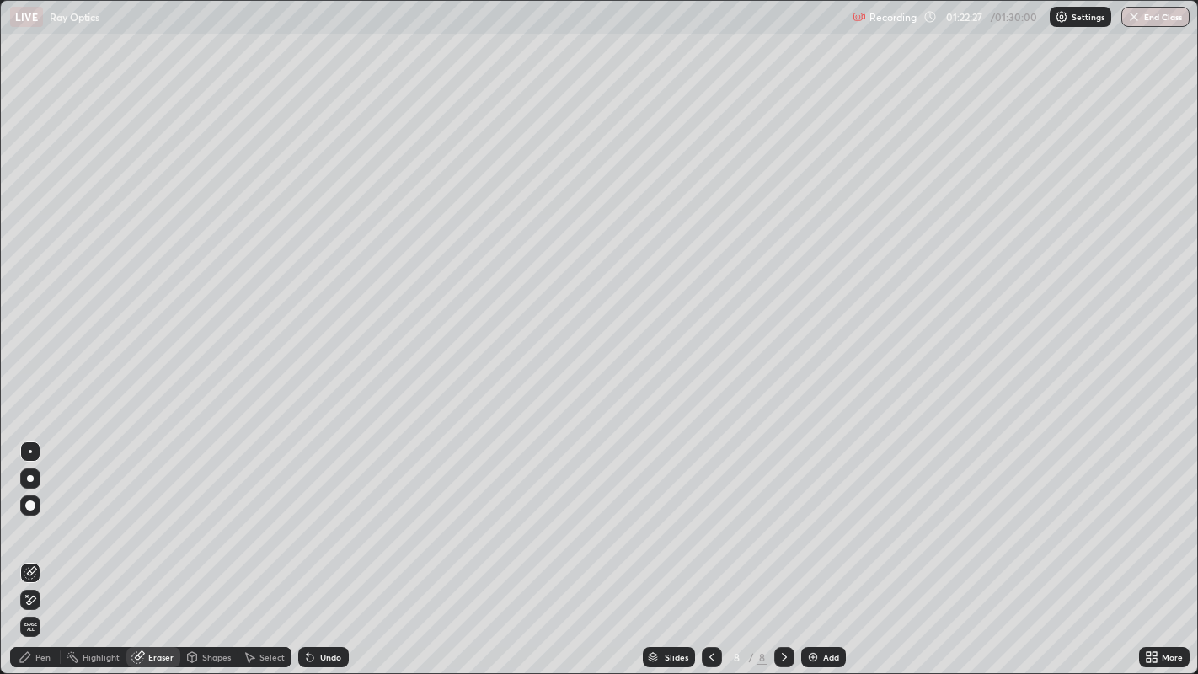
click at [222, 547] on div "Shapes" at bounding box center [216, 657] width 29 height 8
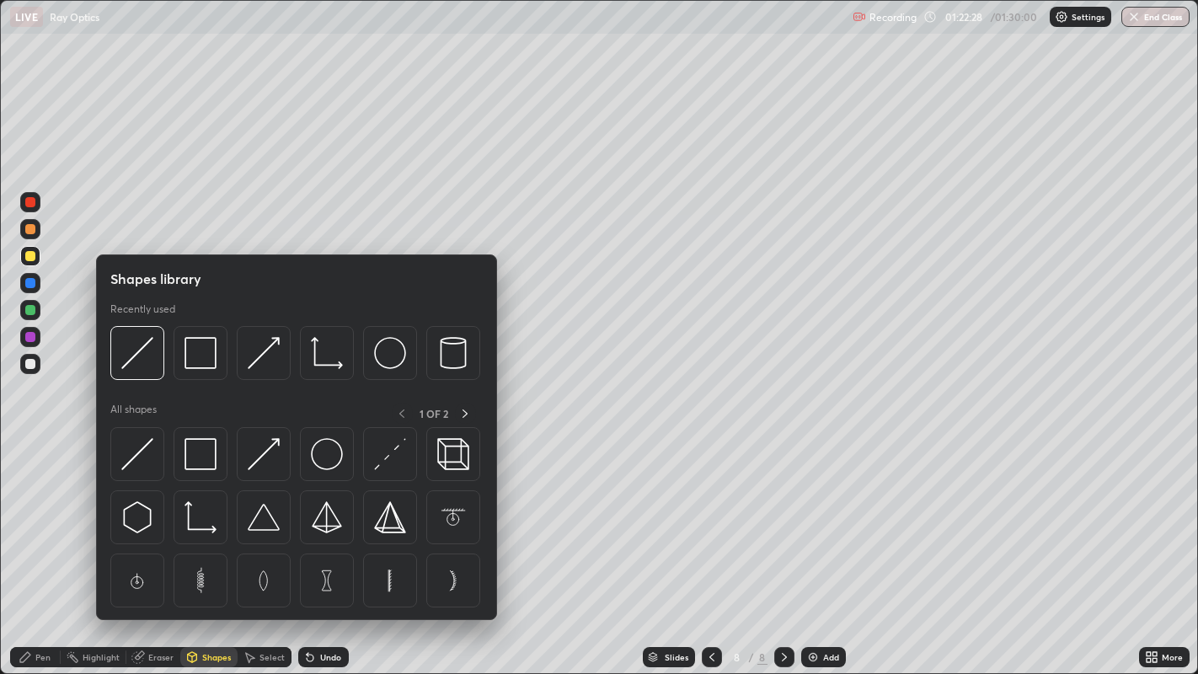
click at [31, 337] on div at bounding box center [30, 337] width 10 height 10
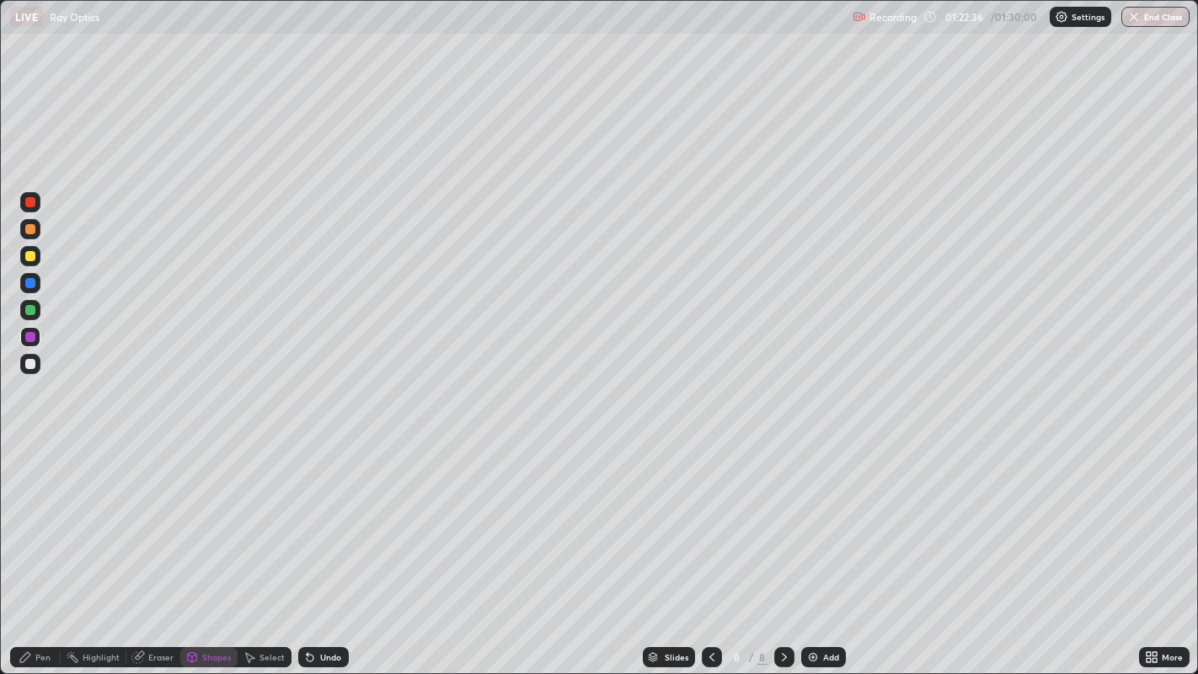
click at [333, 547] on div "Undo" at bounding box center [330, 657] width 21 height 8
click at [46, 547] on div "Pen" at bounding box center [42, 657] width 15 height 8
click at [25, 255] on div at bounding box center [30, 256] width 10 height 10
click at [212, 547] on div "Shapes" at bounding box center [216, 657] width 29 height 8
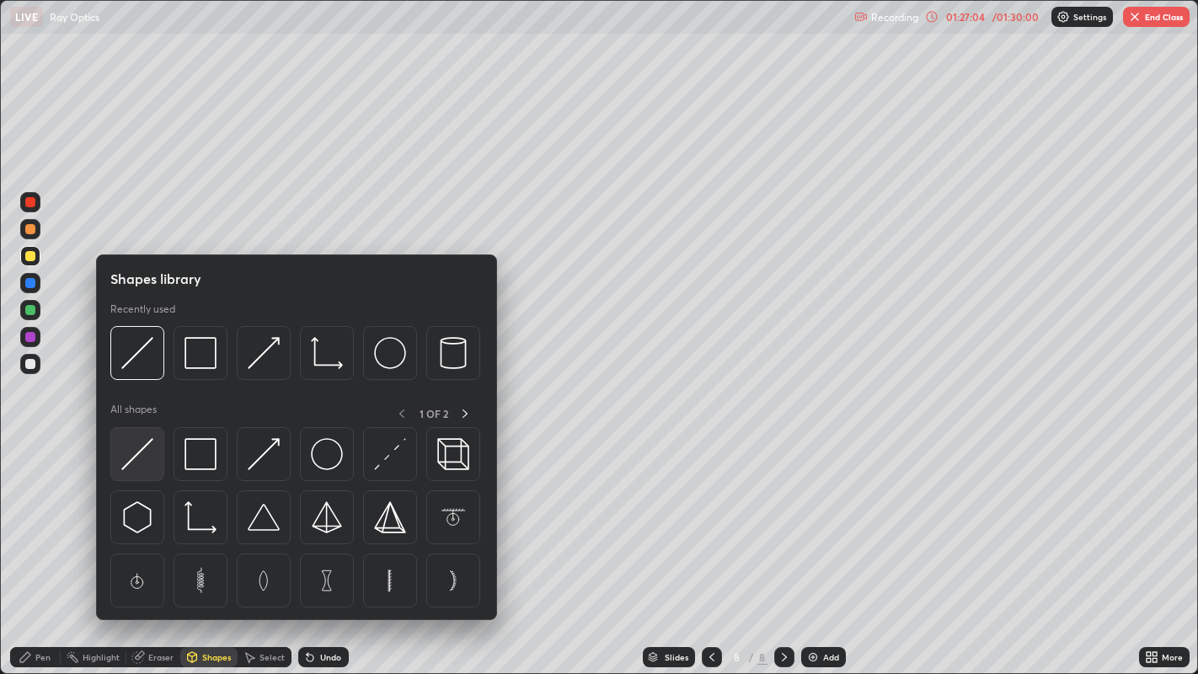
click at [137, 453] on img at bounding box center [137, 454] width 32 height 32
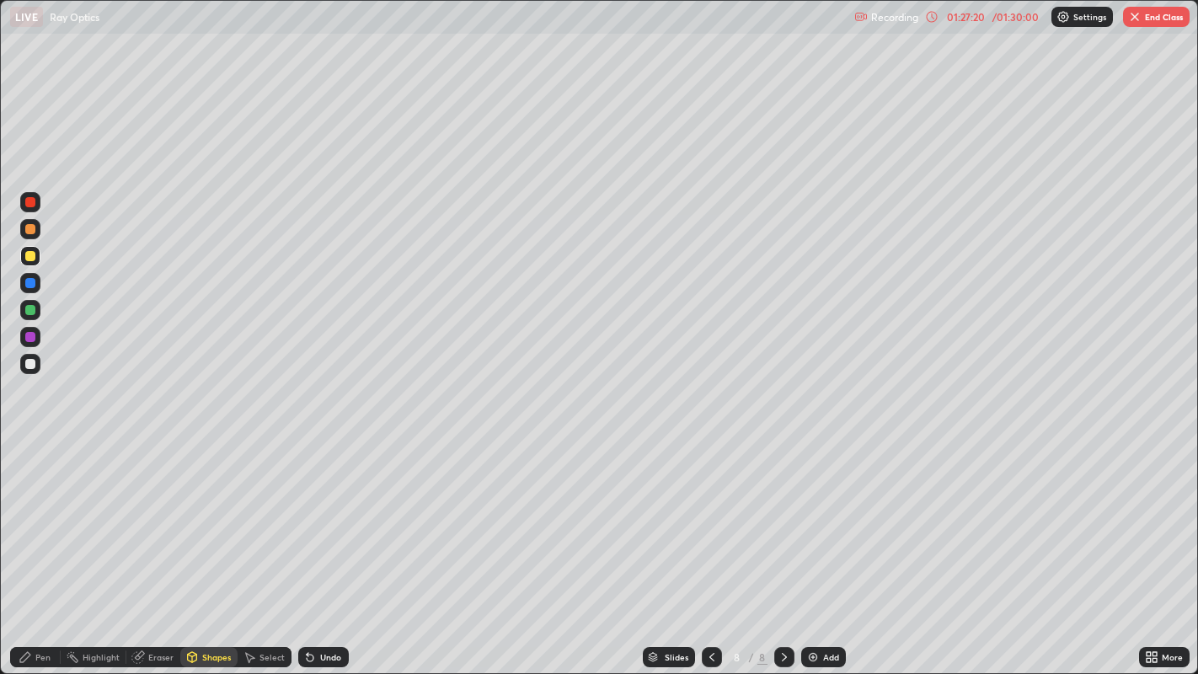
click at [326, 547] on div "Undo" at bounding box center [330, 657] width 21 height 8
click at [159, 547] on div "Eraser" at bounding box center [160, 657] width 25 height 8
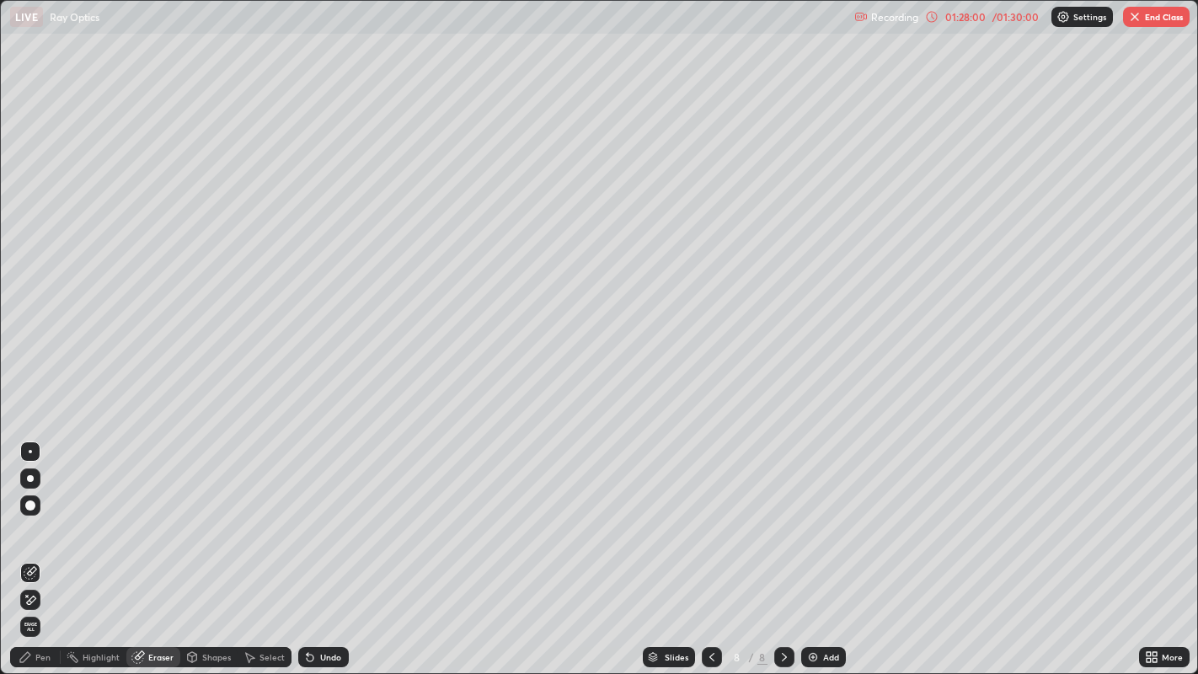
click at [46, 547] on div "Pen" at bounding box center [42, 657] width 15 height 8
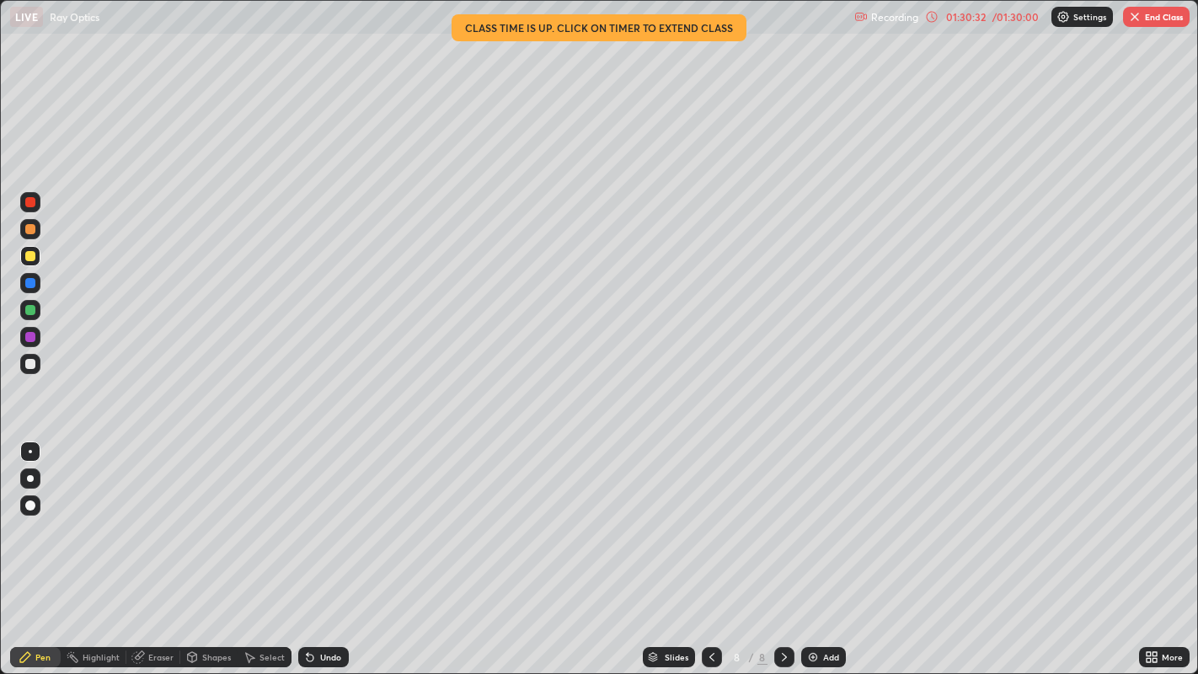
click at [1138, 18] on img "button" at bounding box center [1134, 16] width 13 height 13
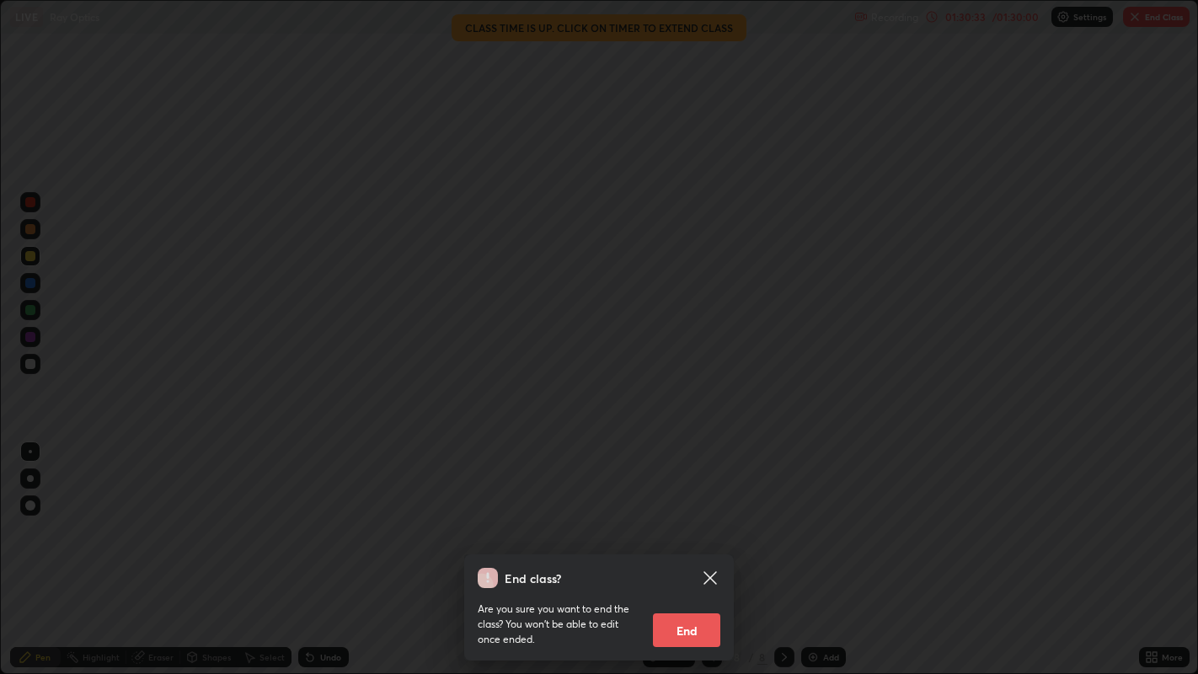
click at [686, 547] on button "End" at bounding box center [686, 631] width 67 height 34
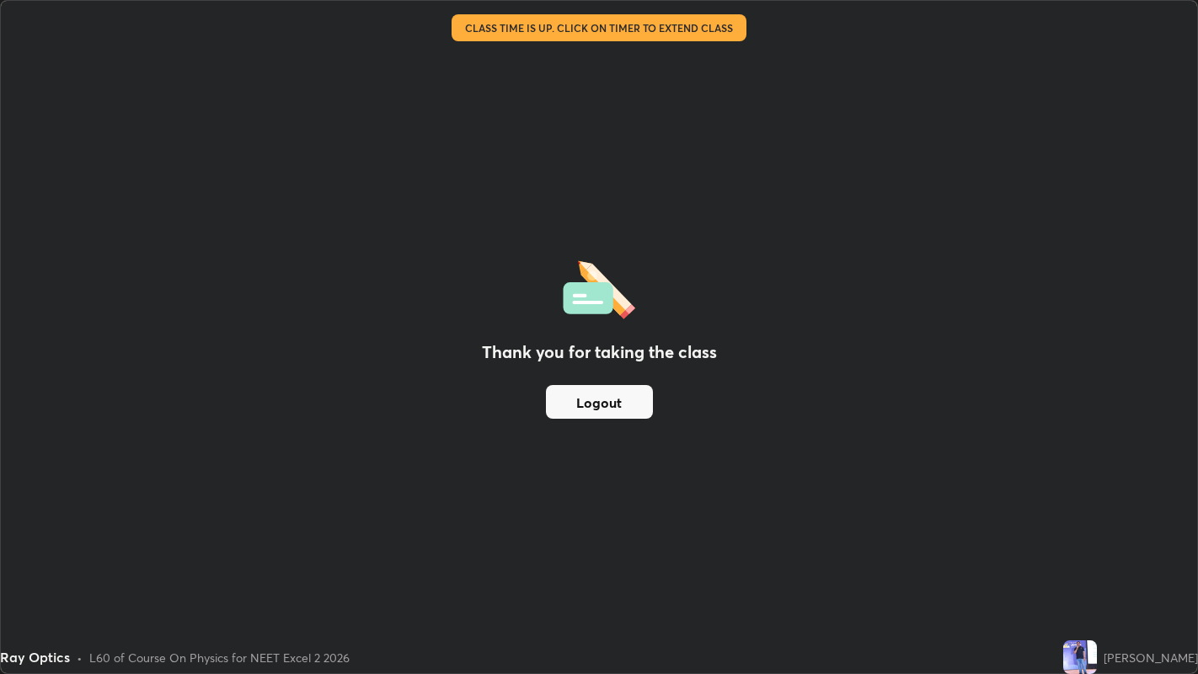
click at [608, 402] on button "Logout" at bounding box center [599, 402] width 107 height 34
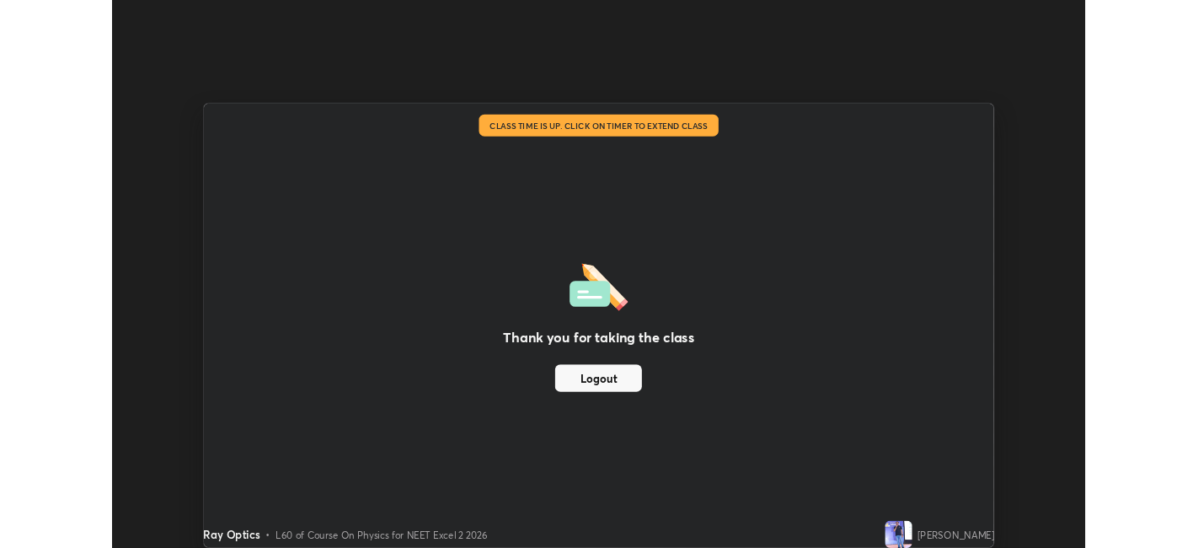
scroll to position [83731, 83079]
